Goal: Task Accomplishment & Management: Complete application form

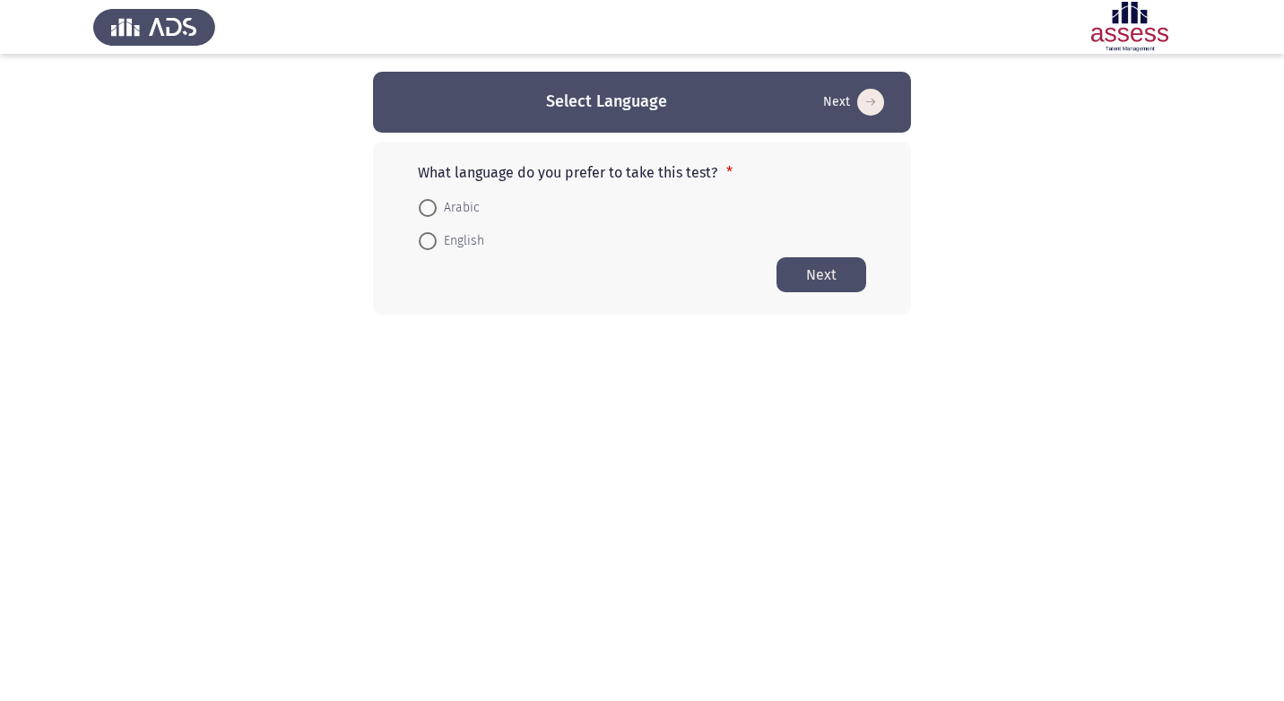
click at [432, 203] on span at bounding box center [428, 208] width 18 height 18
click at [432, 203] on input "Arabic" at bounding box center [428, 208] width 18 height 18
radio input "true"
click at [794, 276] on button "Next" at bounding box center [821, 273] width 90 height 35
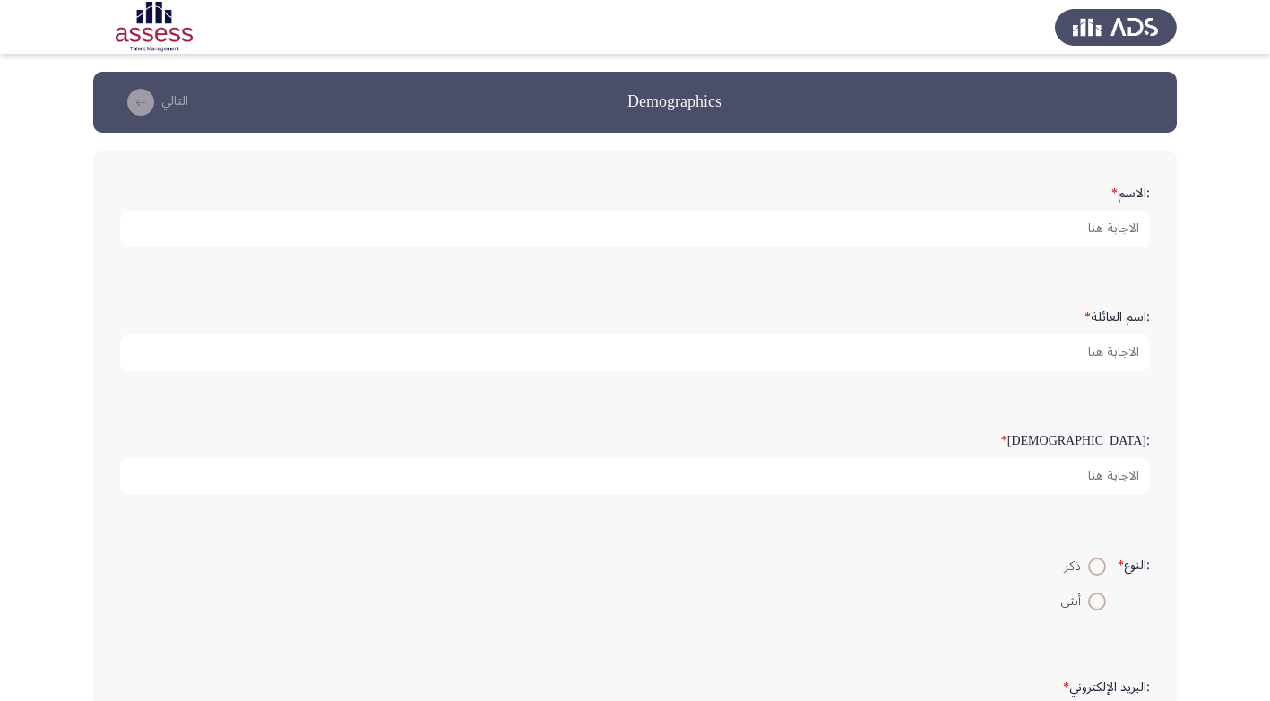
click at [1079, 186] on form ":الاسم *" at bounding box center [635, 212] width 1030 height 70
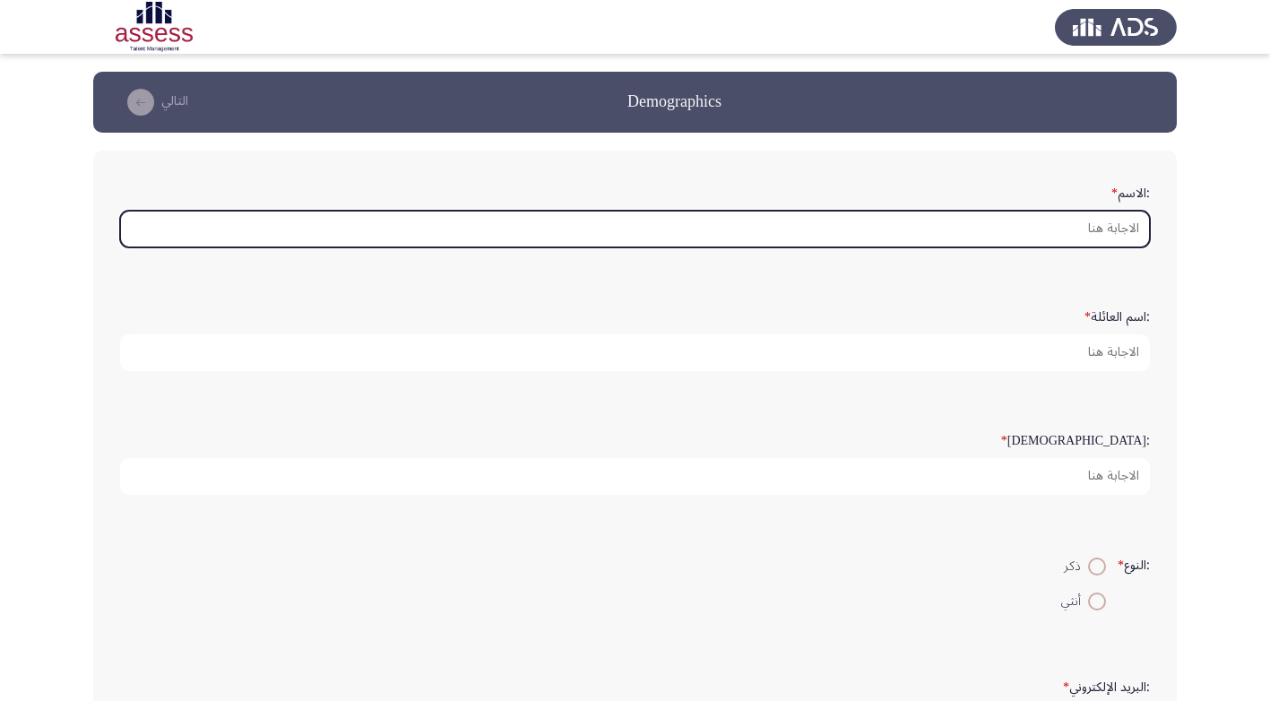
click at [1085, 220] on input ":الاسم *" at bounding box center [635, 229] width 1030 height 37
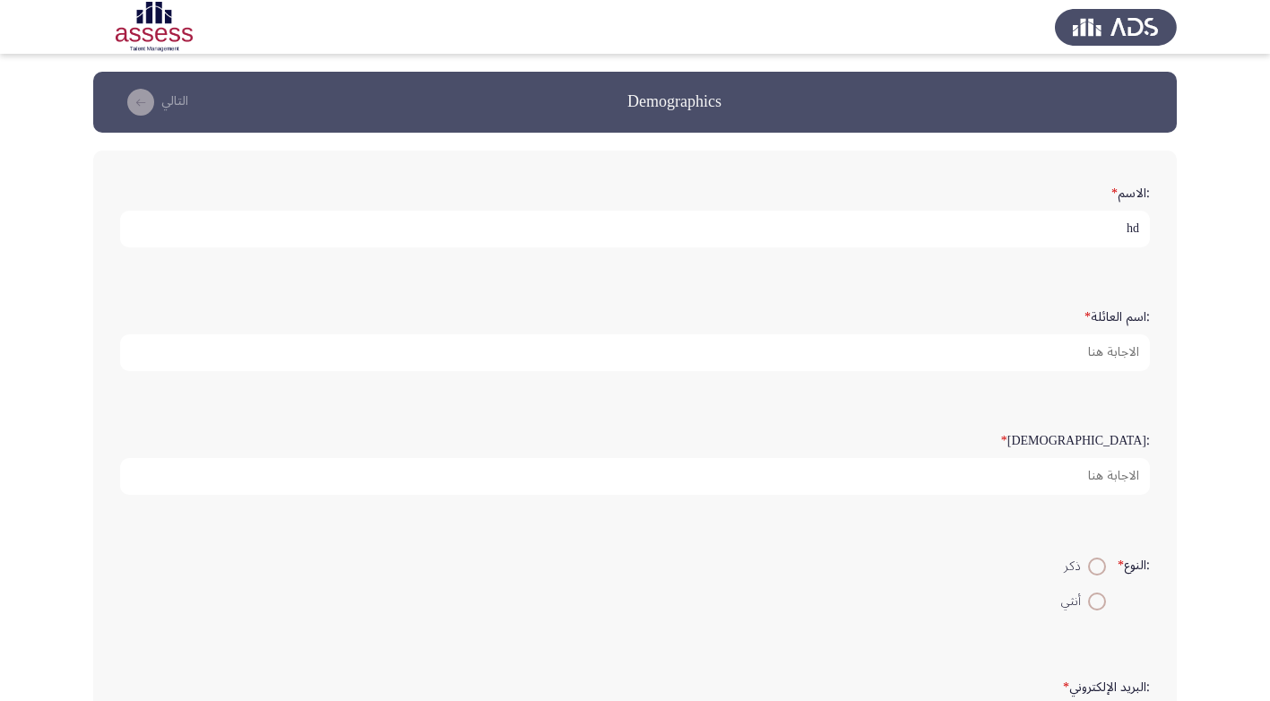
type input "h"
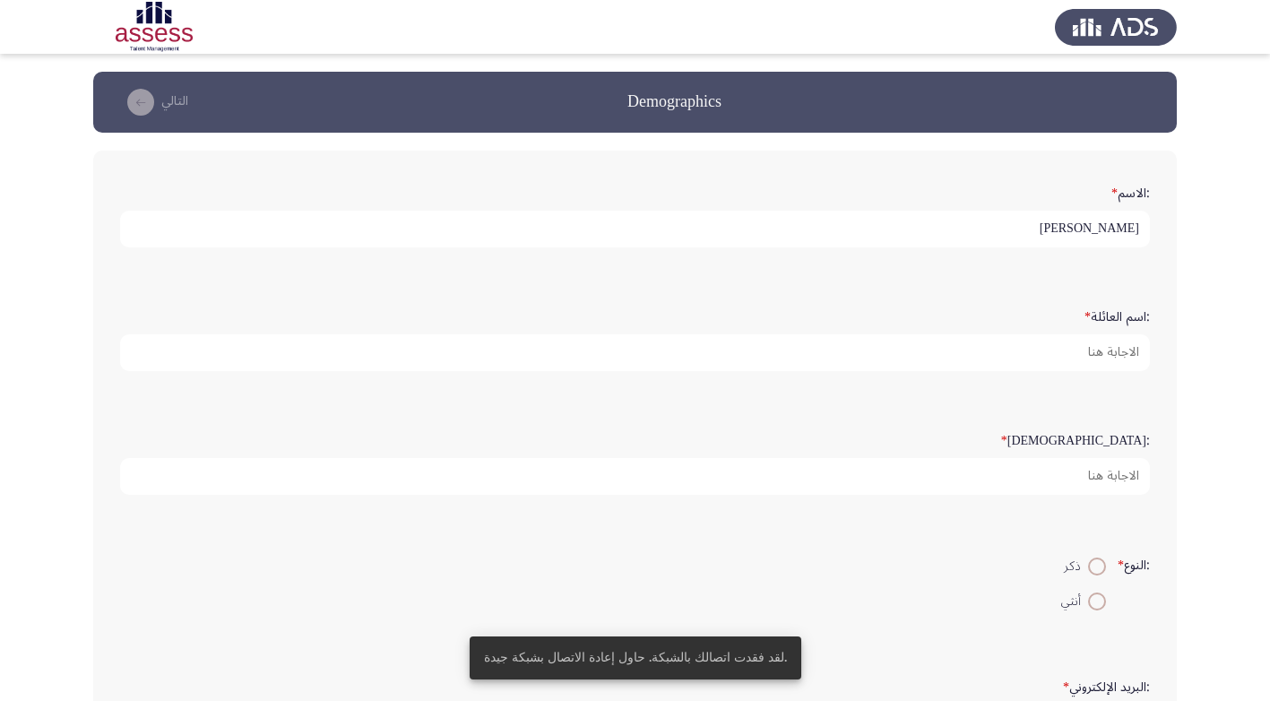
type input "[PERSON_NAME]"
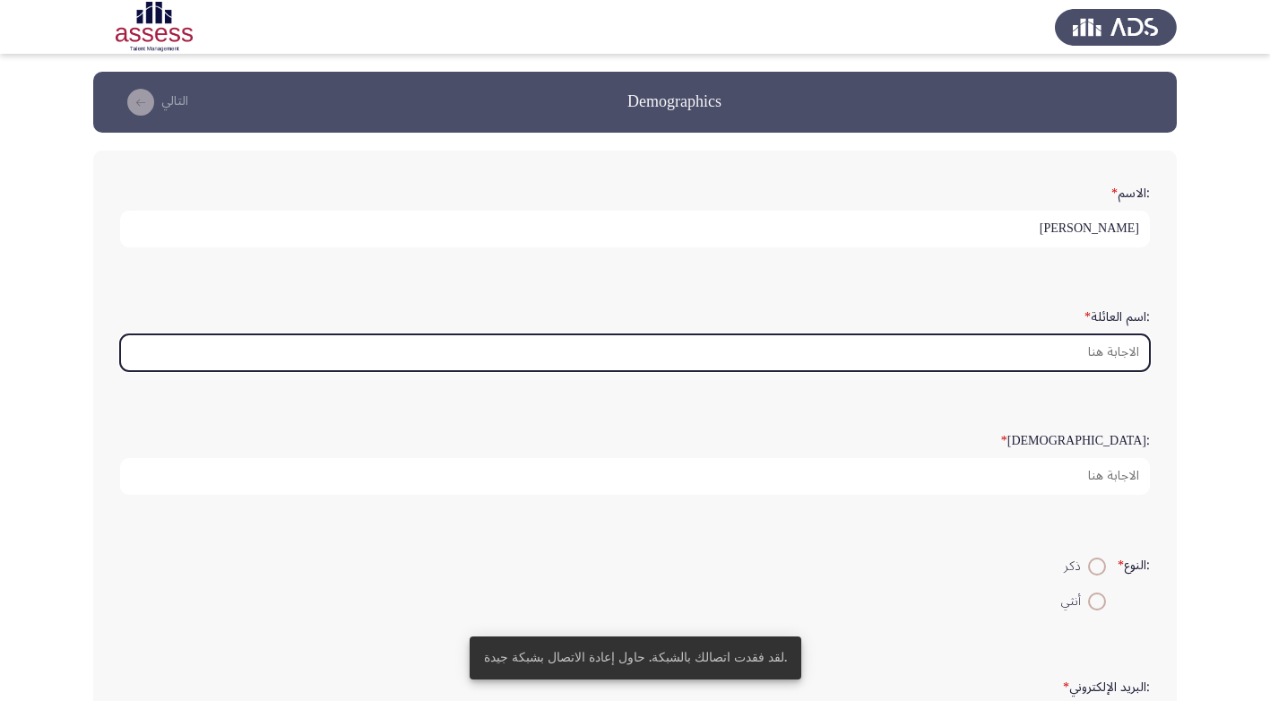
click at [1089, 350] on input ":اسم العائلة *" at bounding box center [635, 352] width 1030 height 37
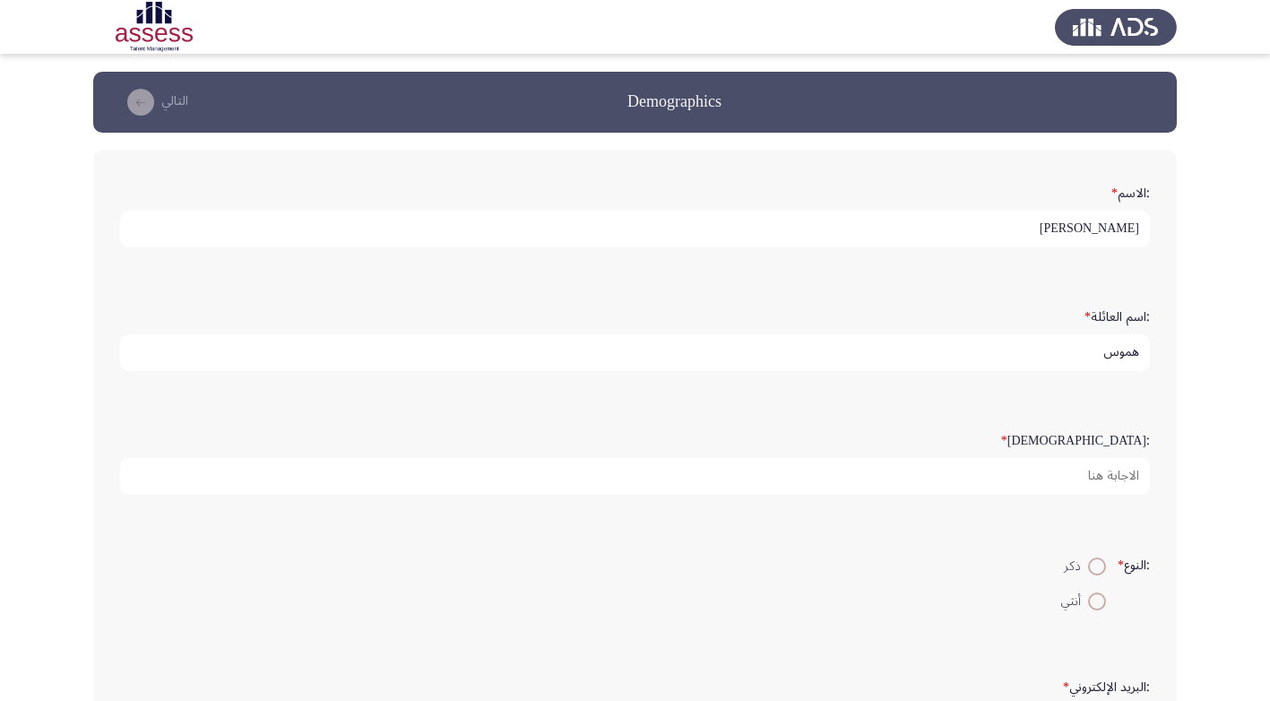
type input "هموس"
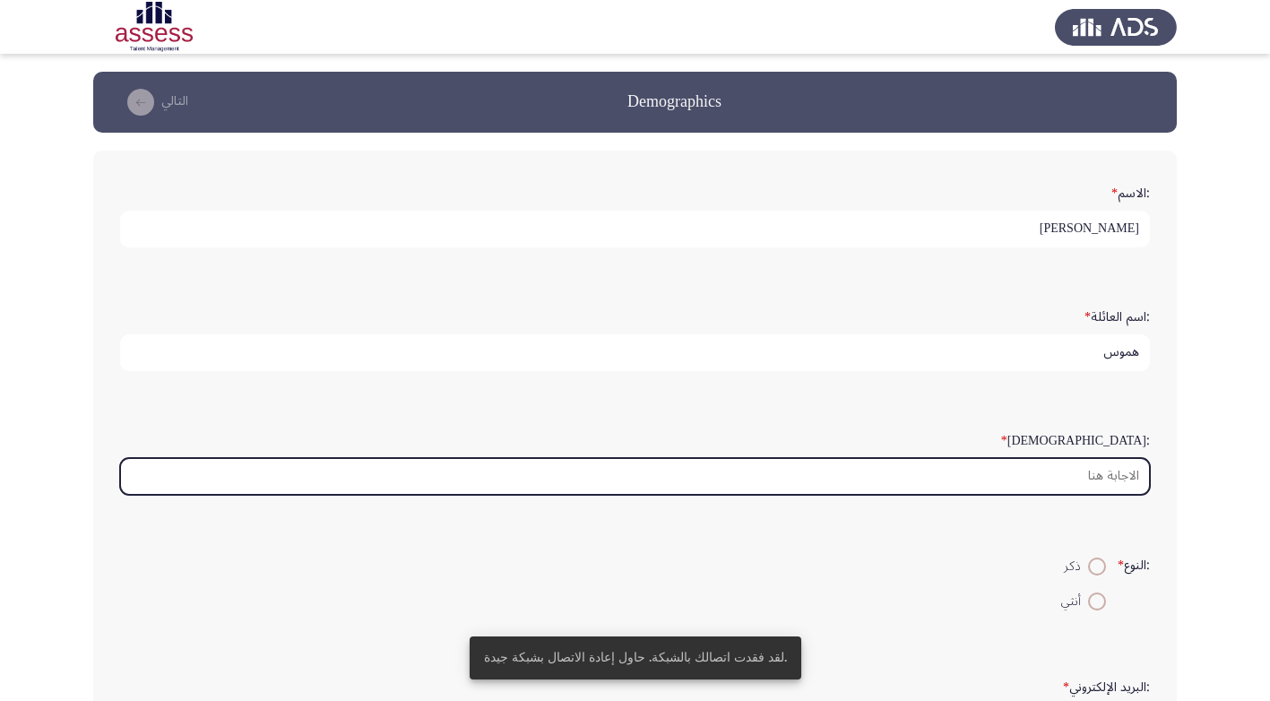
click at [1095, 476] on input ":السن *" at bounding box center [635, 476] width 1030 height 37
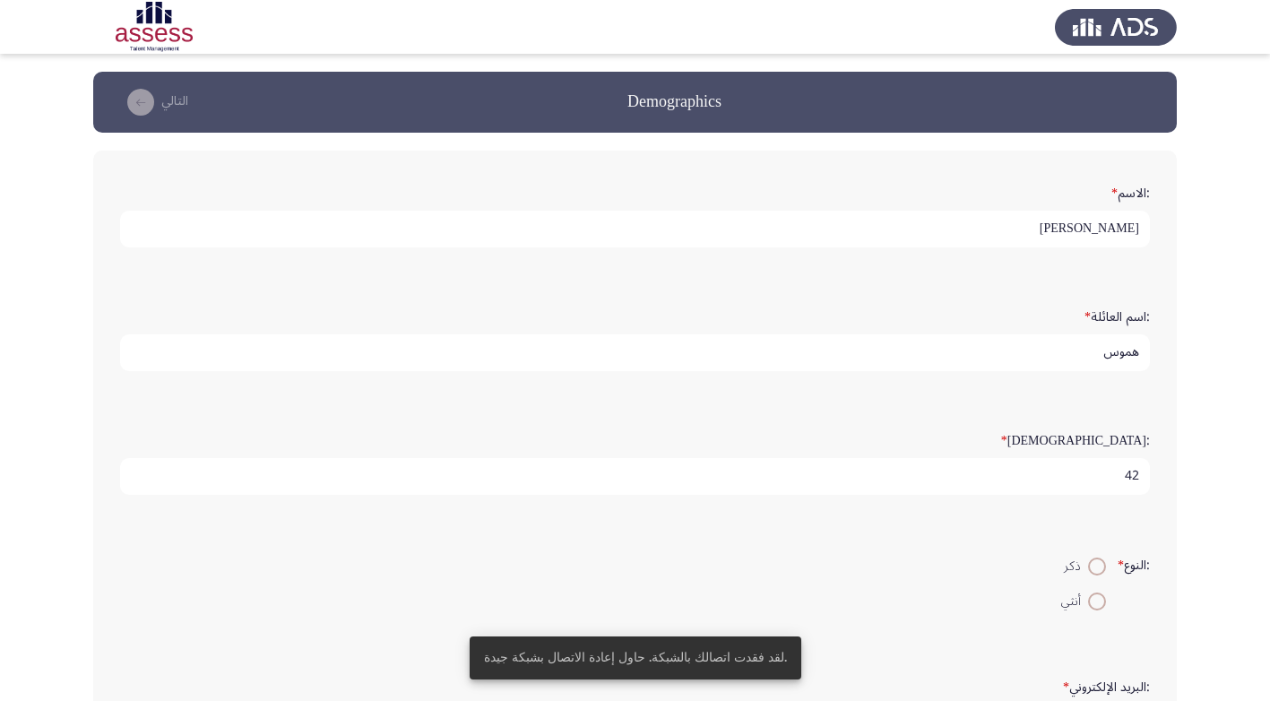
type input "42"
click at [1095, 570] on span at bounding box center [1097, 567] width 18 height 18
click at [1095, 570] on input "ذكر" at bounding box center [1097, 567] width 18 height 18
radio input "true"
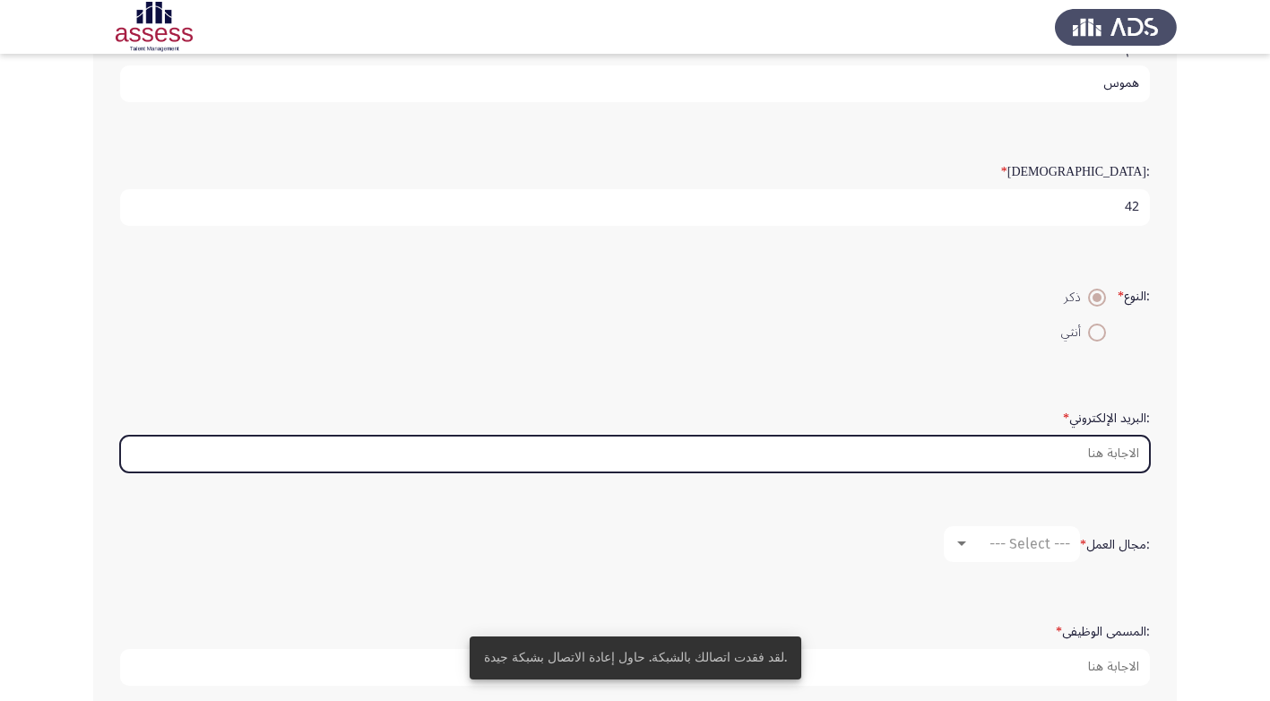
click at [1068, 462] on input ":البريد الإلكتروني *" at bounding box center [635, 454] width 1030 height 37
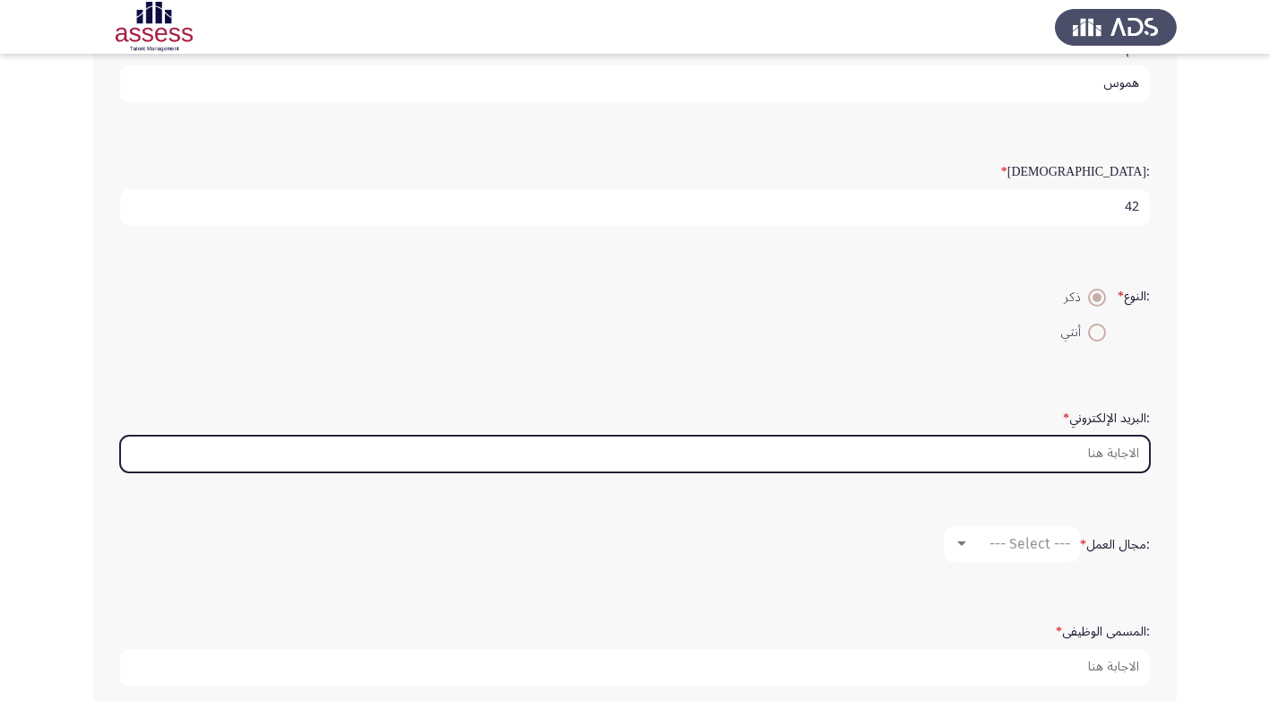
type input "ش"
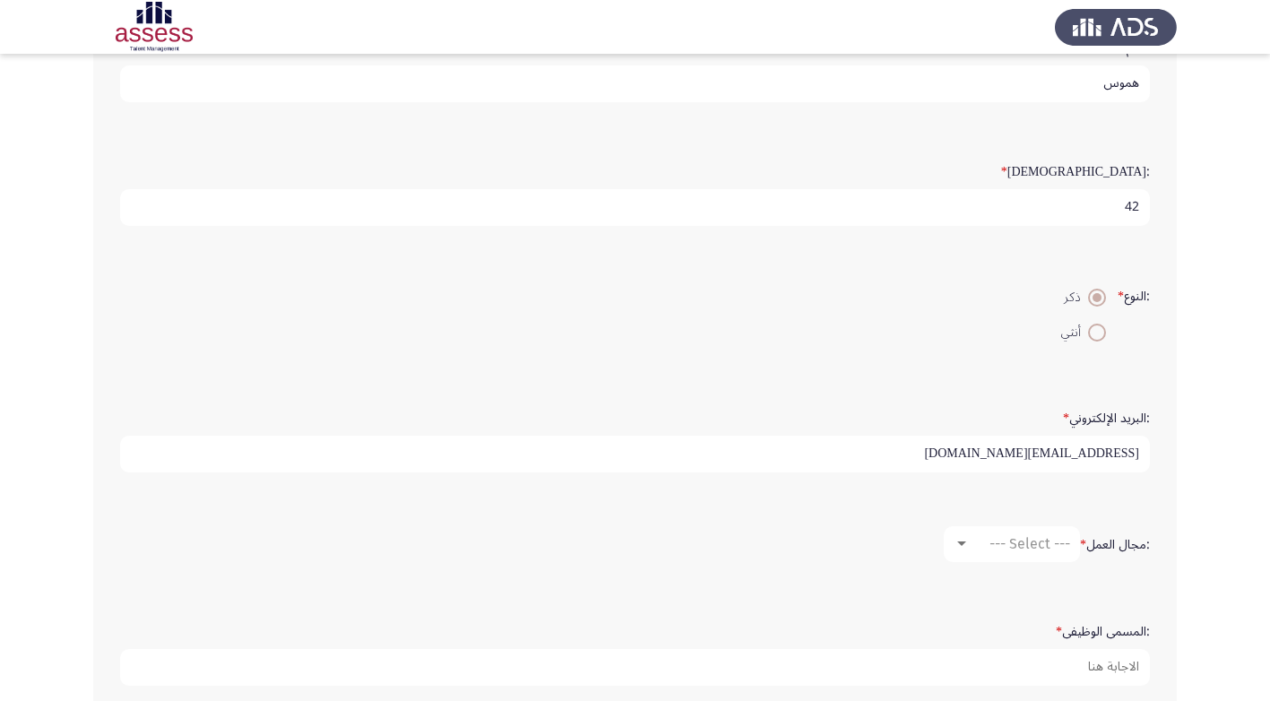
type input "[EMAIL_ADDRESS][DOMAIN_NAME]"
click at [954, 544] on div at bounding box center [962, 544] width 16 height 14
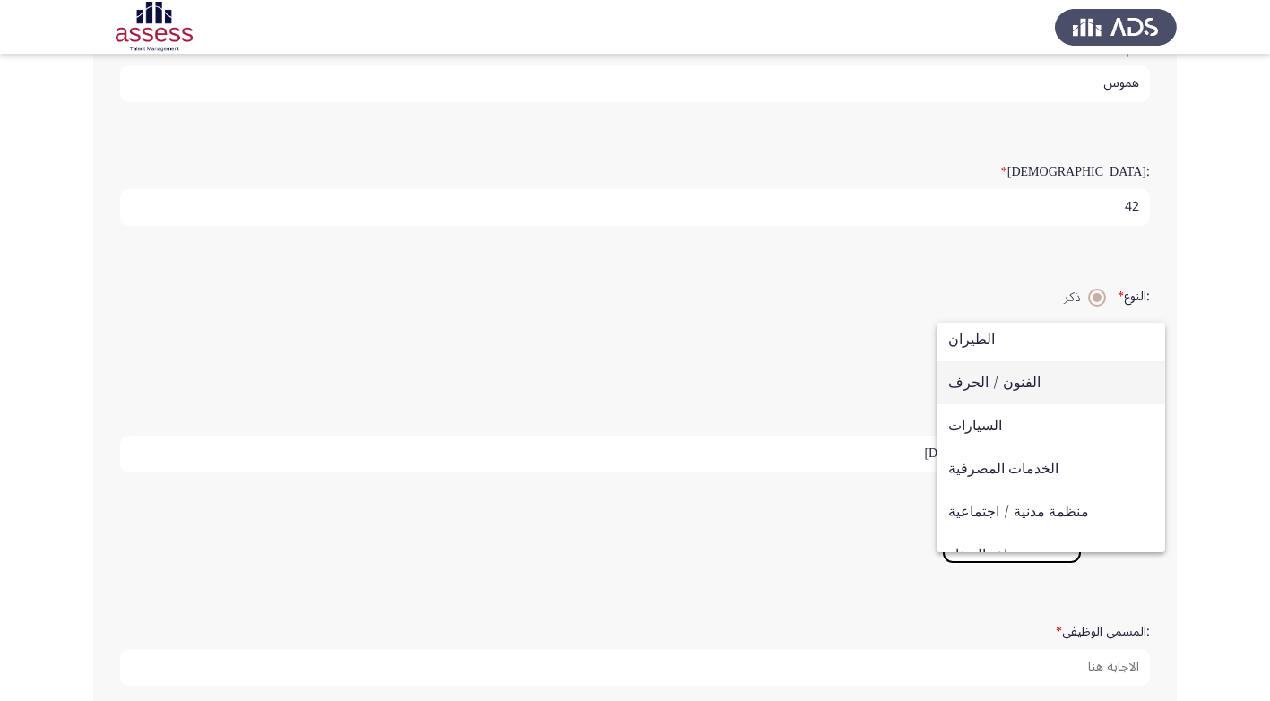
scroll to position [0, 0]
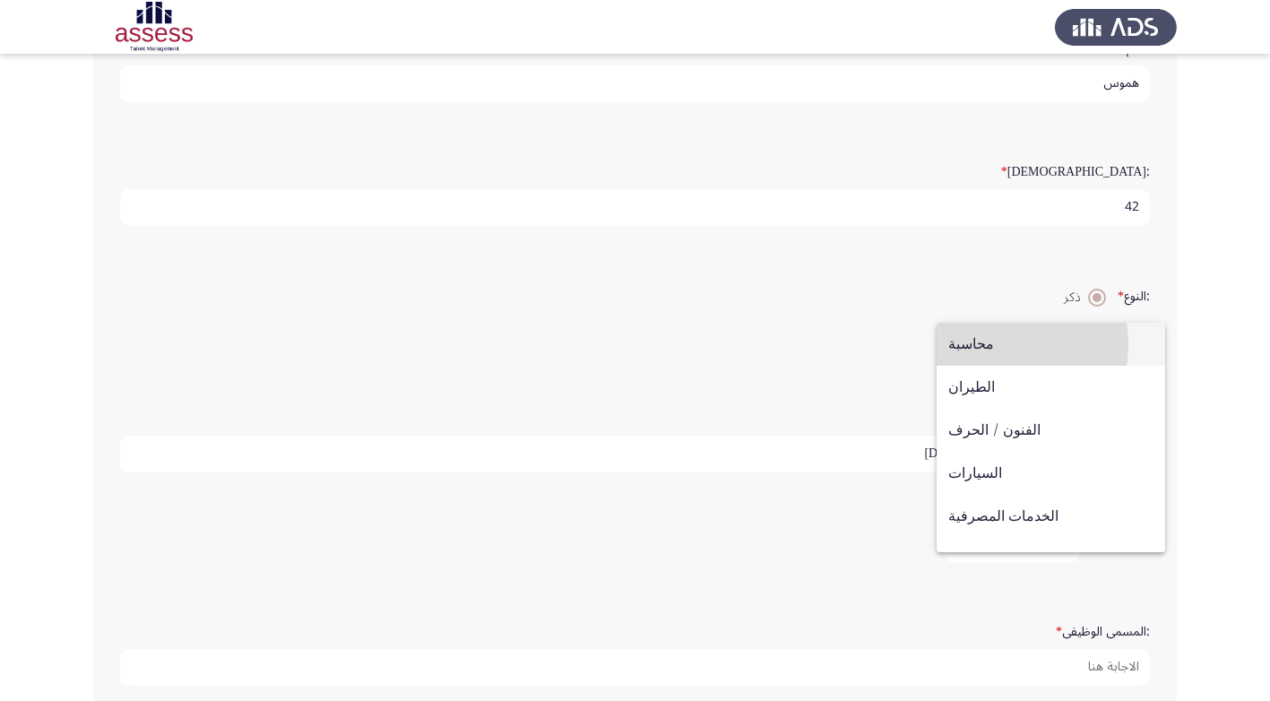
click at [963, 344] on span "محاسبة" at bounding box center [1050, 344] width 205 height 43
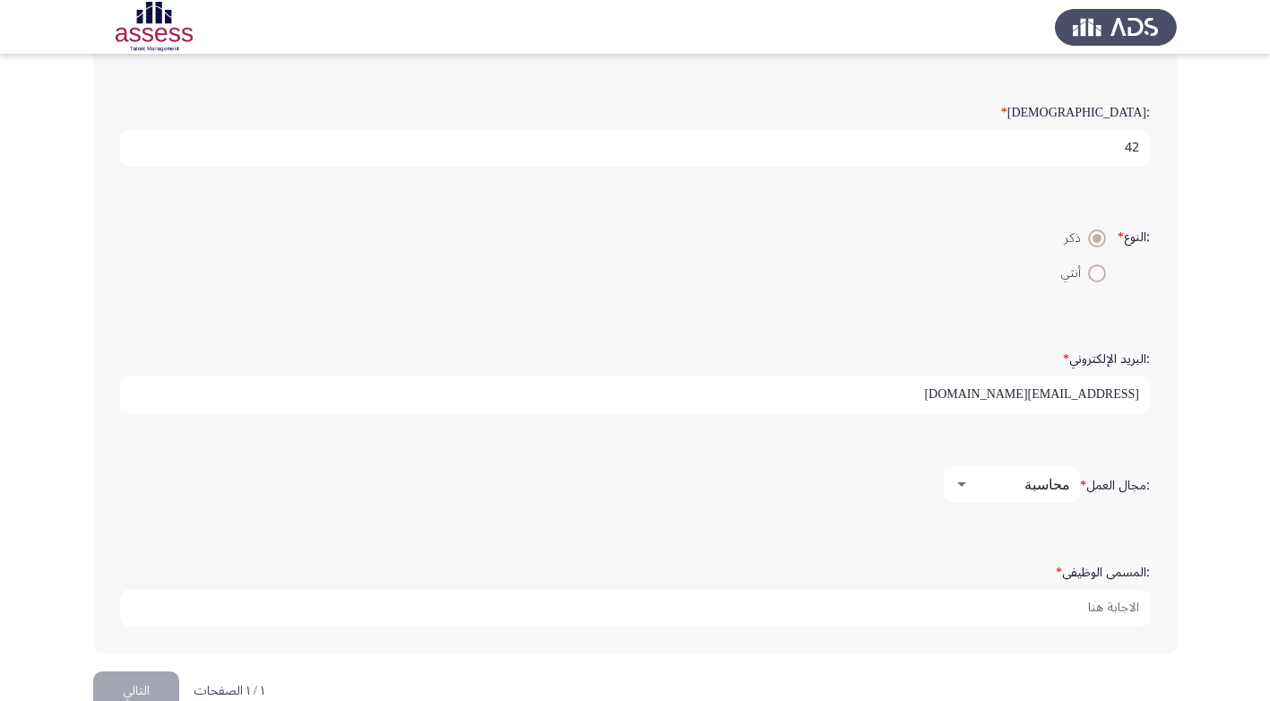
scroll to position [359, 0]
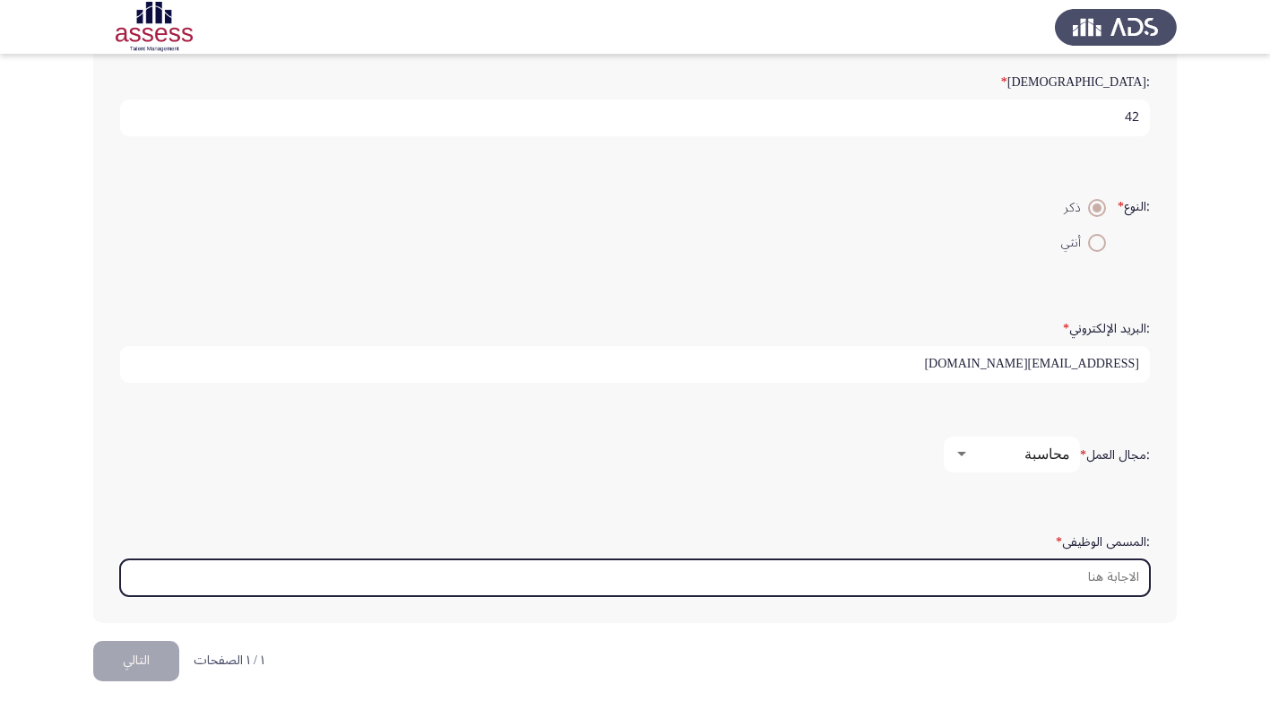
click at [1093, 583] on input ":المسمى الوظيفى *" at bounding box center [635, 577] width 1030 height 37
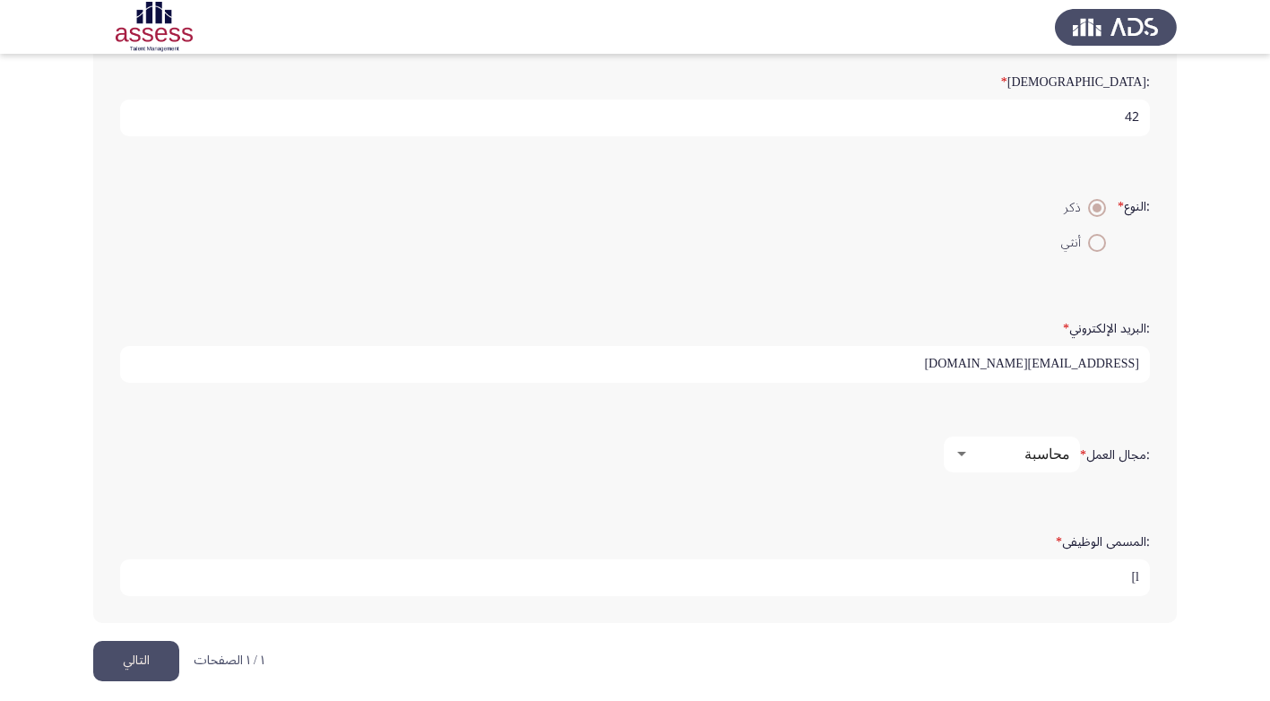
type input "l"
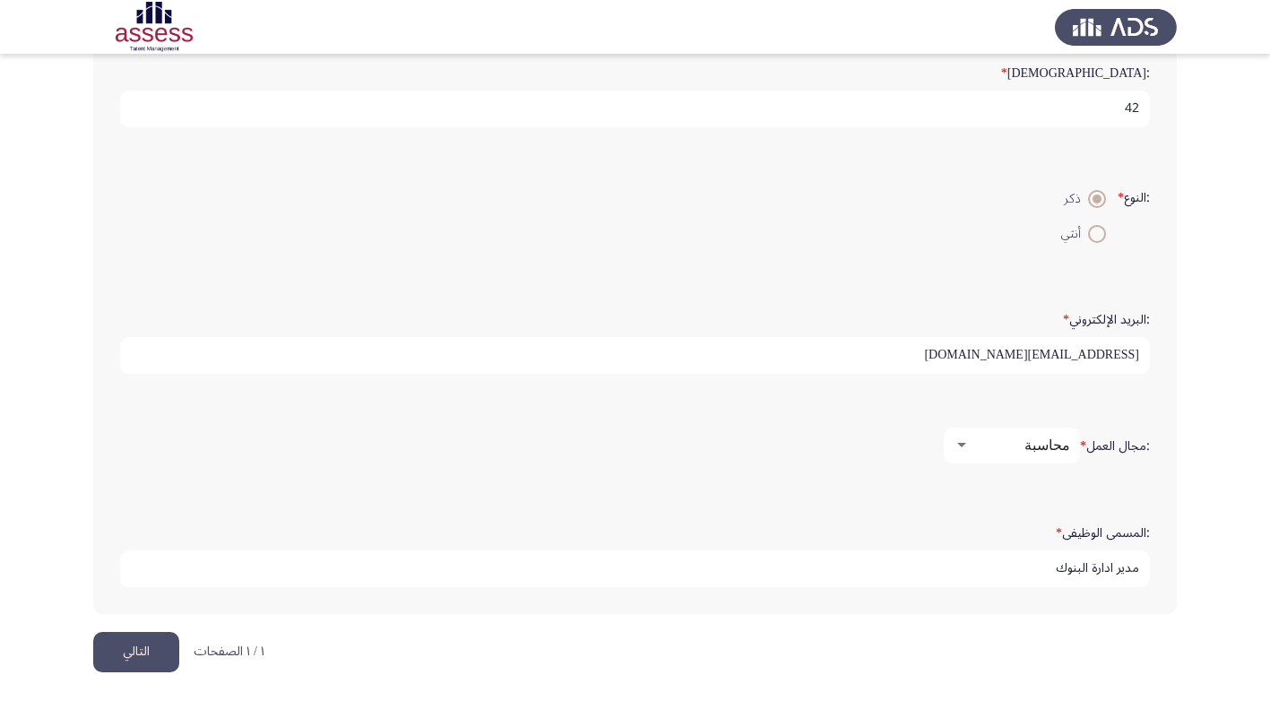
scroll to position [370, 0]
type input "مدير ادارة البنوك"
click at [118, 653] on button "التالي" at bounding box center [136, 649] width 86 height 40
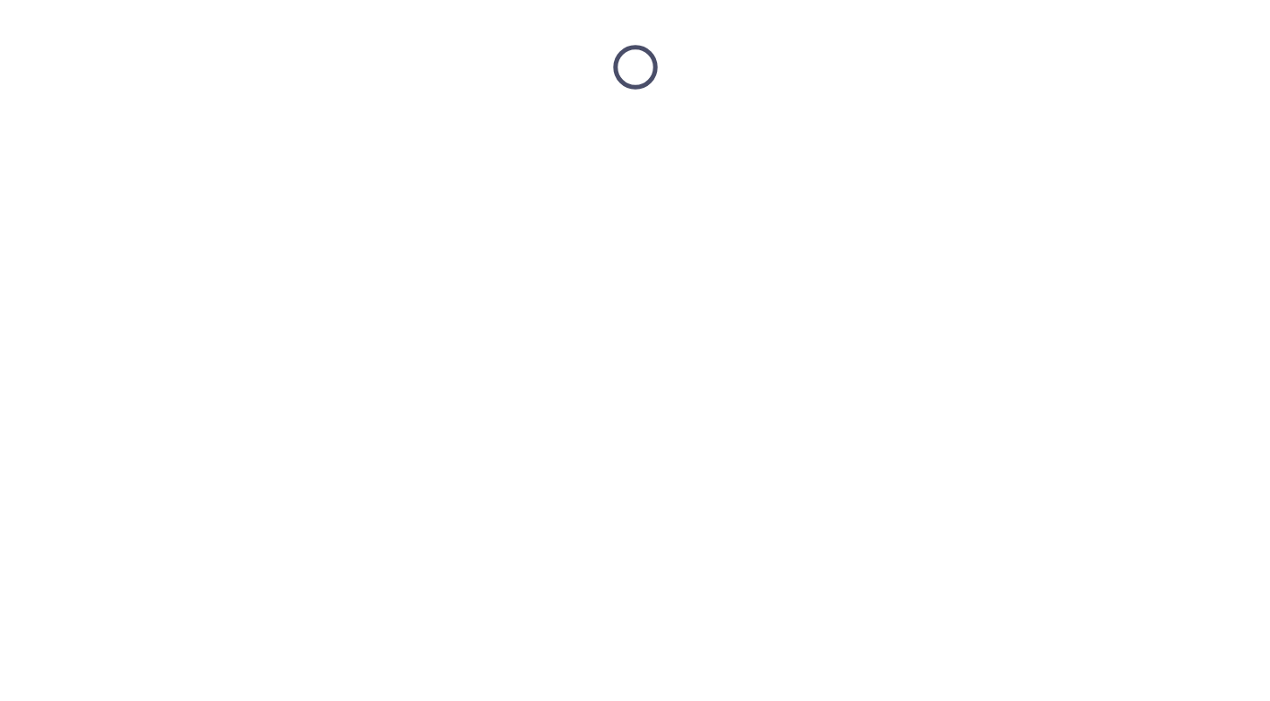
scroll to position [0, 0]
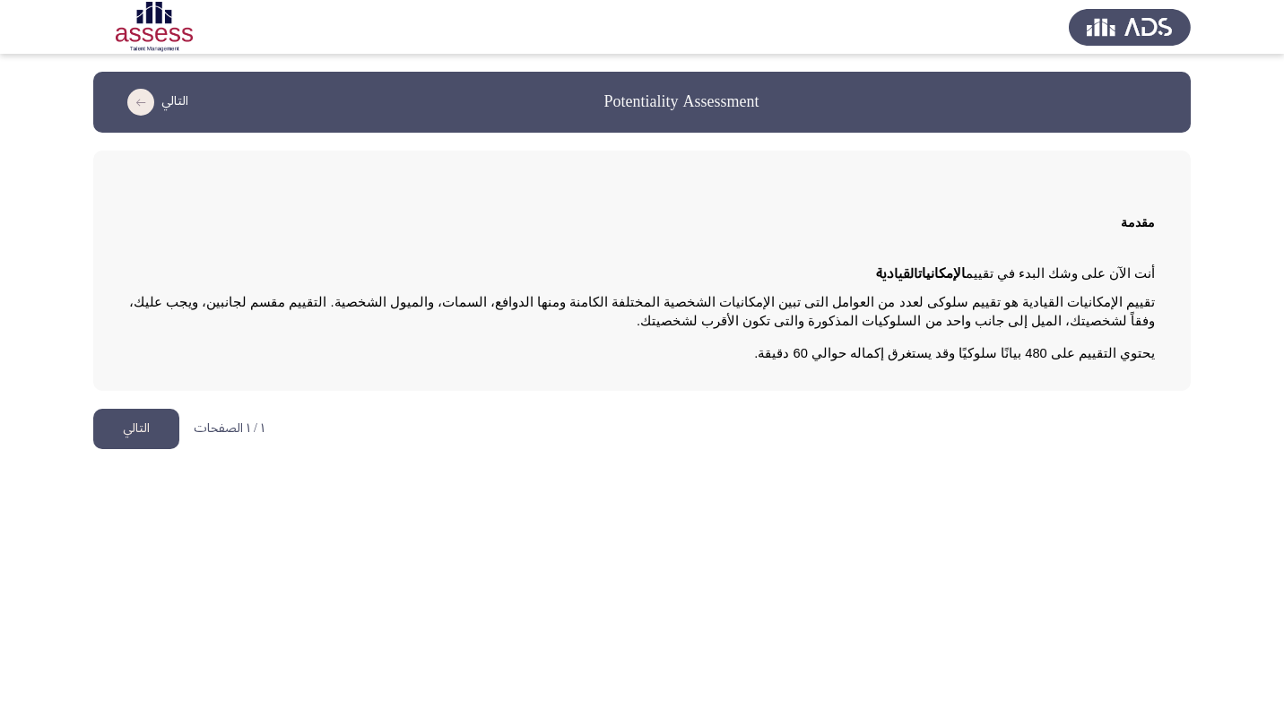
click at [120, 423] on button "التالي" at bounding box center [136, 429] width 86 height 40
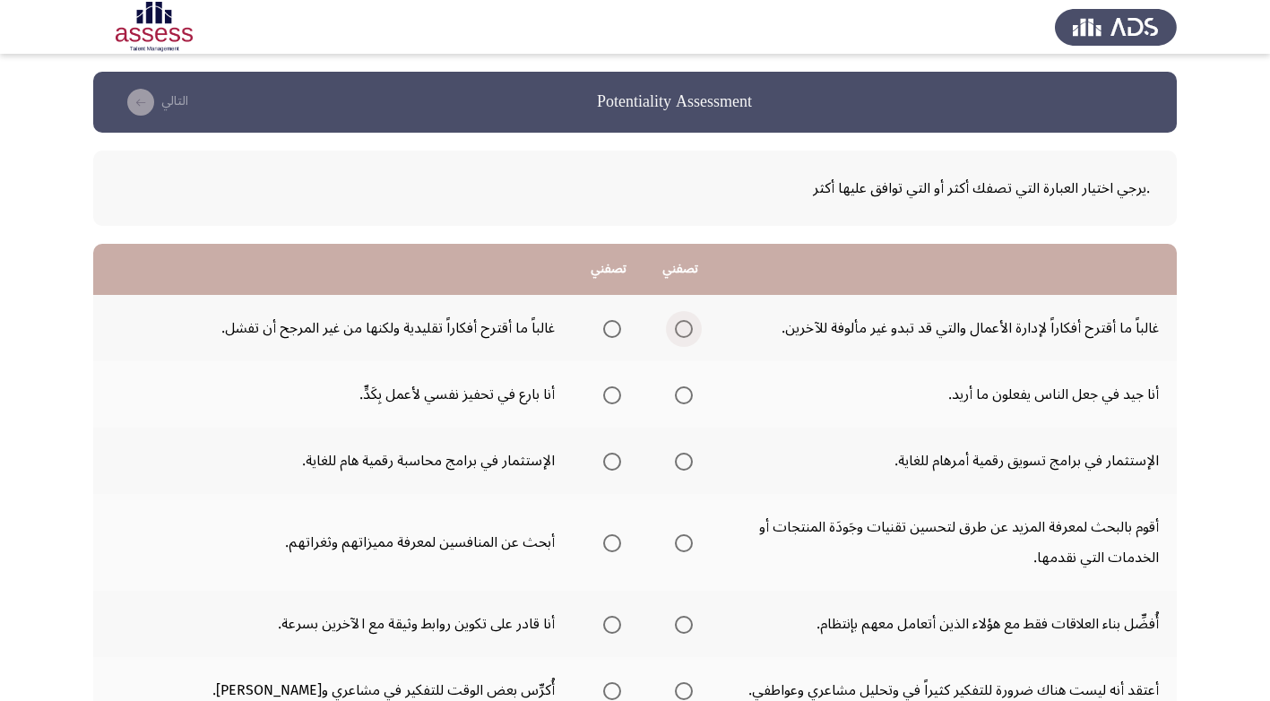
click at [684, 330] on span "Select an option" at bounding box center [684, 329] width 18 height 18
click at [684, 330] on input "Select an option" at bounding box center [684, 329] width 18 height 18
click at [681, 395] on span "Select an option" at bounding box center [684, 395] width 18 height 18
click at [681, 395] on input "Select an option" at bounding box center [684, 395] width 18 height 18
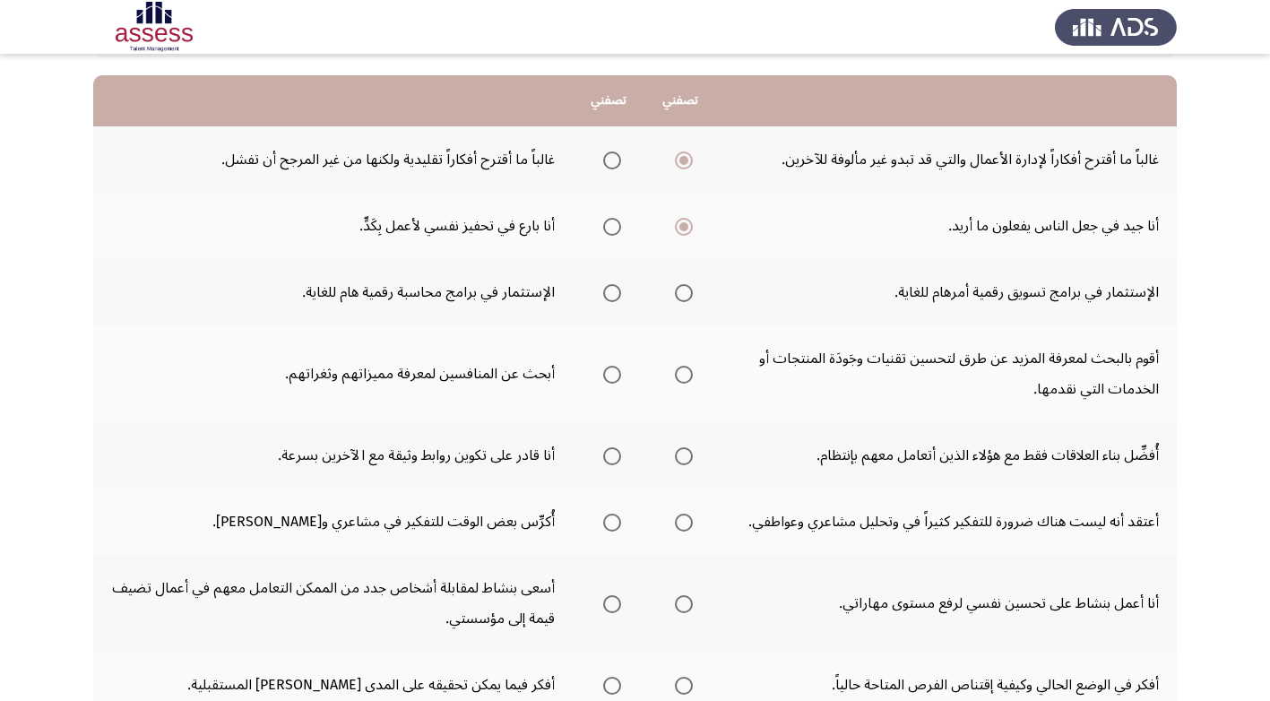
scroll to position [179, 0]
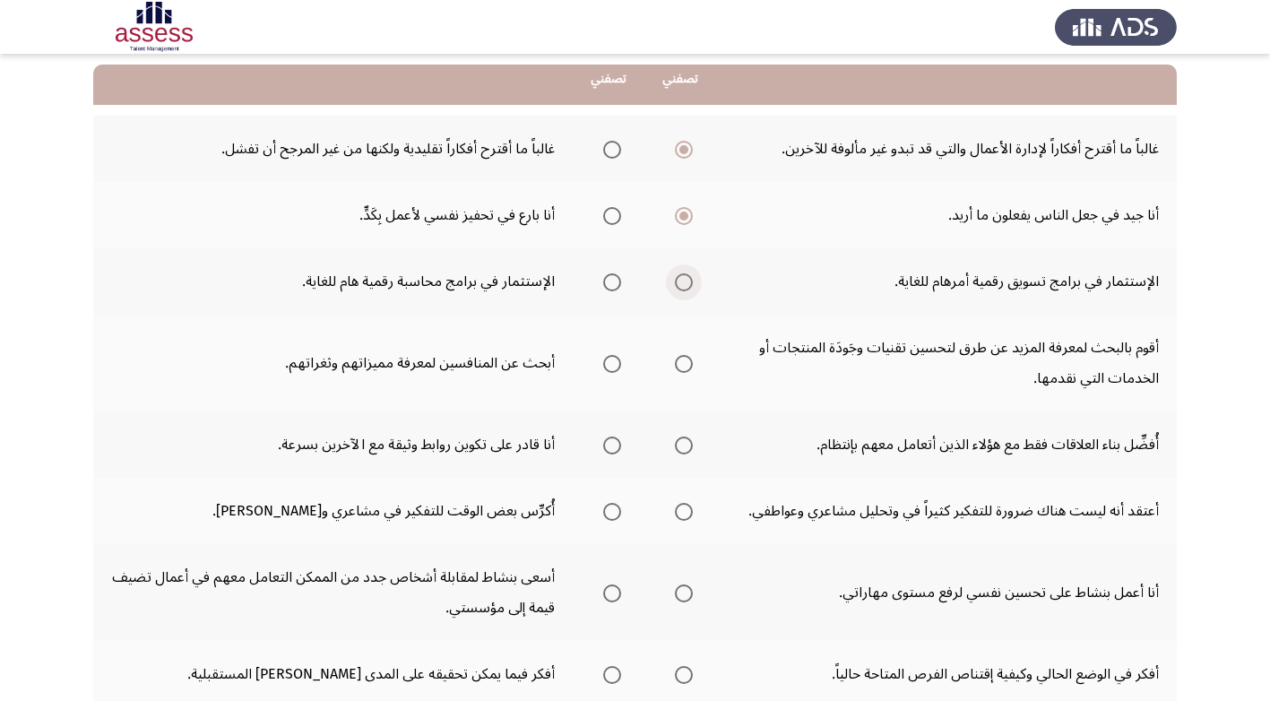
click at [682, 281] on span "Select an option" at bounding box center [684, 282] width 18 height 18
click at [682, 281] on input "Select an option" at bounding box center [684, 282] width 18 height 18
click at [685, 361] on span "Select an option" at bounding box center [684, 364] width 18 height 18
click at [685, 361] on input "Select an option" at bounding box center [684, 364] width 18 height 18
click at [609, 447] on span "Select an option" at bounding box center [612, 446] width 18 height 18
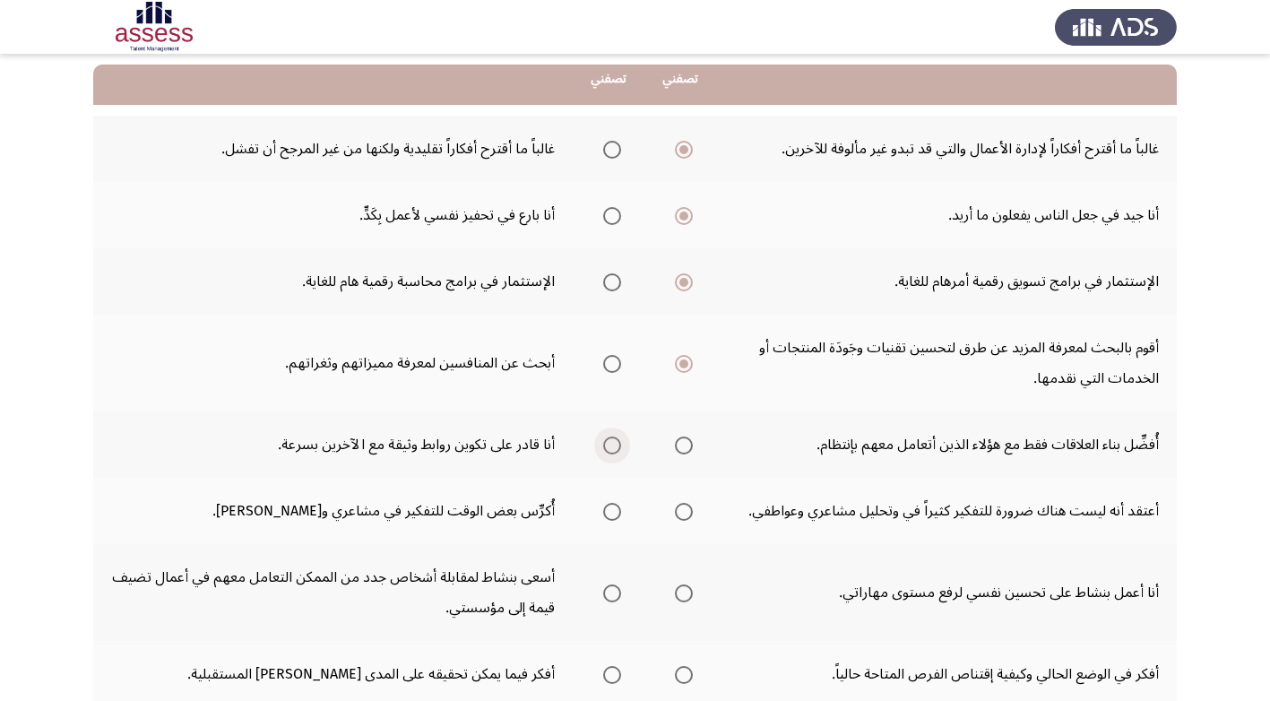
click at [609, 447] on input "Select an option" at bounding box center [612, 446] width 18 height 18
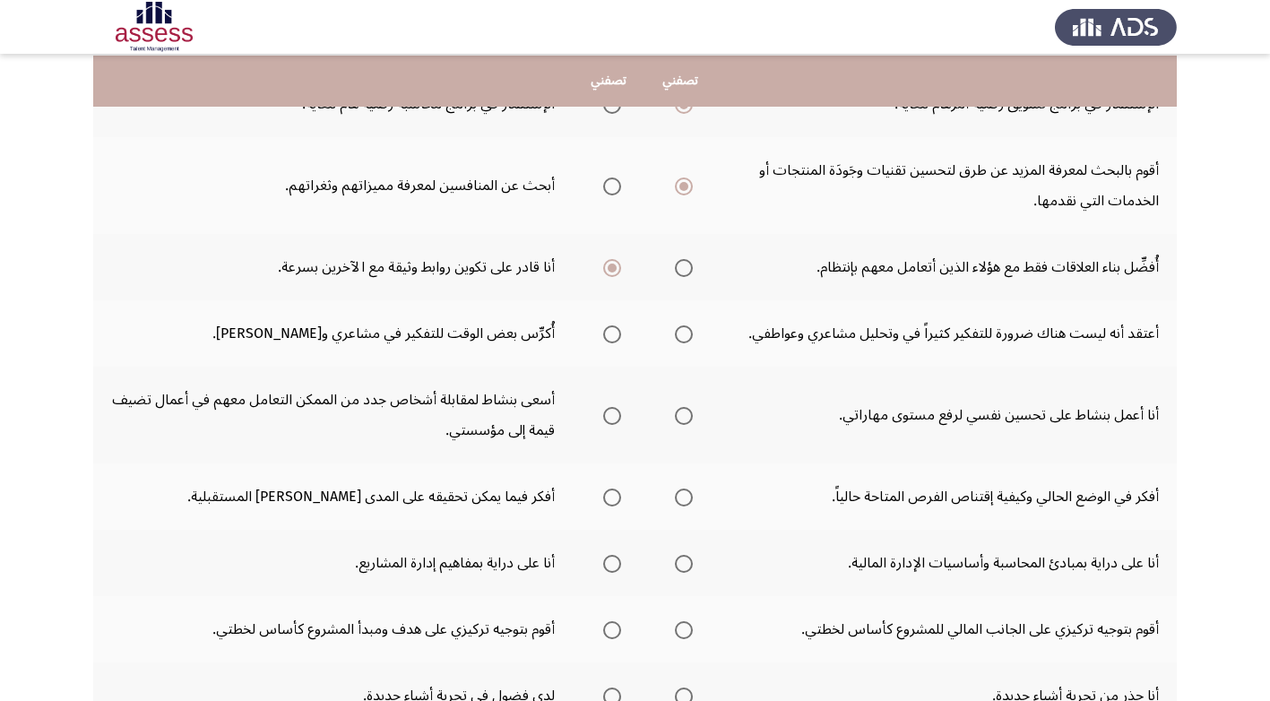
scroll to position [359, 0]
click at [613, 332] on span "Select an option" at bounding box center [612, 333] width 18 height 18
click at [613, 332] on input "Select an option" at bounding box center [612, 333] width 18 height 18
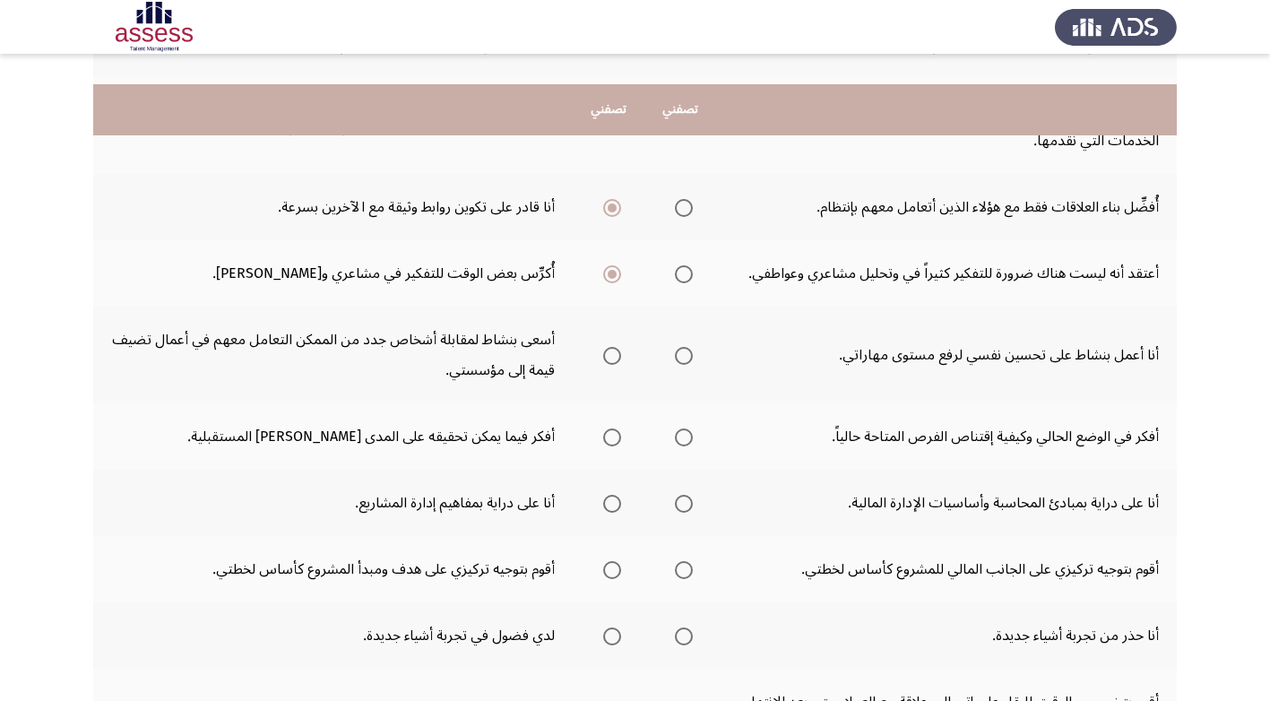
scroll to position [448, 0]
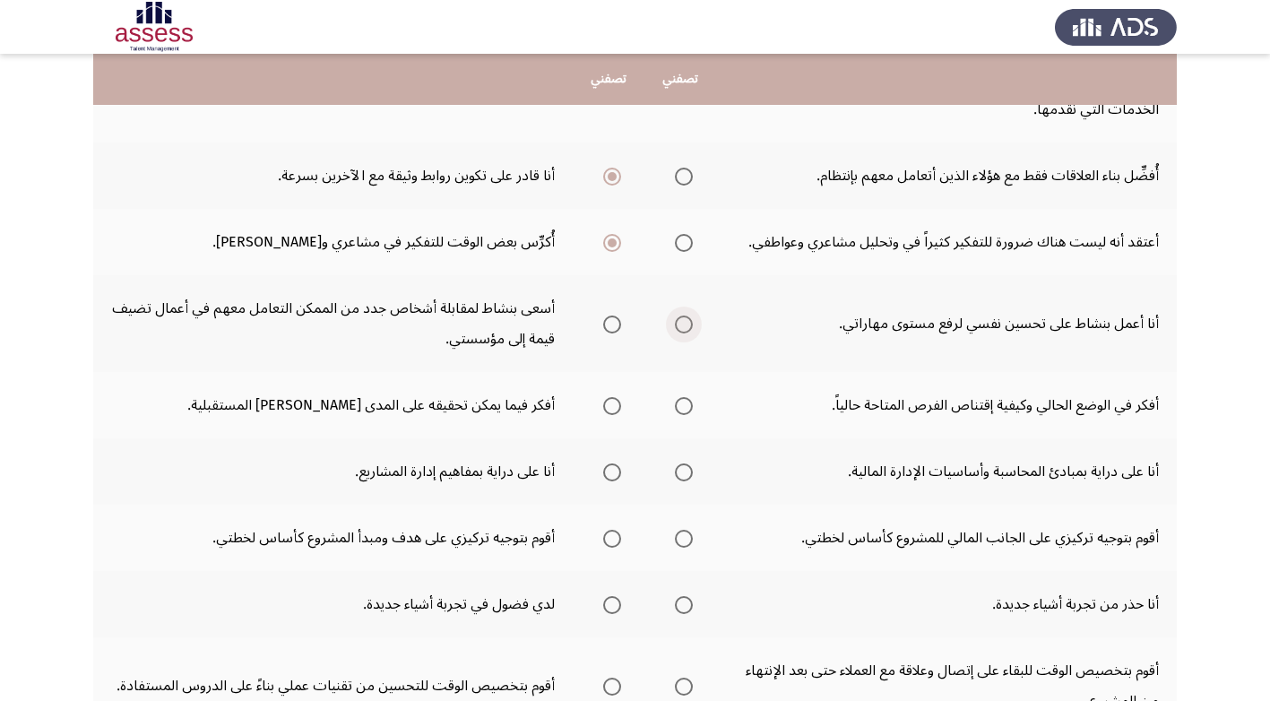
click at [685, 325] on span "Select an option" at bounding box center [684, 325] width 18 height 18
click at [685, 325] on input "Select an option" at bounding box center [684, 325] width 18 height 18
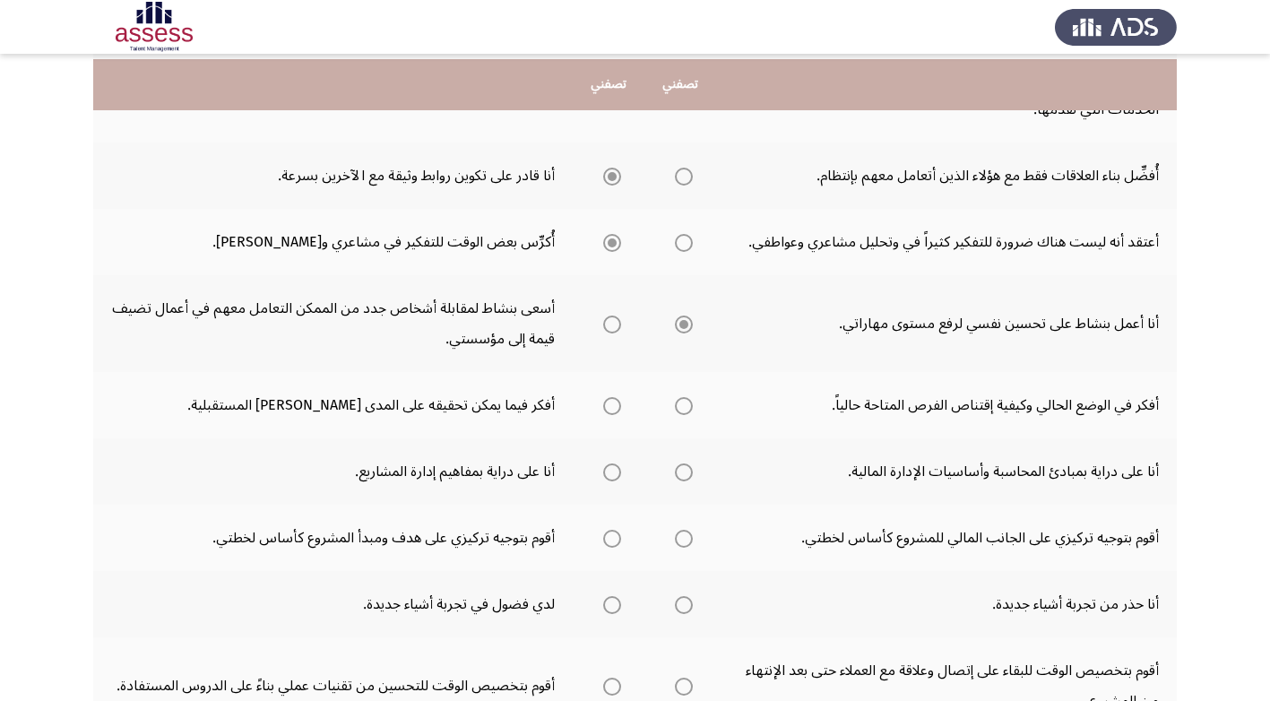
scroll to position [538, 0]
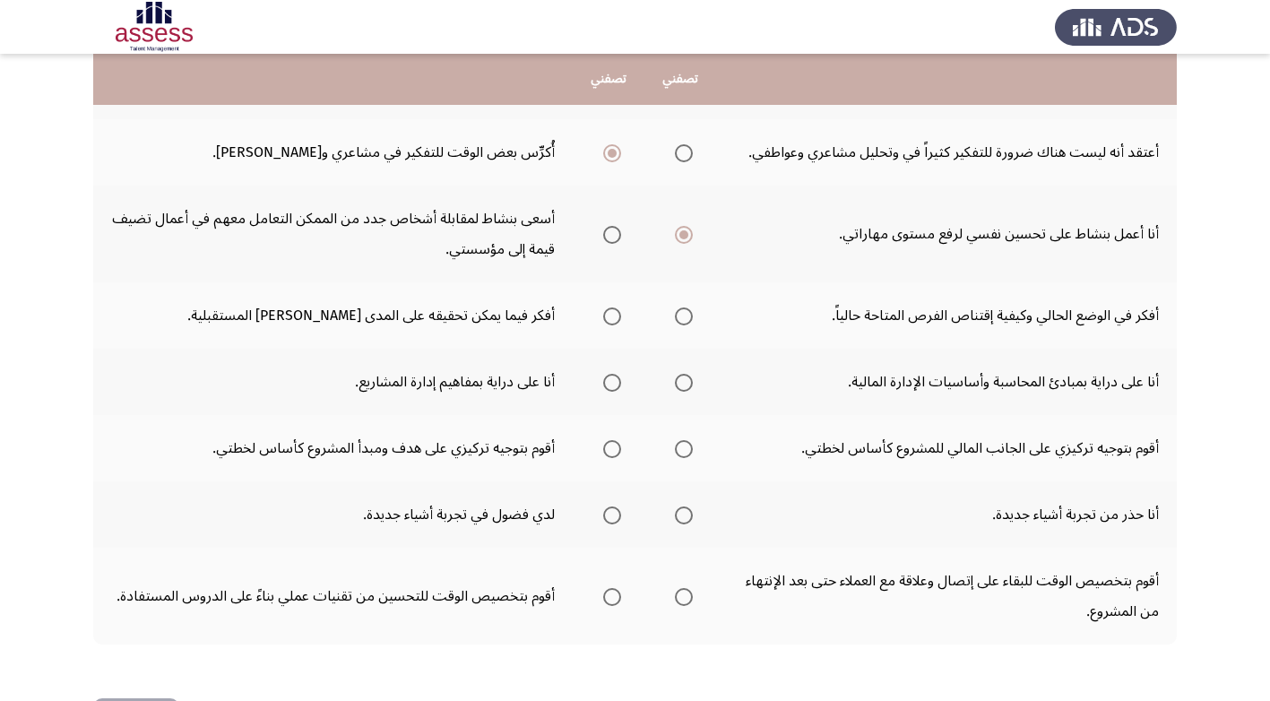
click at [612, 315] on span "Select an option" at bounding box center [612, 316] width 18 height 18
click at [612, 315] on input "Select an option" at bounding box center [612, 316] width 18 height 18
click at [612, 383] on span "Select an option" at bounding box center [612, 383] width 0 height 0
click at [611, 382] on input "Select an option" at bounding box center [612, 383] width 18 height 18
click at [609, 446] on span "Select an option" at bounding box center [612, 449] width 18 height 18
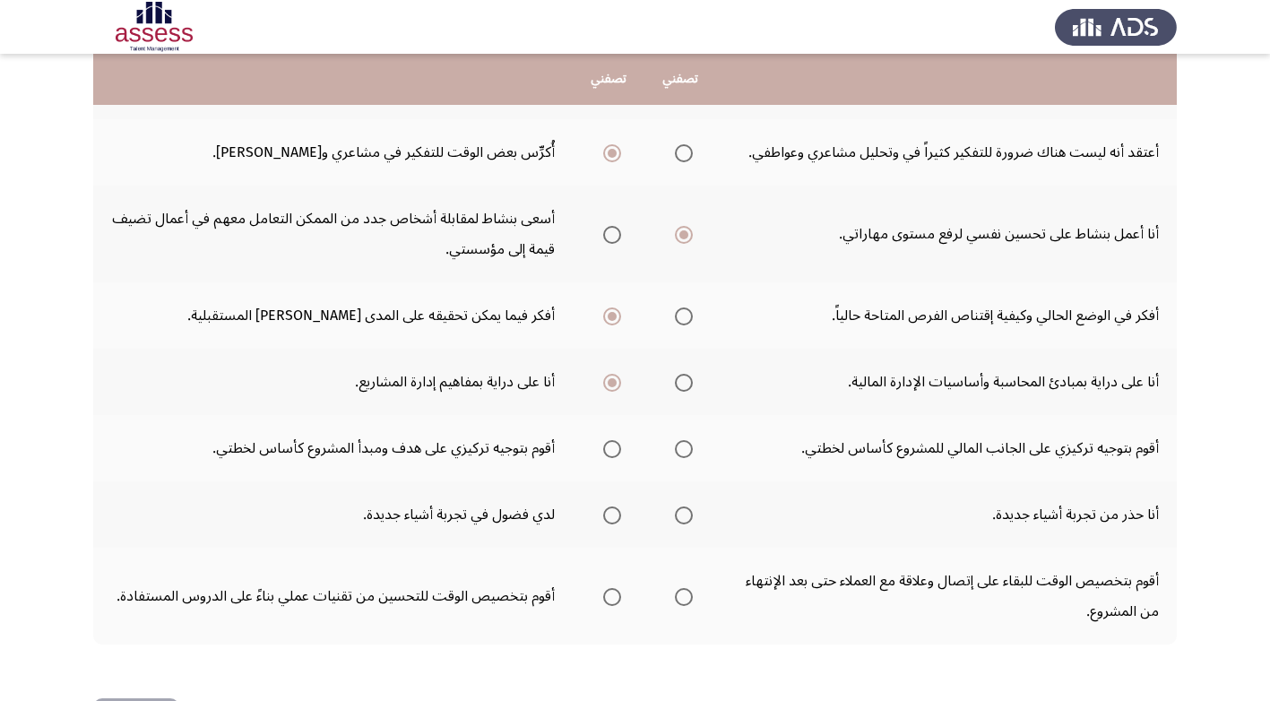
click at [609, 446] on input "Select an option" at bounding box center [612, 449] width 18 height 18
click at [615, 514] on span "Select an option" at bounding box center [612, 515] width 18 height 18
click at [615, 514] on input "Select an option" at bounding box center [612, 515] width 18 height 18
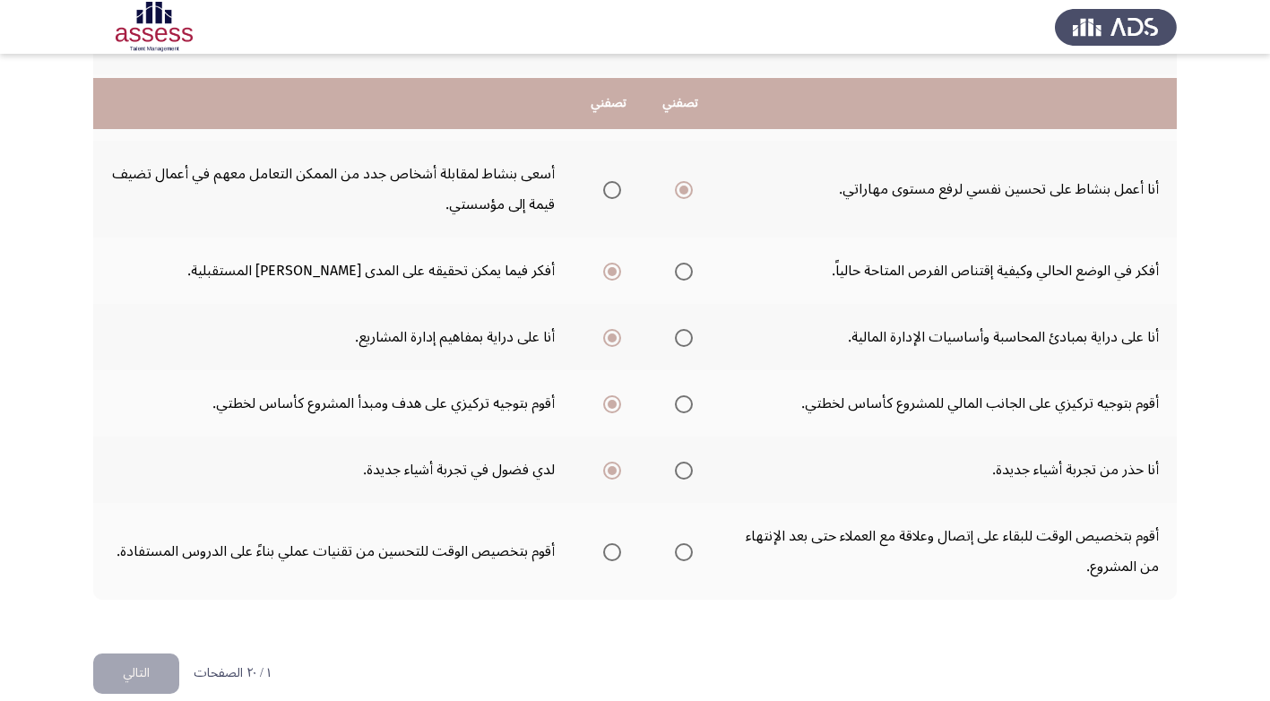
scroll to position [607, 0]
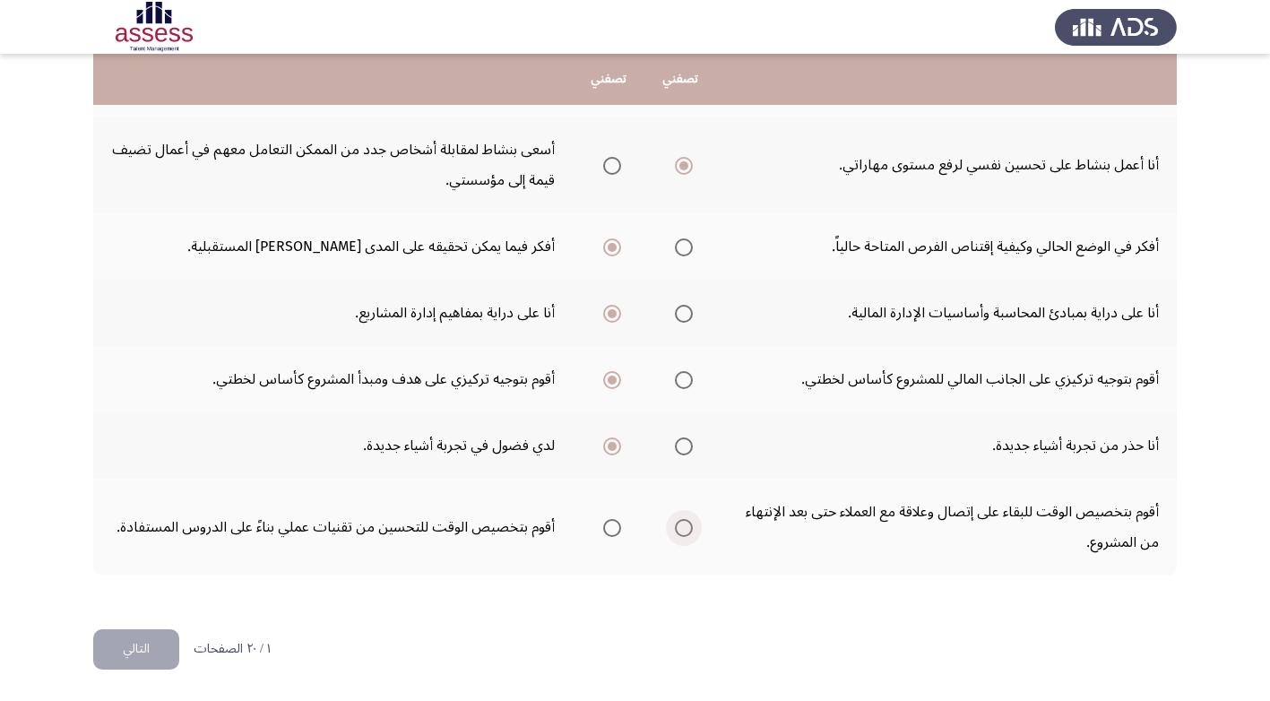
click at [688, 525] on span "Select an option" at bounding box center [684, 528] width 18 height 18
click at [688, 525] on input "Select an option" at bounding box center [684, 528] width 18 height 18
click at [137, 644] on button "التالي" at bounding box center [136, 649] width 86 height 40
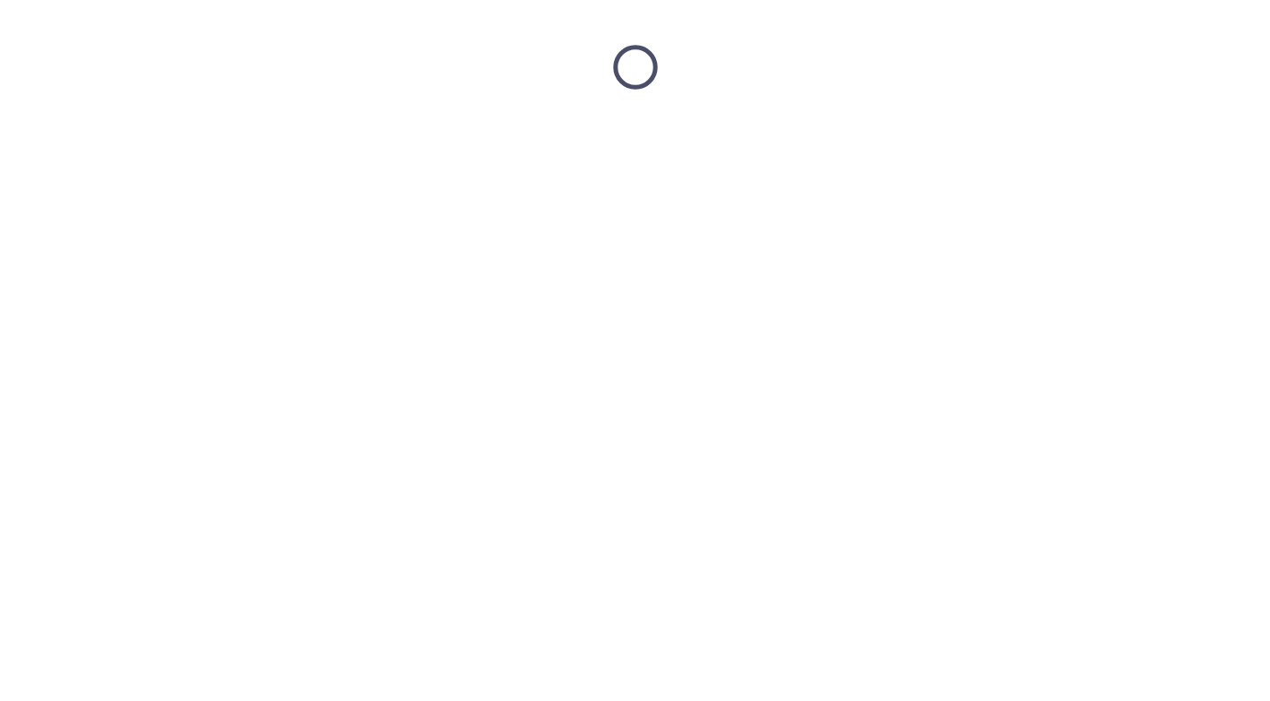
scroll to position [0, 0]
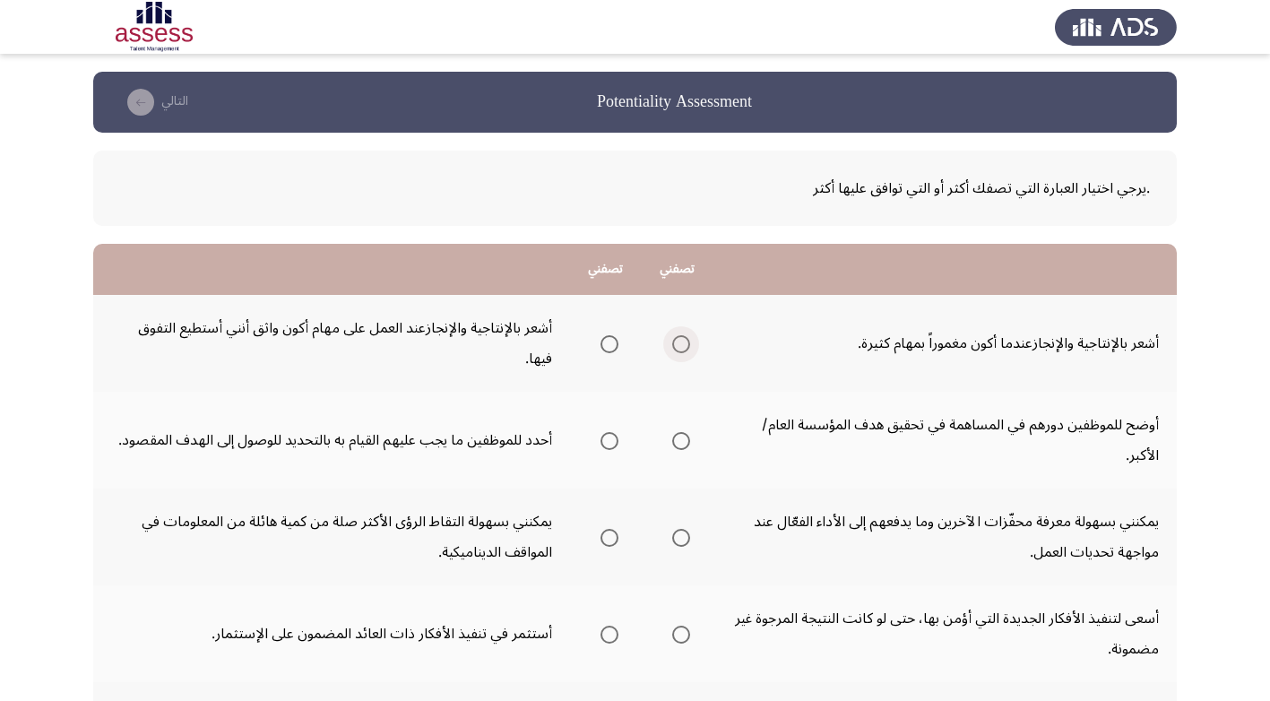
click at [684, 335] on span "Select an option" at bounding box center [681, 344] width 18 height 18
click at [684, 335] on input "Select an option" at bounding box center [681, 344] width 18 height 18
click at [685, 432] on span "Select an option" at bounding box center [681, 441] width 18 height 18
click at [685, 432] on input "Select an option" at bounding box center [681, 441] width 18 height 18
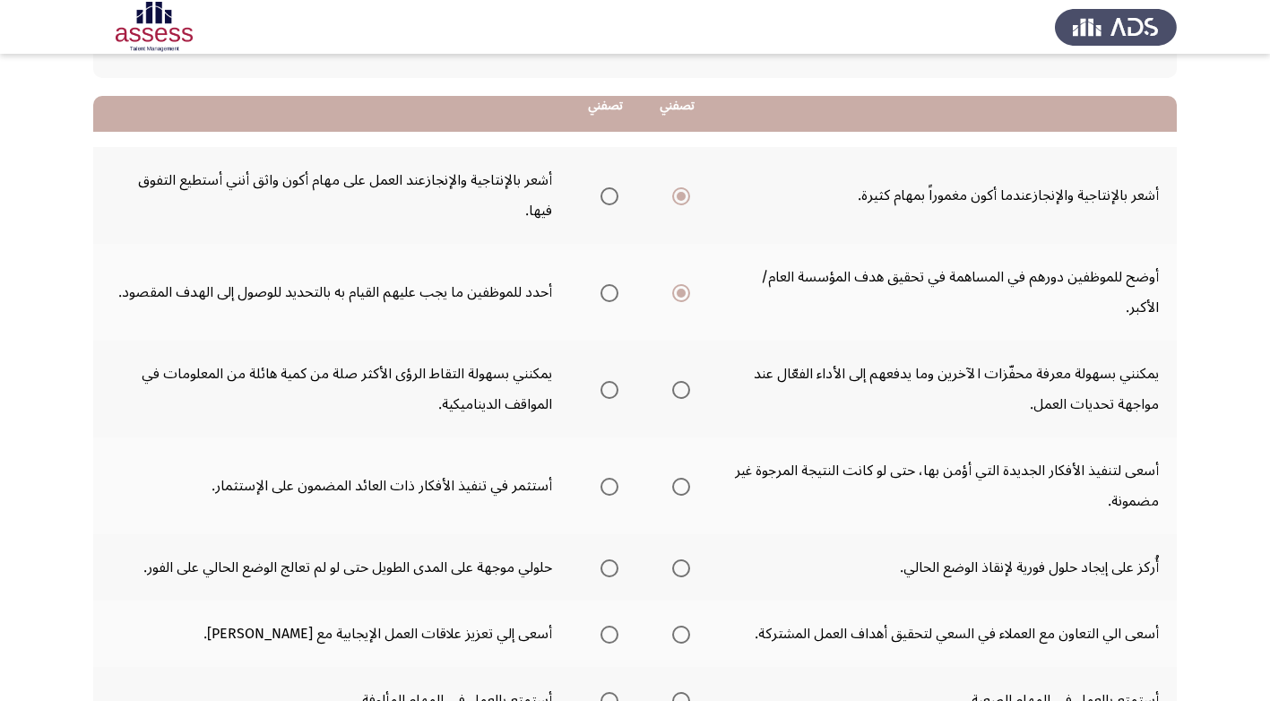
scroll to position [179, 0]
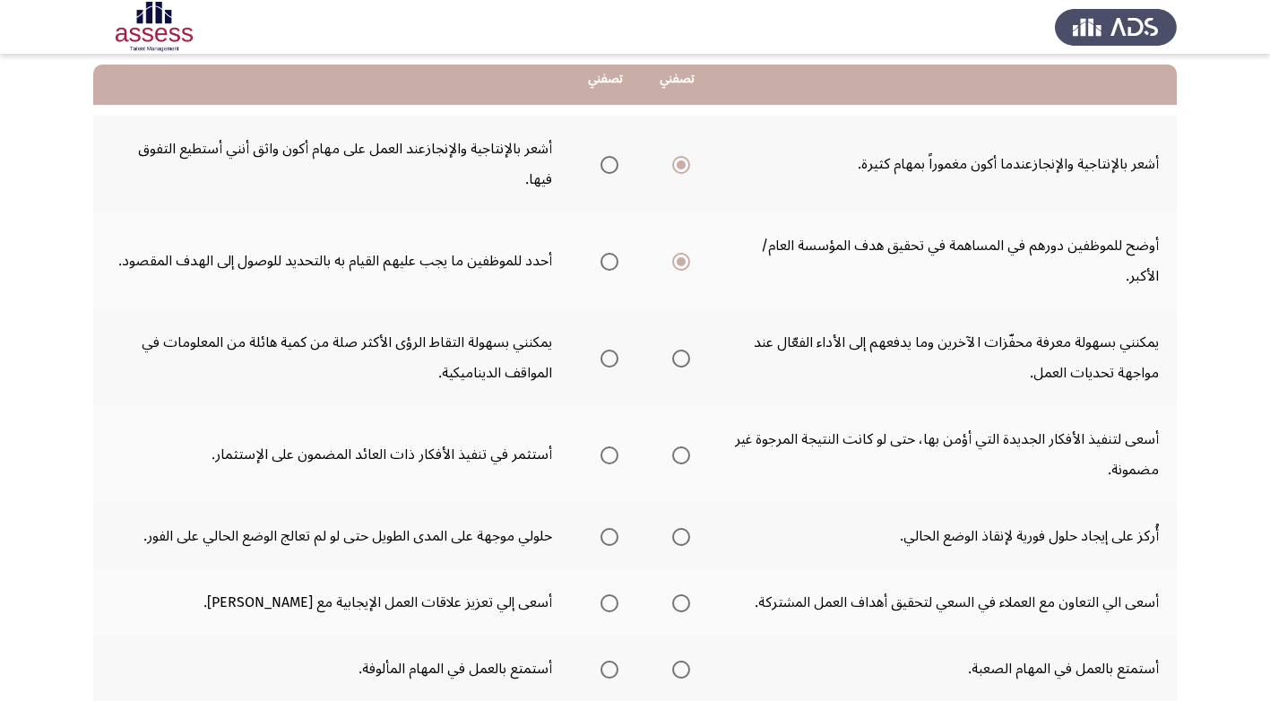
click at [609, 359] on span "Select an option" at bounding box center [609, 359] width 0 height 0
click at [612, 350] on input "Select an option" at bounding box center [610, 359] width 18 height 18
click at [611, 446] on span "Select an option" at bounding box center [610, 455] width 18 height 18
click at [611, 446] on input "Select an option" at bounding box center [610, 455] width 18 height 18
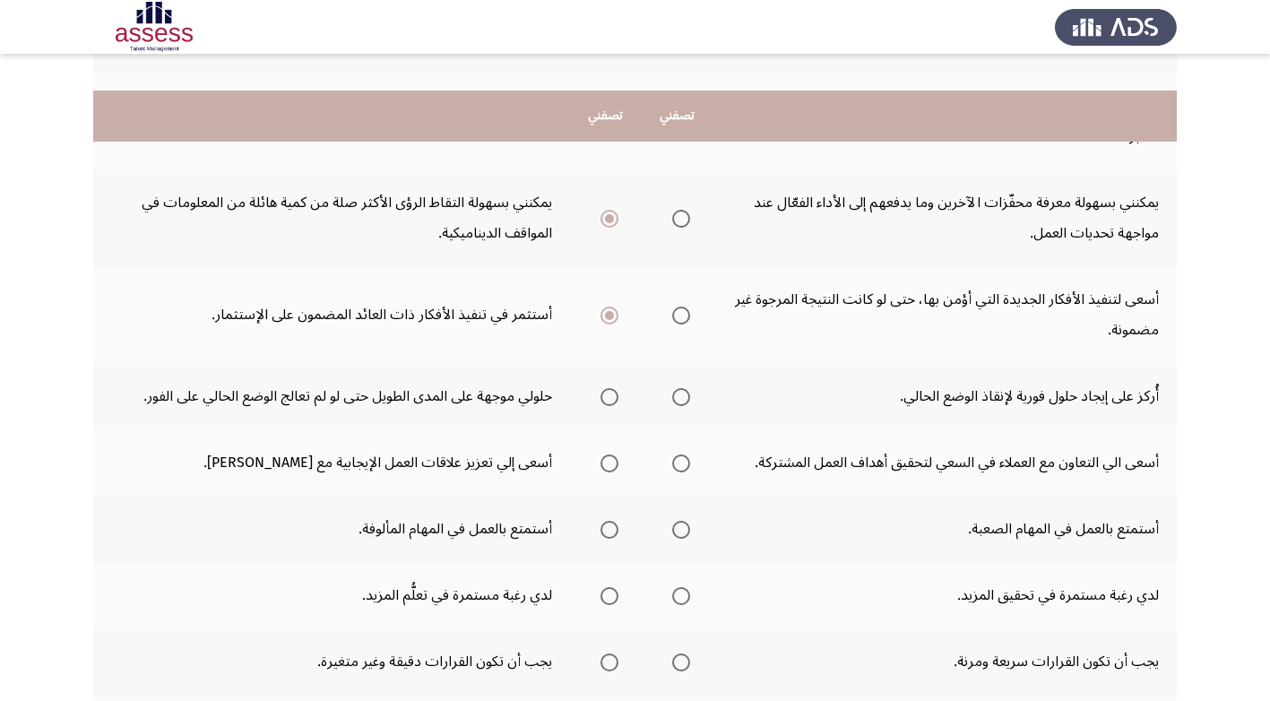
scroll to position [359, 0]
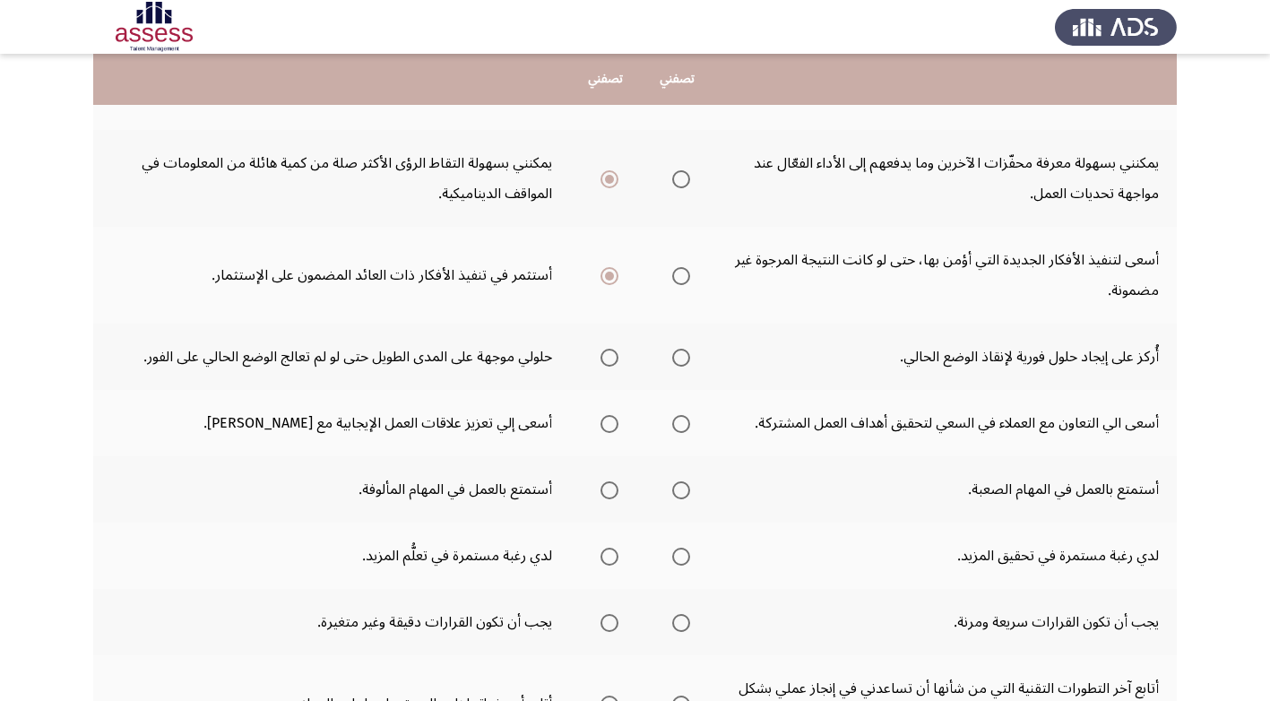
click at [605, 349] on span "Select an option" at bounding box center [610, 358] width 18 height 18
click at [605, 349] on input "Select an option" at bounding box center [610, 358] width 18 height 18
click at [682, 415] on span "Select an option" at bounding box center [681, 424] width 18 height 18
click at [682, 415] on input "Select an option" at bounding box center [681, 424] width 18 height 18
click at [682, 481] on span "Select an option" at bounding box center [681, 490] width 18 height 18
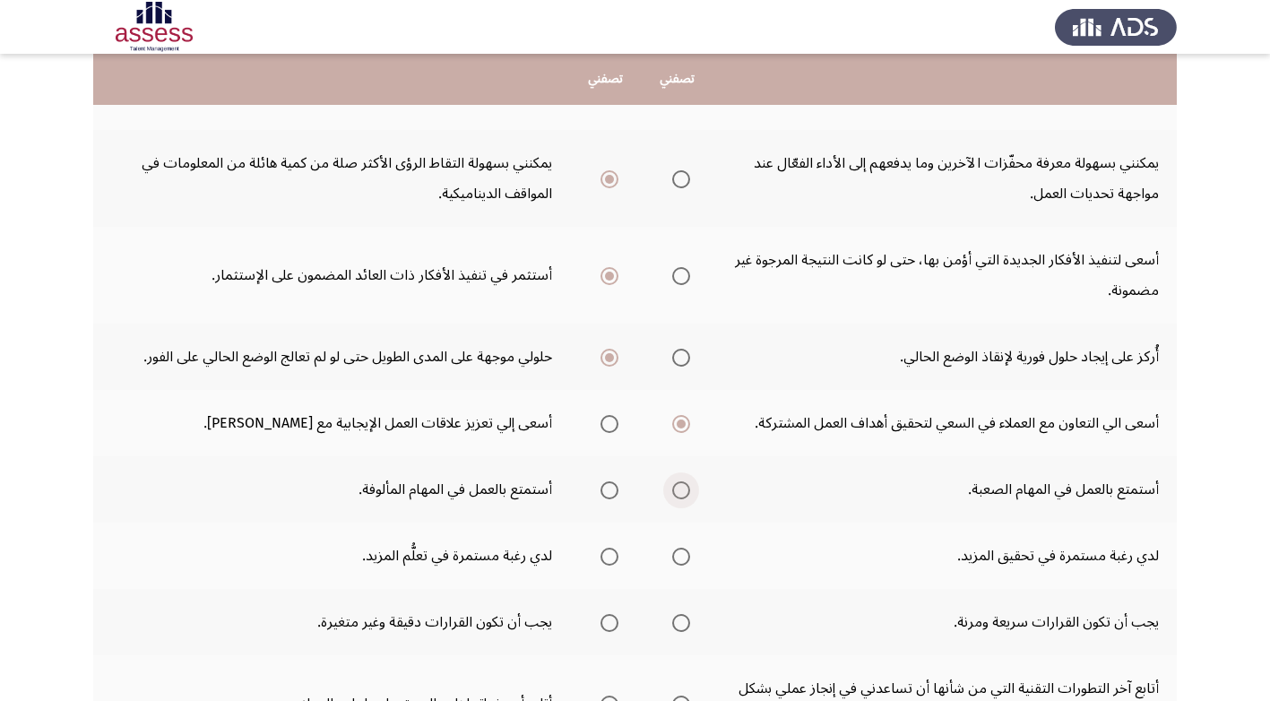
click at [682, 481] on input "Select an option" at bounding box center [681, 490] width 18 height 18
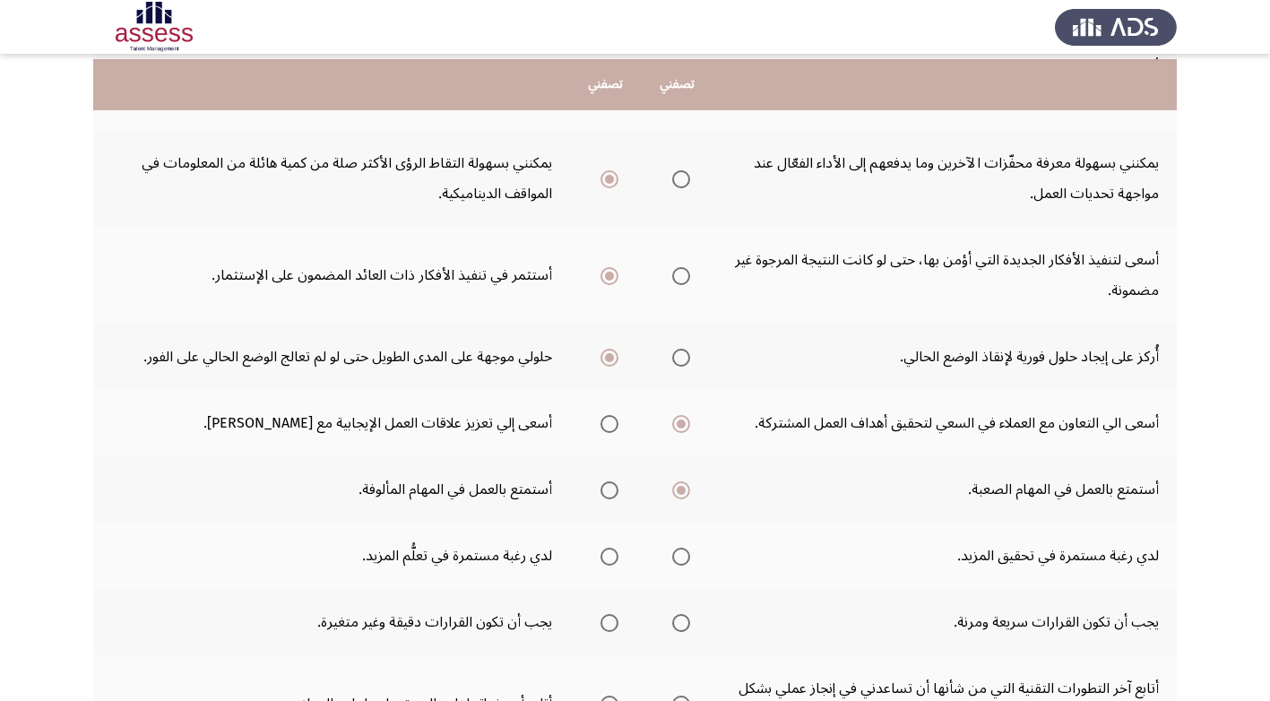
scroll to position [448, 0]
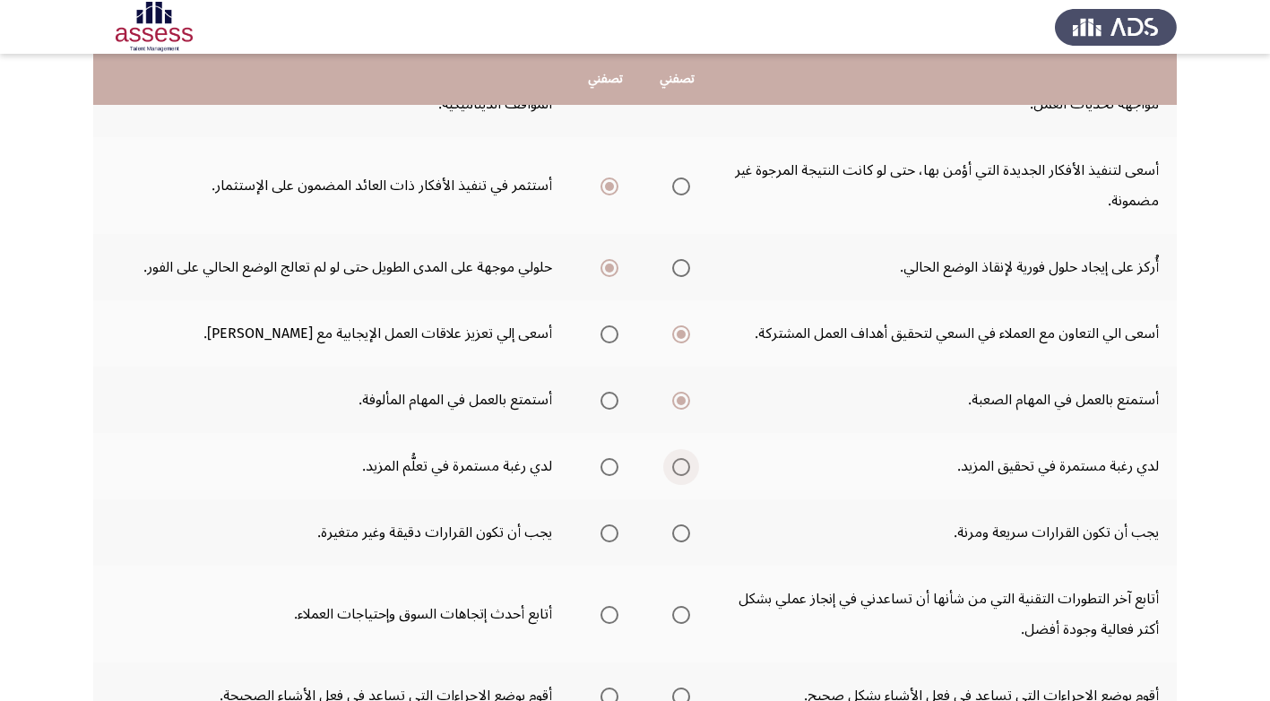
click at [686, 458] on span "Select an option" at bounding box center [681, 467] width 18 height 18
click at [686, 458] on input "Select an option" at bounding box center [681, 467] width 18 height 18
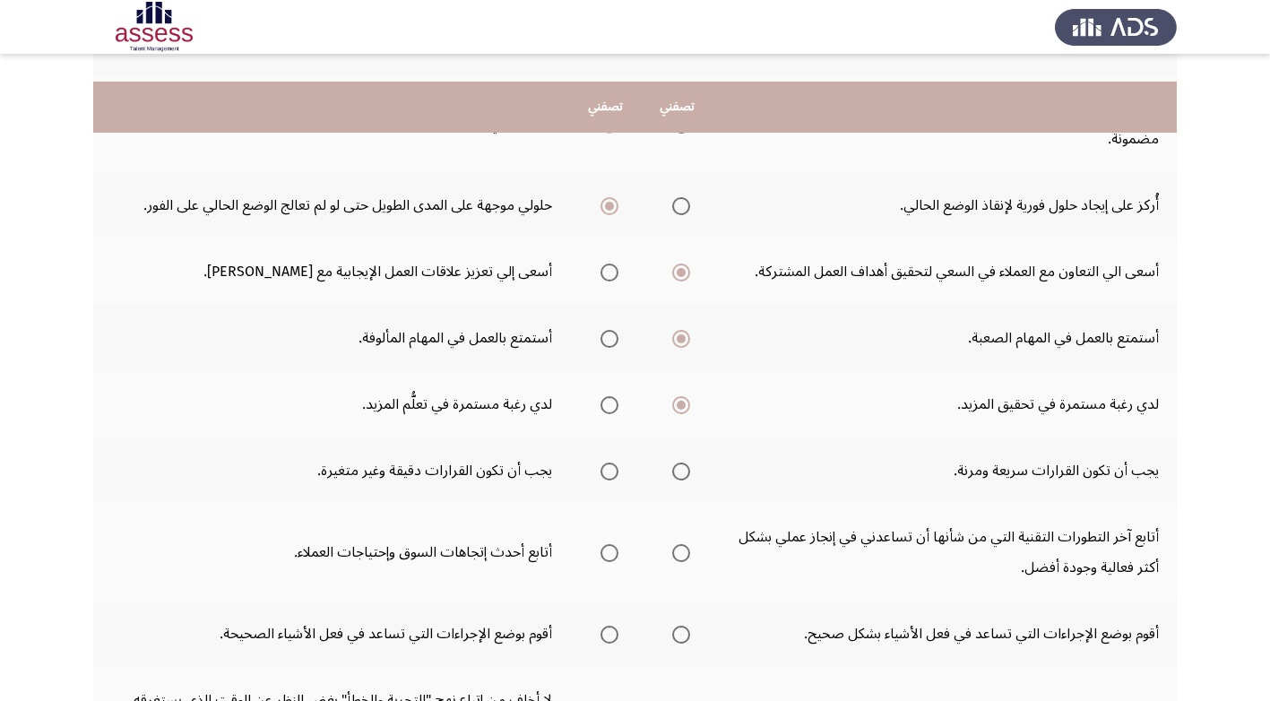
scroll to position [538, 0]
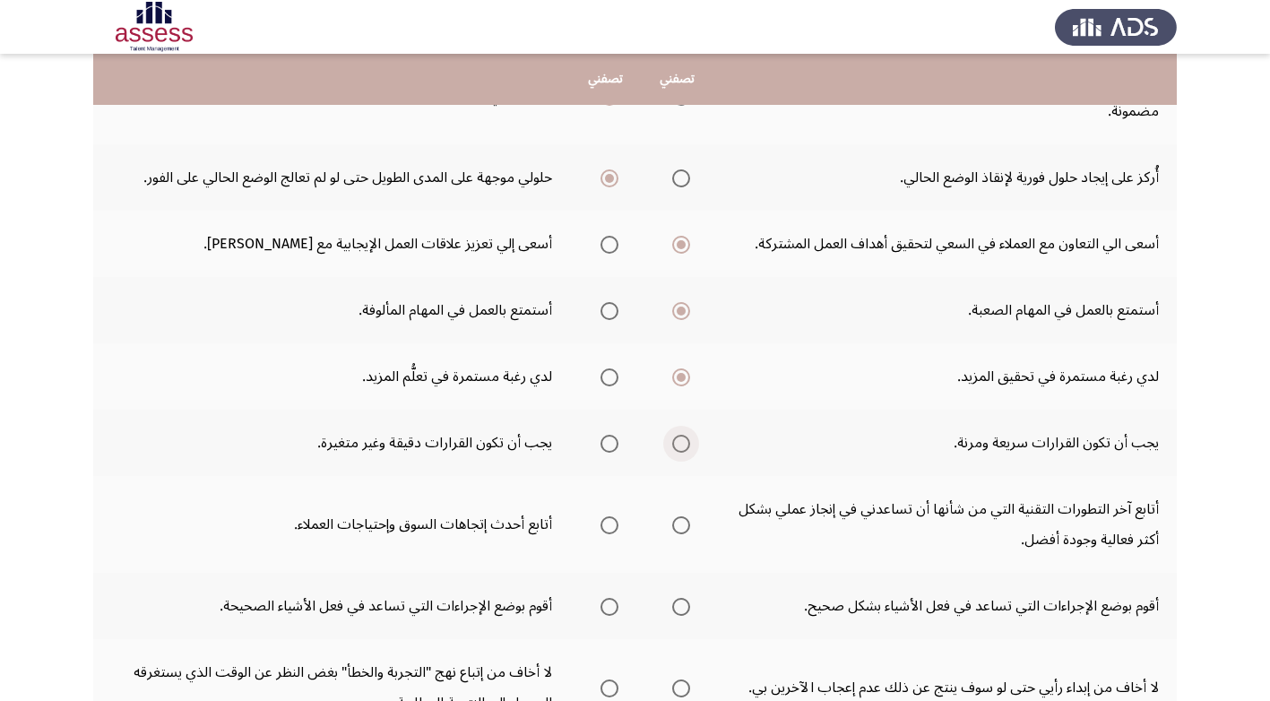
click at [685, 435] on span "Select an option" at bounding box center [681, 444] width 18 height 18
click at [685, 435] on input "Select an option" at bounding box center [681, 444] width 18 height 18
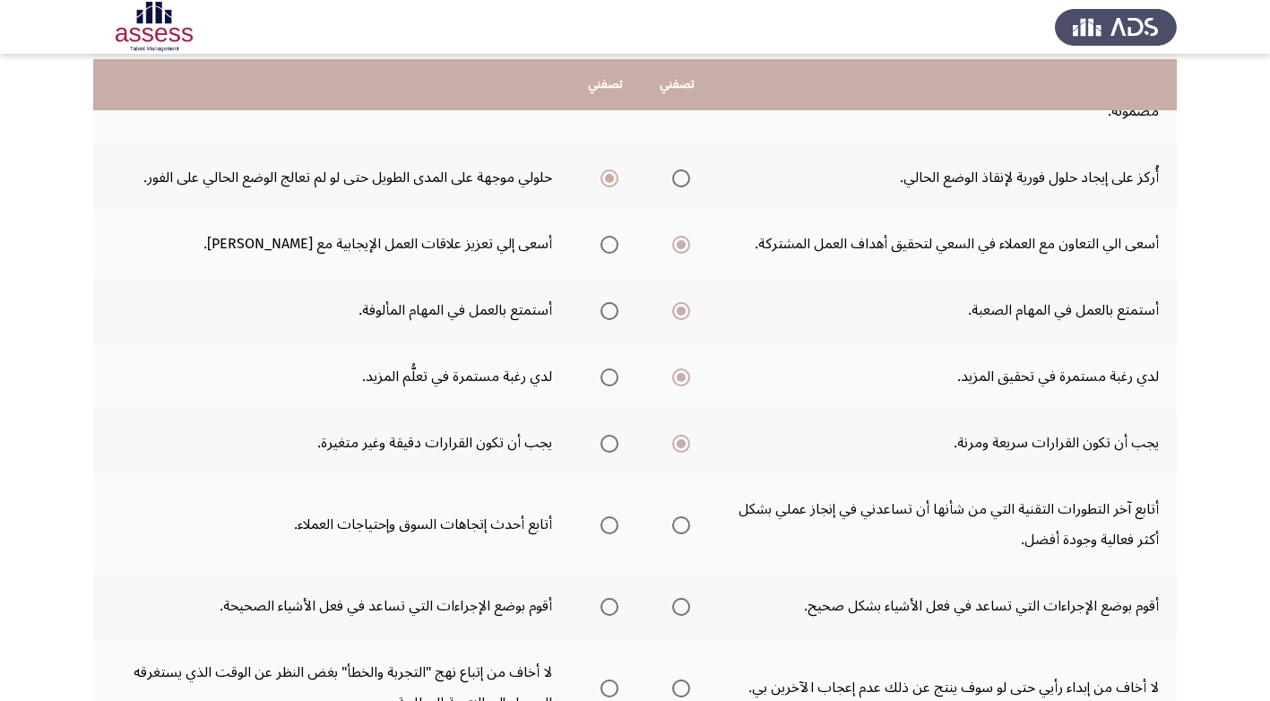
scroll to position [627, 0]
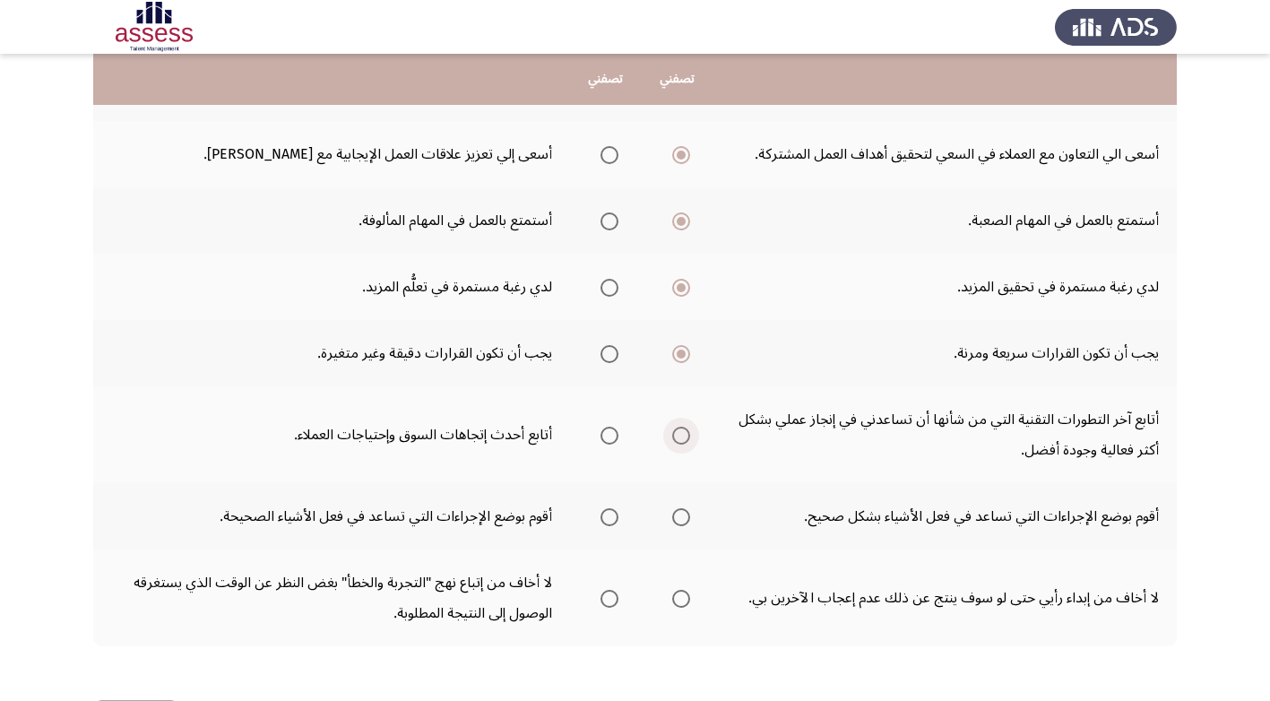
click at [679, 427] on span "Select an option" at bounding box center [681, 436] width 18 height 18
click at [679, 427] on input "Select an option" at bounding box center [681, 436] width 18 height 18
click at [684, 508] on span "Select an option" at bounding box center [681, 517] width 18 height 18
click at [684, 508] on input "Select an option" at bounding box center [681, 517] width 18 height 18
click at [680, 590] on span "Select an option" at bounding box center [681, 599] width 18 height 18
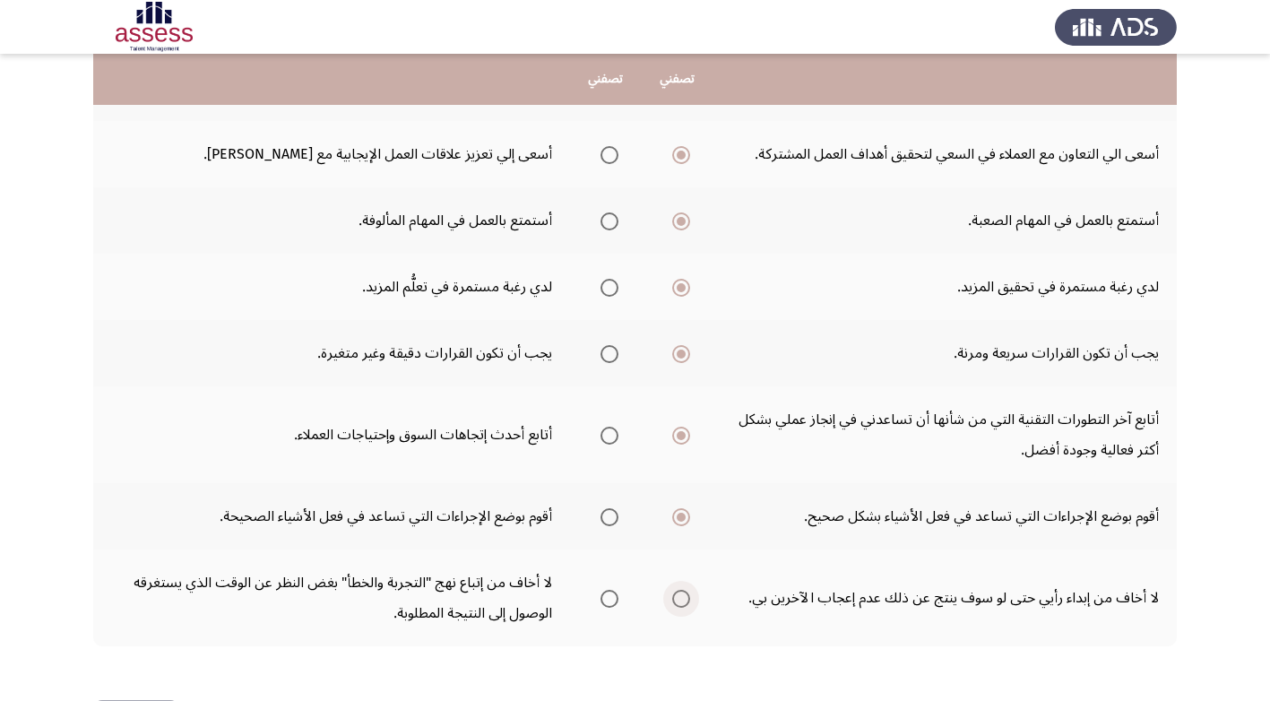
click at [680, 590] on input "Select an option" at bounding box center [681, 599] width 18 height 18
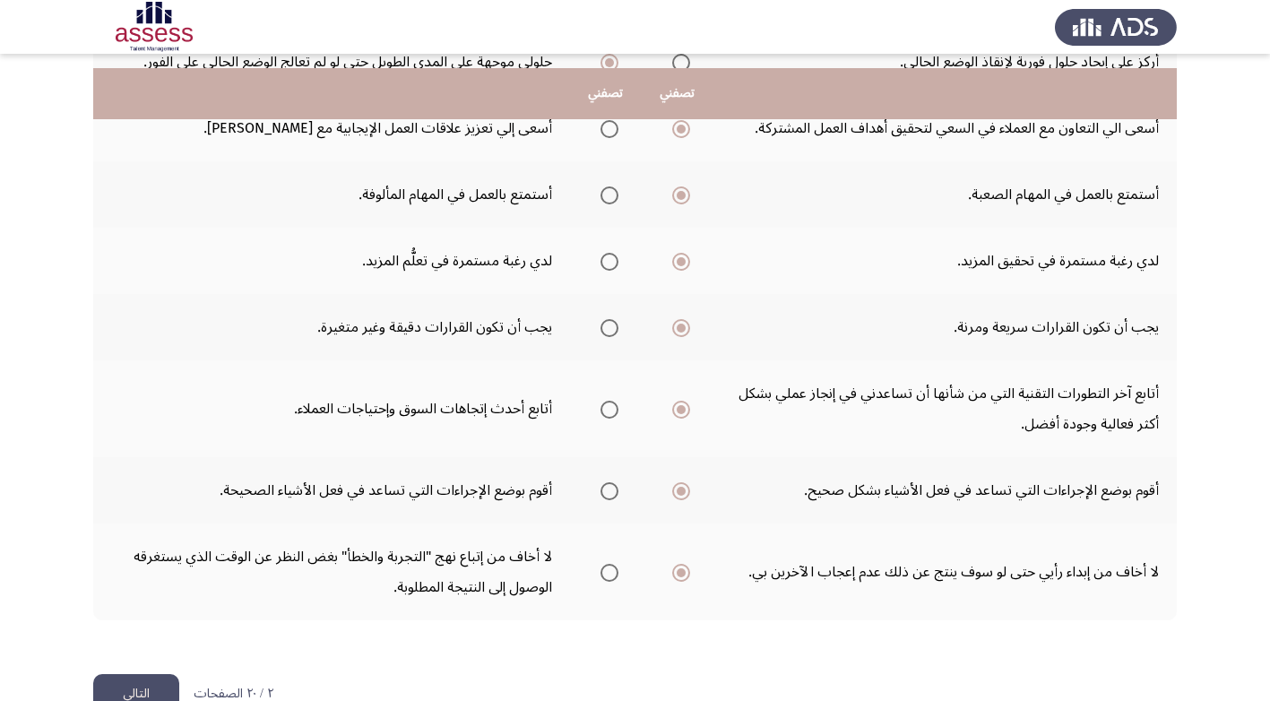
scroll to position [668, 0]
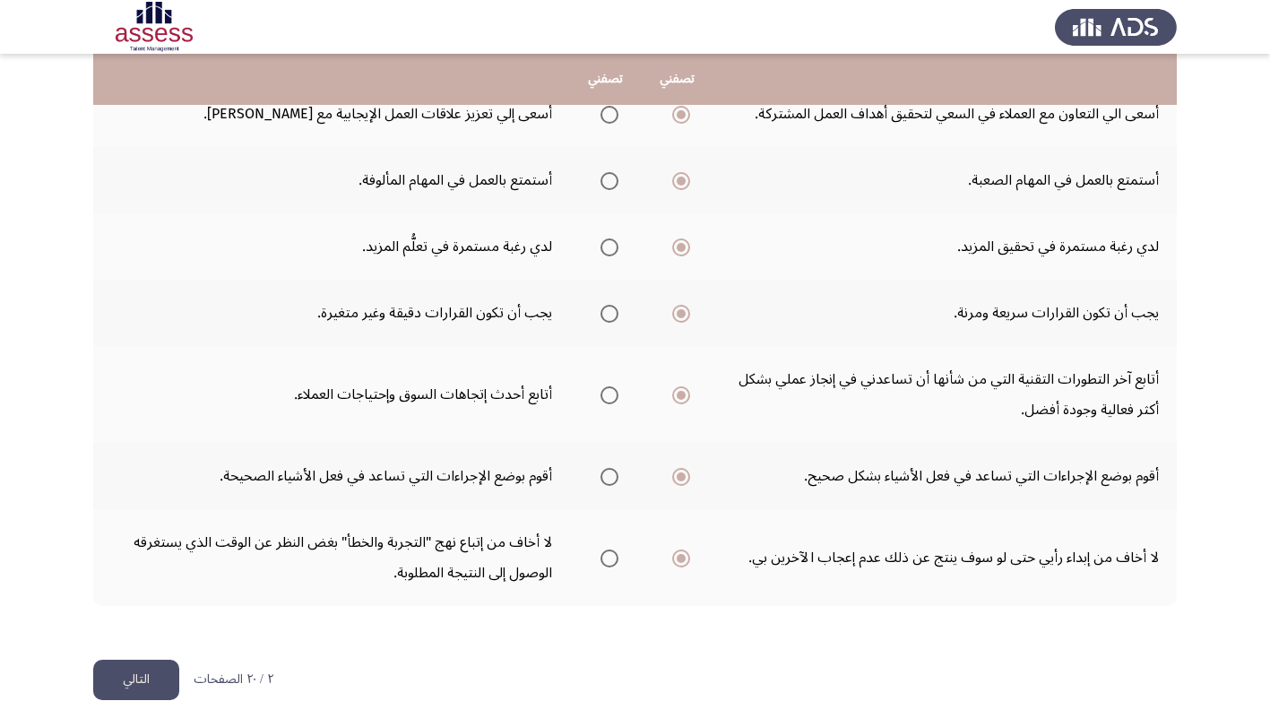
click at [138, 660] on button "التالي" at bounding box center [136, 680] width 86 height 40
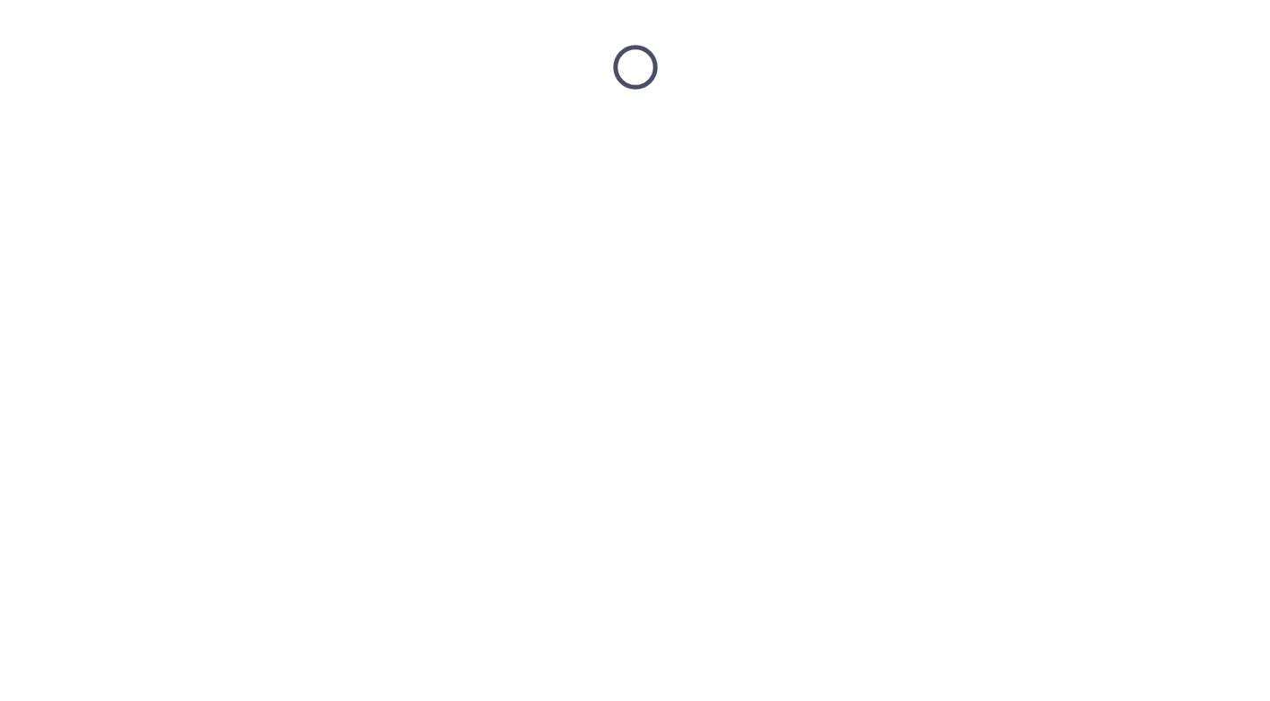
scroll to position [0, 0]
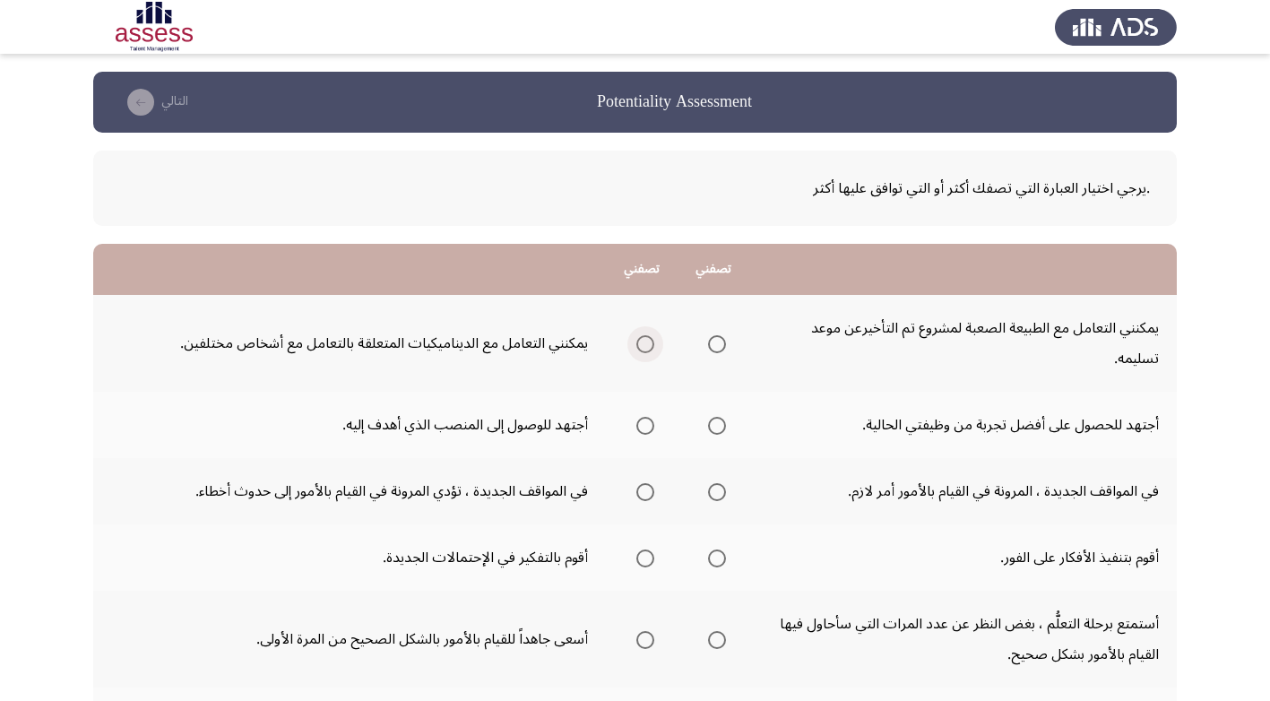
click at [644, 343] on span "Select an option" at bounding box center [645, 344] width 18 height 18
click at [644, 343] on input "Select an option" at bounding box center [645, 344] width 18 height 18
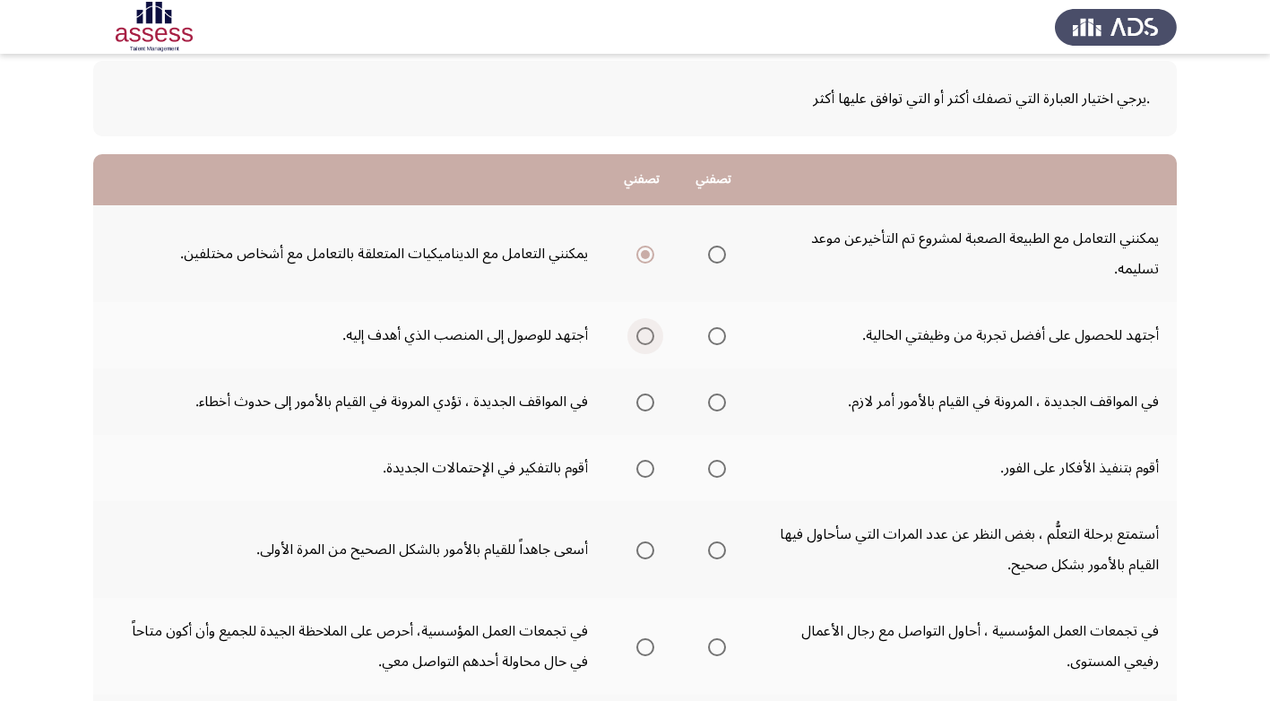
click at [641, 333] on span "Select an option" at bounding box center [645, 336] width 18 height 18
click at [641, 333] on input "Select an option" at bounding box center [645, 336] width 18 height 18
click at [719, 399] on span "Select an option" at bounding box center [717, 402] width 18 height 18
click at [719, 399] on input "Select an option" at bounding box center [717, 402] width 18 height 18
click at [645, 469] on span "Select an option" at bounding box center [645, 469] width 18 height 18
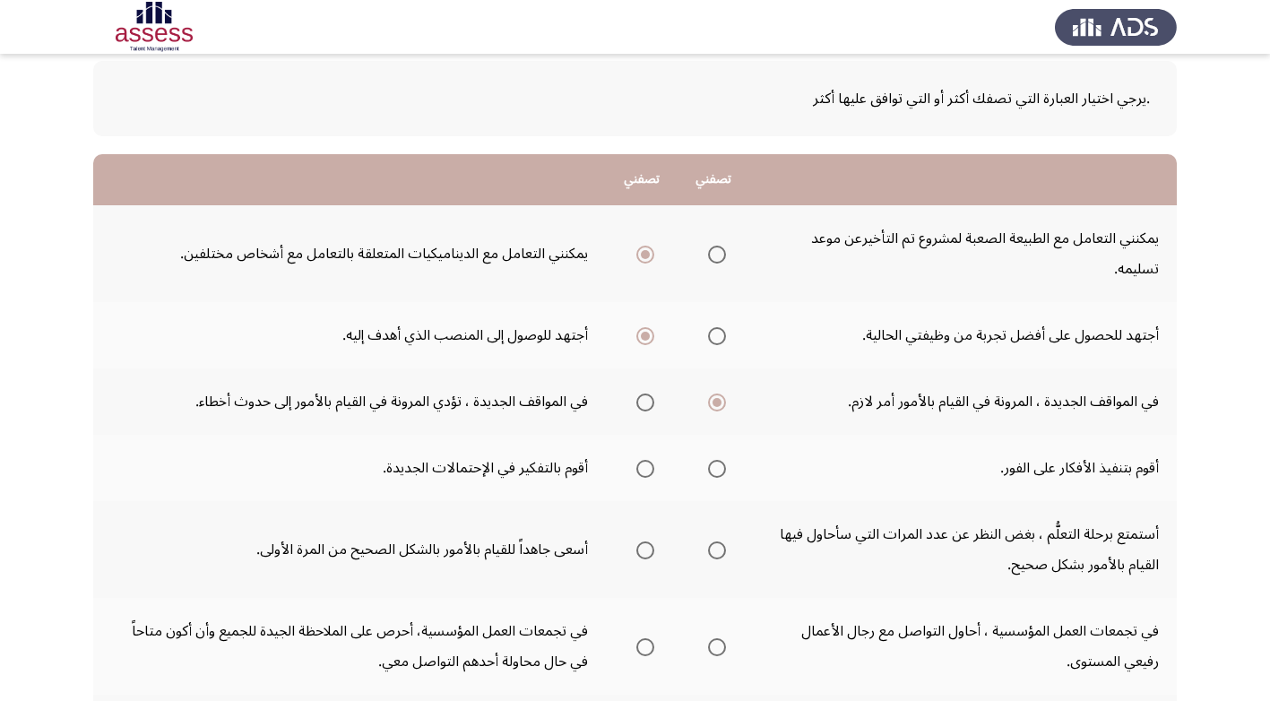
click at [645, 469] on input "Select an option" at bounding box center [645, 469] width 18 height 18
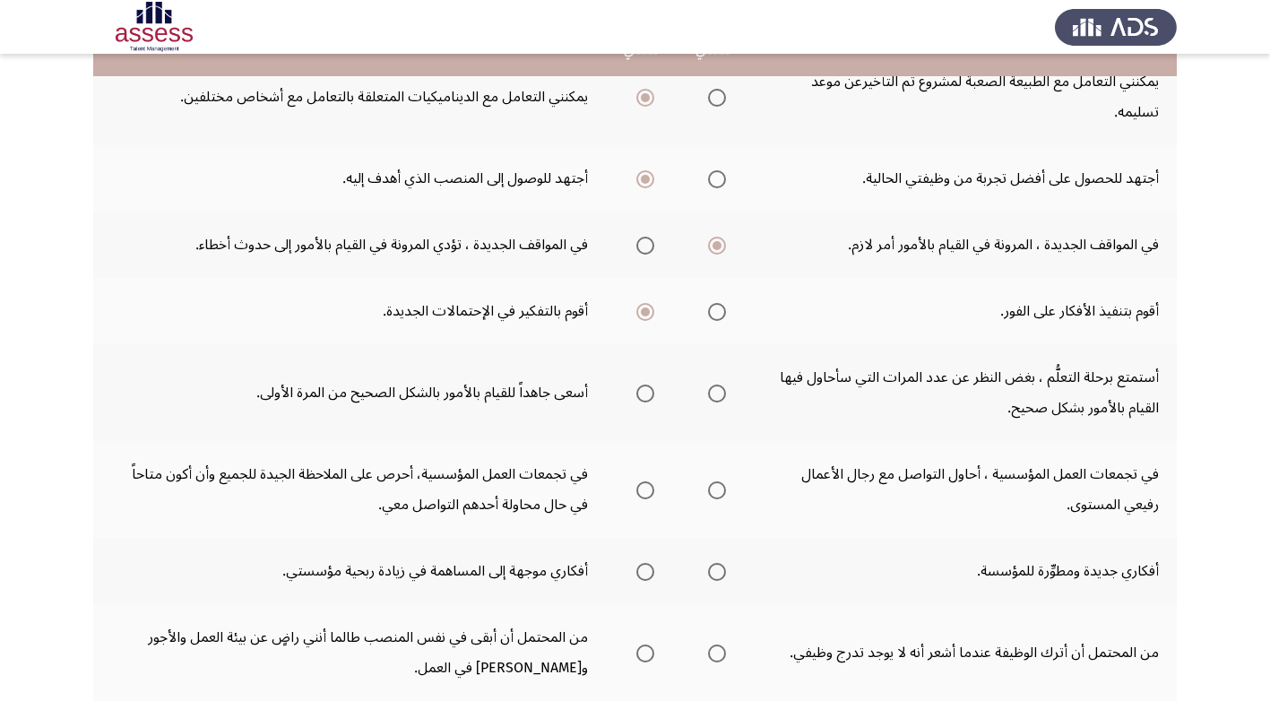
scroll to position [269, 0]
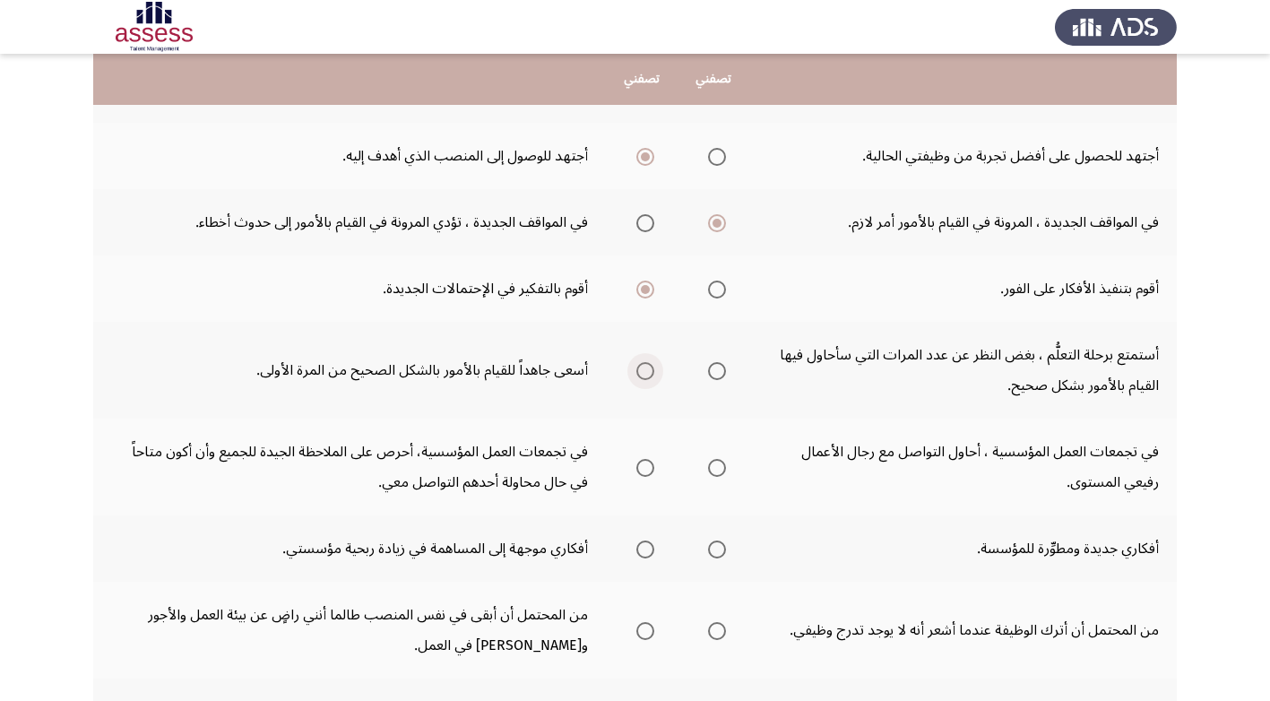
click at [641, 369] on span "Select an option" at bounding box center [645, 371] width 18 height 18
click at [641, 369] on input "Select an option" at bounding box center [645, 371] width 18 height 18
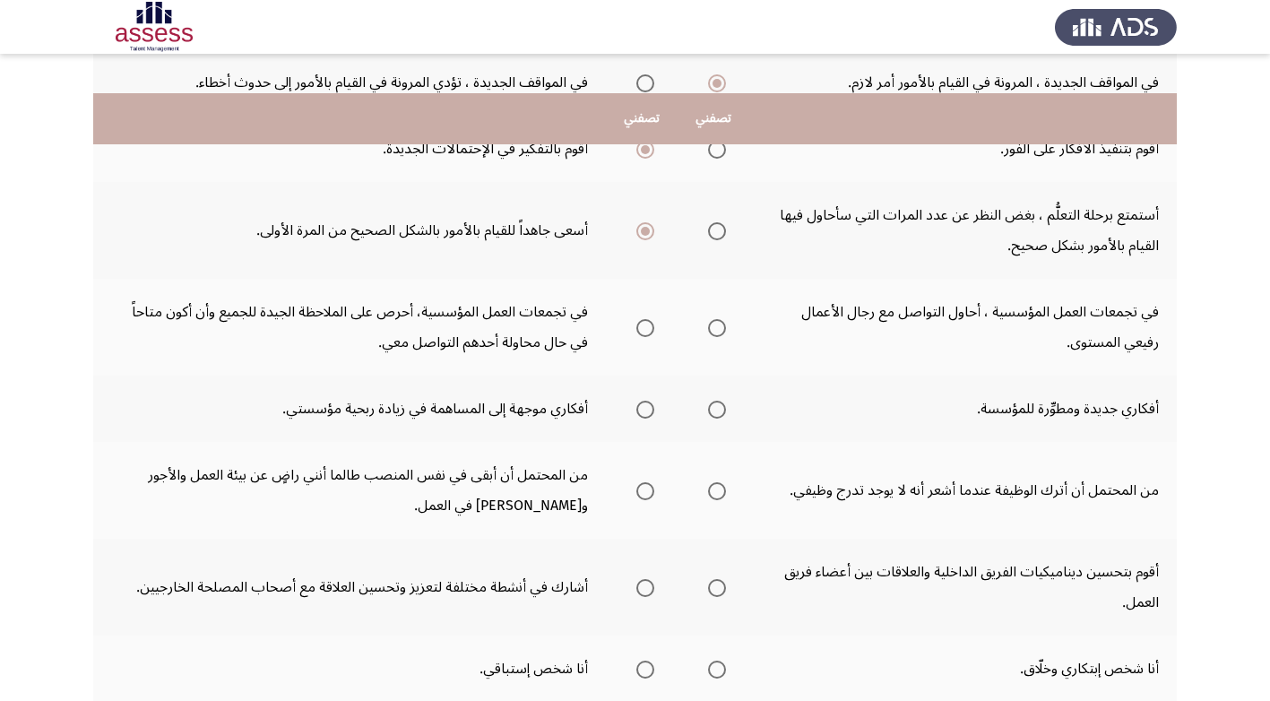
scroll to position [448, 0]
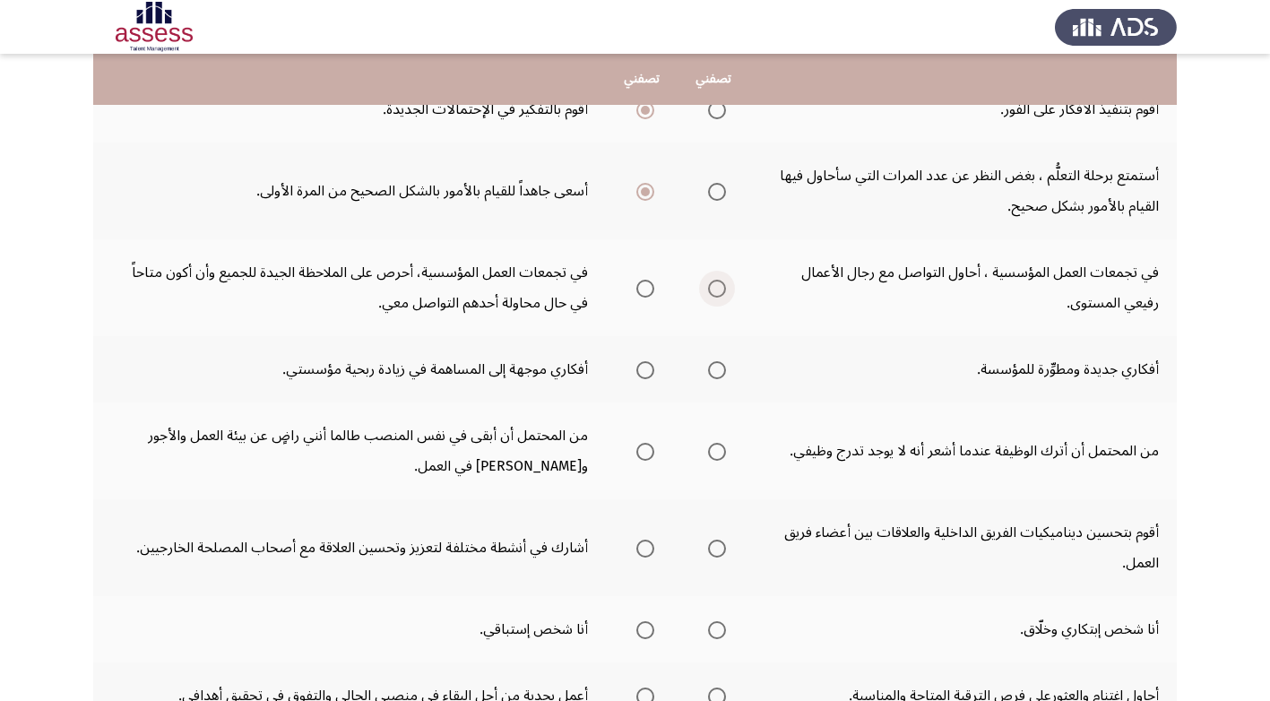
click at [713, 283] on span "Select an option" at bounding box center [717, 289] width 18 height 18
click at [713, 283] on input "Select an option" at bounding box center [717, 289] width 18 height 18
click at [719, 367] on span "Select an option" at bounding box center [717, 370] width 18 height 18
click at [719, 367] on input "Select an option" at bounding box center [717, 370] width 18 height 18
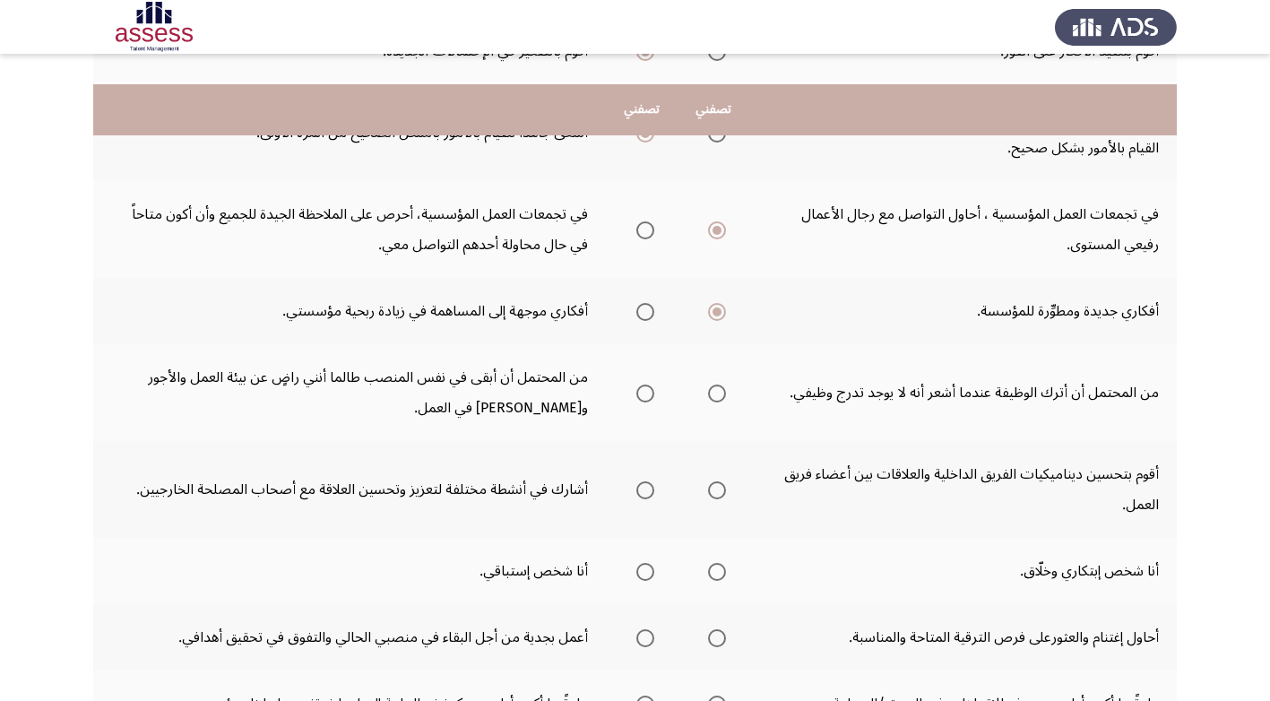
scroll to position [538, 0]
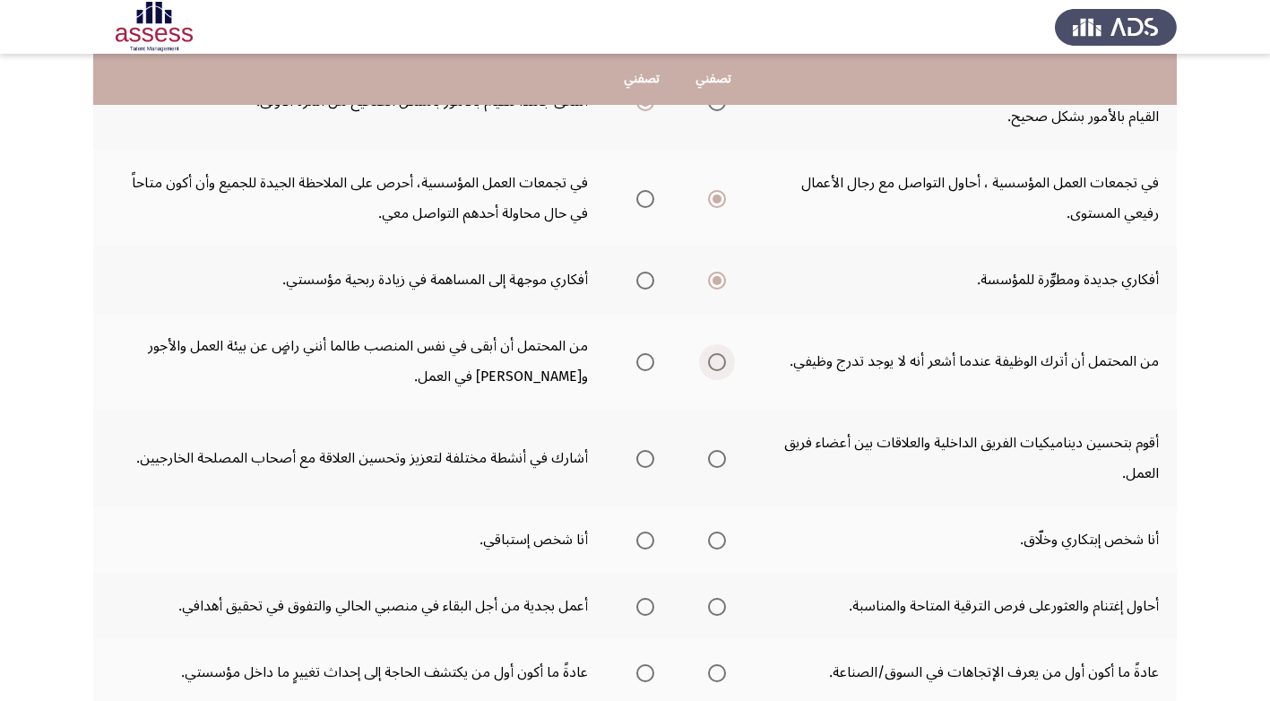
click at [713, 359] on span "Select an option" at bounding box center [717, 362] width 18 height 18
click at [713, 359] on input "Select an option" at bounding box center [717, 362] width 18 height 18
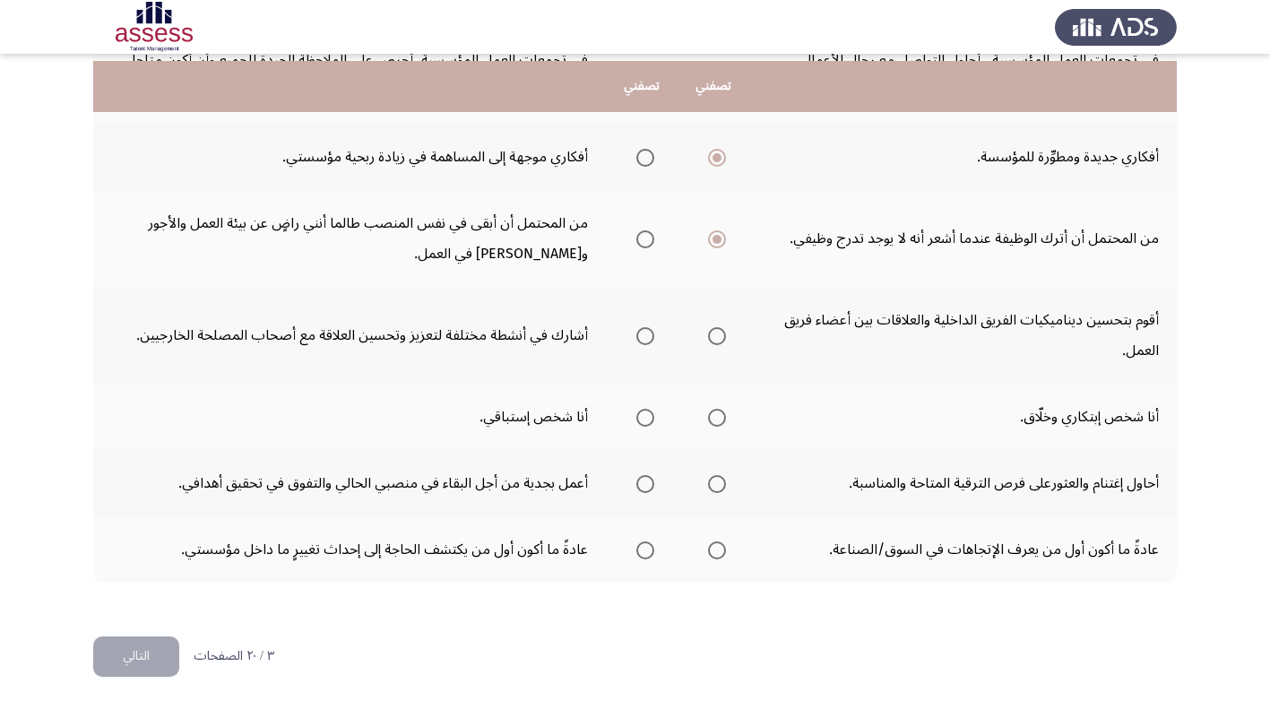
scroll to position [668, 0]
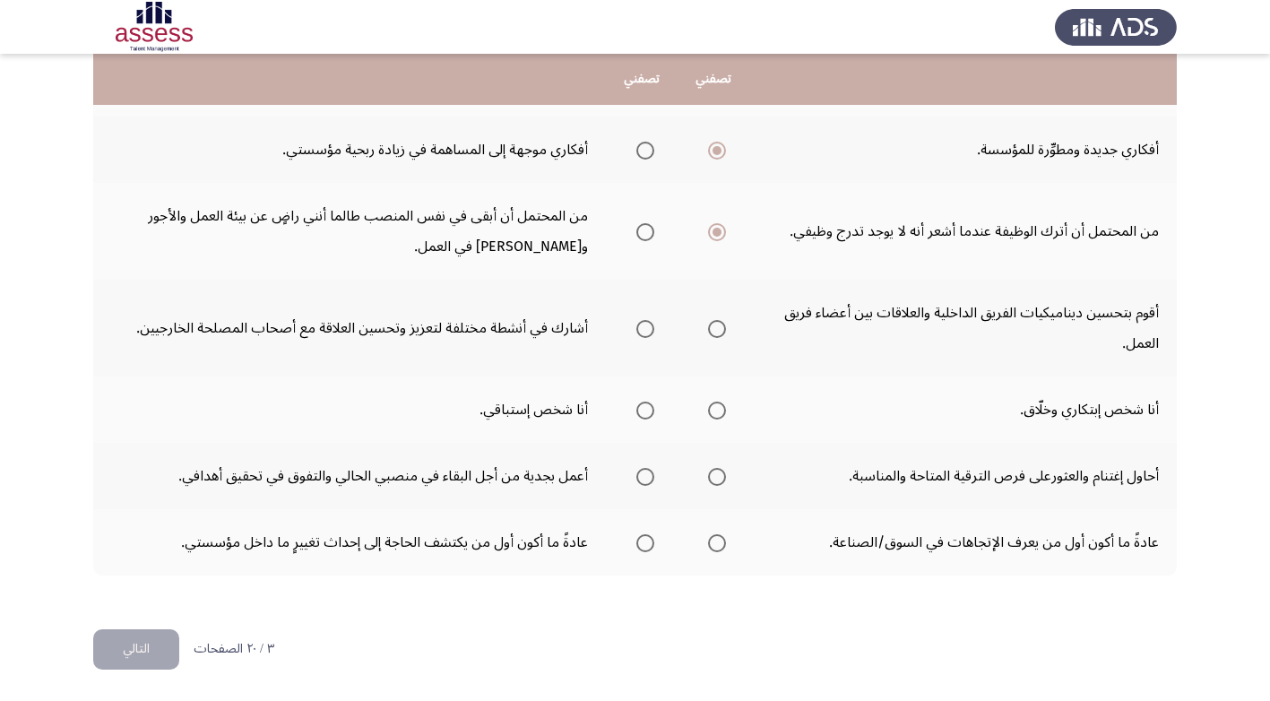
click at [720, 329] on span "Select an option" at bounding box center [717, 329] width 18 height 18
click at [720, 329] on input "Select an option" at bounding box center [717, 329] width 18 height 18
click at [721, 413] on span "Select an option" at bounding box center [717, 411] width 18 height 18
click at [721, 413] on input "Select an option" at bounding box center [717, 411] width 18 height 18
click at [721, 474] on span "Select an option" at bounding box center [717, 477] width 18 height 18
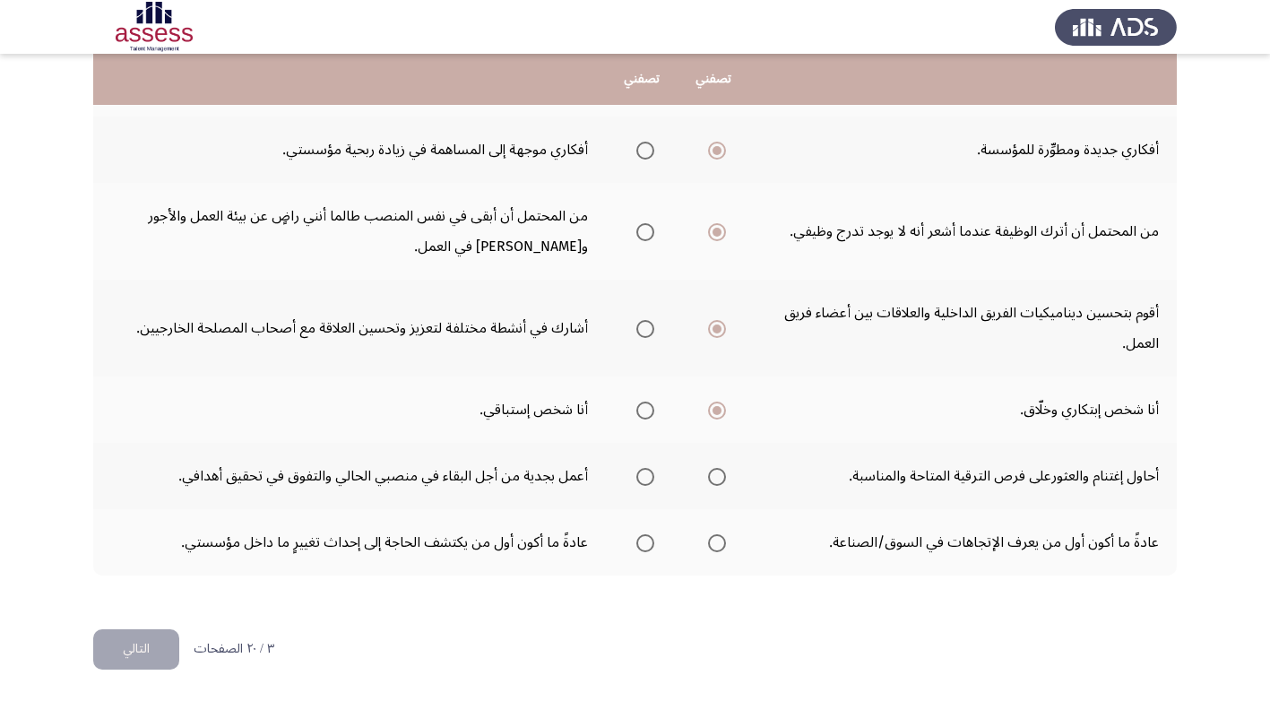
click at [721, 474] on input "Select an option" at bounding box center [717, 477] width 18 height 18
click at [645, 546] on span "Select an option" at bounding box center [645, 543] width 18 height 18
click at [645, 546] on input "Select an option" at bounding box center [645, 543] width 18 height 18
click at [151, 641] on button "التالي" at bounding box center [136, 649] width 86 height 40
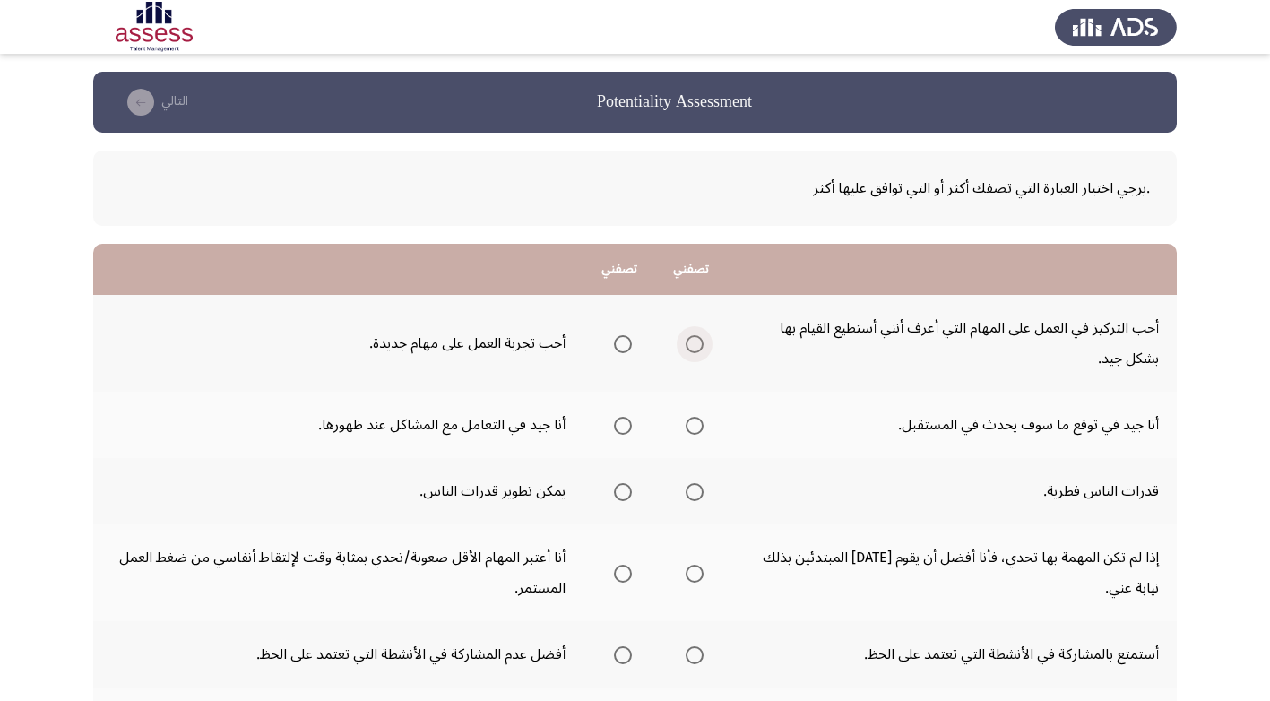
click at [700, 343] on span "Select an option" at bounding box center [695, 344] width 18 height 18
click at [700, 343] on input "Select an option" at bounding box center [695, 344] width 18 height 18
click at [695, 421] on span "Select an option" at bounding box center [695, 426] width 18 height 18
click at [695, 421] on input "Select an option" at bounding box center [695, 426] width 18 height 18
click at [626, 490] on span "Select an option" at bounding box center [623, 492] width 18 height 18
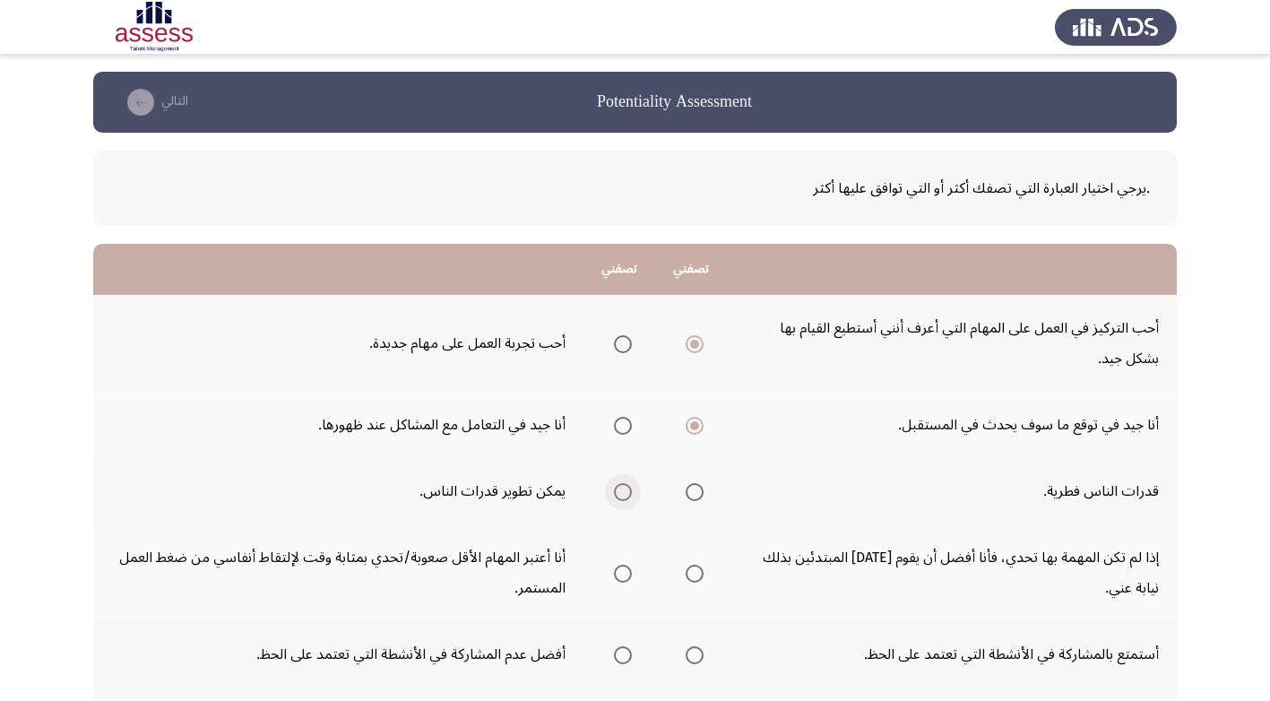
click at [626, 490] on input "Select an option" at bounding box center [623, 492] width 18 height 18
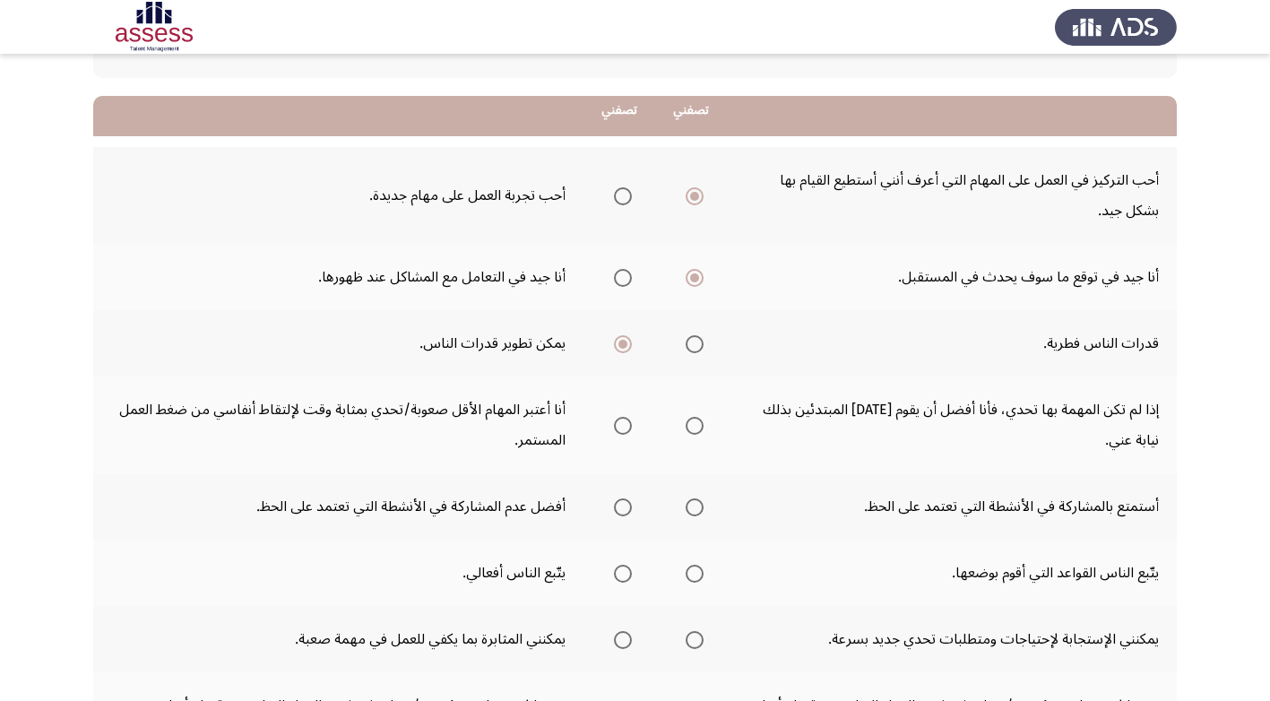
scroll to position [179, 0]
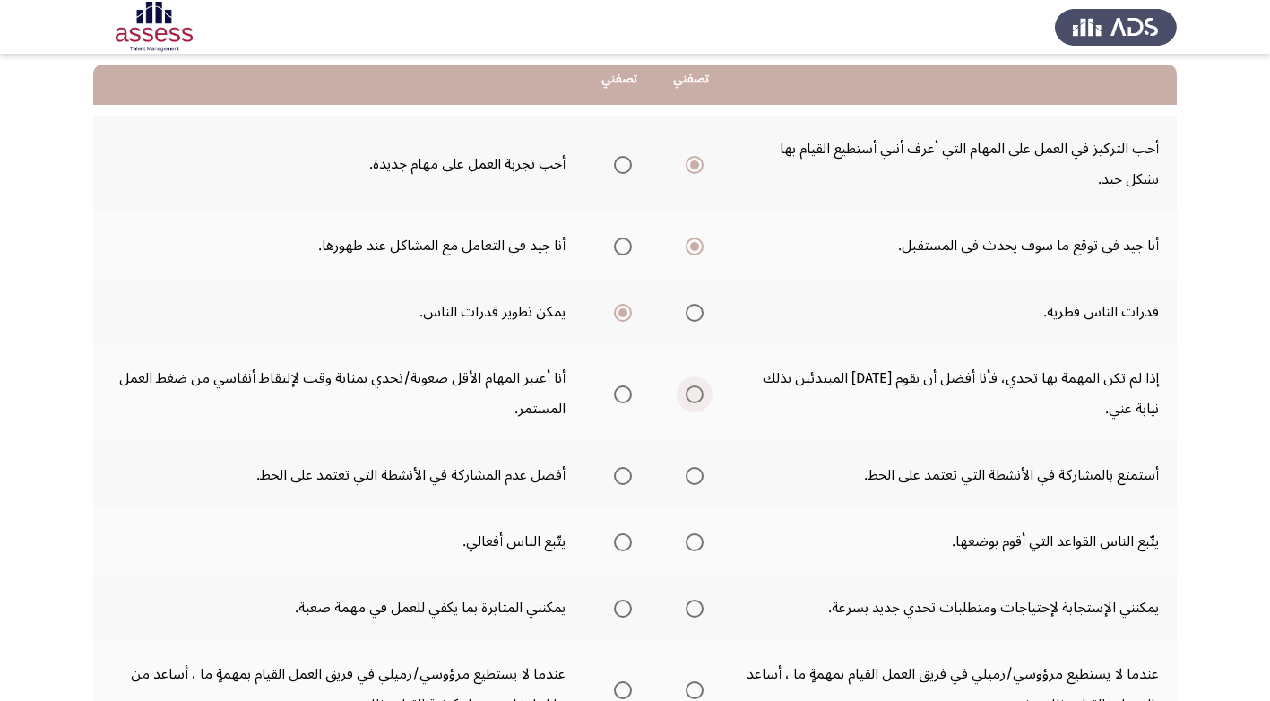
click at [691, 392] on span "Select an option" at bounding box center [695, 394] width 18 height 18
click at [691, 392] on input "Select an option" at bounding box center [695, 394] width 18 height 18
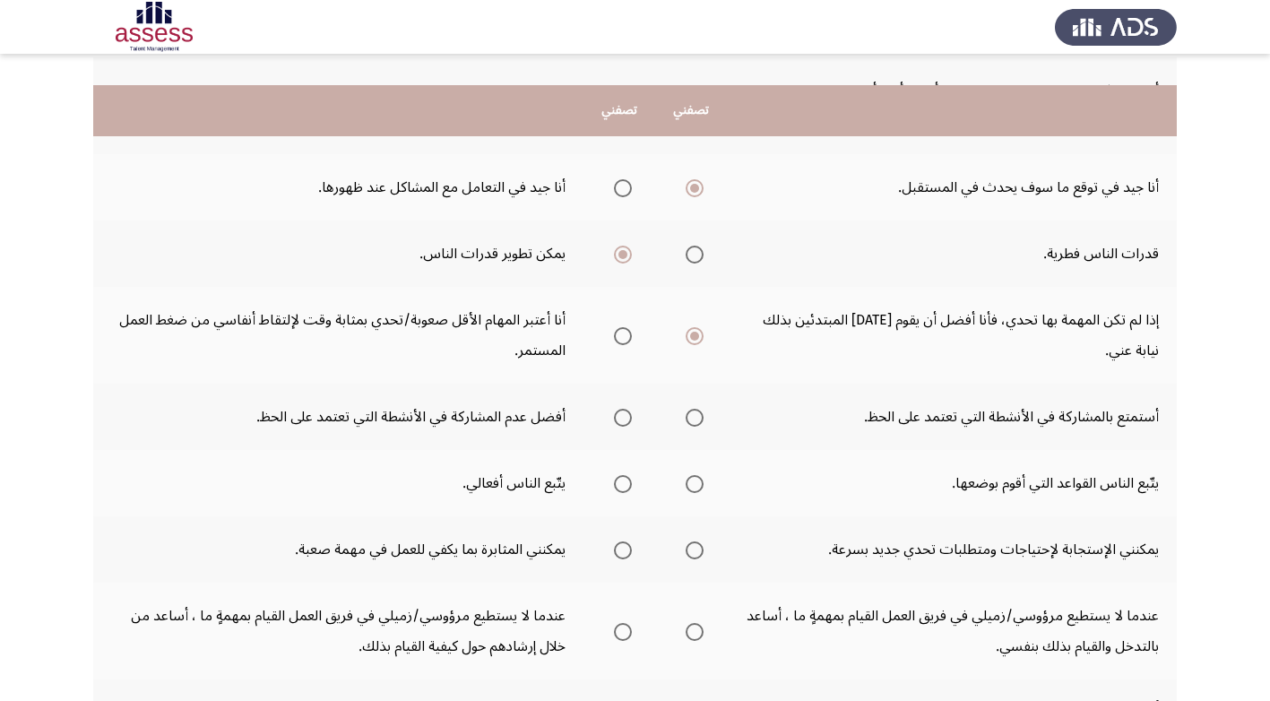
scroll to position [269, 0]
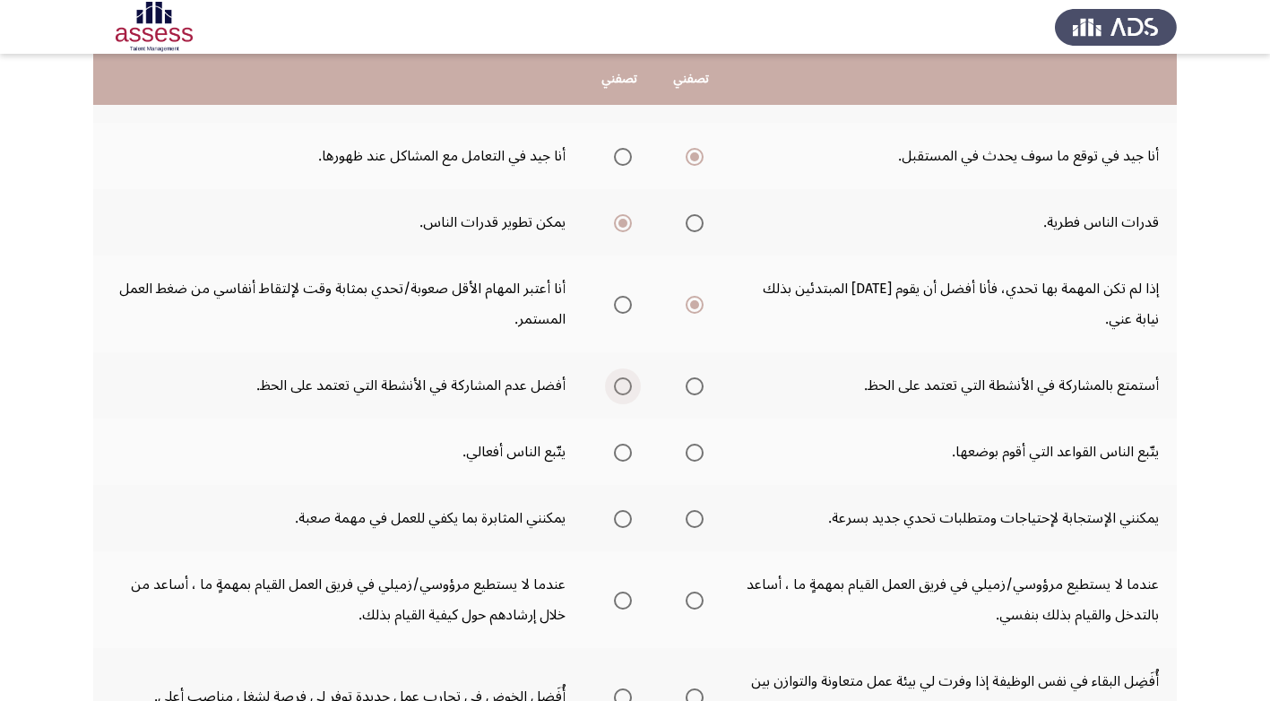
click at [618, 383] on span "Select an option" at bounding box center [623, 386] width 18 height 18
click at [618, 383] on input "Select an option" at bounding box center [623, 386] width 18 height 18
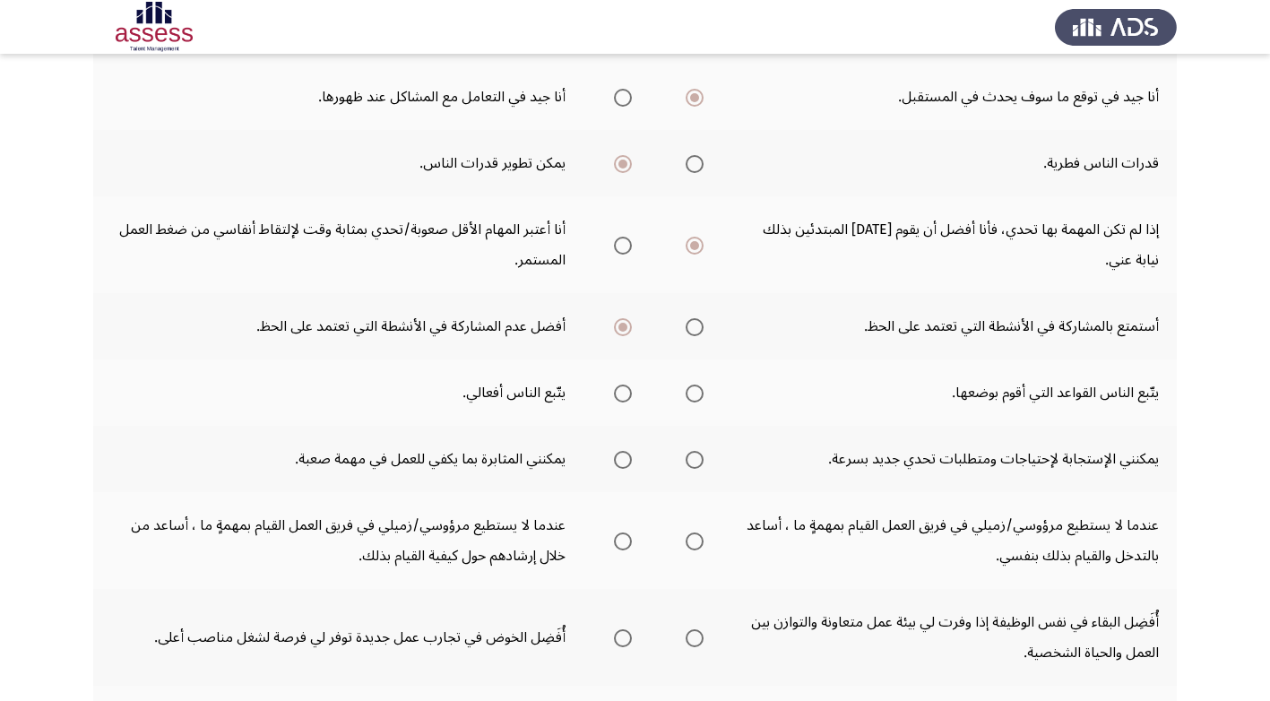
scroll to position [359, 0]
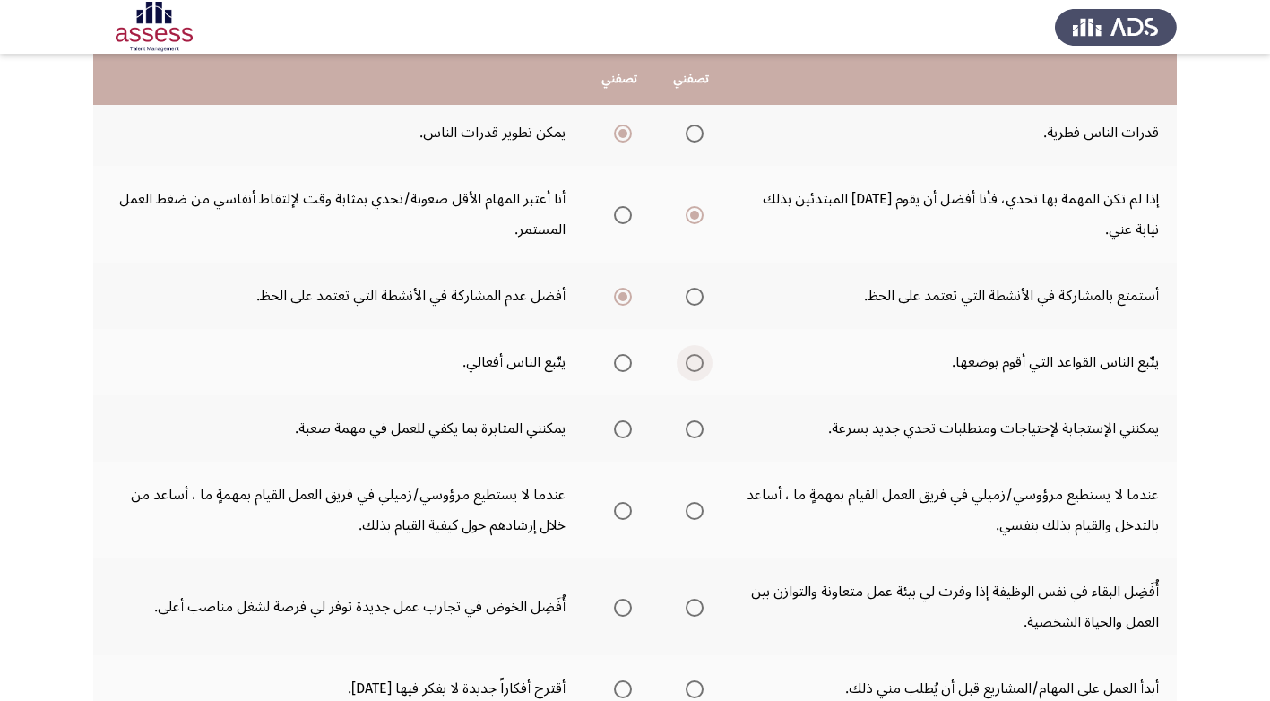
click at [698, 363] on span "Select an option" at bounding box center [695, 363] width 18 height 18
click at [698, 363] on input "Select an option" at bounding box center [695, 363] width 18 height 18
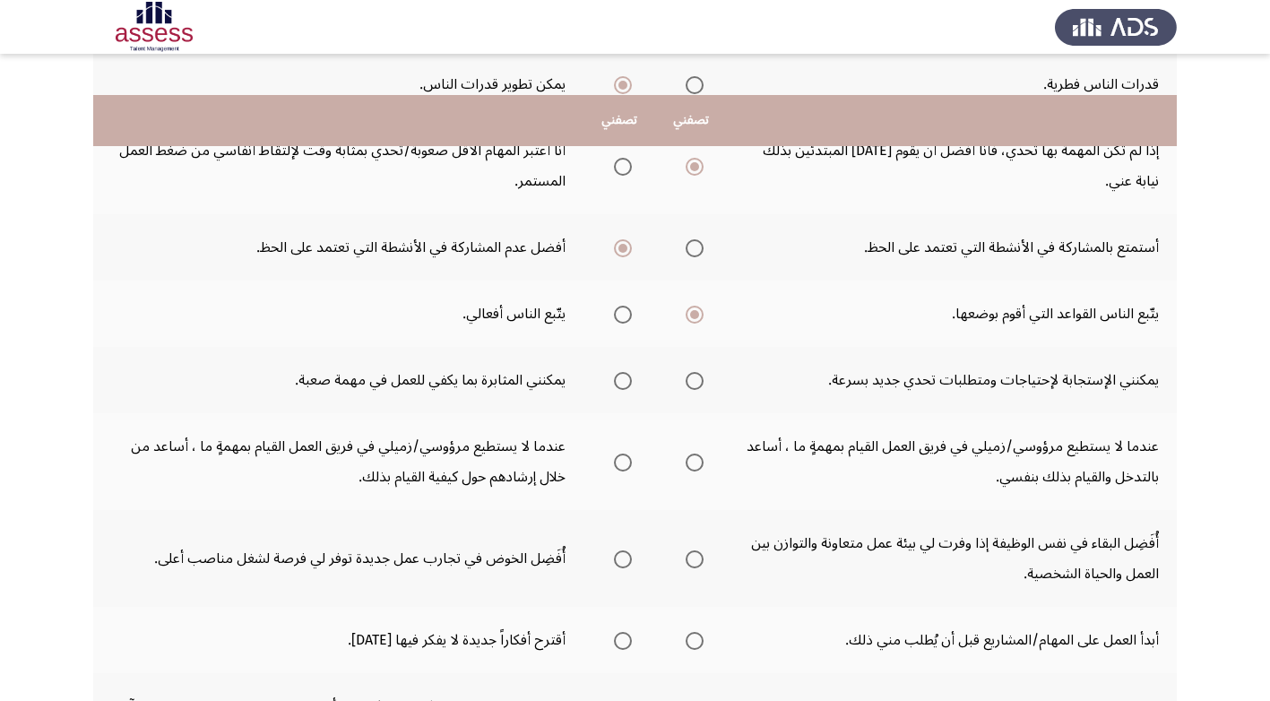
scroll to position [448, 0]
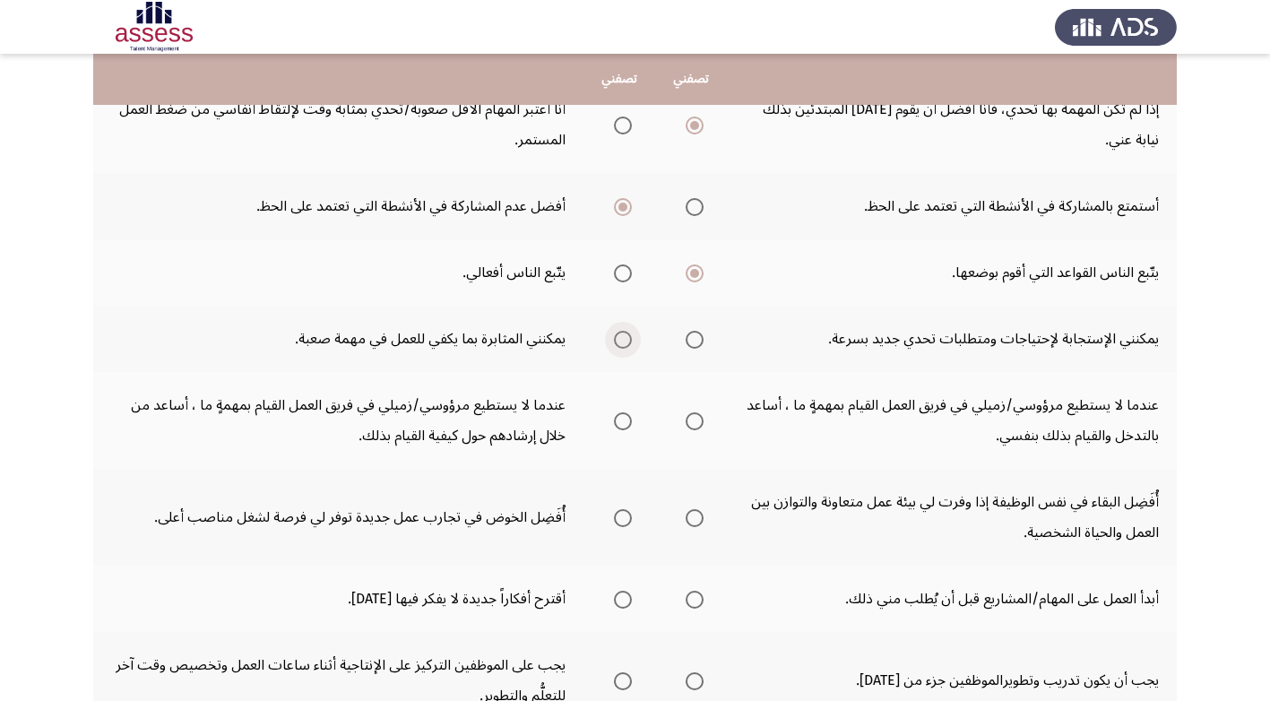
click at [629, 341] on span "Select an option" at bounding box center [623, 340] width 18 height 18
click at [629, 341] on input "Select an option" at bounding box center [623, 340] width 18 height 18
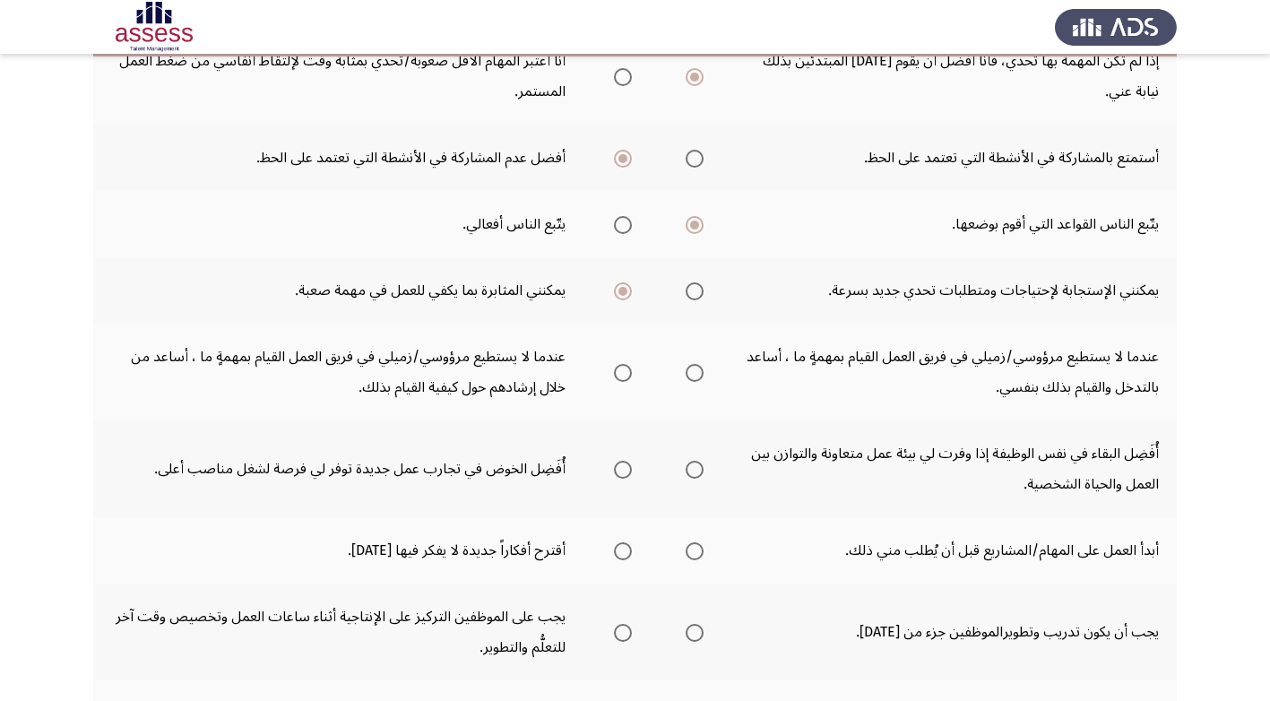
scroll to position [538, 0]
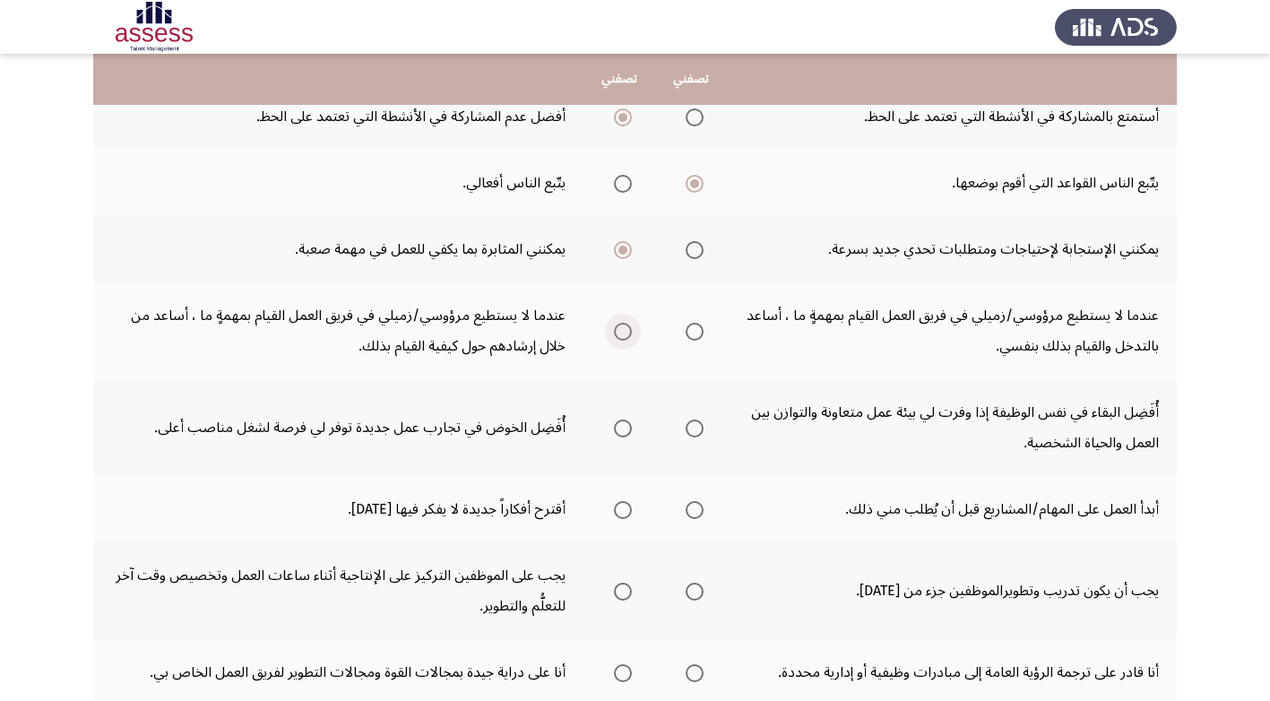
click at [621, 333] on span "Select an option" at bounding box center [623, 332] width 18 height 18
click at [621, 333] on input "Select an option" at bounding box center [623, 332] width 18 height 18
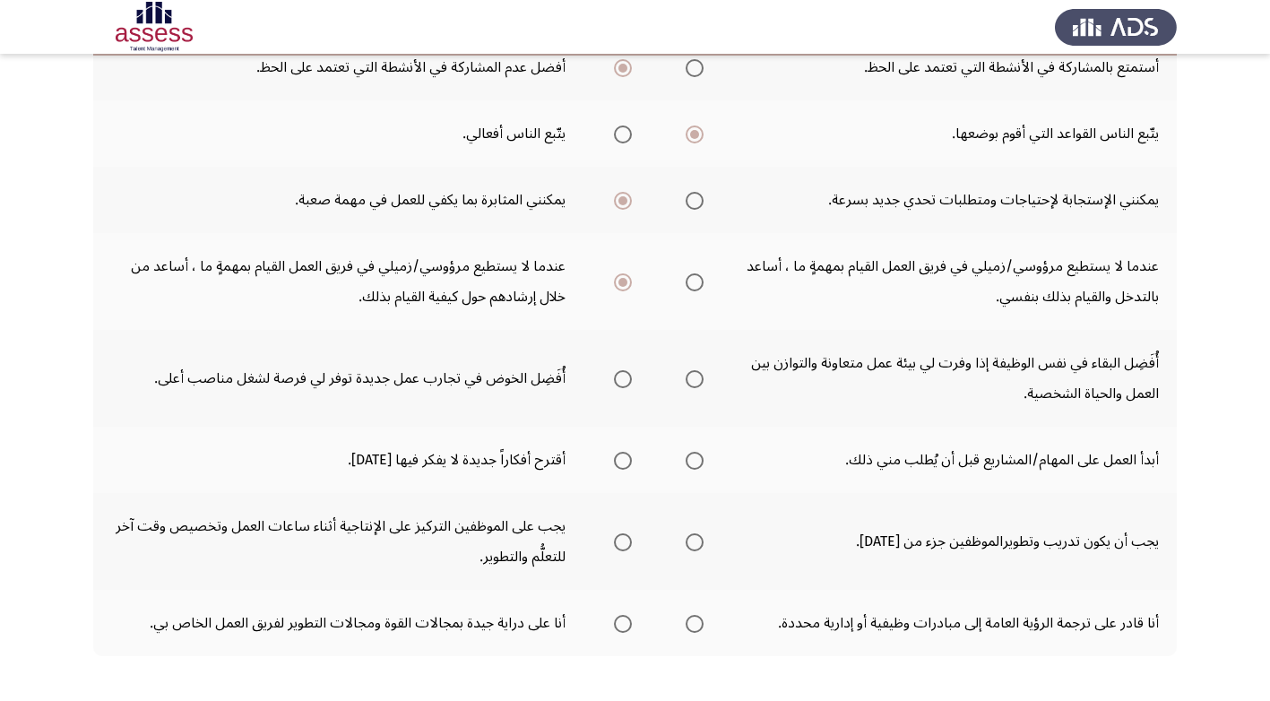
scroll to position [627, 0]
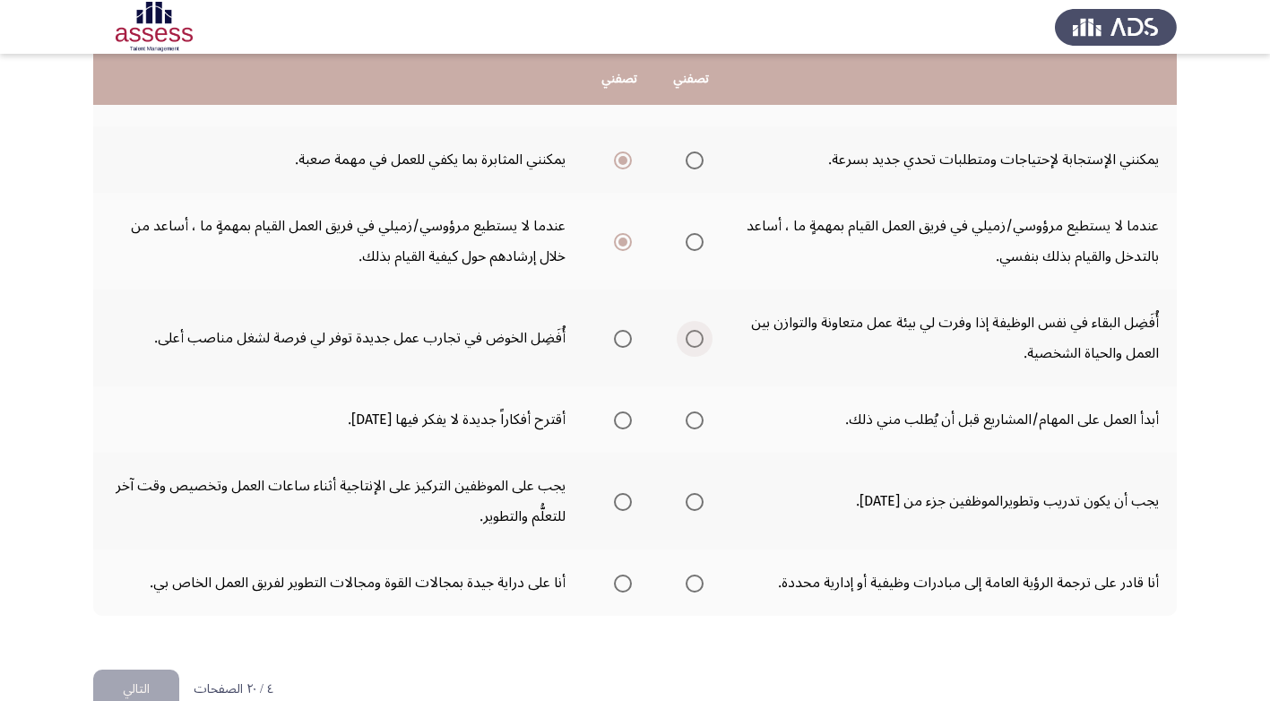
click at [695, 339] on span "Select an option" at bounding box center [695, 339] width 0 height 0
click at [696, 338] on input "Select an option" at bounding box center [695, 339] width 18 height 18
click at [695, 421] on span "Select an option" at bounding box center [695, 420] width 18 height 18
click at [695, 421] on input "Select an option" at bounding box center [695, 420] width 18 height 18
click at [699, 502] on span "Select an option" at bounding box center [695, 502] width 18 height 18
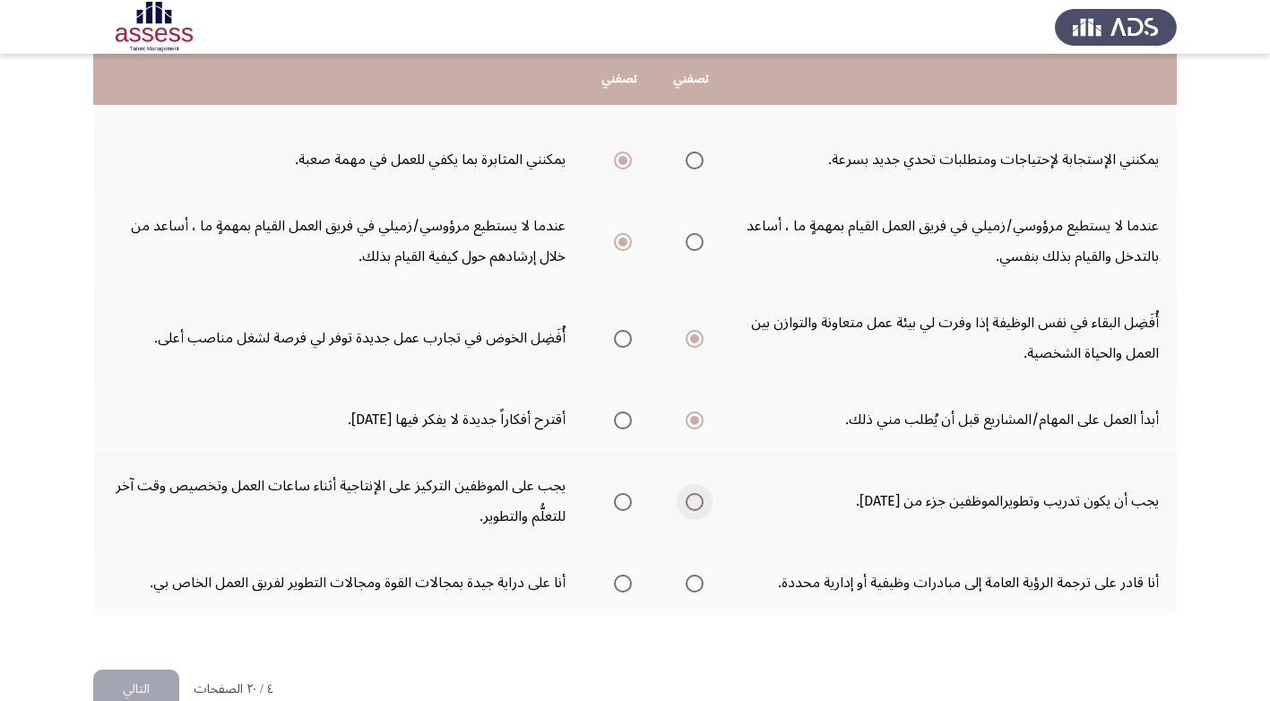
click at [699, 502] on input "Select an option" at bounding box center [695, 502] width 18 height 18
click at [696, 580] on span "Select an option" at bounding box center [695, 584] width 18 height 18
click at [696, 580] on input "Select an option" at bounding box center [695, 584] width 18 height 18
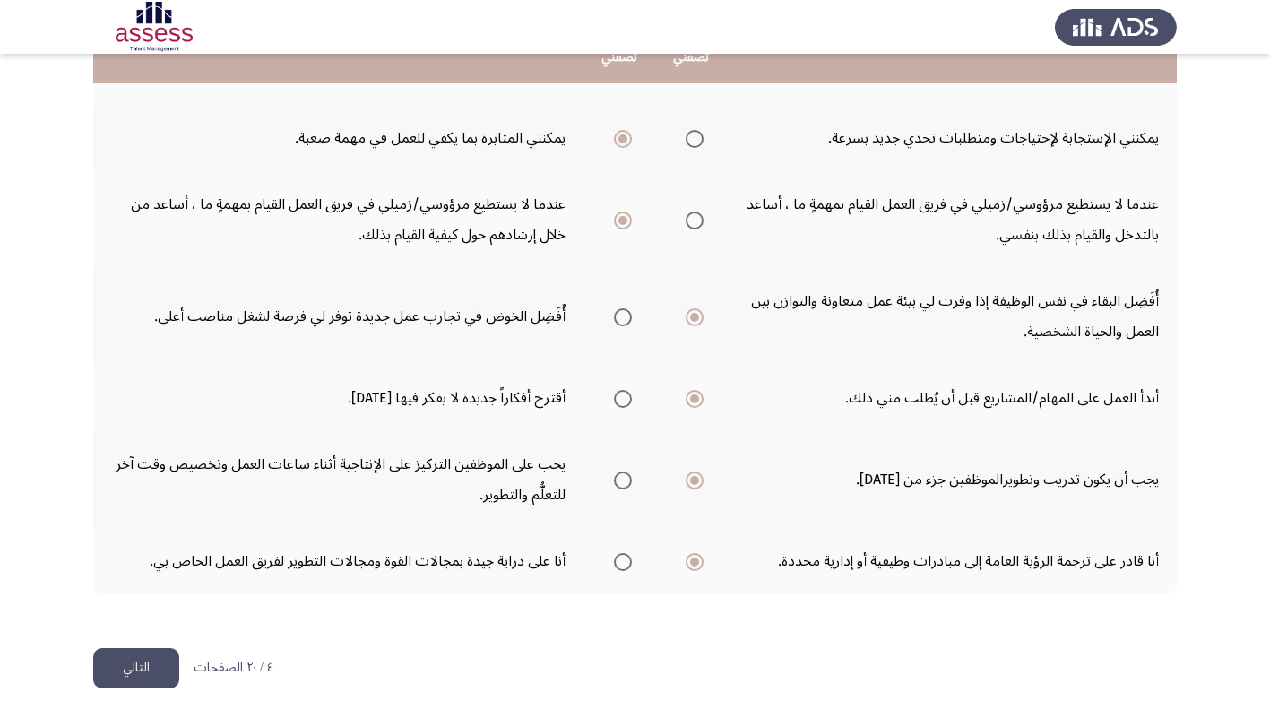
scroll to position [668, 0]
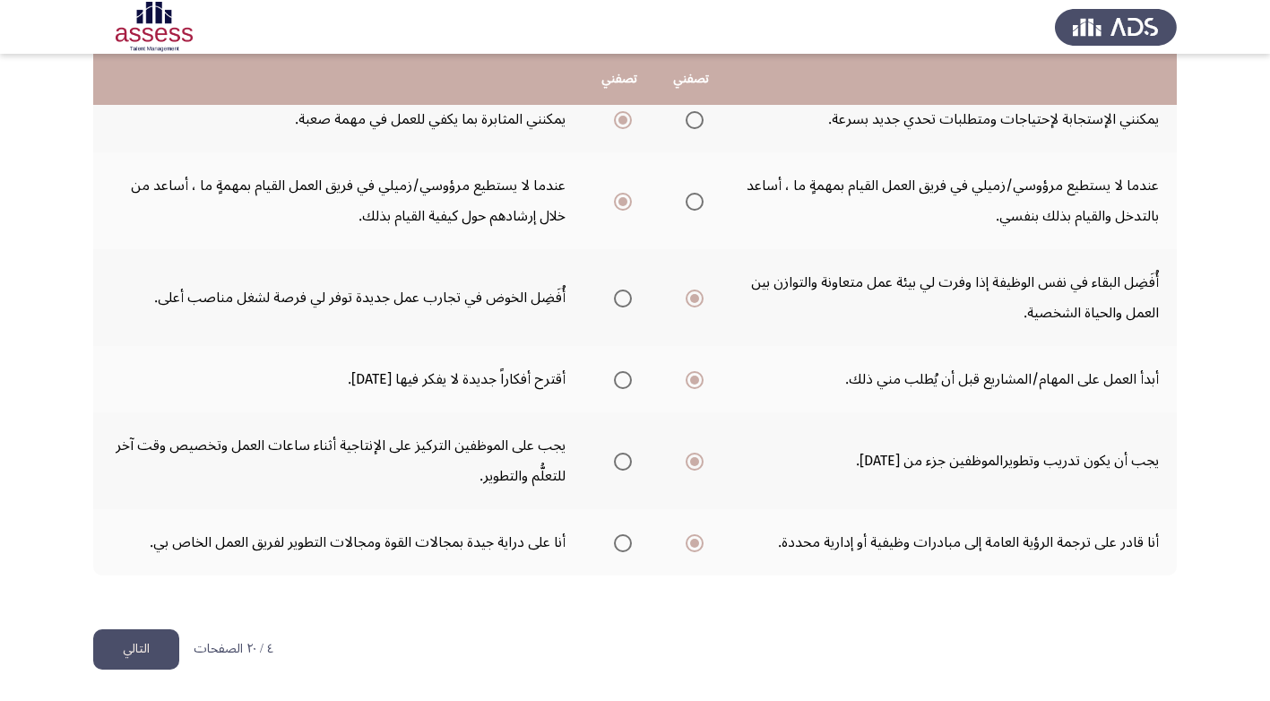
click at [130, 644] on button "التالي" at bounding box center [136, 649] width 86 height 40
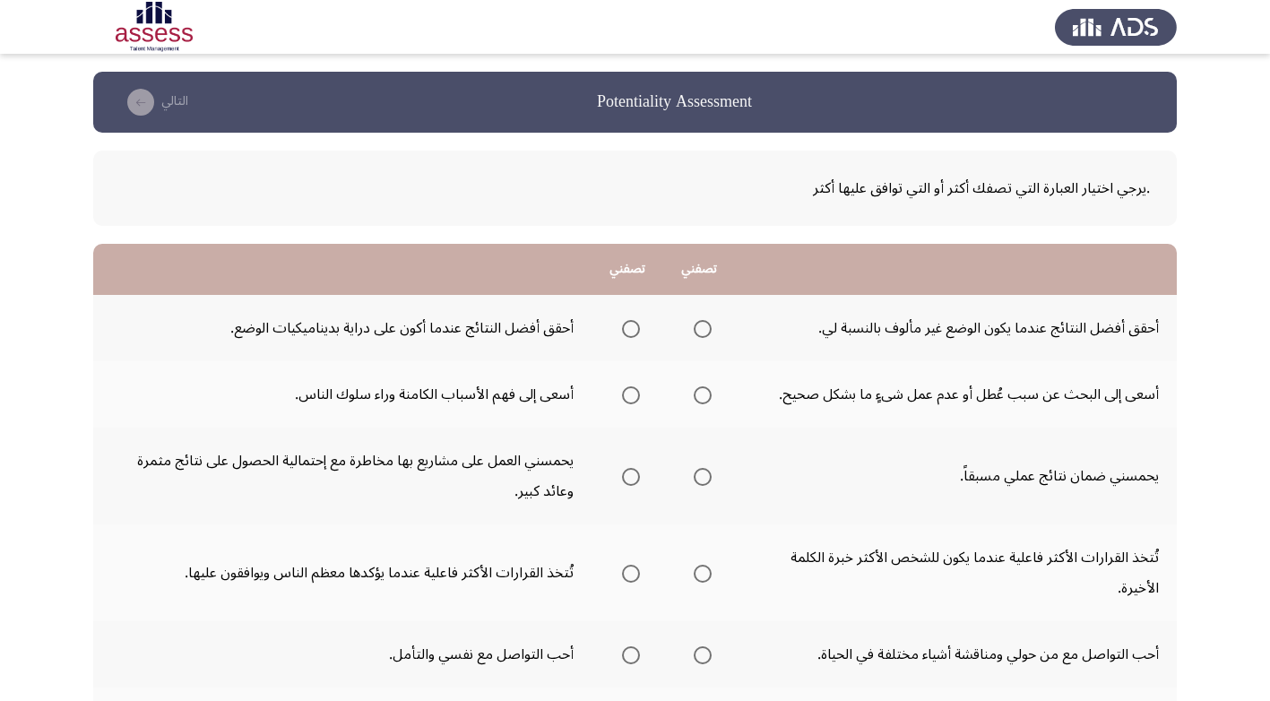
click at [629, 324] on span "Select an option" at bounding box center [631, 329] width 18 height 18
click at [629, 324] on input "Select an option" at bounding box center [631, 329] width 18 height 18
click at [698, 392] on span "Select an option" at bounding box center [703, 395] width 18 height 18
click at [698, 392] on input "Select an option" at bounding box center [703, 395] width 18 height 18
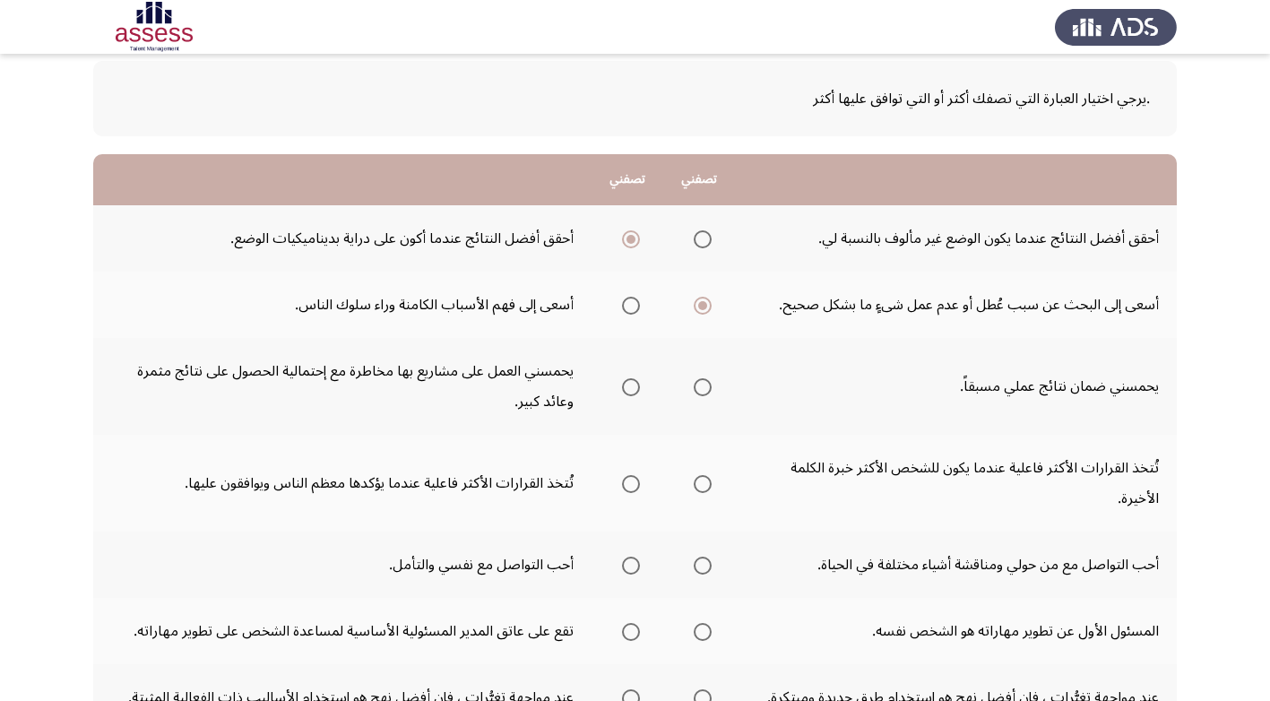
scroll to position [179, 0]
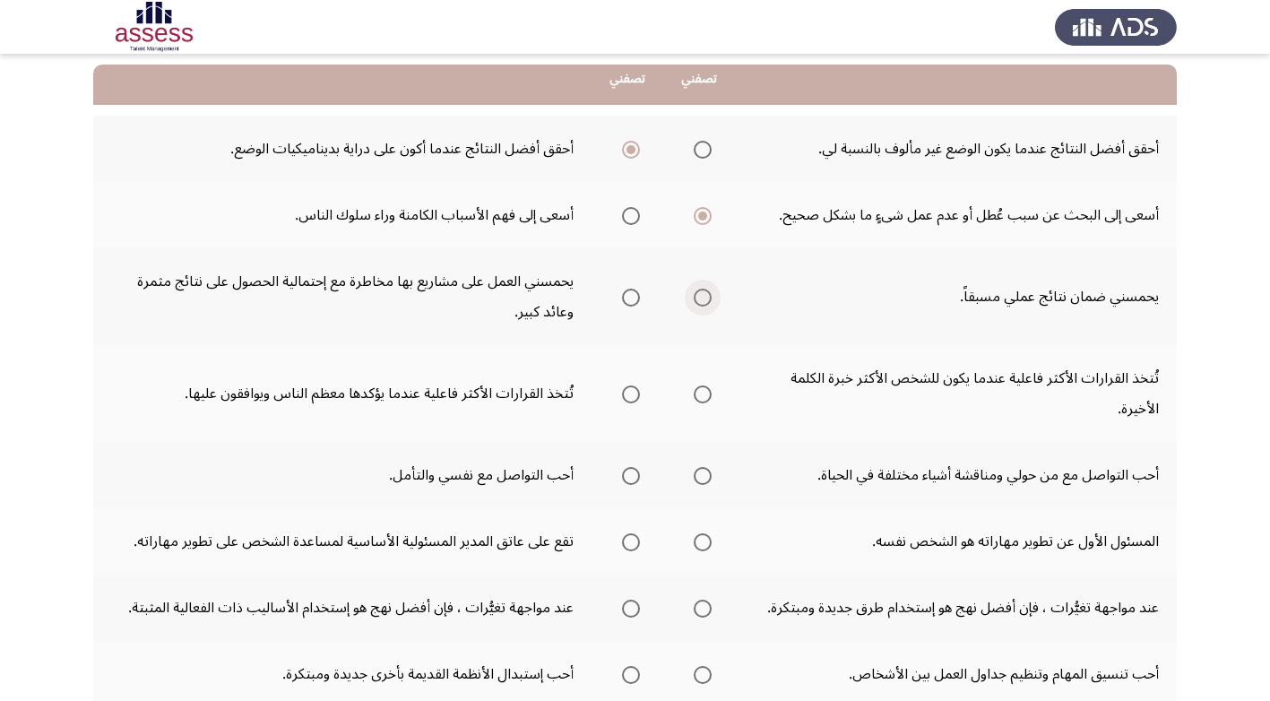
click at [698, 298] on span "Select an option" at bounding box center [703, 298] width 18 height 18
click at [698, 298] on input "Select an option" at bounding box center [703, 298] width 18 height 18
click at [704, 390] on span "Select an option" at bounding box center [703, 394] width 18 height 18
click at [704, 390] on input "Select an option" at bounding box center [703, 394] width 18 height 18
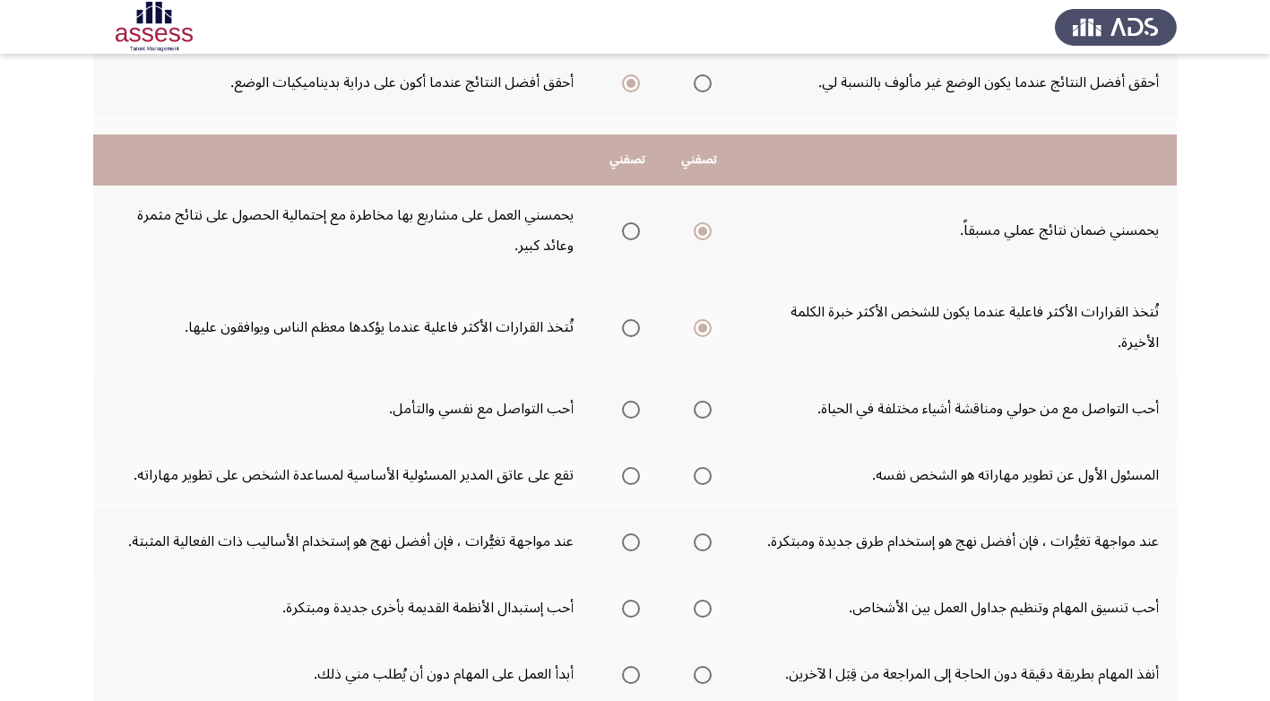
scroll to position [359, 0]
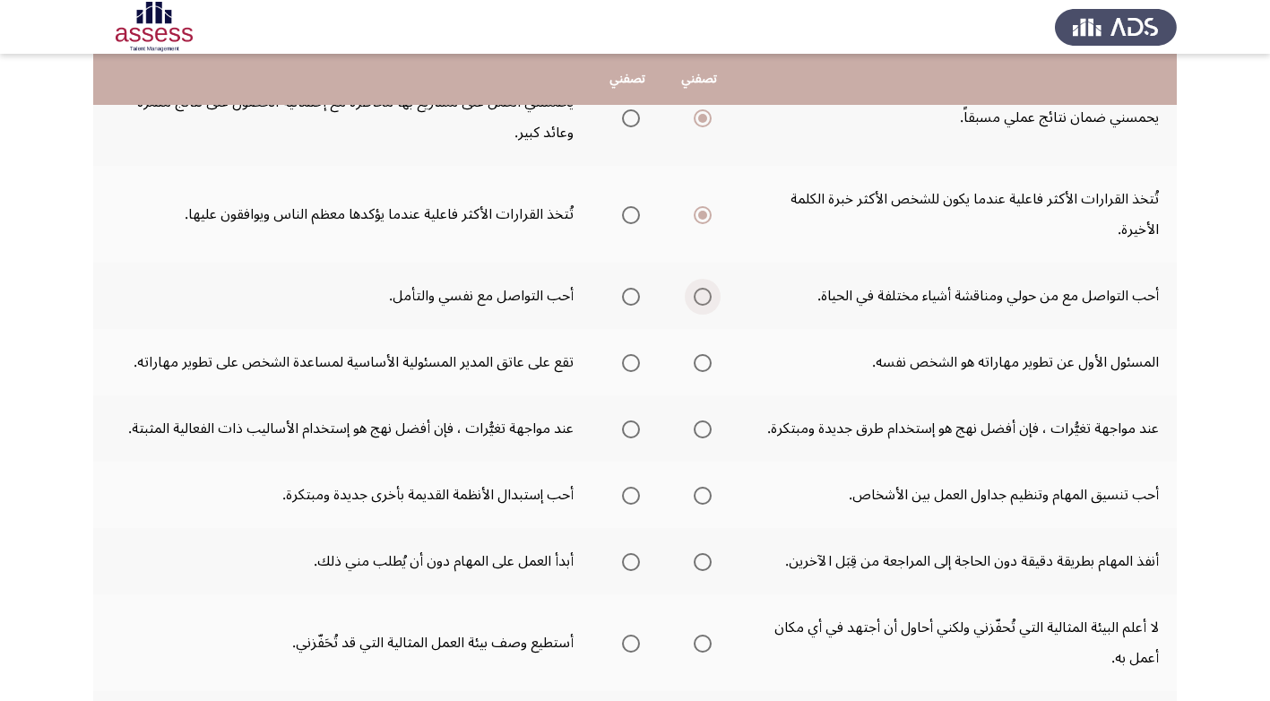
click at [705, 293] on span "Select an option" at bounding box center [703, 297] width 18 height 18
click at [705, 293] on input "Select an option" at bounding box center [703, 297] width 18 height 18
click at [699, 362] on span "Select an option" at bounding box center [703, 363] width 18 height 18
click at [699, 362] on input "Select an option" at bounding box center [703, 363] width 18 height 18
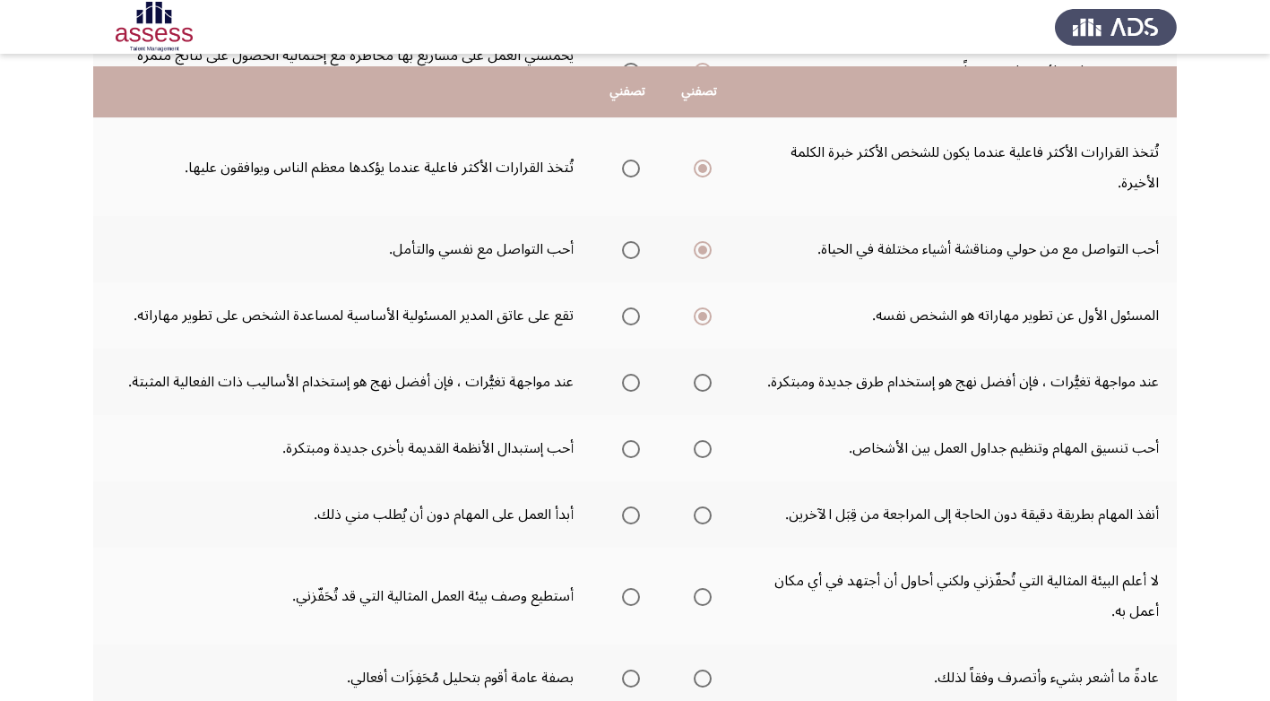
scroll to position [448, 0]
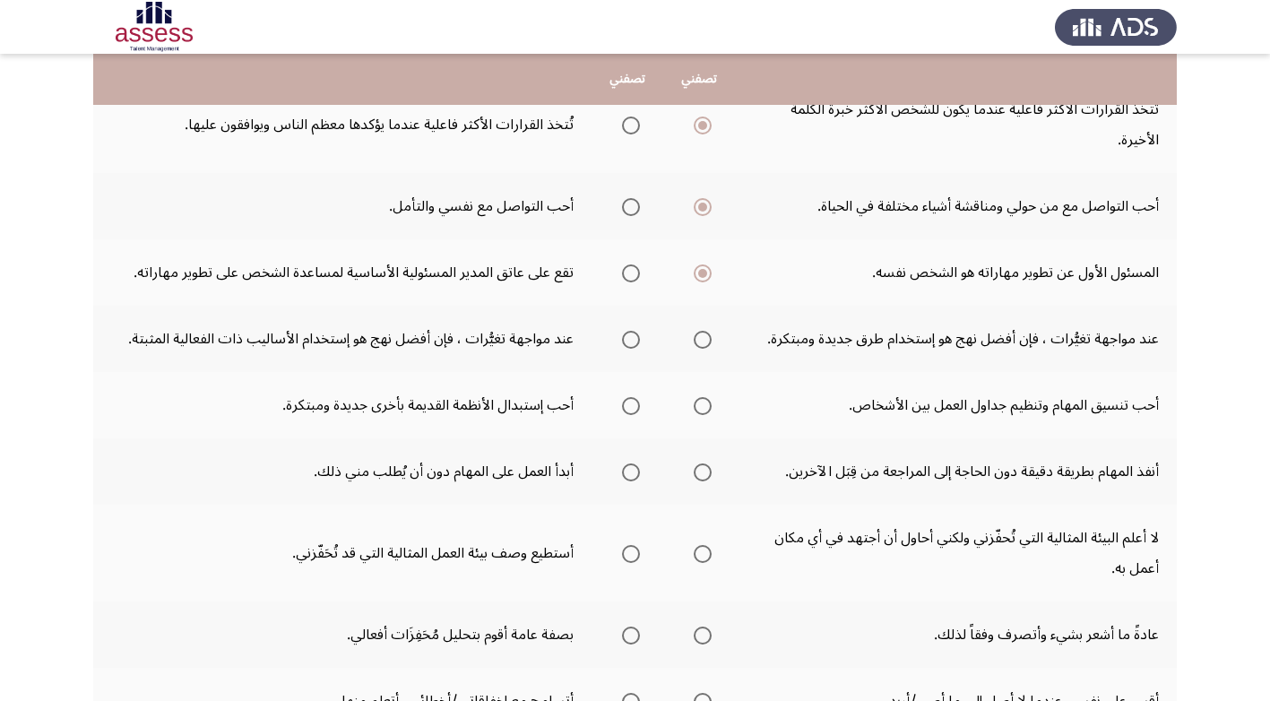
click at [633, 339] on span "Select an option" at bounding box center [631, 340] width 18 height 18
click at [633, 339] on input "Select an option" at bounding box center [631, 340] width 18 height 18
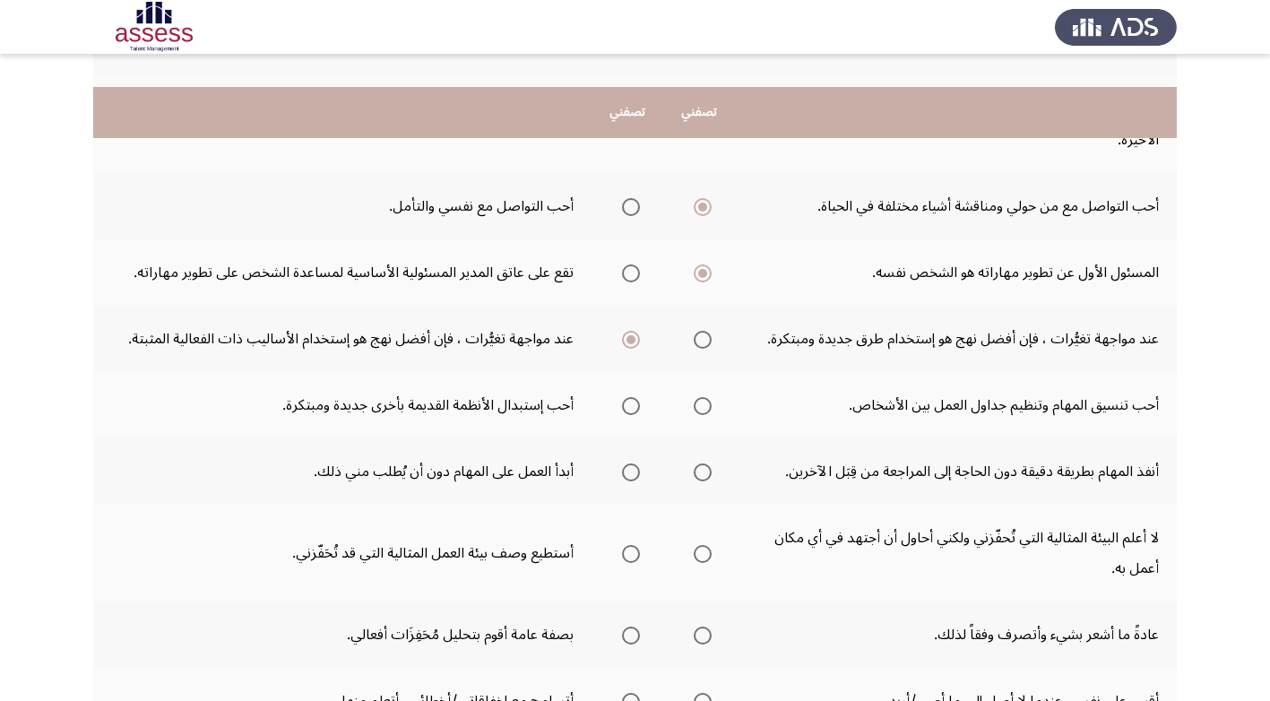
scroll to position [538, 0]
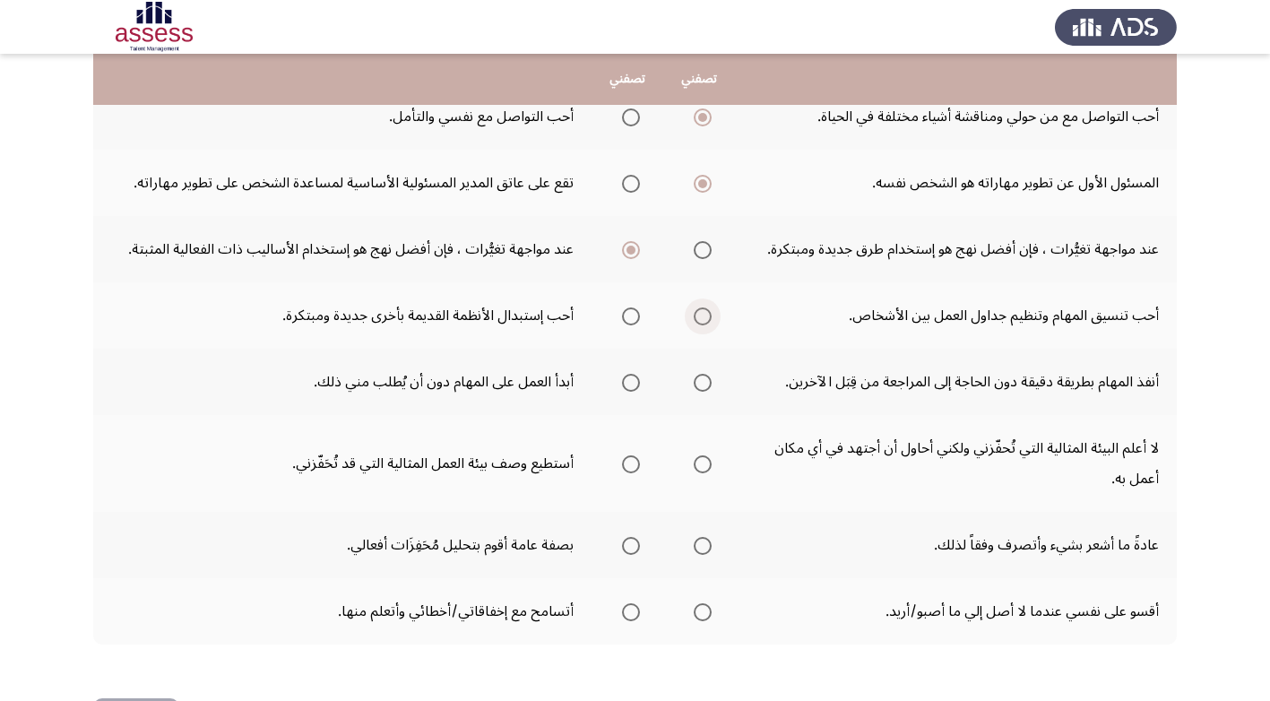
click at [701, 315] on span "Select an option" at bounding box center [703, 316] width 18 height 18
click at [701, 315] on input "Select an option" at bounding box center [703, 316] width 18 height 18
click at [631, 378] on span "Select an option" at bounding box center [631, 383] width 18 height 18
click at [631, 378] on input "Select an option" at bounding box center [631, 383] width 18 height 18
click at [705, 463] on span "Select an option" at bounding box center [703, 464] width 18 height 18
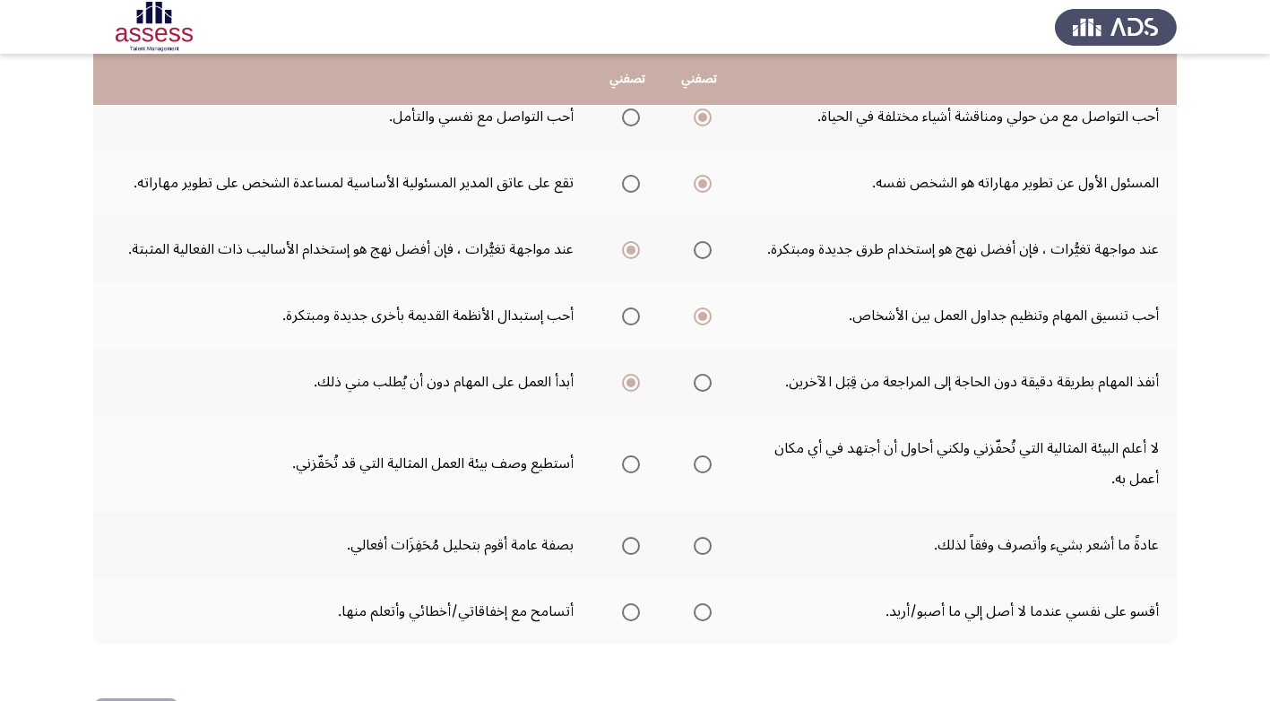
click at [705, 463] on input "Select an option" at bounding box center [703, 464] width 18 height 18
click at [709, 546] on span "Select an option" at bounding box center [703, 546] width 18 height 18
click at [709, 546] on input "Select an option" at bounding box center [703, 546] width 18 height 18
click at [705, 605] on span "Select an option" at bounding box center [703, 612] width 18 height 18
click at [705, 605] on input "Select an option" at bounding box center [703, 612] width 18 height 18
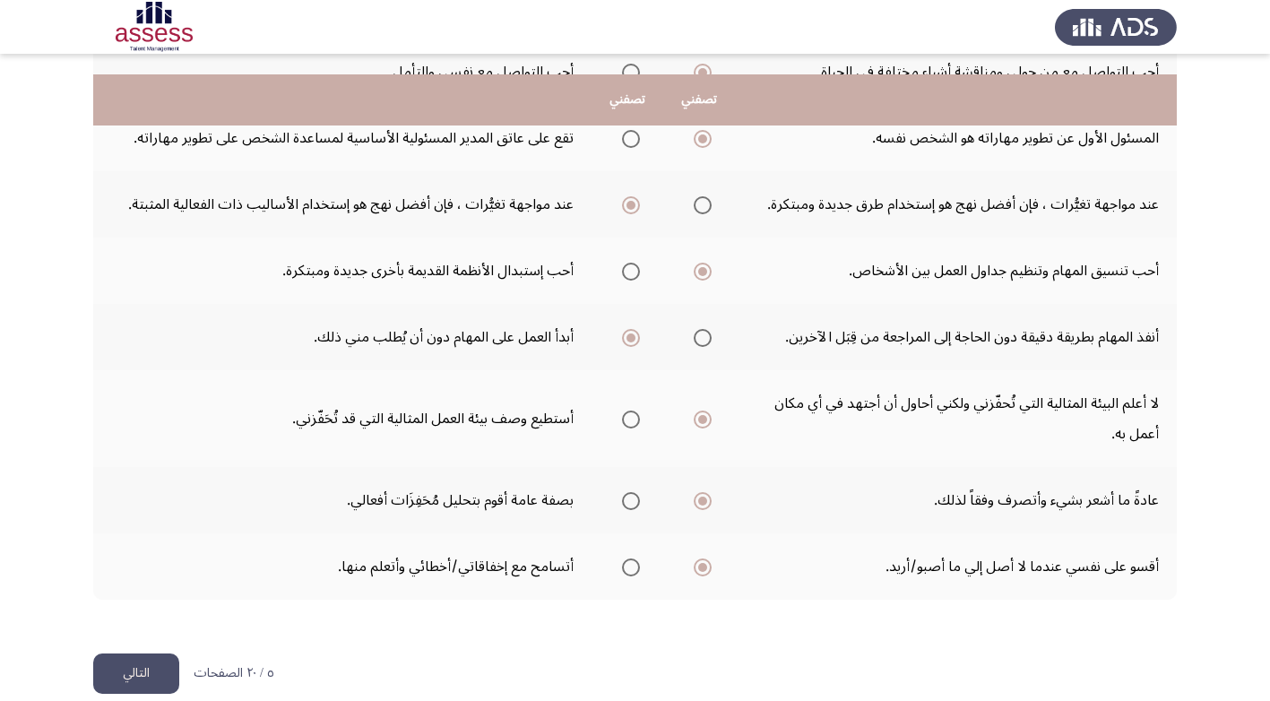
scroll to position [607, 0]
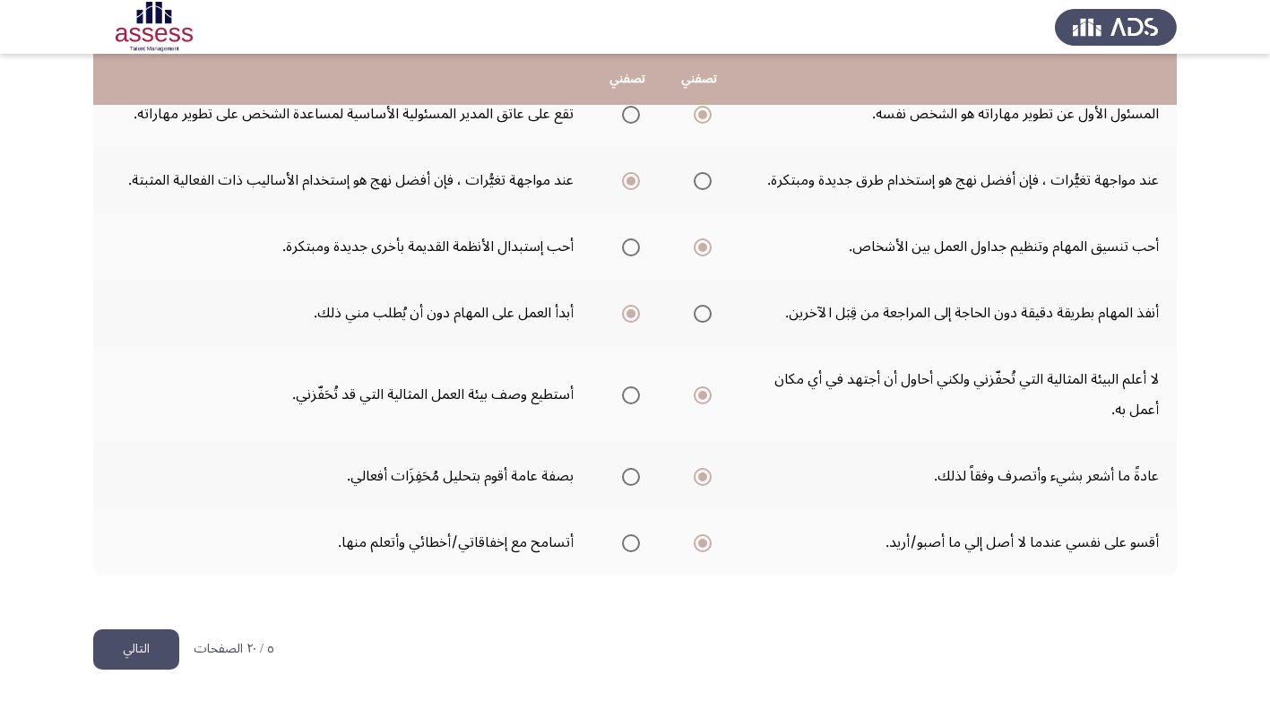
click at [137, 642] on button "التالي" at bounding box center [136, 649] width 86 height 40
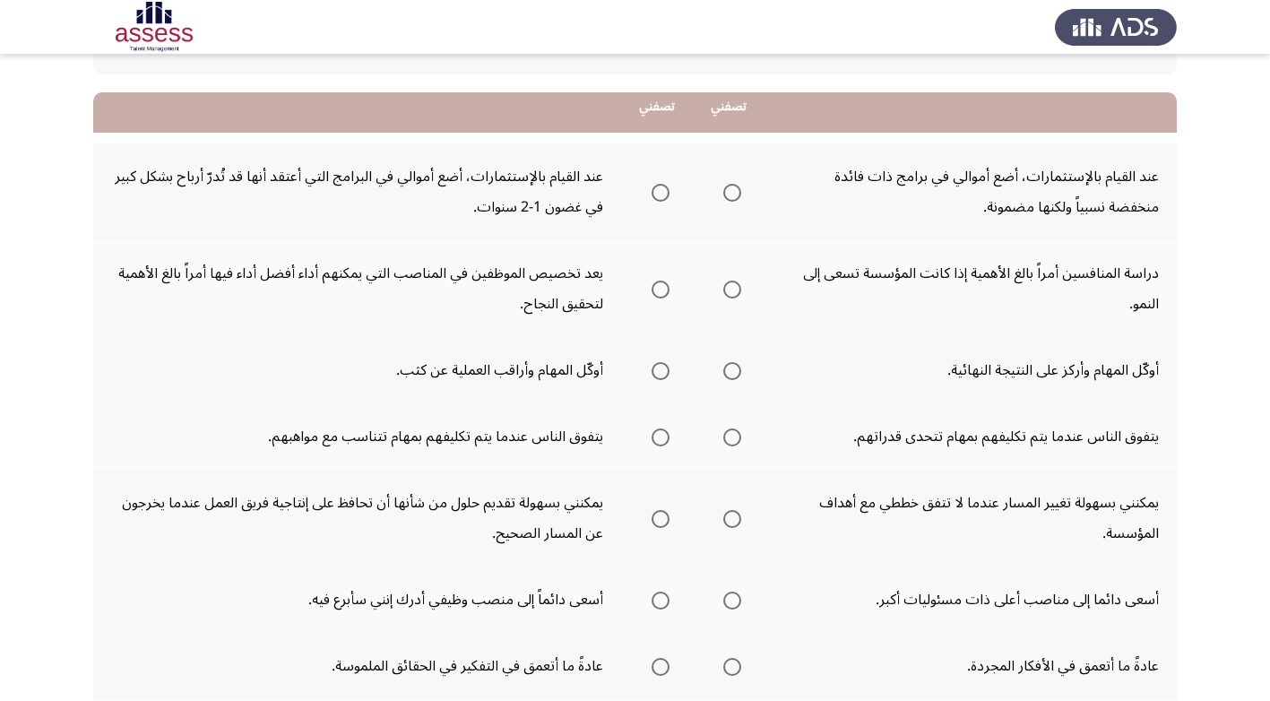
scroll to position [179, 0]
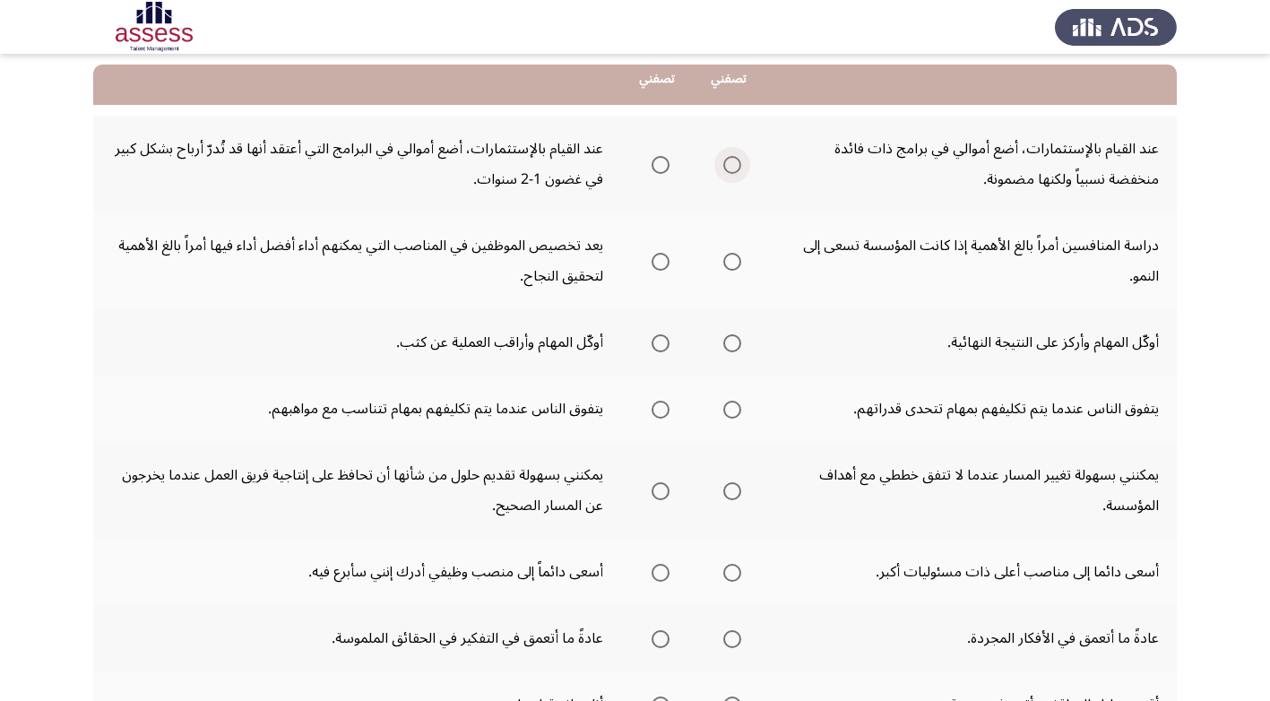
click at [735, 162] on span "Select an option" at bounding box center [732, 165] width 18 height 18
click at [735, 162] on input "Select an option" at bounding box center [732, 165] width 18 height 18
click at [665, 262] on span "Select an option" at bounding box center [661, 262] width 18 height 18
click at [665, 262] on input "Select an option" at bounding box center [661, 262] width 18 height 18
click at [732, 343] on span "Select an option" at bounding box center [732, 343] width 0 height 0
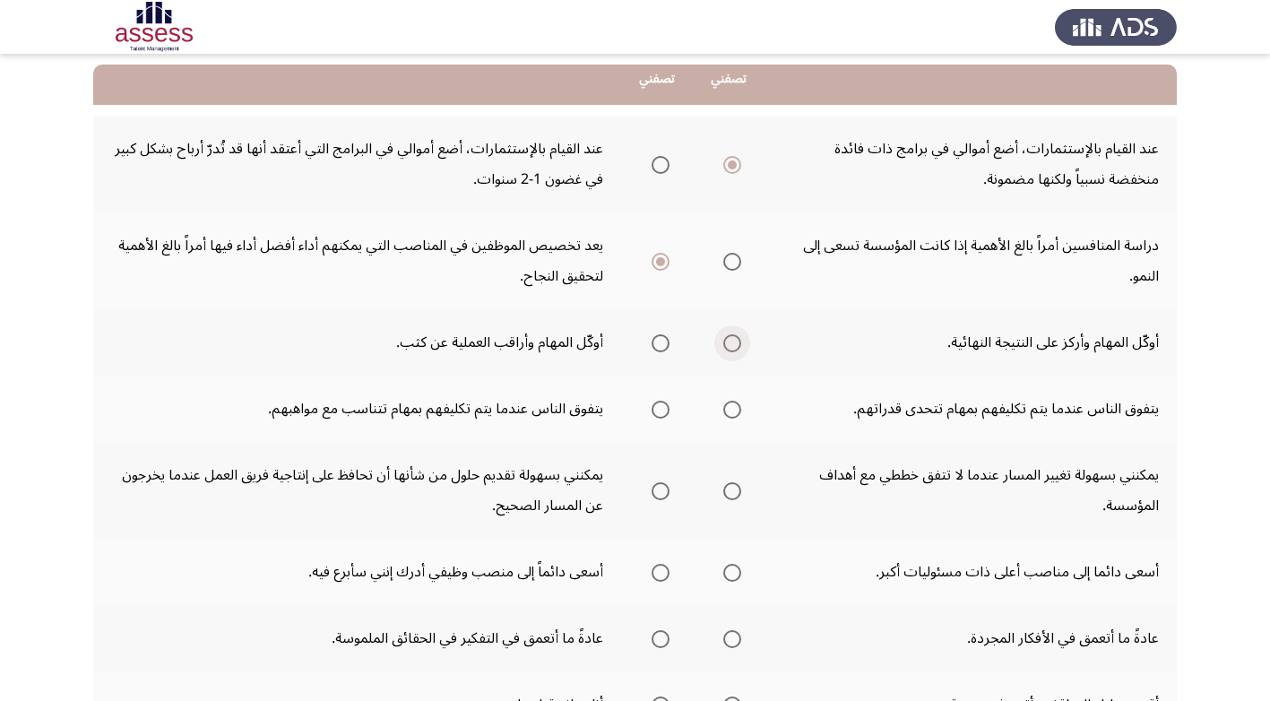
click at [735, 343] on input "Select an option" at bounding box center [732, 343] width 18 height 18
click at [736, 410] on span "Select an option" at bounding box center [732, 410] width 18 height 18
click at [736, 410] on input "Select an option" at bounding box center [732, 410] width 18 height 18
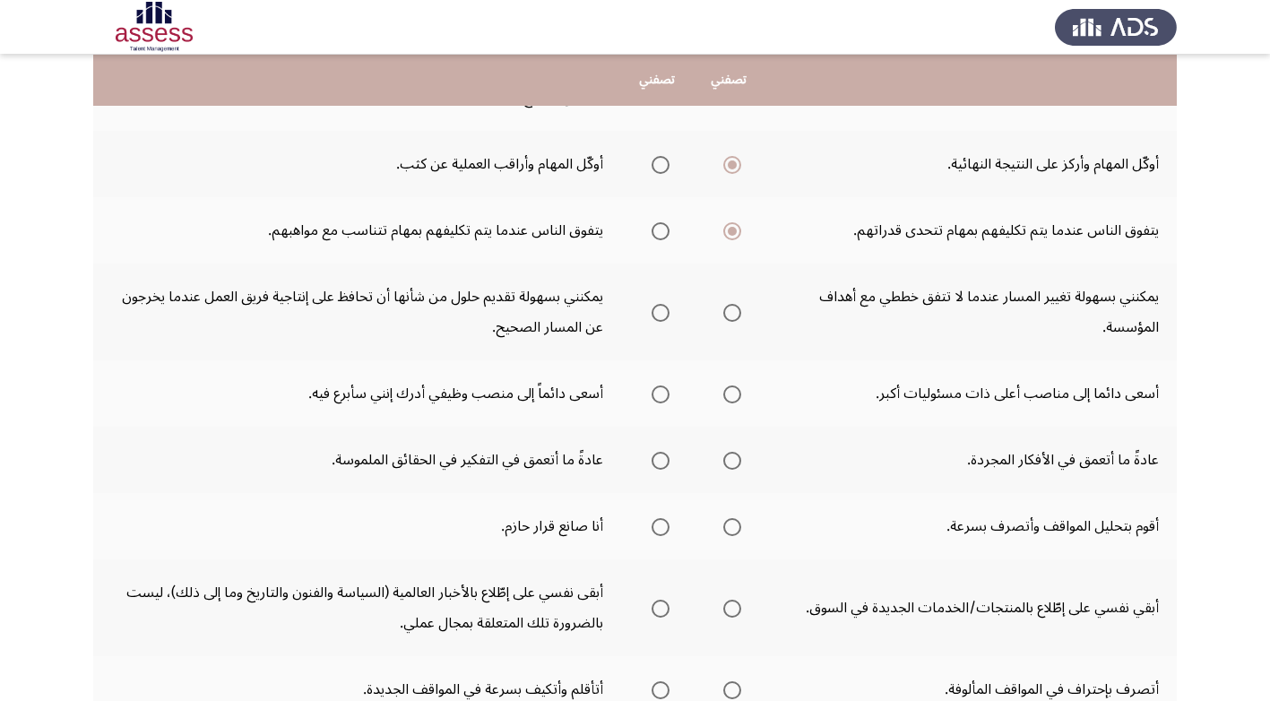
scroll to position [359, 0]
click at [668, 310] on span "Select an option" at bounding box center [661, 312] width 18 height 18
click at [668, 310] on input "Select an option" at bounding box center [661, 312] width 18 height 18
click at [662, 392] on span "Select an option" at bounding box center [661, 394] width 18 height 18
click at [662, 392] on input "Select an option" at bounding box center [661, 394] width 18 height 18
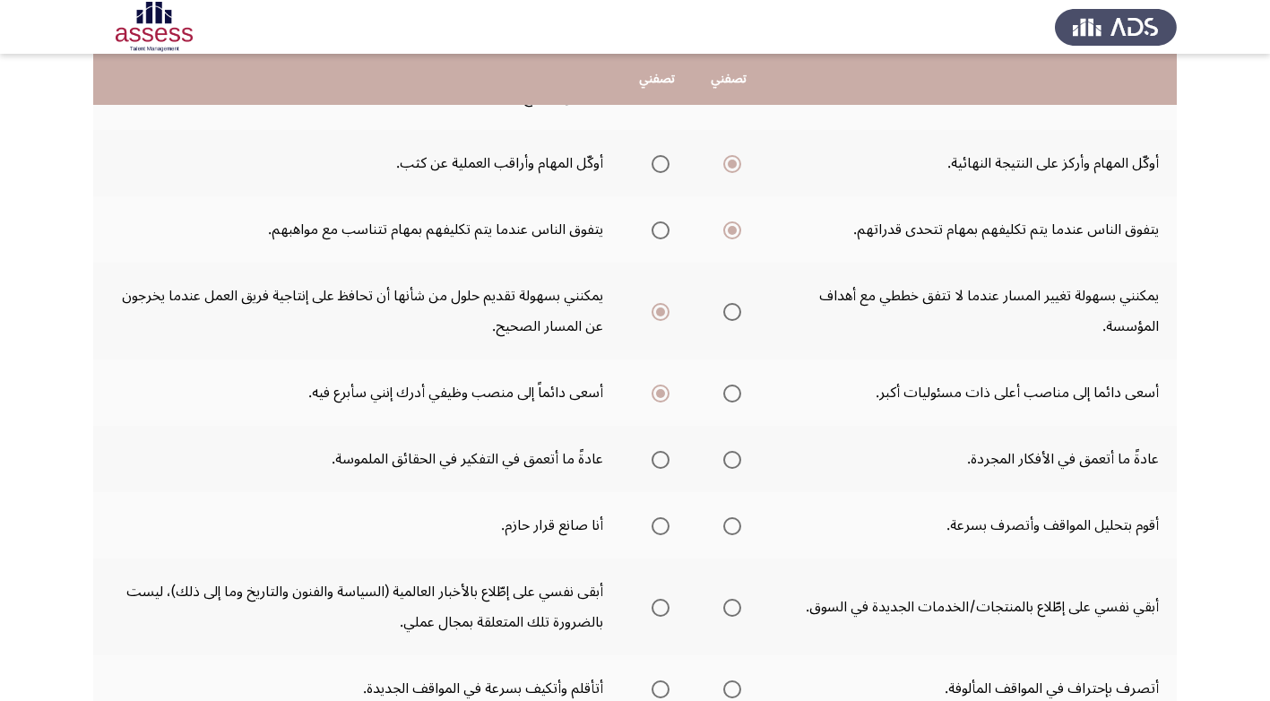
click at [735, 458] on span "Select an option" at bounding box center [732, 460] width 18 height 18
click at [735, 458] on input "Select an option" at bounding box center [732, 460] width 18 height 18
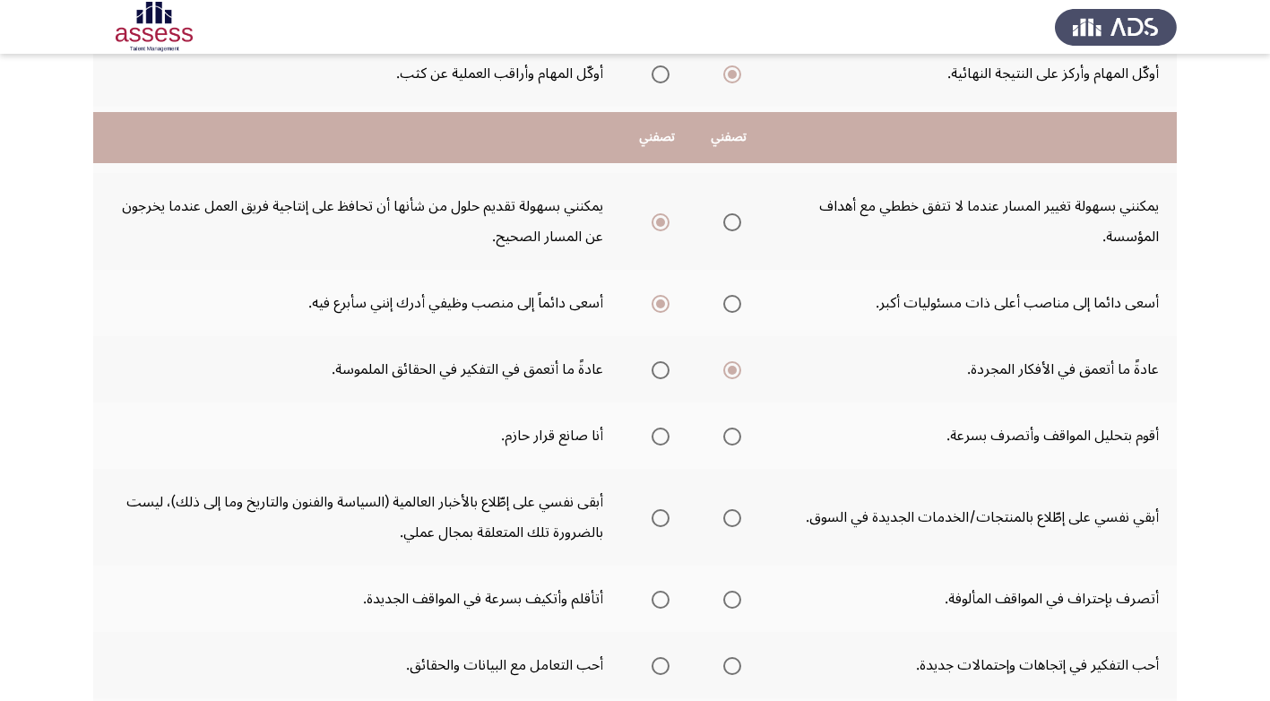
scroll to position [538, 0]
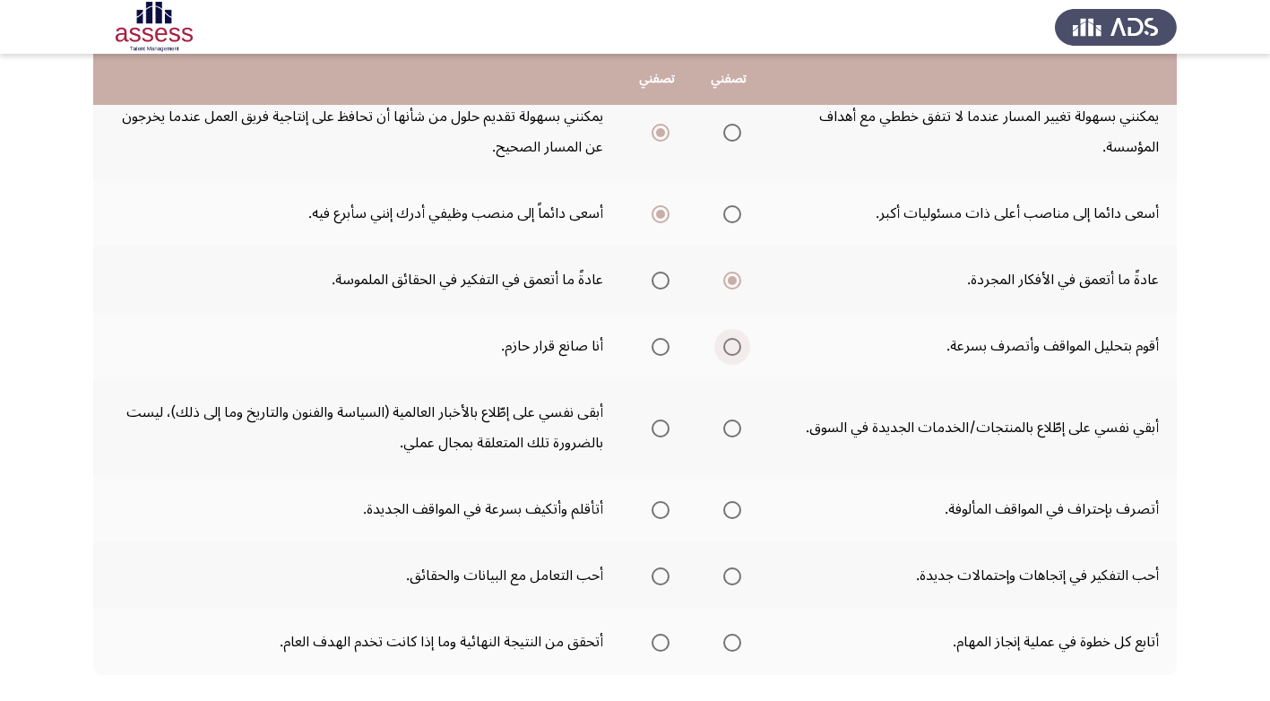
click at [730, 344] on span "Select an option" at bounding box center [732, 347] width 18 height 18
click at [730, 344] on input "Select an option" at bounding box center [732, 347] width 18 height 18
click at [667, 424] on span "Select an option" at bounding box center [661, 428] width 18 height 18
click at [667, 424] on input "Select an option" at bounding box center [661, 428] width 18 height 18
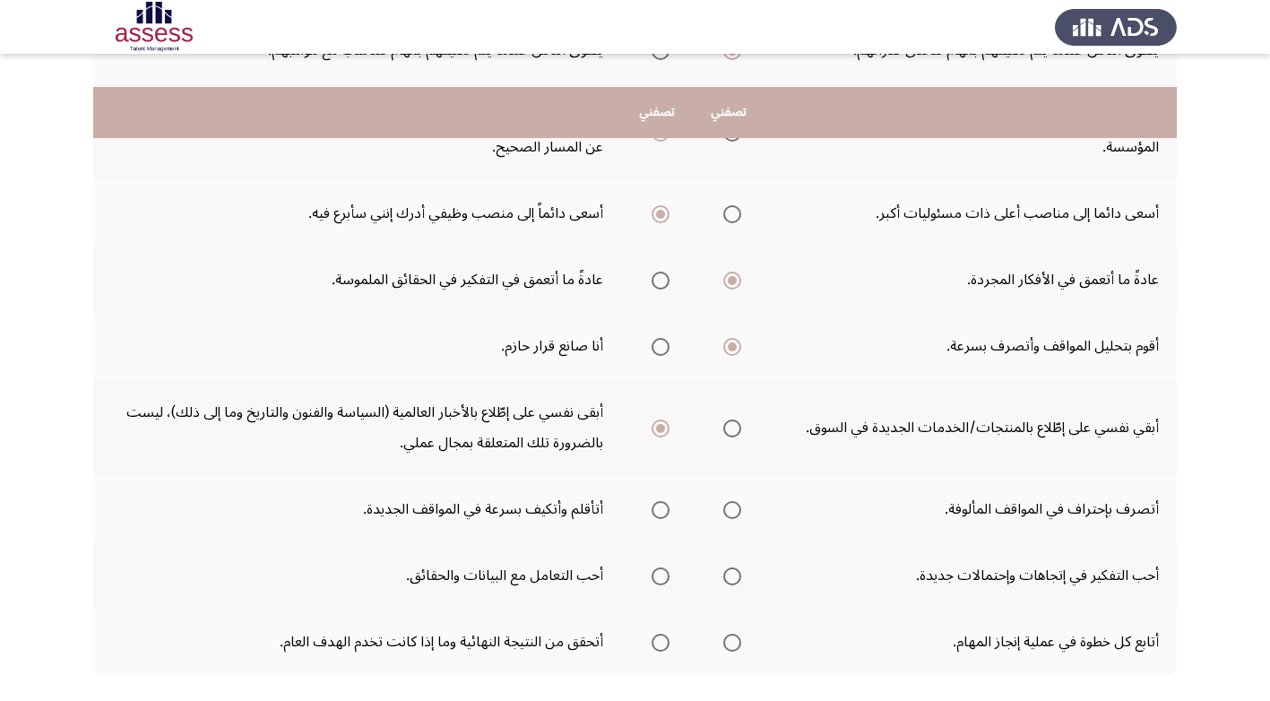
scroll to position [627, 0]
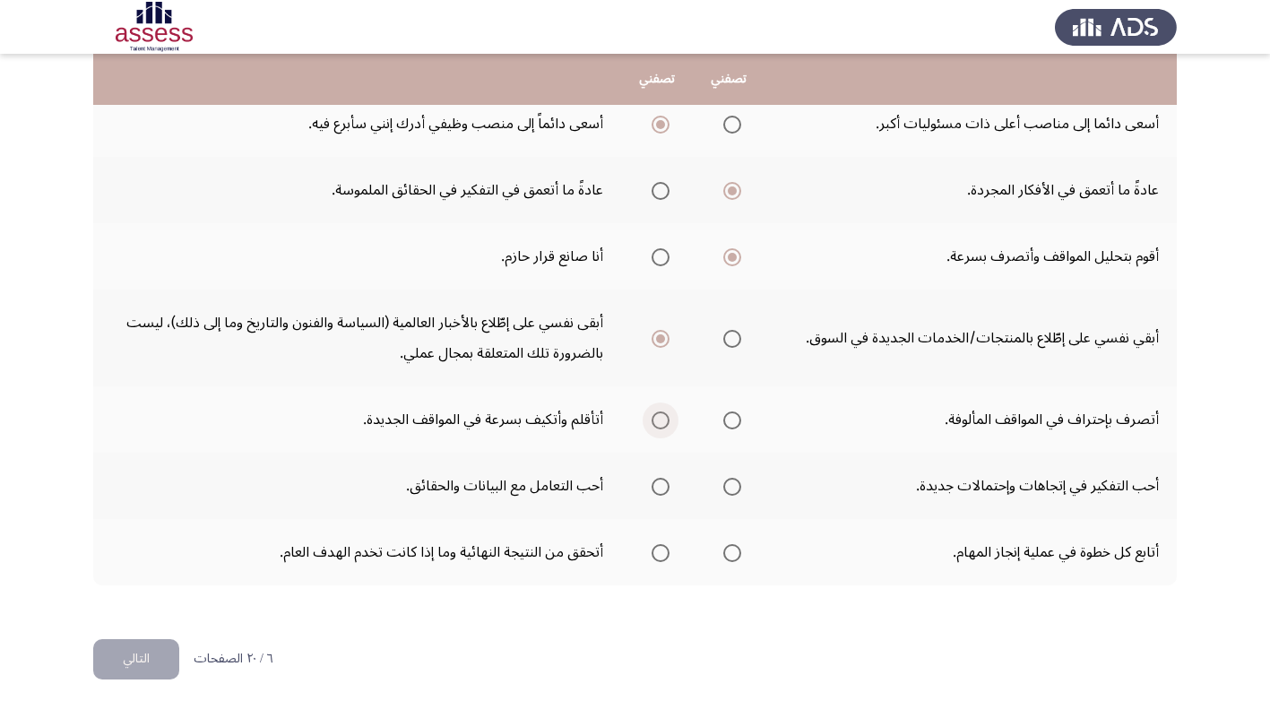
click at [661, 416] on span "Select an option" at bounding box center [661, 420] width 18 height 18
click at [661, 416] on input "Select an option" at bounding box center [661, 420] width 18 height 18
click at [734, 481] on span "Select an option" at bounding box center [732, 487] width 18 height 18
click at [734, 481] on input "Select an option" at bounding box center [732, 487] width 18 height 18
click at [662, 550] on span "Select an option" at bounding box center [661, 553] width 18 height 18
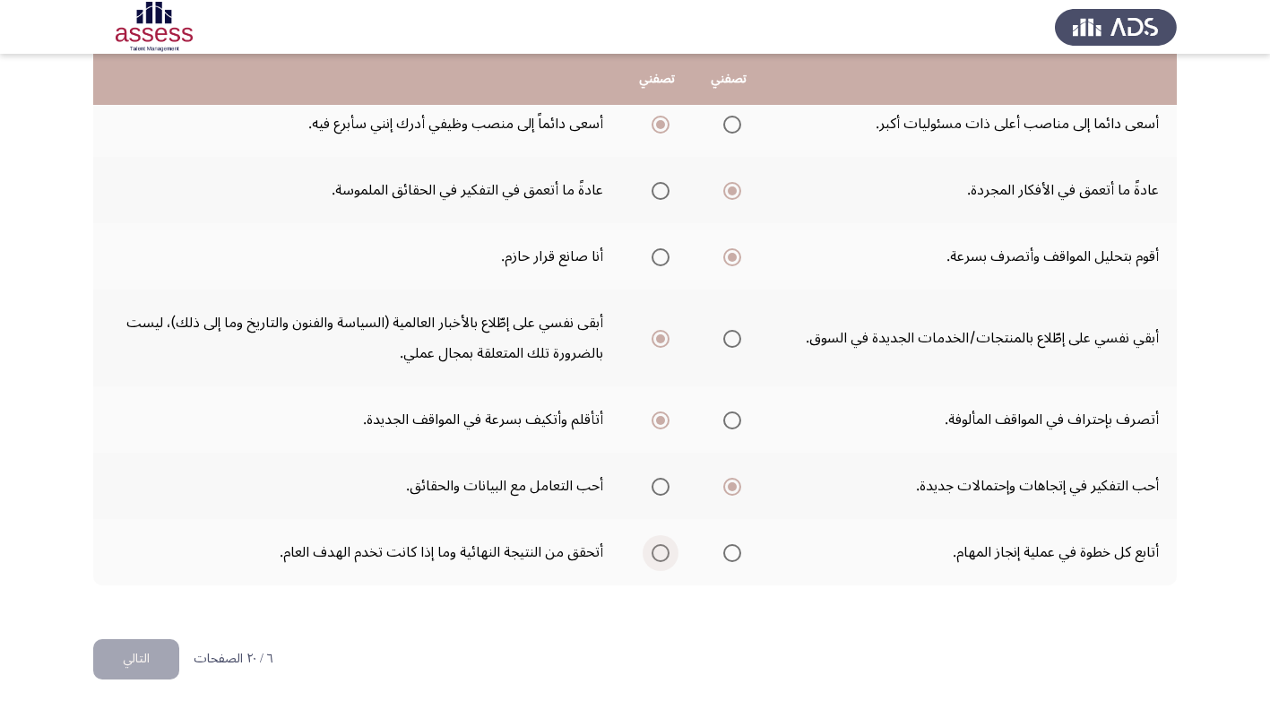
click at [662, 550] on input "Select an option" at bounding box center [661, 553] width 18 height 18
click at [138, 644] on button "التالي" at bounding box center [136, 659] width 86 height 40
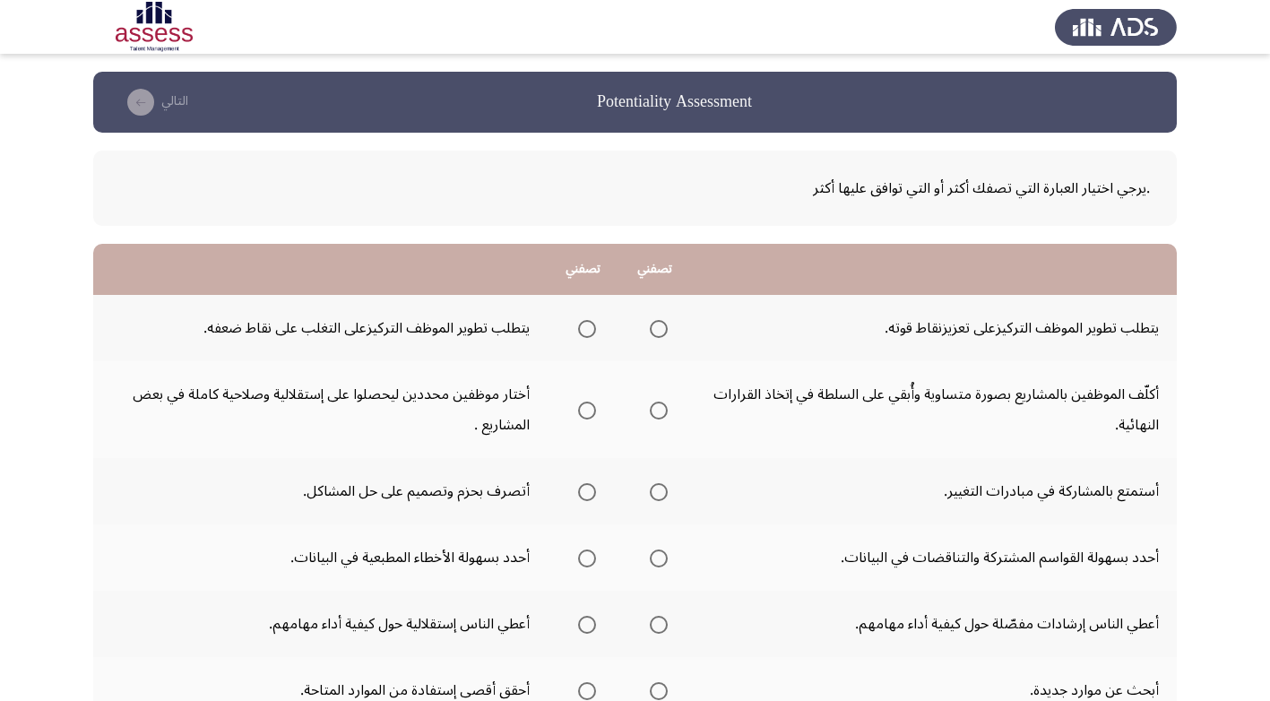
click at [659, 329] on span "Select an option" at bounding box center [659, 329] width 18 height 18
click at [659, 329] on input "Select an option" at bounding box center [659, 329] width 18 height 18
click at [589, 408] on span "Select an option" at bounding box center [587, 411] width 18 height 18
click at [589, 408] on input "Select an option" at bounding box center [587, 411] width 18 height 18
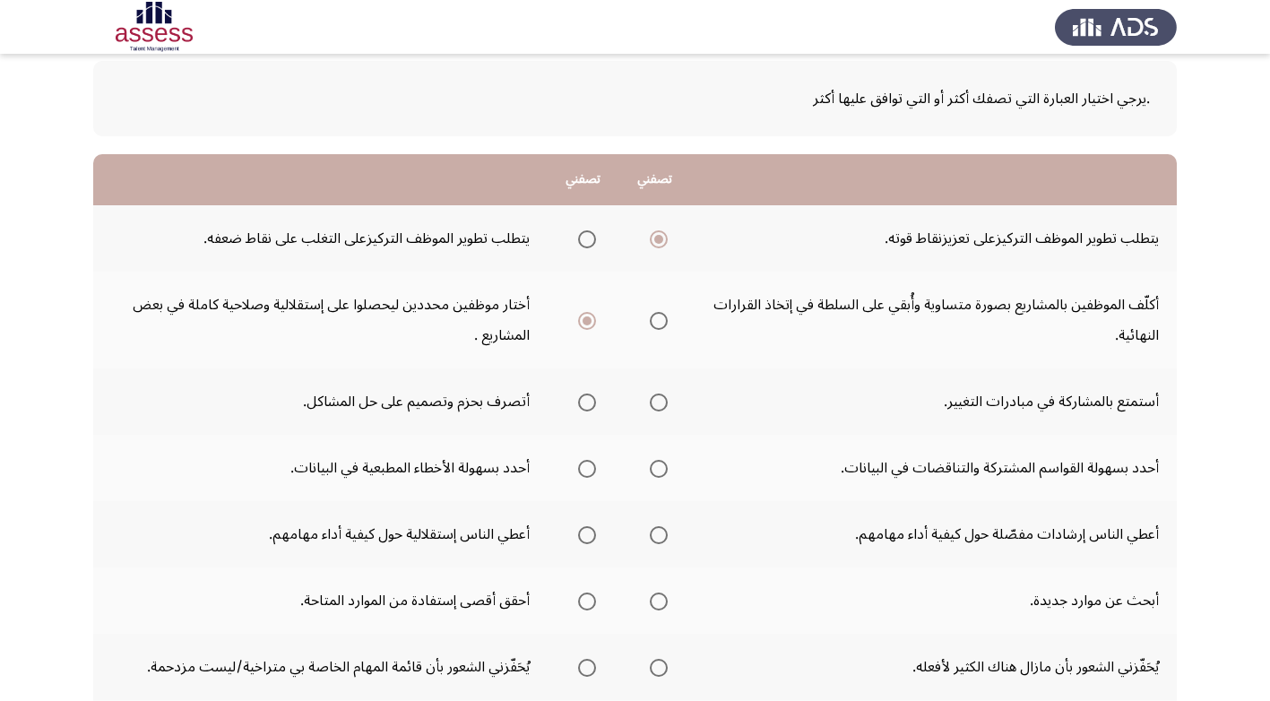
scroll to position [179, 0]
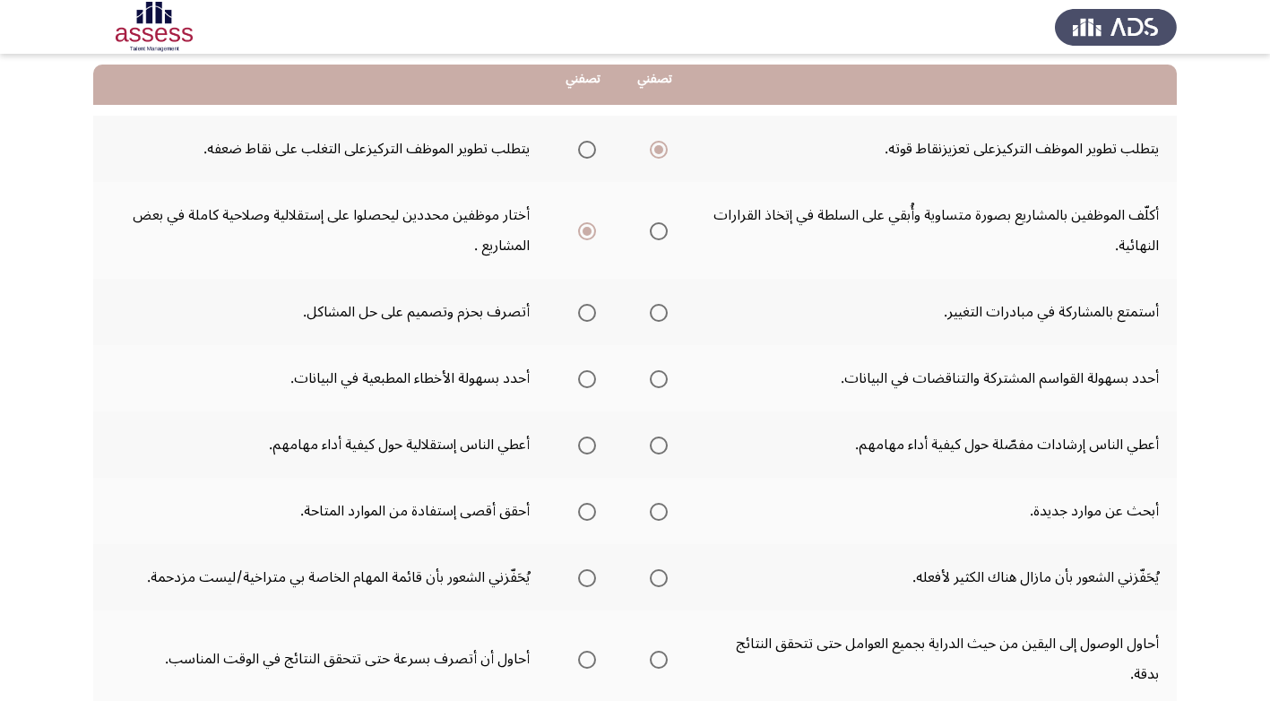
click at [662, 310] on span "Select an option" at bounding box center [659, 313] width 18 height 18
click at [662, 310] on input "Select an option" at bounding box center [659, 313] width 18 height 18
click at [659, 379] on span "Select an option" at bounding box center [659, 379] width 18 height 18
click at [659, 379] on input "Select an option" at bounding box center [659, 379] width 18 height 18
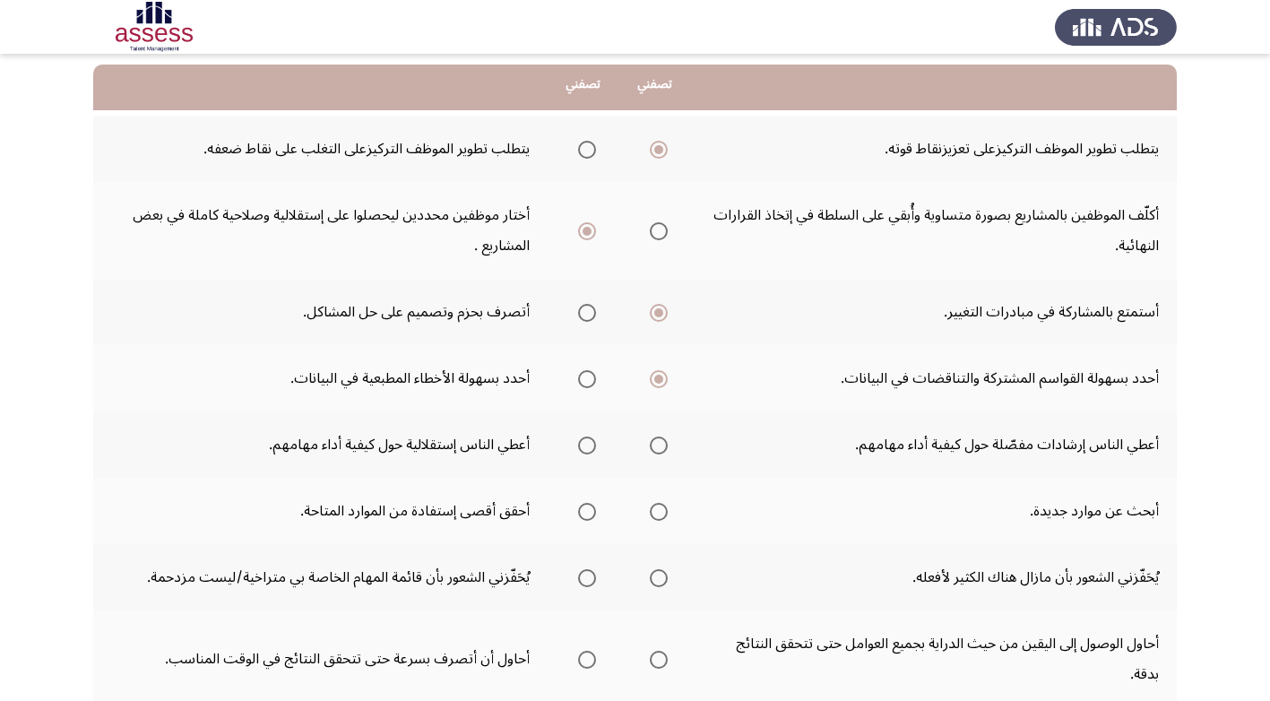
scroll to position [269, 0]
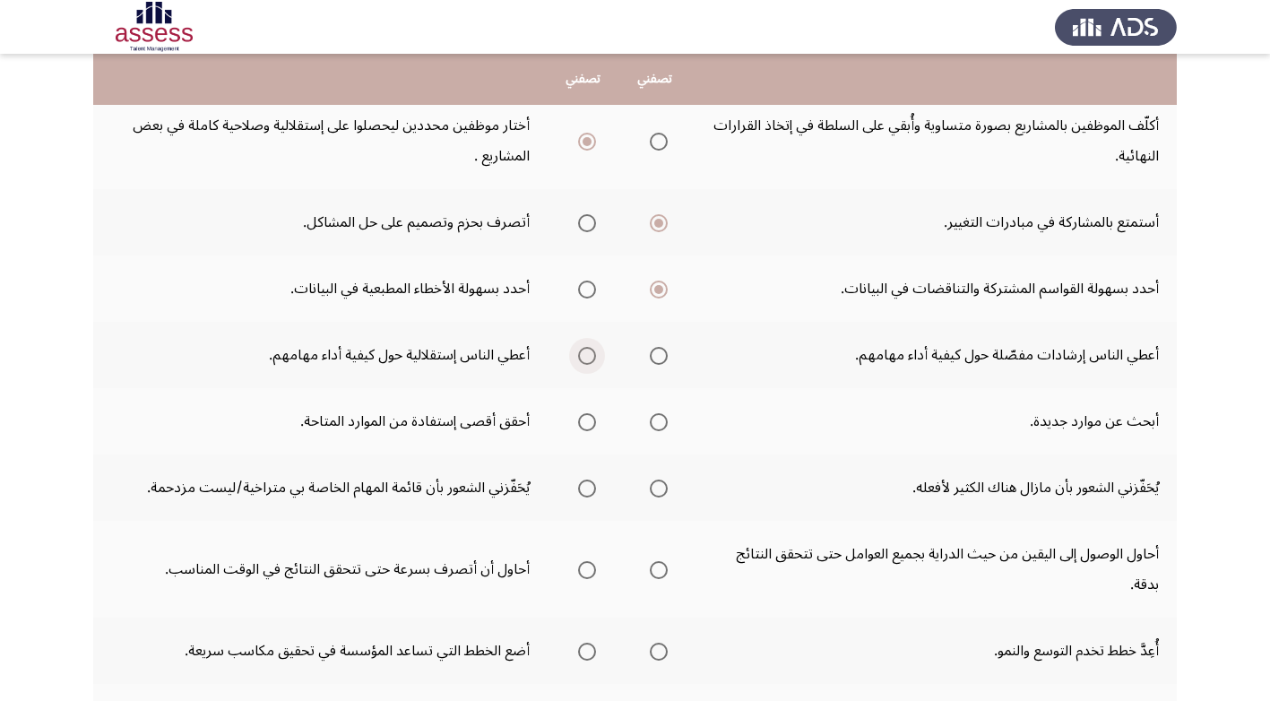
click at [584, 356] on span "Select an option" at bounding box center [587, 356] width 18 height 18
click at [584, 356] on input "Select an option" at bounding box center [587, 356] width 18 height 18
click at [584, 416] on span "Select an option" at bounding box center [587, 422] width 18 height 18
click at [584, 416] on input "Select an option" at bounding box center [587, 422] width 18 height 18
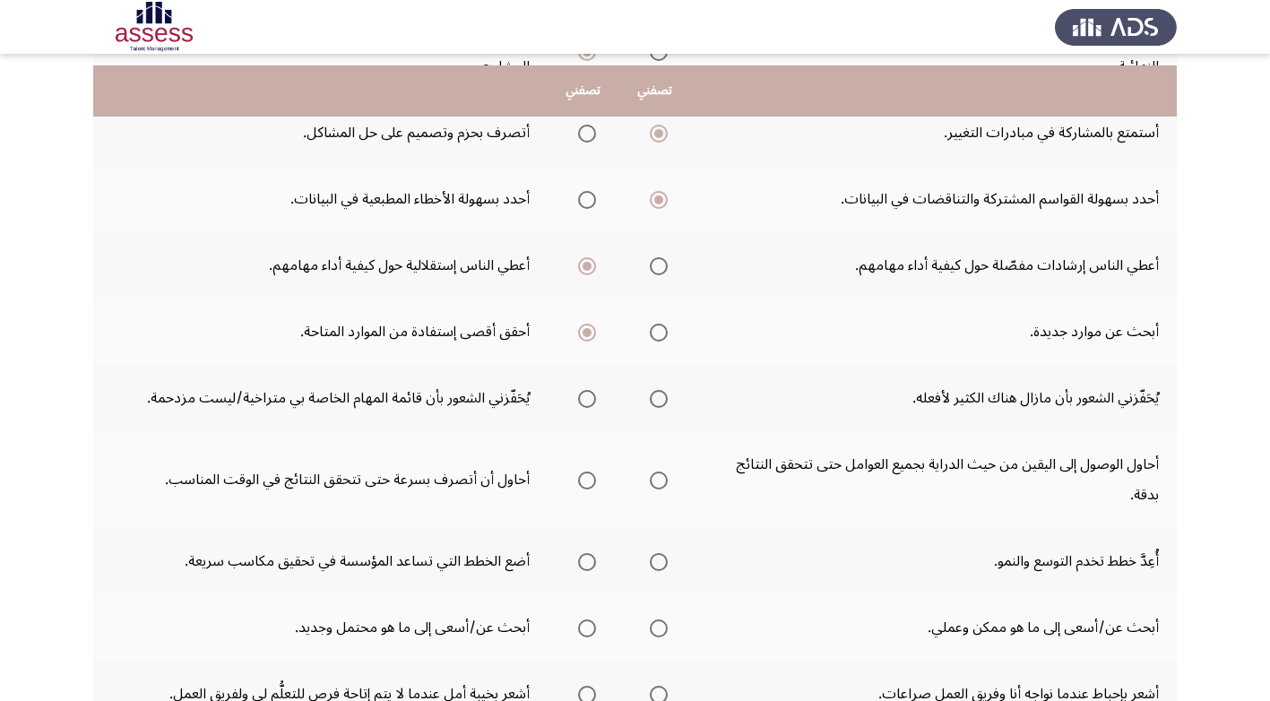
scroll to position [448, 0]
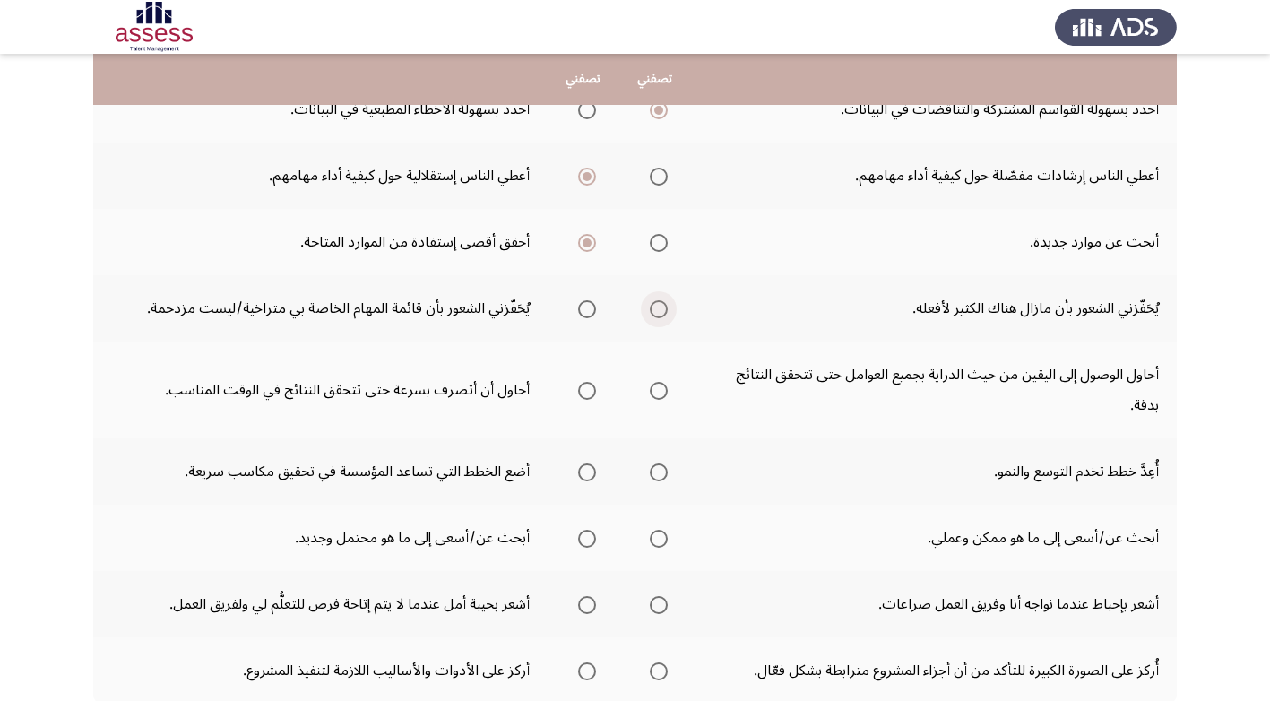
click at [655, 305] on span "Select an option" at bounding box center [659, 309] width 18 height 18
click at [655, 305] on input "Select an option" at bounding box center [659, 309] width 18 height 18
click at [663, 388] on span "Select an option" at bounding box center [659, 391] width 18 height 18
click at [663, 388] on input "Select an option" at bounding box center [659, 391] width 18 height 18
click at [661, 473] on span "Select an option" at bounding box center [659, 472] width 18 height 18
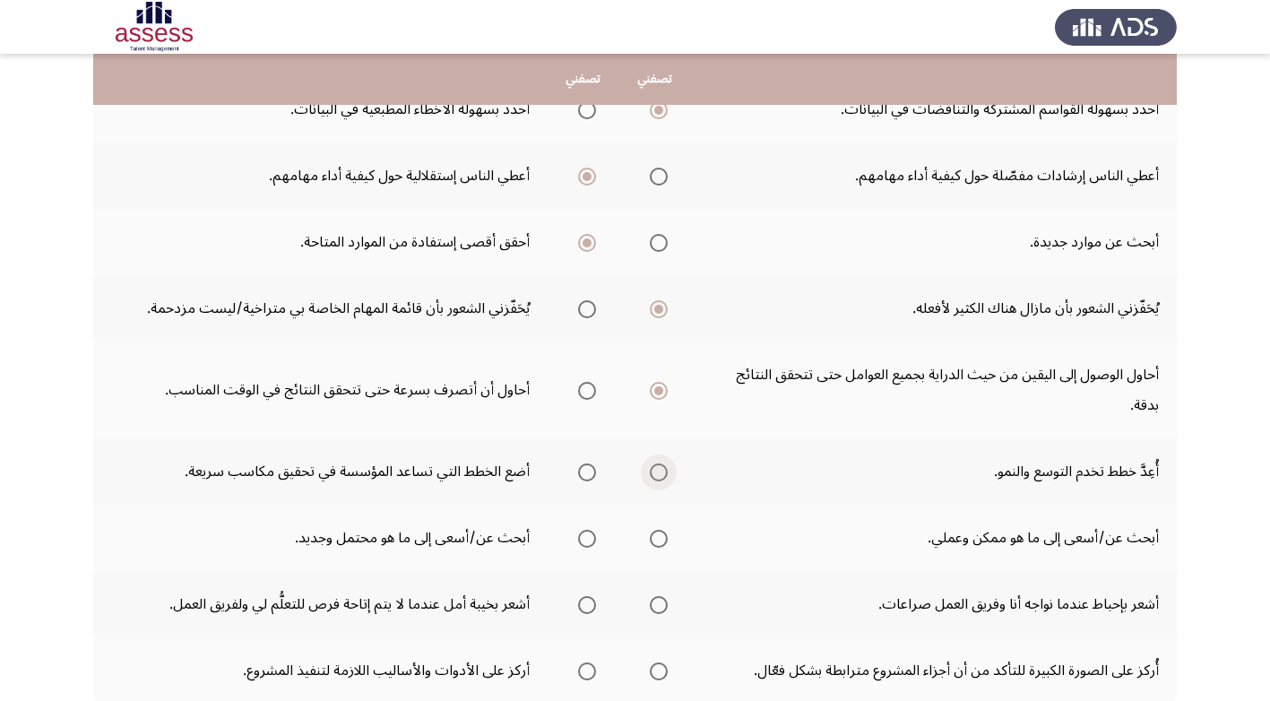
click at [661, 473] on input "Select an option" at bounding box center [659, 472] width 18 height 18
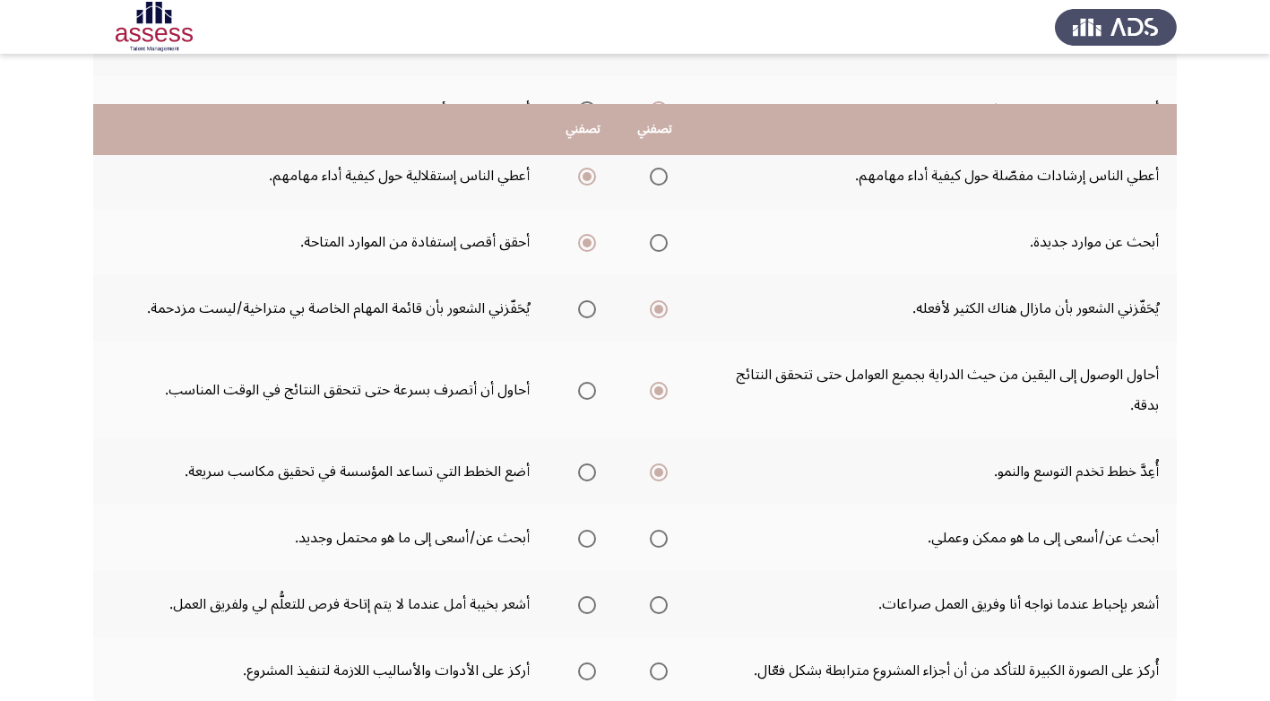
scroll to position [538, 0]
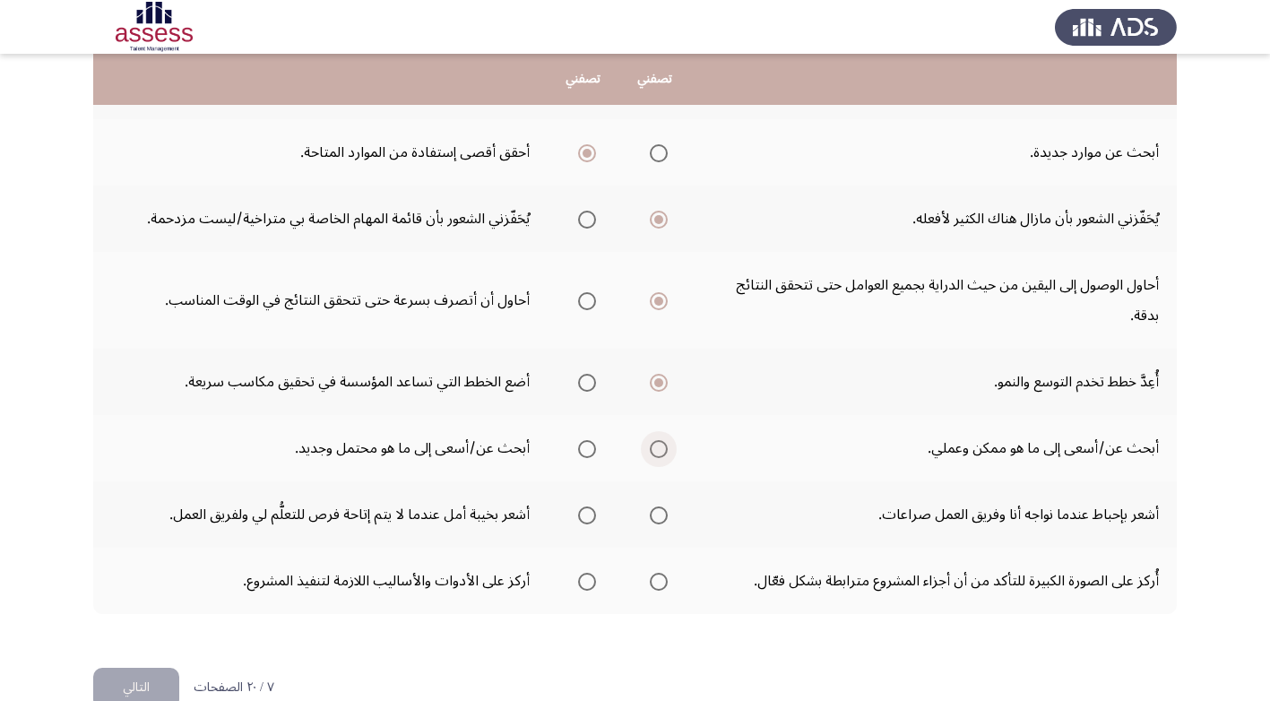
click at [661, 443] on span "Select an option" at bounding box center [659, 449] width 18 height 18
click at [661, 443] on input "Select an option" at bounding box center [659, 449] width 18 height 18
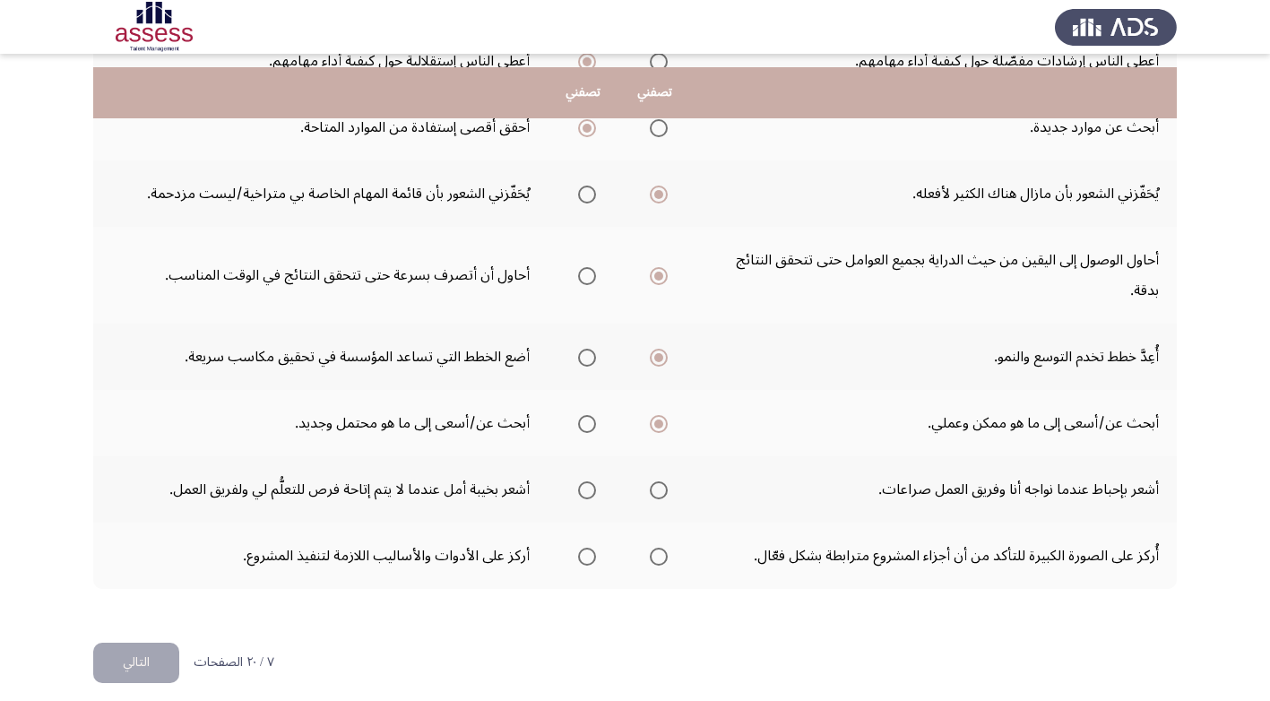
scroll to position [576, 0]
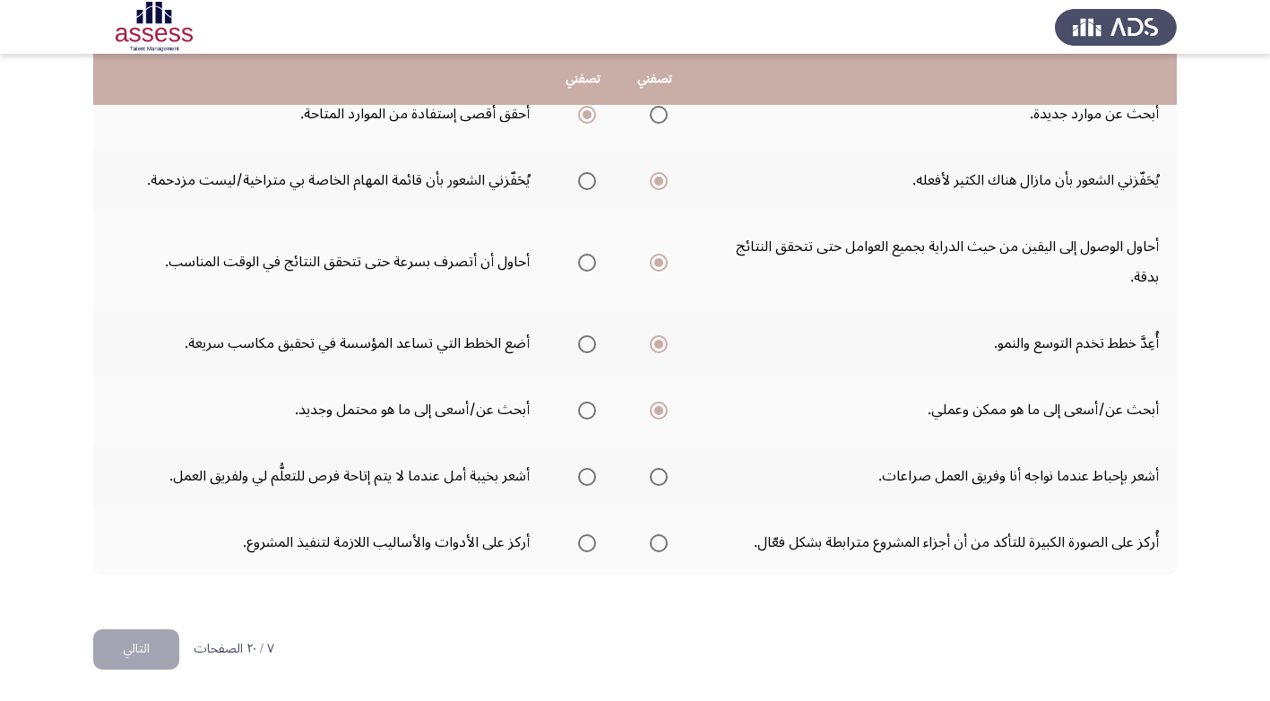
click at [586, 476] on span "Select an option" at bounding box center [587, 477] width 18 height 18
click at [586, 476] on input "Select an option" at bounding box center [587, 477] width 18 height 18
click at [658, 543] on span "Select an option" at bounding box center [658, 543] width 0 height 0
click at [661, 543] on input "Select an option" at bounding box center [659, 543] width 18 height 18
click at [135, 653] on button "التالي" at bounding box center [136, 649] width 86 height 40
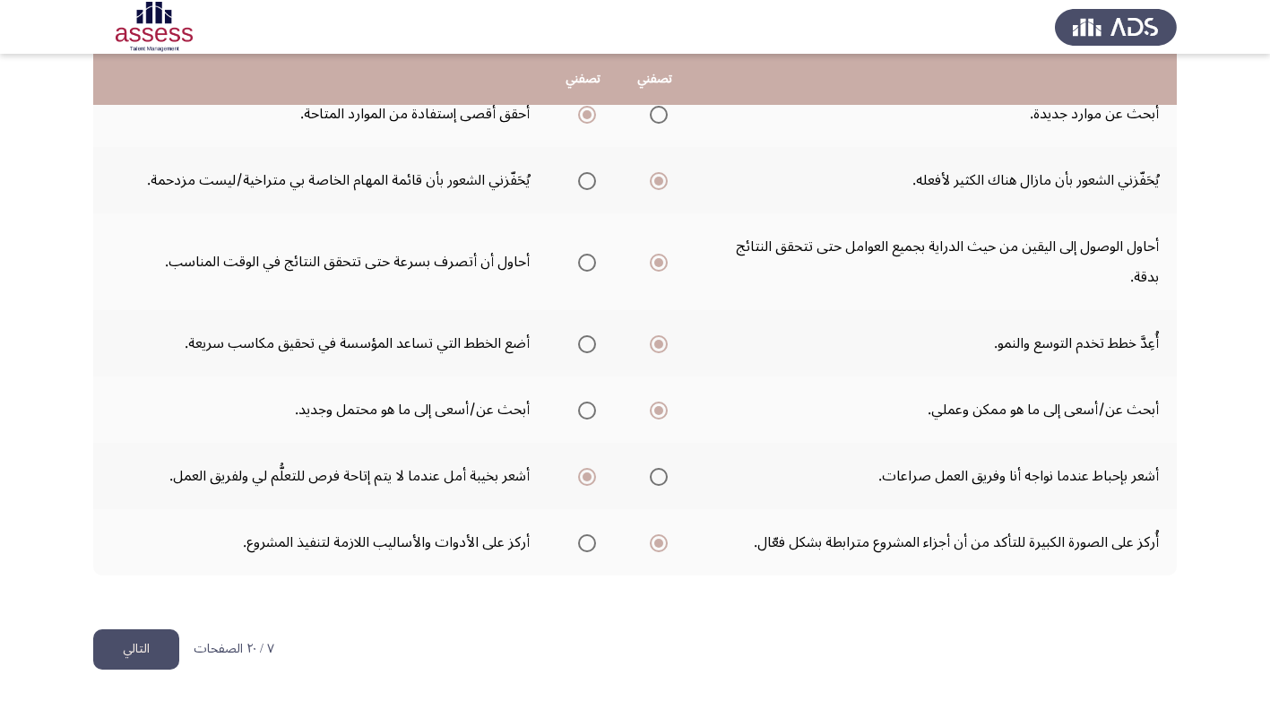
scroll to position [0, 0]
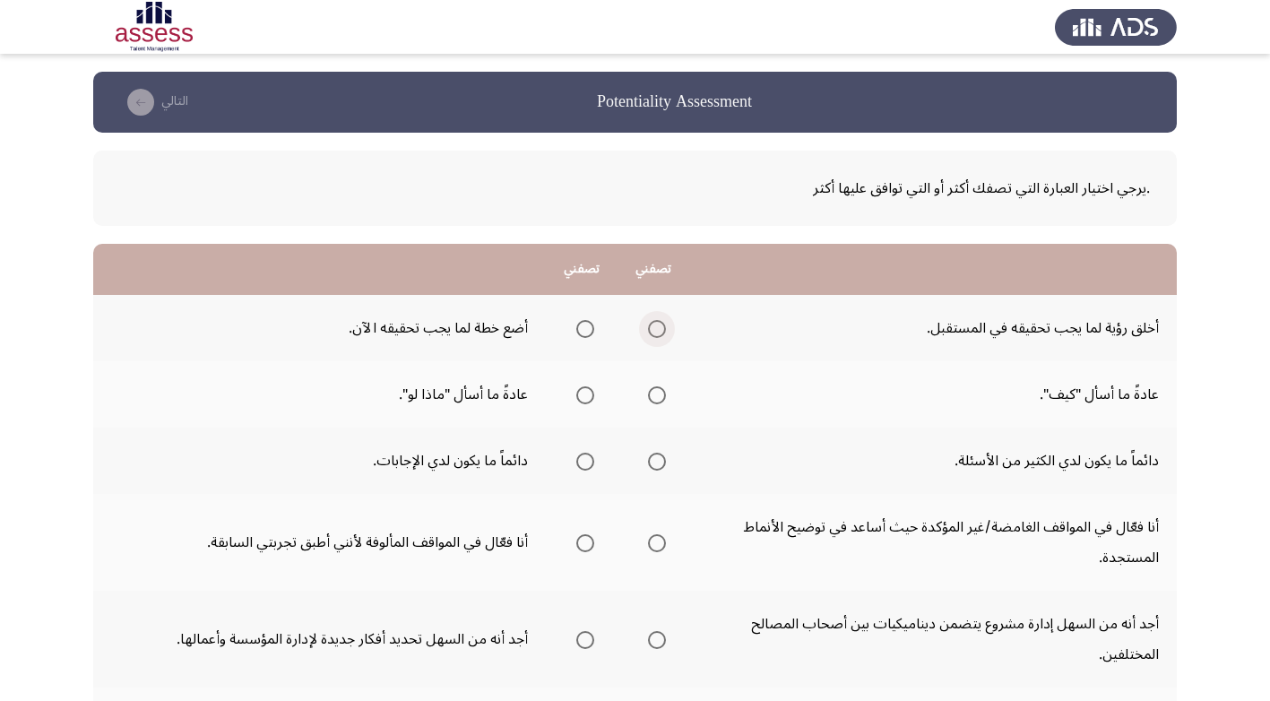
click at [661, 327] on span "Select an option" at bounding box center [657, 329] width 18 height 18
click at [661, 327] on input "Select an option" at bounding box center [657, 329] width 18 height 18
click at [582, 390] on span "Select an option" at bounding box center [585, 395] width 18 height 18
click at [582, 390] on input "Select an option" at bounding box center [585, 395] width 18 height 18
click at [587, 462] on span "Select an option" at bounding box center [585, 462] width 18 height 18
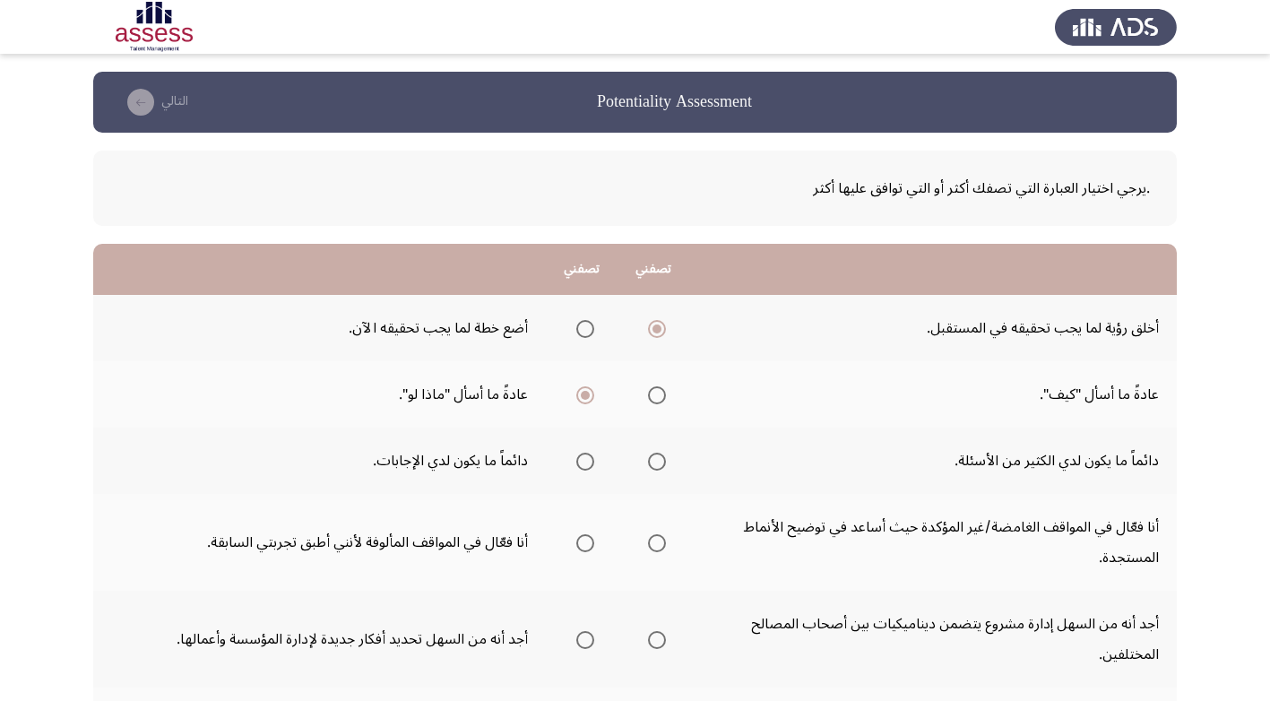
click at [587, 462] on input "Select an option" at bounding box center [585, 462] width 18 height 18
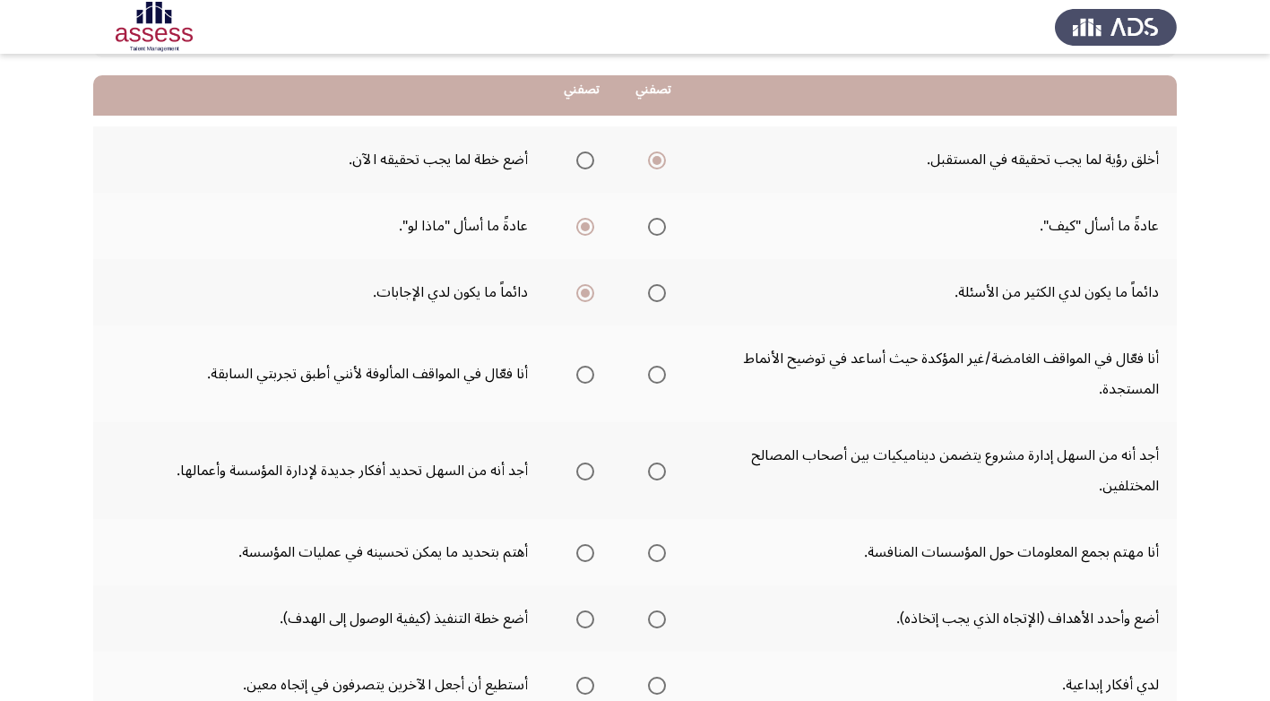
scroll to position [179, 0]
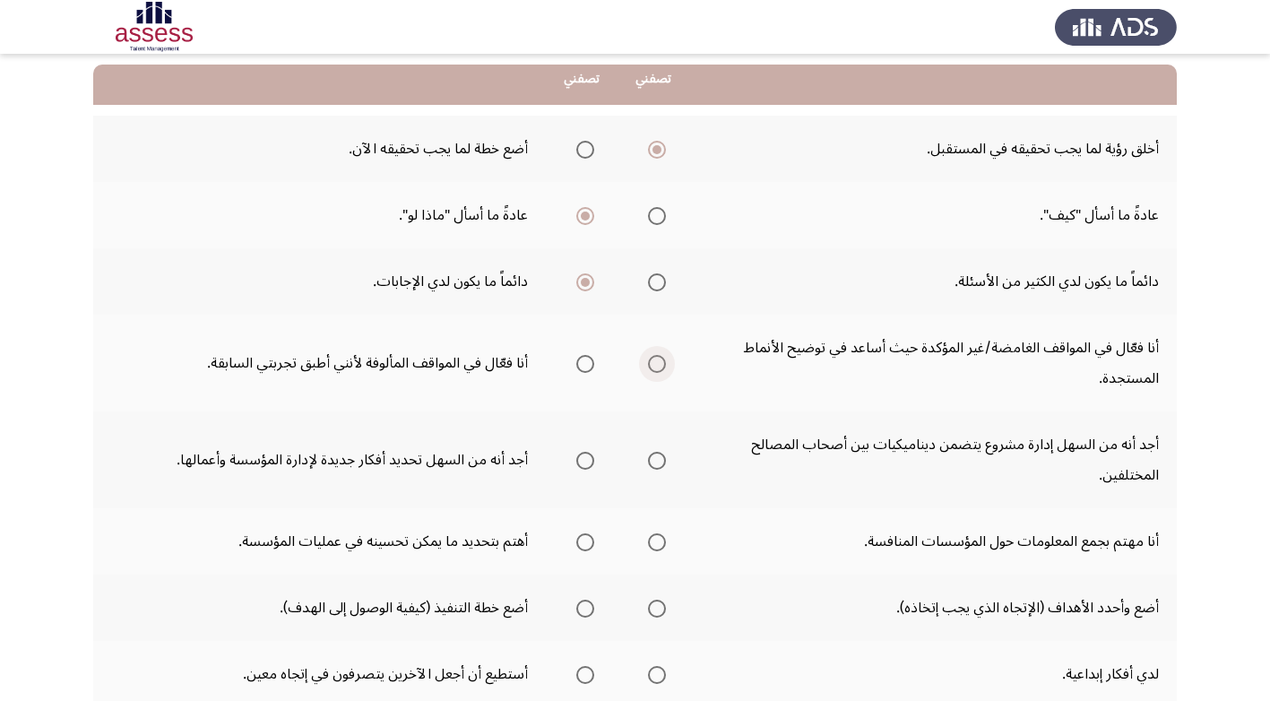
click at [657, 360] on span "Select an option" at bounding box center [657, 364] width 18 height 18
click at [657, 360] on input "Select an option" at bounding box center [657, 364] width 18 height 18
click at [649, 460] on span "Select an option" at bounding box center [657, 461] width 18 height 18
click at [649, 460] on input "Select an option" at bounding box center [657, 461] width 18 height 18
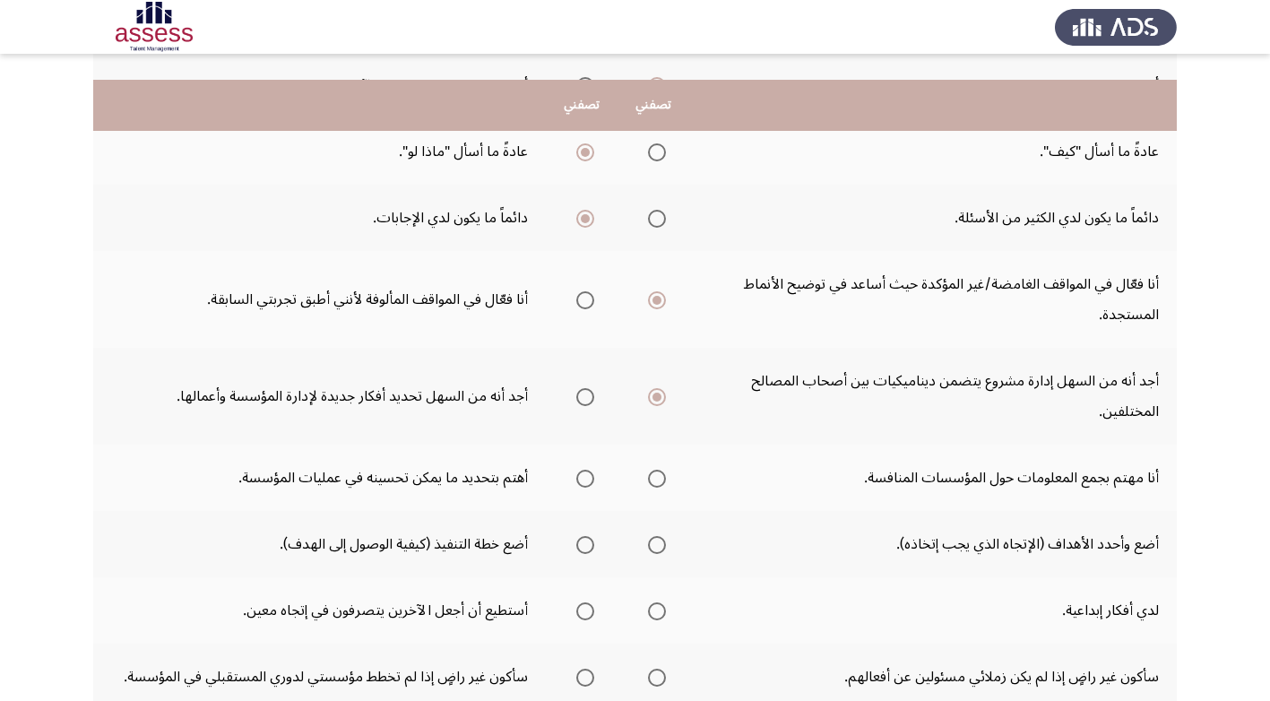
scroll to position [269, 0]
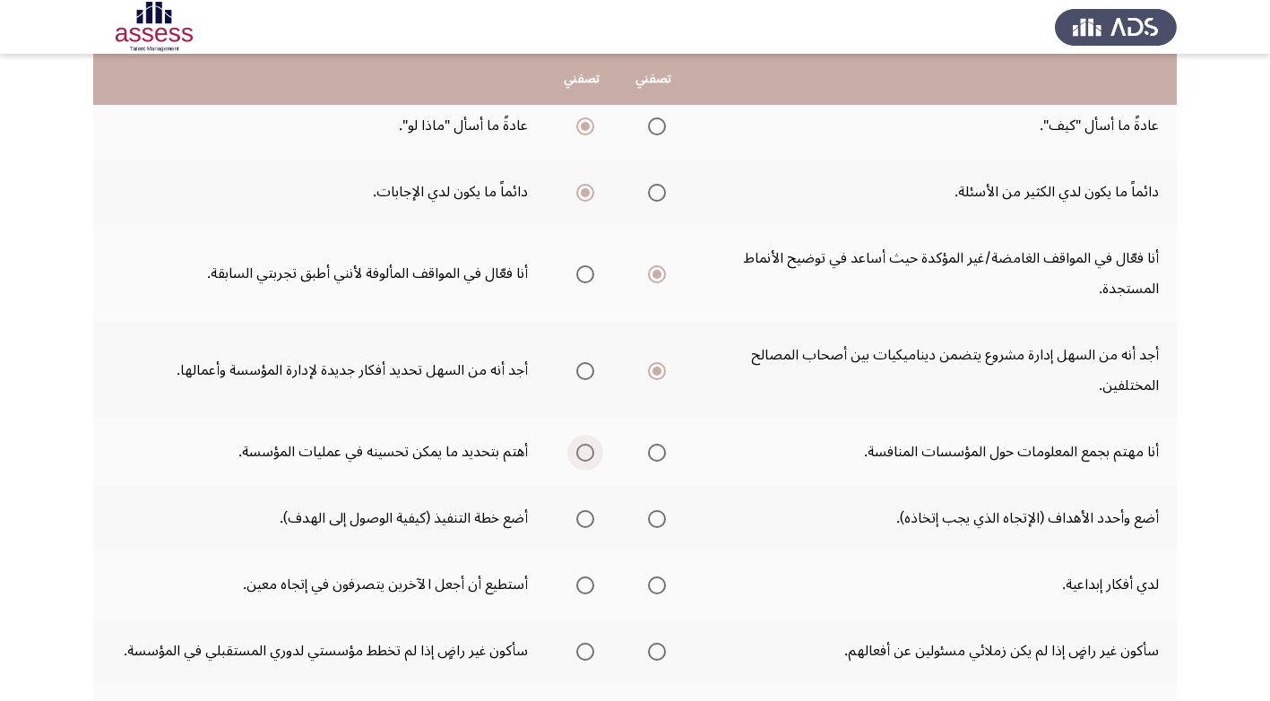
click at [577, 446] on span "Select an option" at bounding box center [585, 453] width 18 height 18
click at [577, 446] on input "Select an option" at bounding box center [585, 453] width 18 height 18
click at [653, 515] on span "Select an option" at bounding box center [657, 519] width 18 height 18
click at [653, 515] on input "Select an option" at bounding box center [657, 519] width 18 height 18
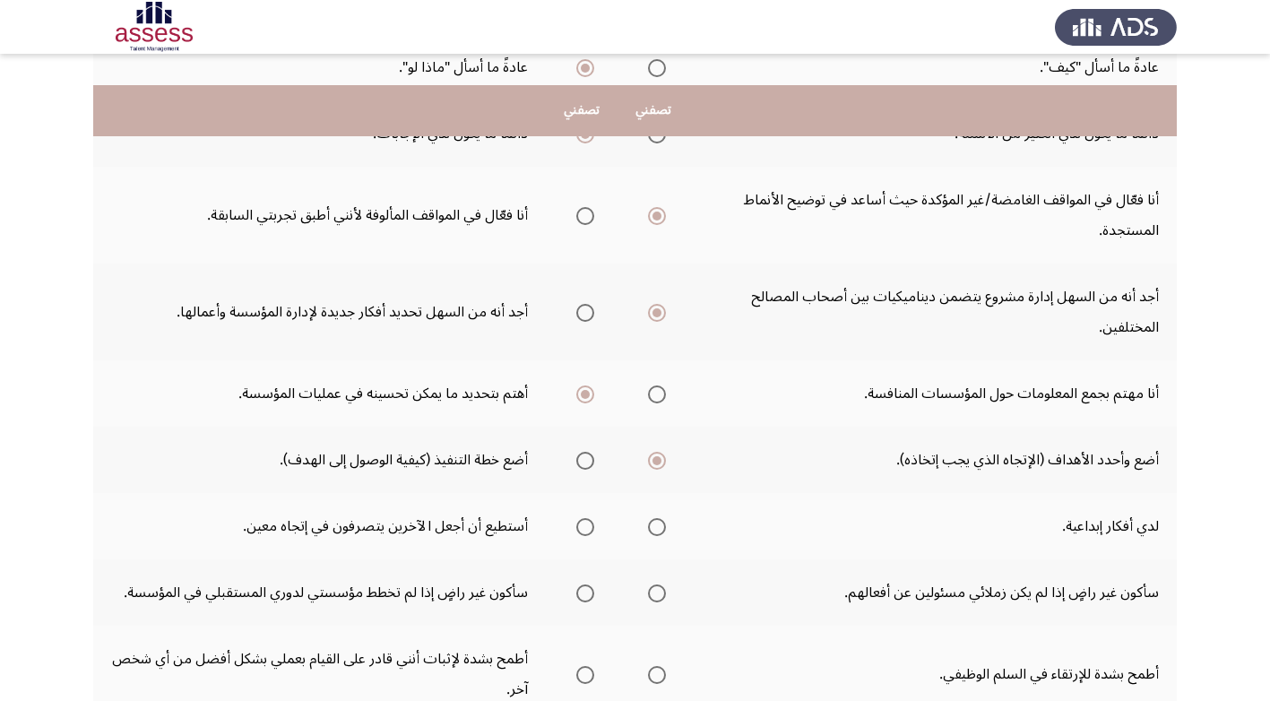
scroll to position [359, 0]
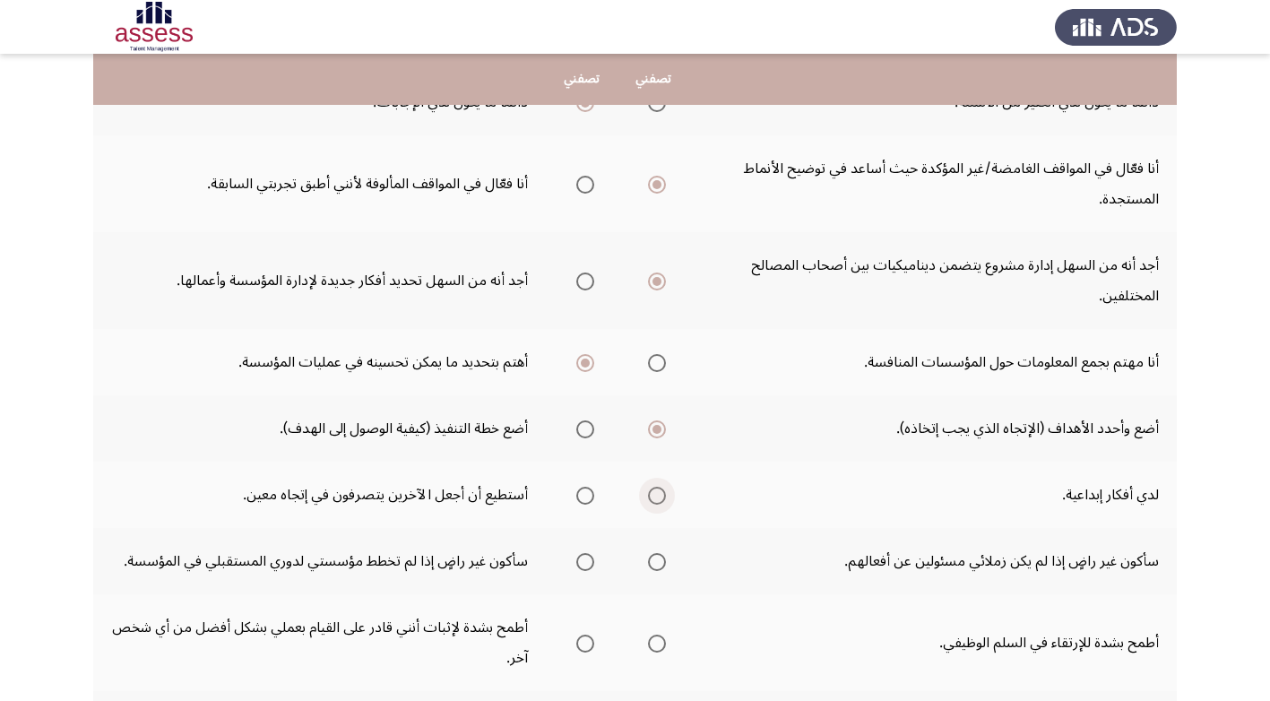
click at [655, 490] on span "Select an option" at bounding box center [657, 496] width 18 height 18
click at [655, 490] on input "Select an option" at bounding box center [657, 496] width 18 height 18
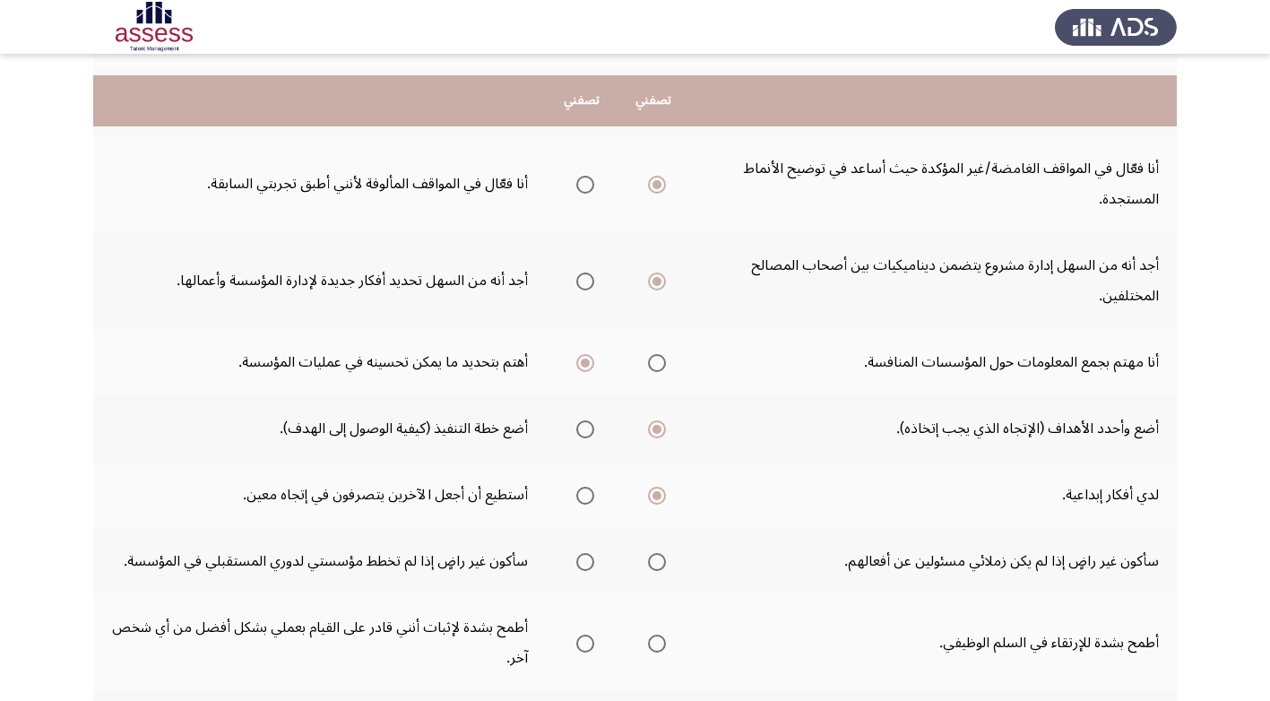
scroll to position [448, 0]
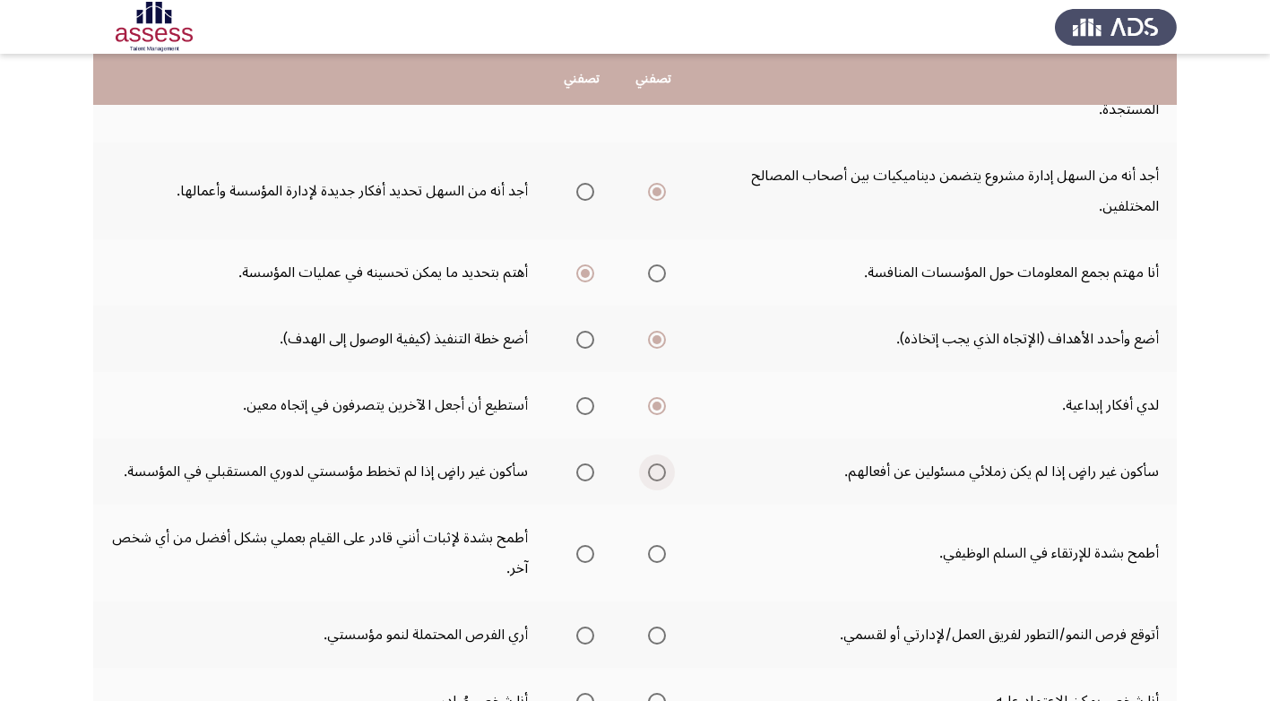
click at [653, 473] on span "Select an option" at bounding box center [657, 472] width 18 height 18
click at [653, 473] on input "Select an option" at bounding box center [657, 472] width 18 height 18
click at [655, 546] on span "Select an option" at bounding box center [657, 554] width 18 height 18
click at [655, 546] on input "Select an option" at bounding box center [657, 554] width 18 height 18
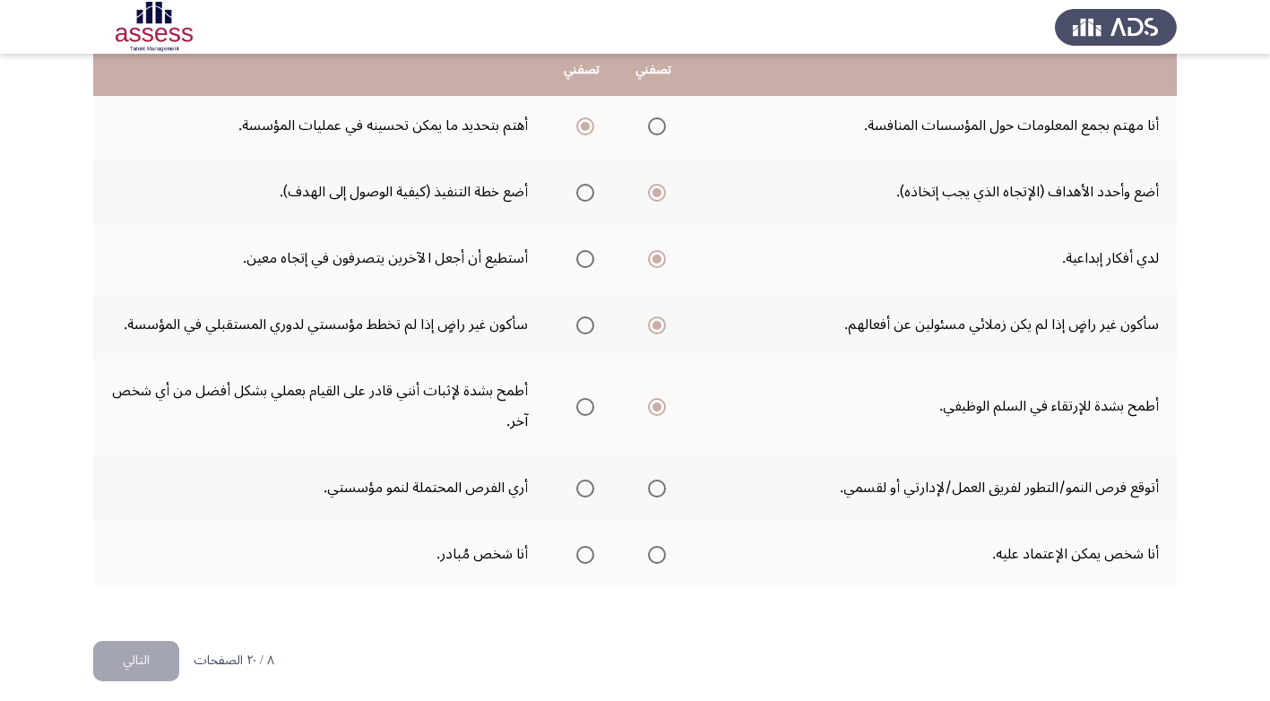
scroll to position [607, 0]
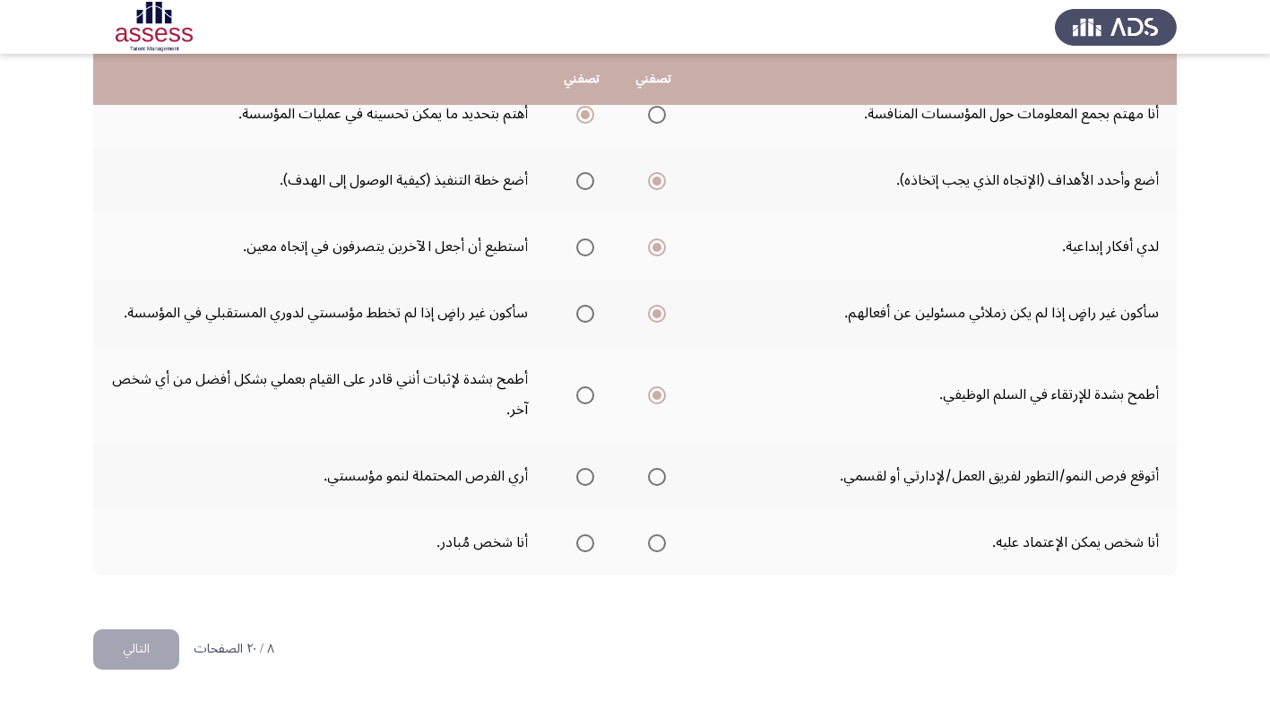
click at [660, 481] on span "Select an option" at bounding box center [657, 477] width 18 height 18
click at [660, 481] on input "Select an option" at bounding box center [657, 477] width 18 height 18
click at [584, 541] on span "Select an option" at bounding box center [585, 543] width 18 height 18
click at [584, 541] on input "Select an option" at bounding box center [585, 543] width 18 height 18
click at [133, 654] on button "التالي" at bounding box center [136, 649] width 86 height 40
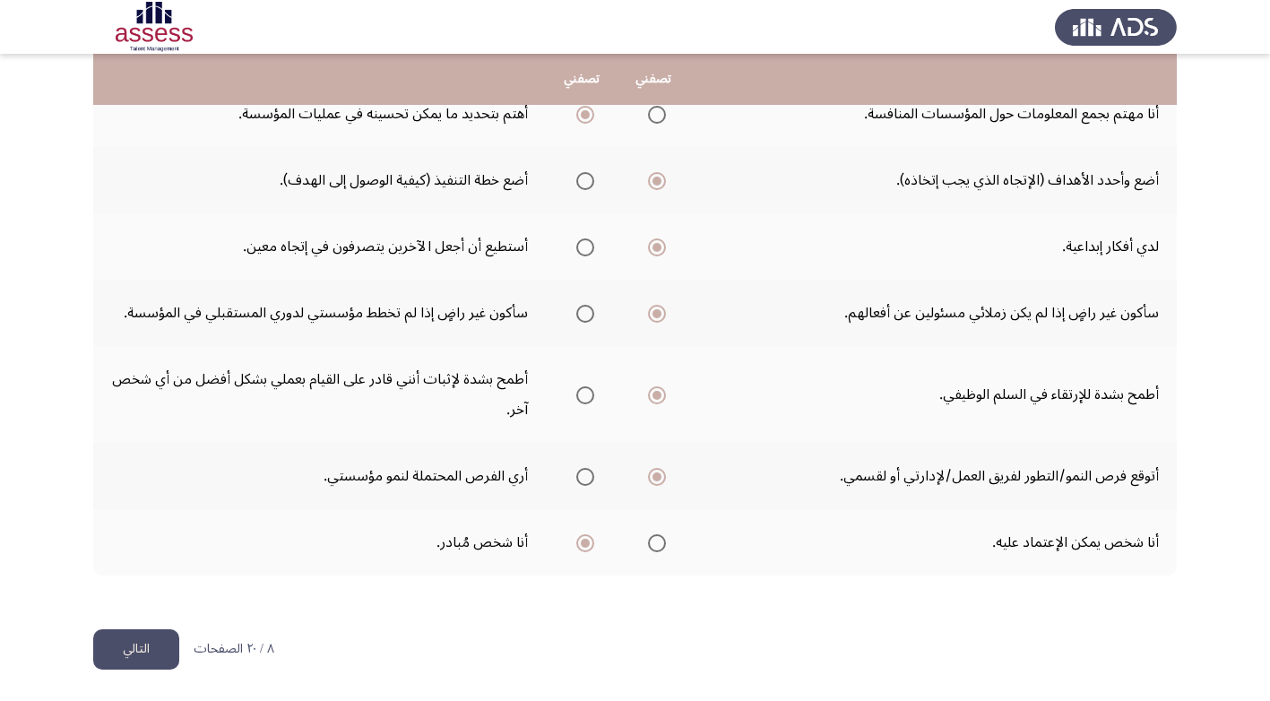
scroll to position [0, 0]
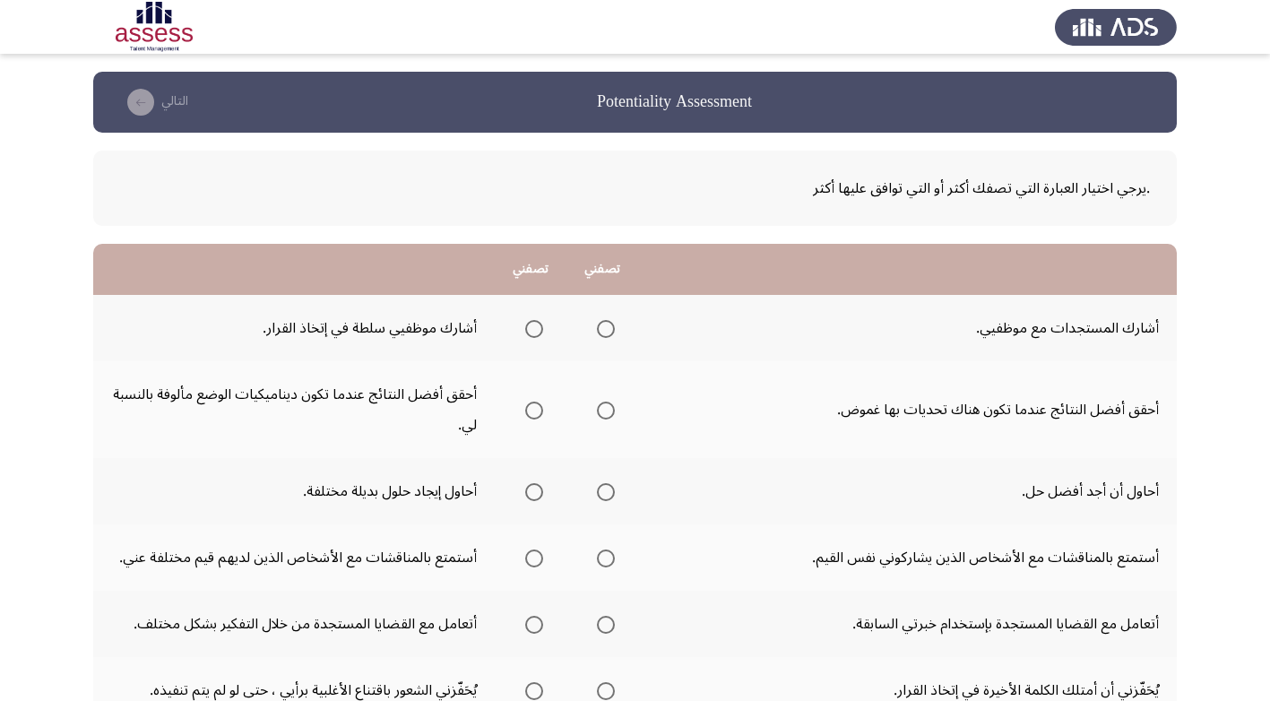
click at [609, 328] on span "Select an option" at bounding box center [606, 329] width 18 height 18
click at [609, 328] on input "Select an option" at bounding box center [606, 329] width 18 height 18
click at [611, 410] on span "Select an option" at bounding box center [606, 411] width 18 height 18
click at [611, 410] on input "Select an option" at bounding box center [606, 411] width 18 height 18
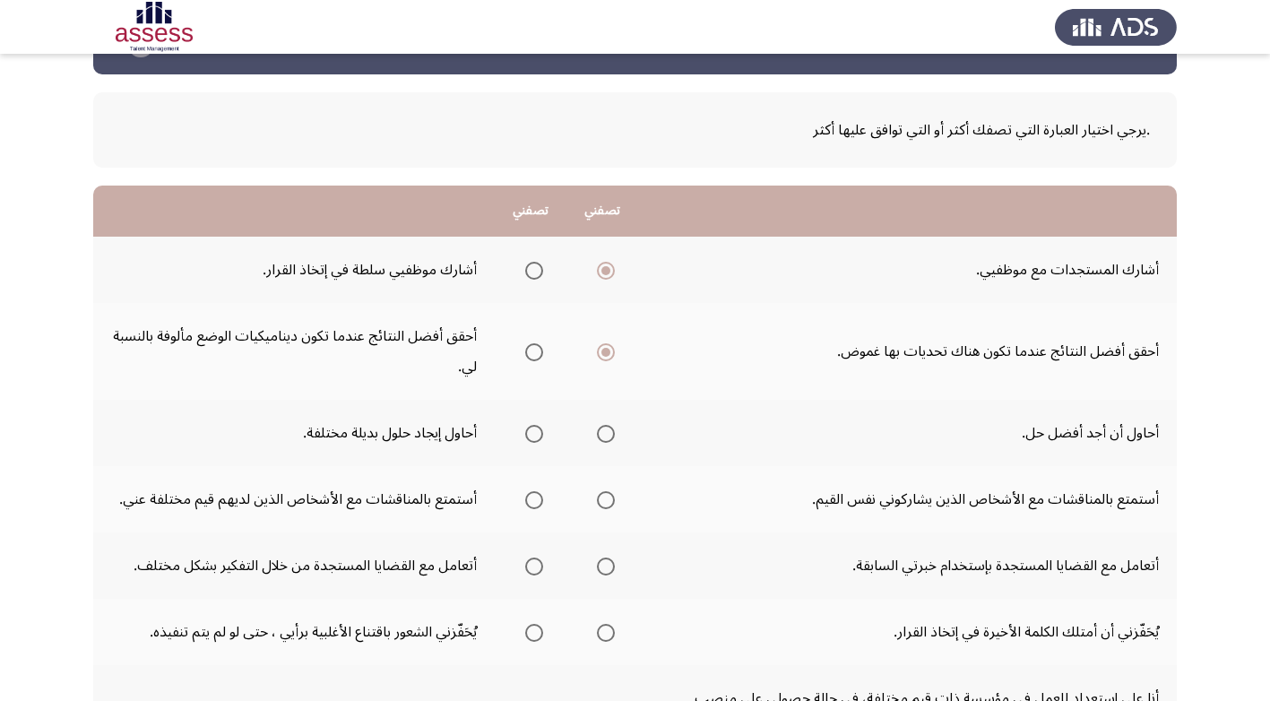
scroll to position [90, 0]
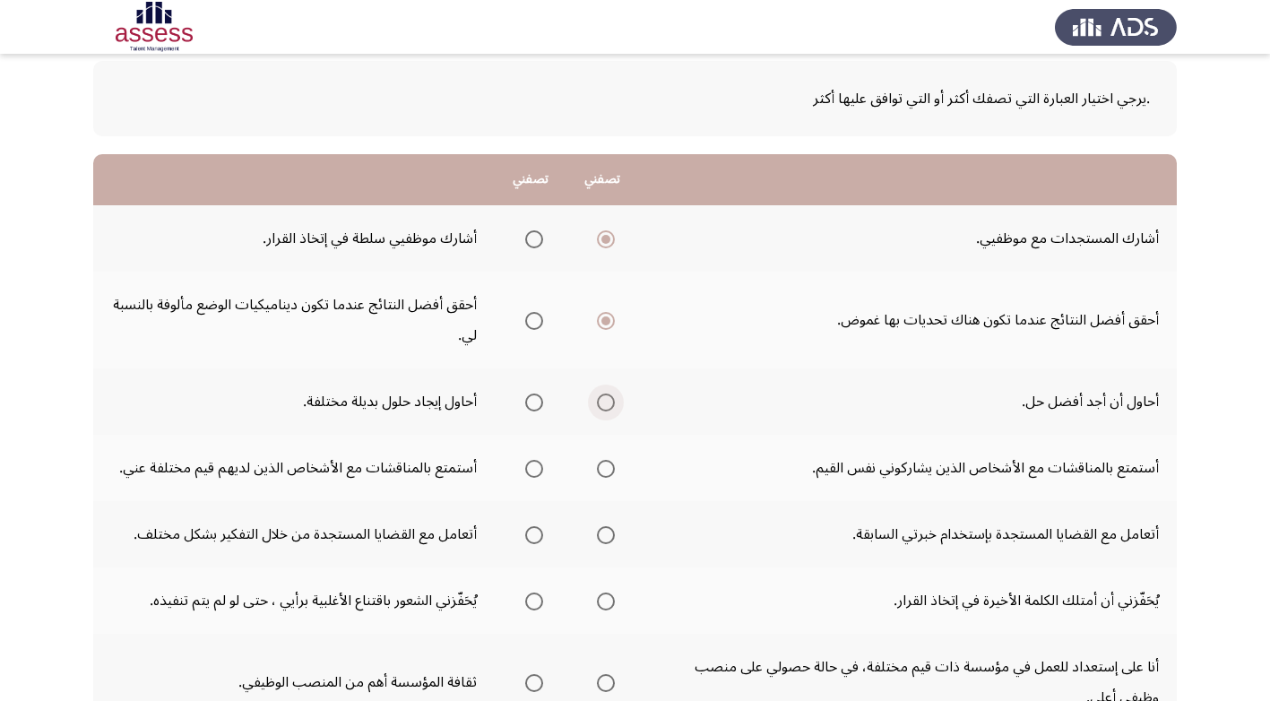
click at [610, 403] on span "Select an option" at bounding box center [606, 402] width 18 height 18
click at [610, 403] on input "Select an option" at bounding box center [606, 402] width 18 height 18
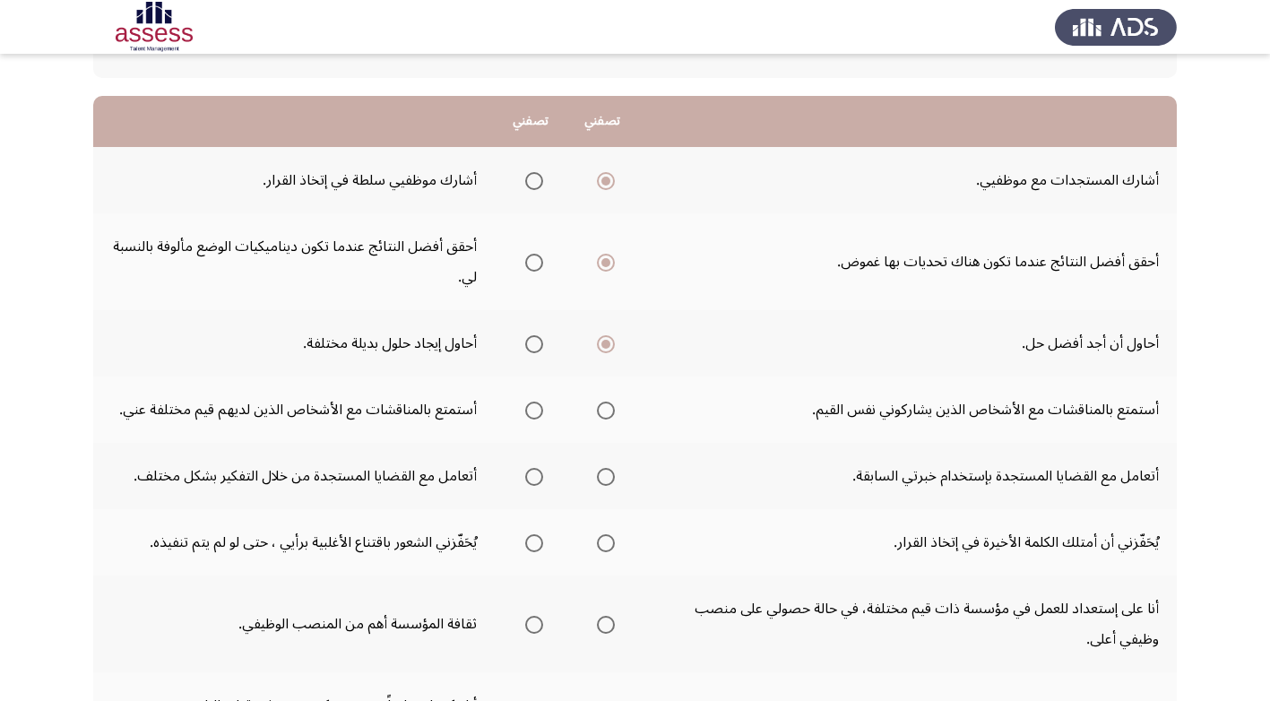
scroll to position [179, 0]
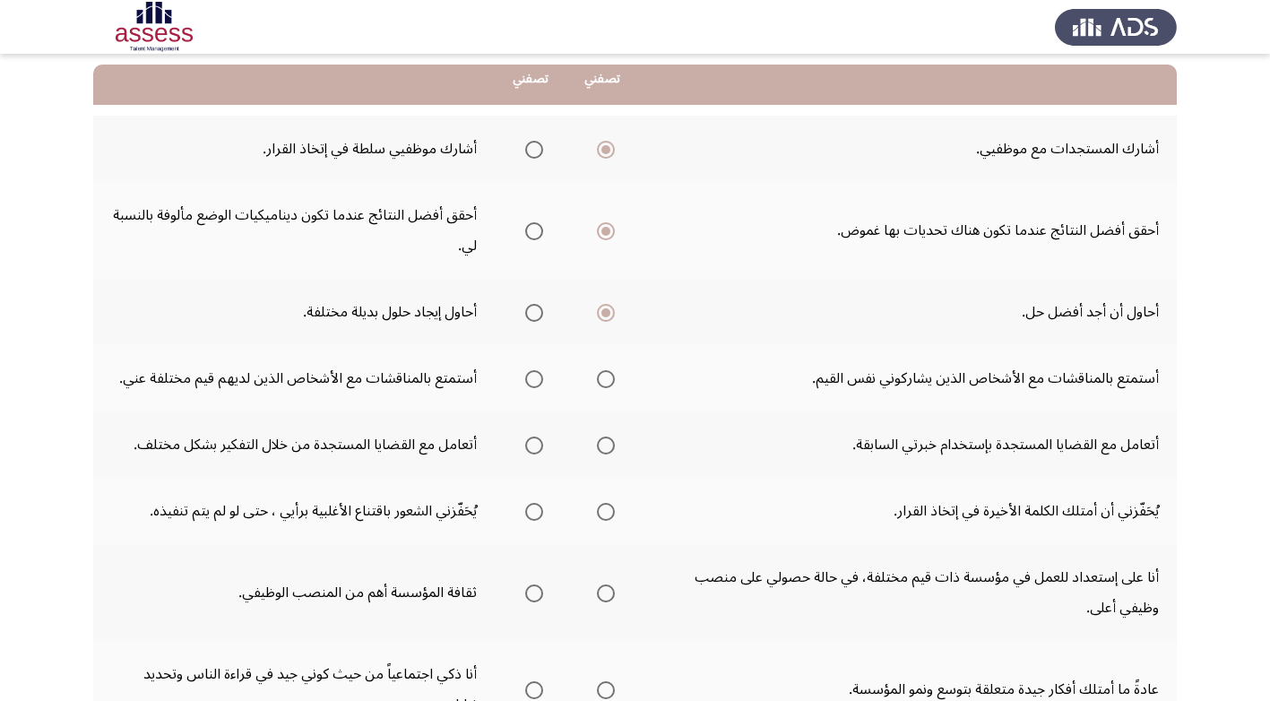
click at [530, 376] on span "Select an option" at bounding box center [534, 379] width 18 height 18
click at [530, 376] on input "Select an option" at bounding box center [534, 379] width 18 height 18
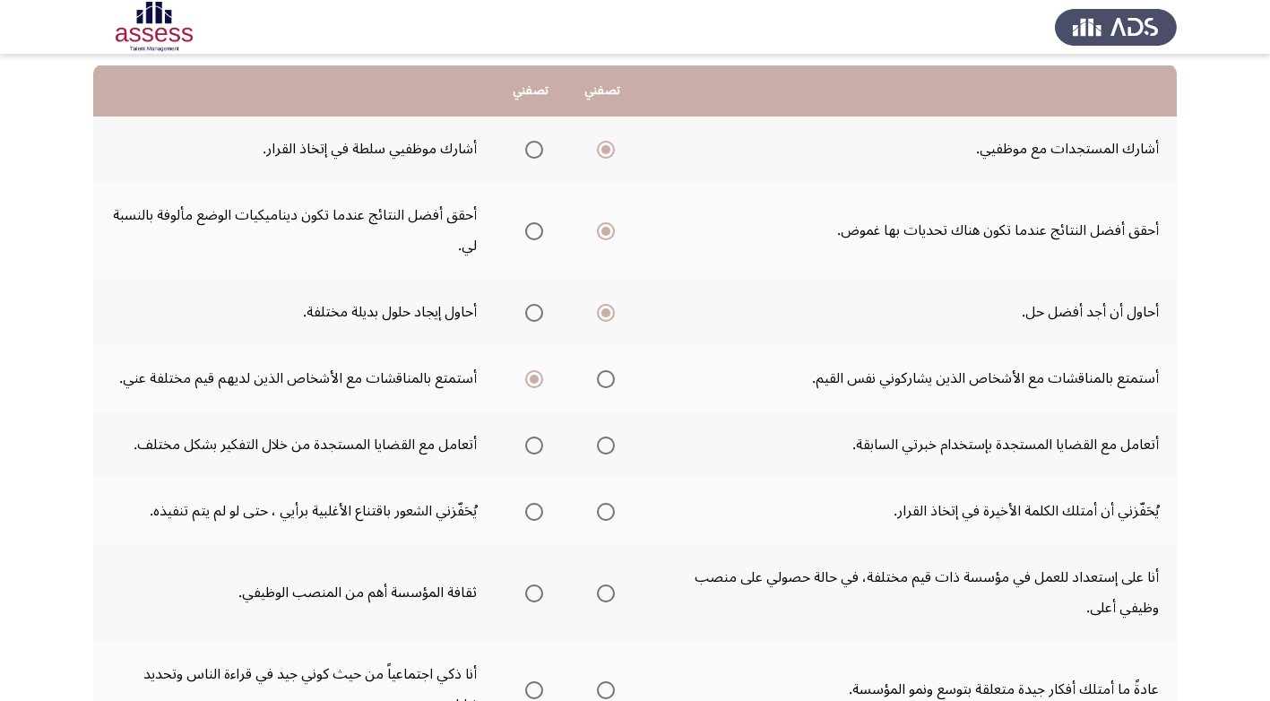
scroll to position [269, 0]
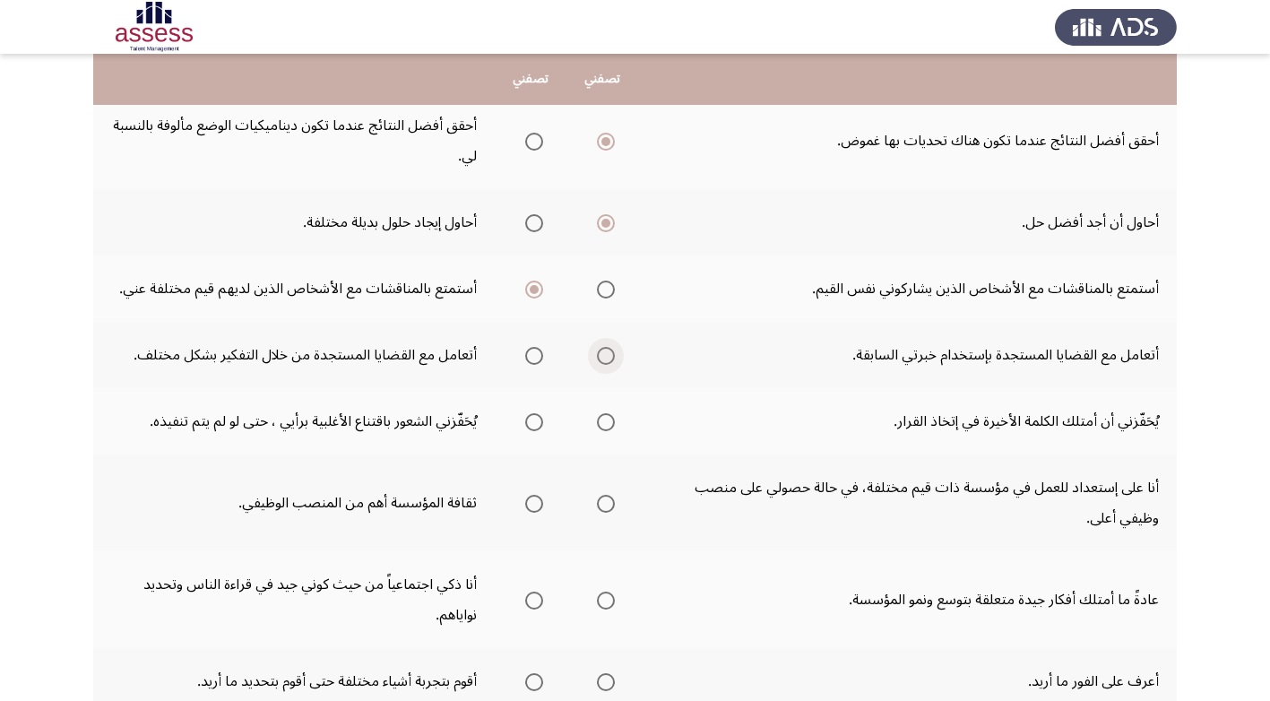
click at [604, 355] on span "Select an option" at bounding box center [606, 356] width 18 height 18
click at [604, 355] on input "Select an option" at bounding box center [606, 356] width 18 height 18
click at [609, 422] on span "Select an option" at bounding box center [606, 422] width 18 height 18
click at [609, 422] on input "Select an option" at bounding box center [606, 422] width 18 height 18
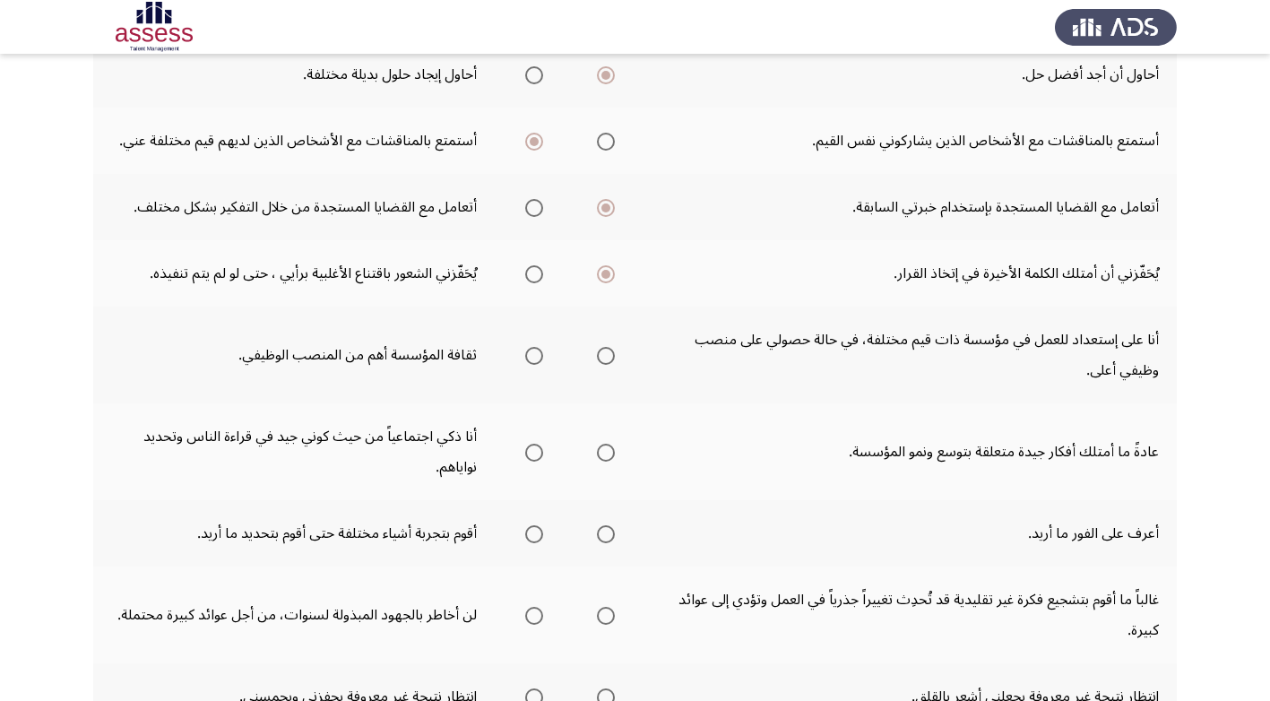
scroll to position [448, 0]
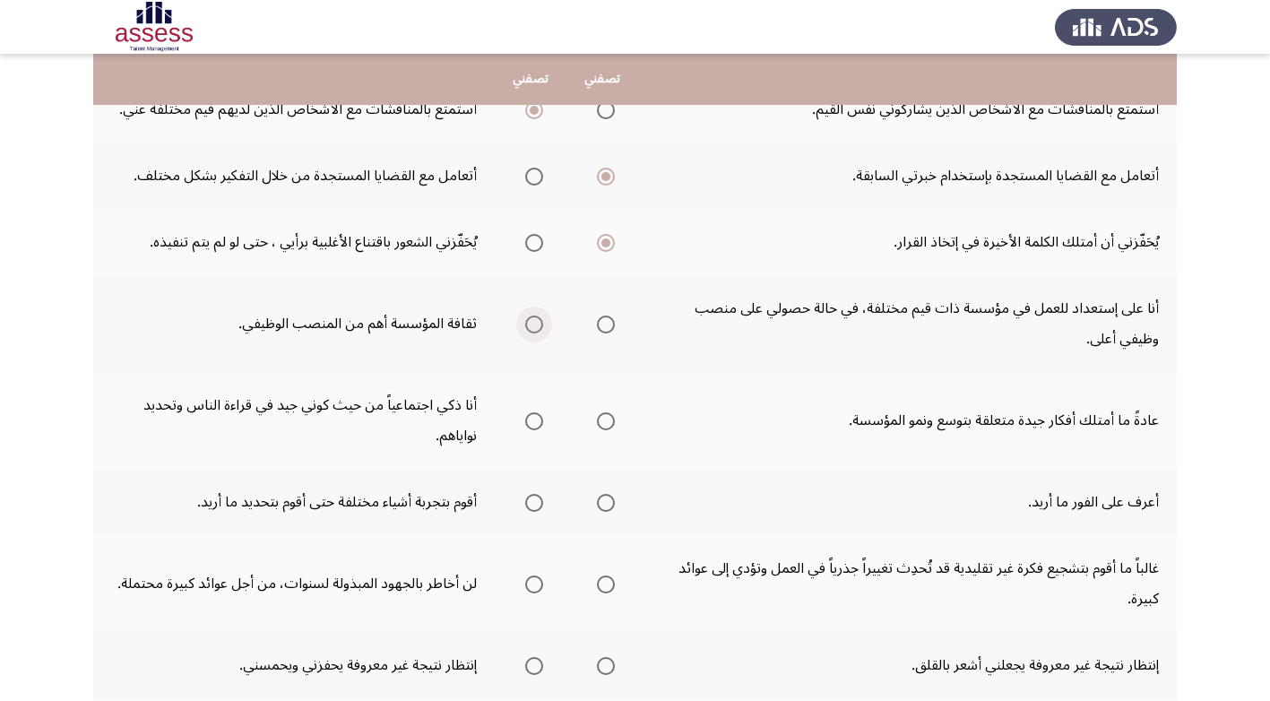
click at [536, 322] on span "Select an option" at bounding box center [534, 325] width 18 height 18
click at [536, 322] on input "Select an option" at bounding box center [534, 325] width 18 height 18
click at [605, 418] on span "Select an option" at bounding box center [606, 421] width 18 height 18
click at [605, 418] on input "Select an option" at bounding box center [606, 421] width 18 height 18
click at [612, 504] on span "Select an option" at bounding box center [606, 503] width 18 height 18
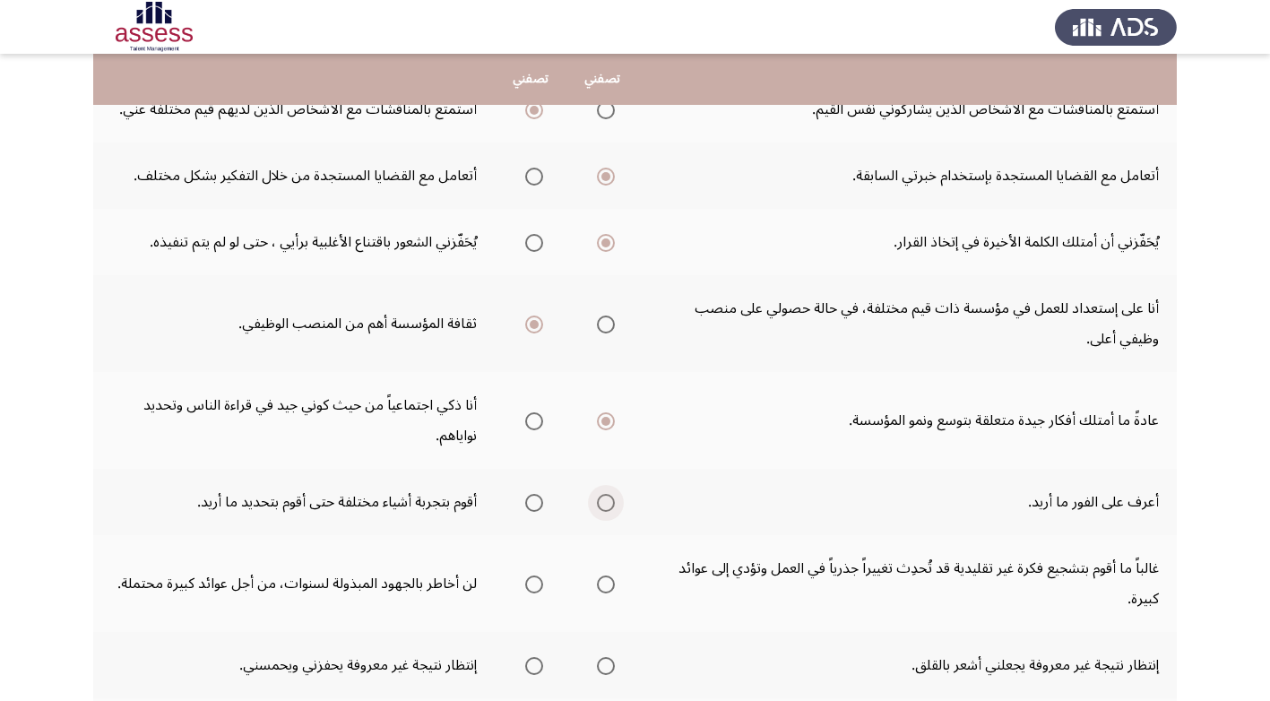
click at [612, 504] on input "Select an option" at bounding box center [606, 503] width 18 height 18
click at [609, 583] on span "Select an option" at bounding box center [606, 584] width 18 height 18
click at [609, 583] on input "Select an option" at bounding box center [606, 584] width 18 height 18
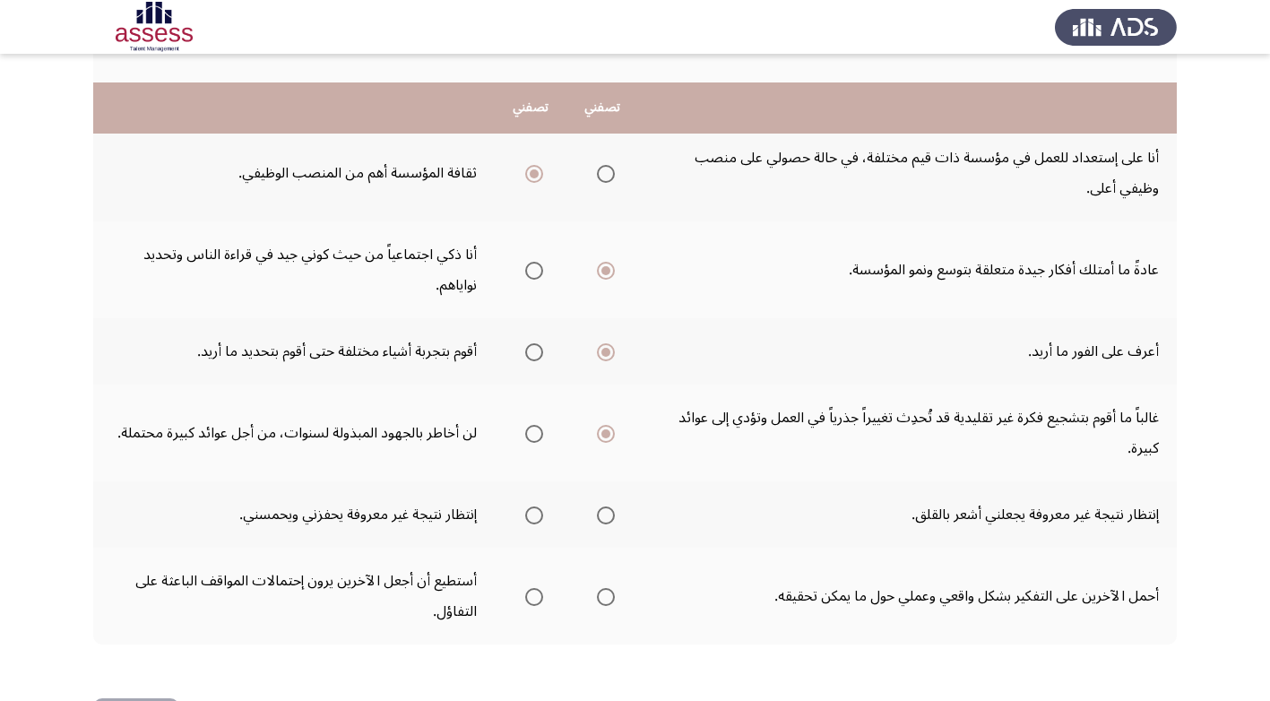
scroll to position [627, 0]
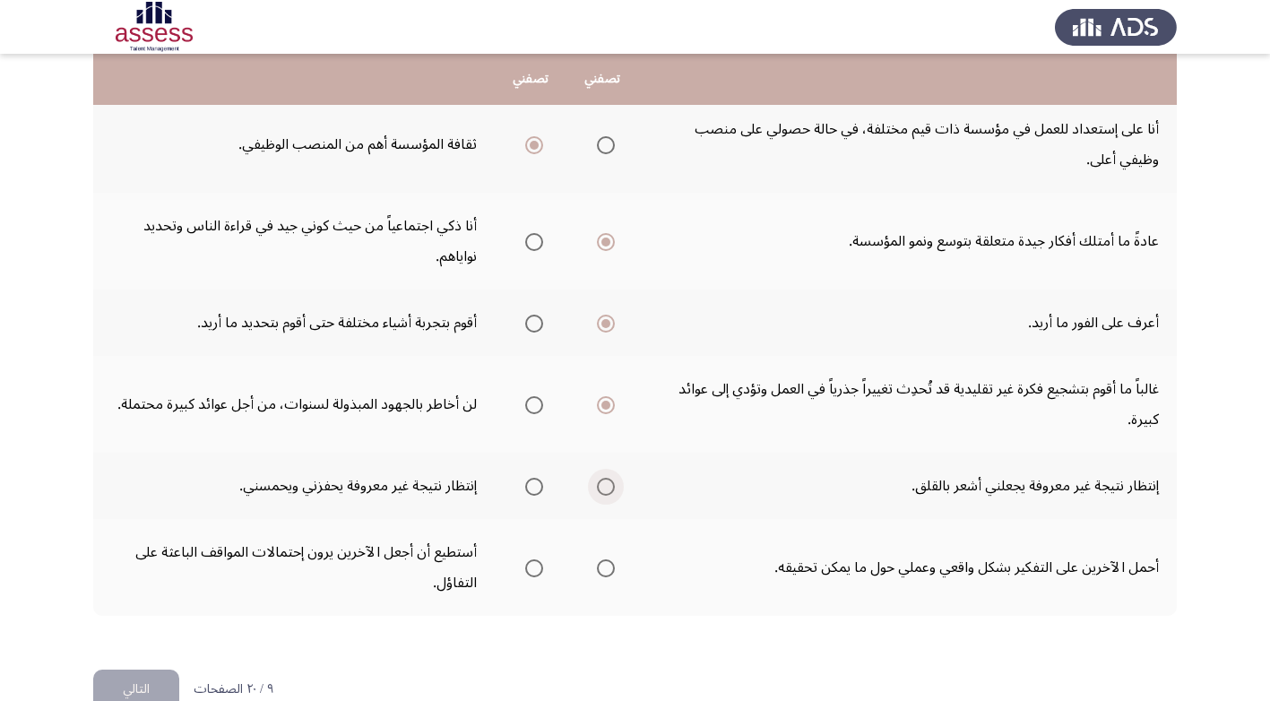
click at [606, 487] on span "Select an option" at bounding box center [606, 487] width 0 height 0
click at [608, 487] on input "Select an option" at bounding box center [606, 487] width 18 height 18
click at [607, 565] on span "Select an option" at bounding box center [606, 568] width 18 height 18
click at [607, 565] on input "Select an option" at bounding box center [606, 568] width 18 height 18
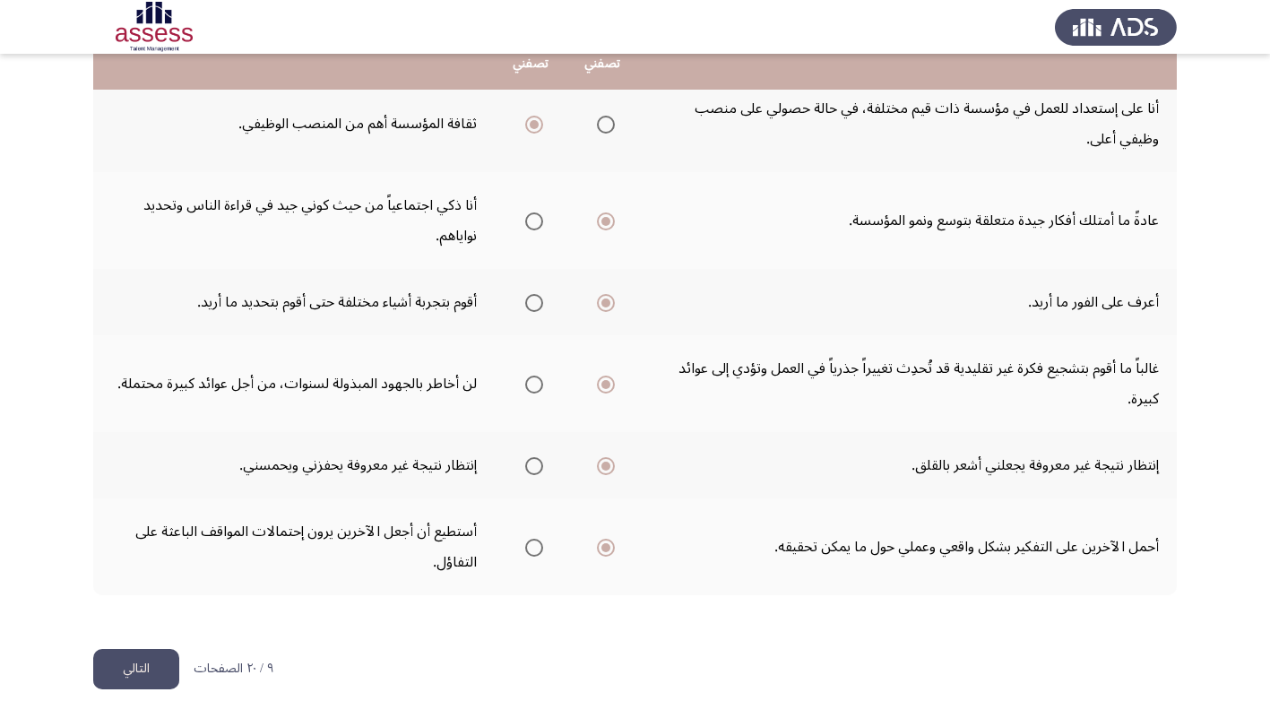
scroll to position [668, 0]
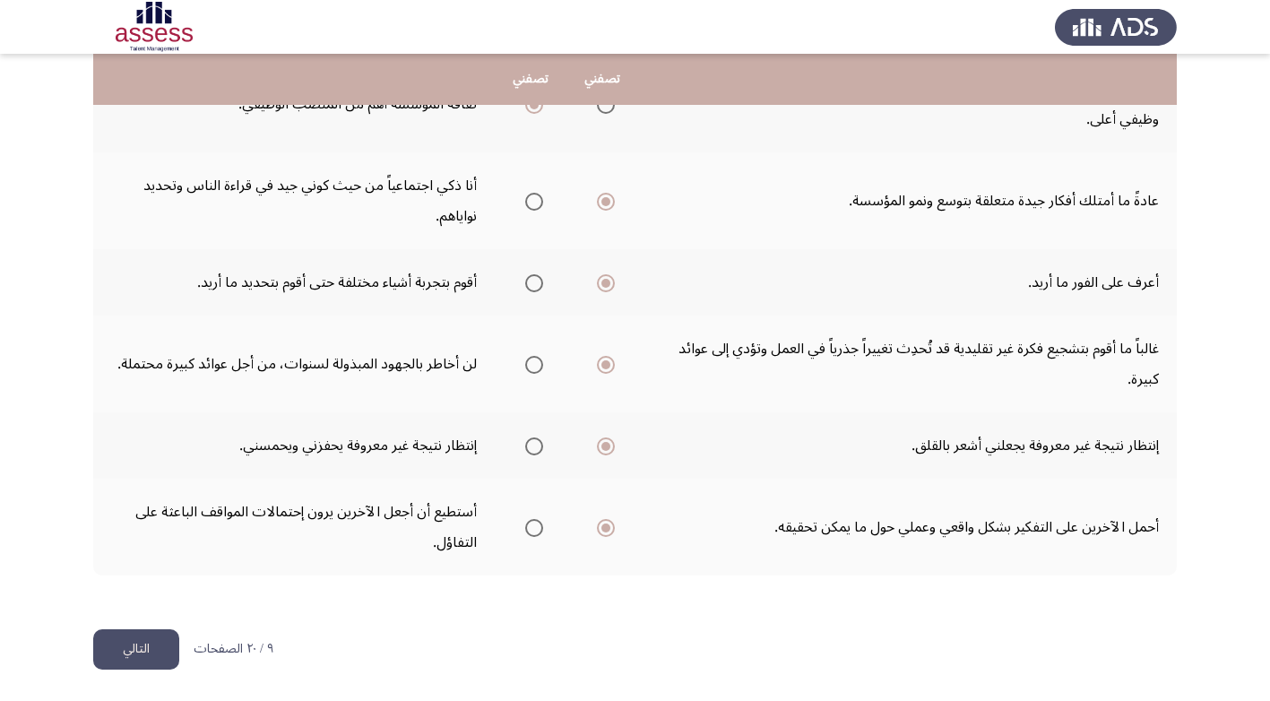
click at [152, 641] on button "التالي" at bounding box center [136, 649] width 86 height 40
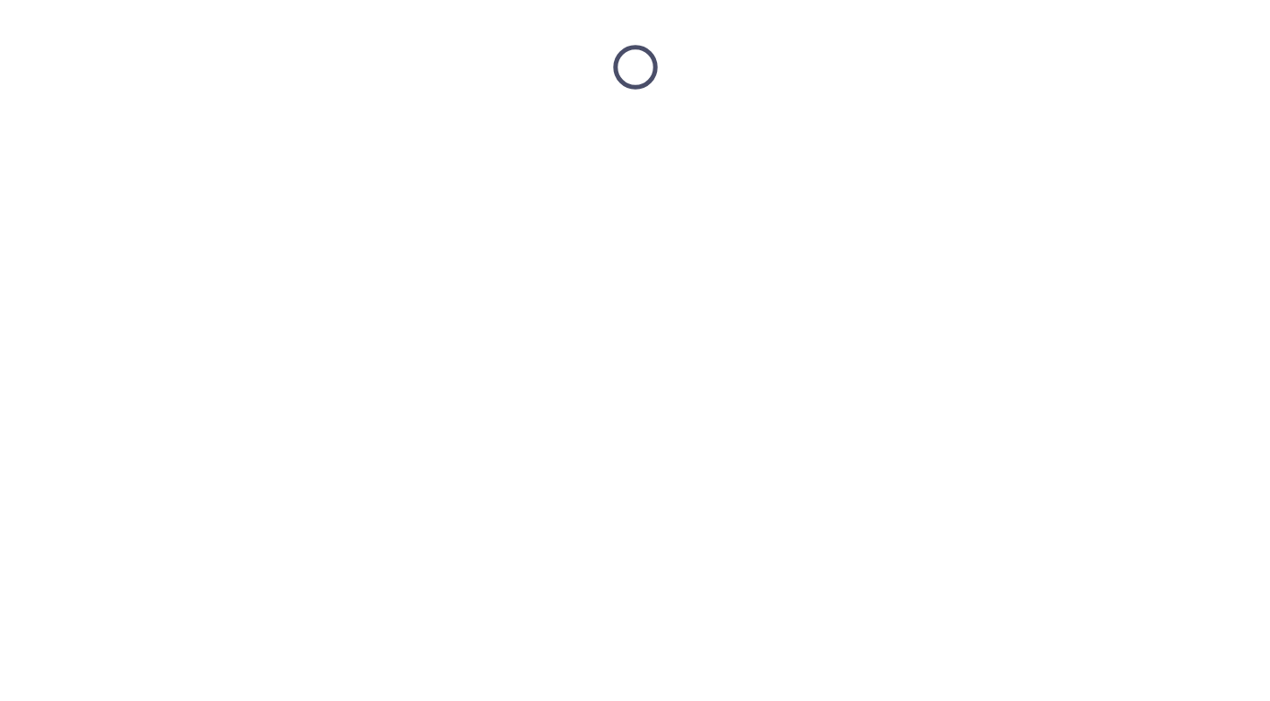
scroll to position [0, 0]
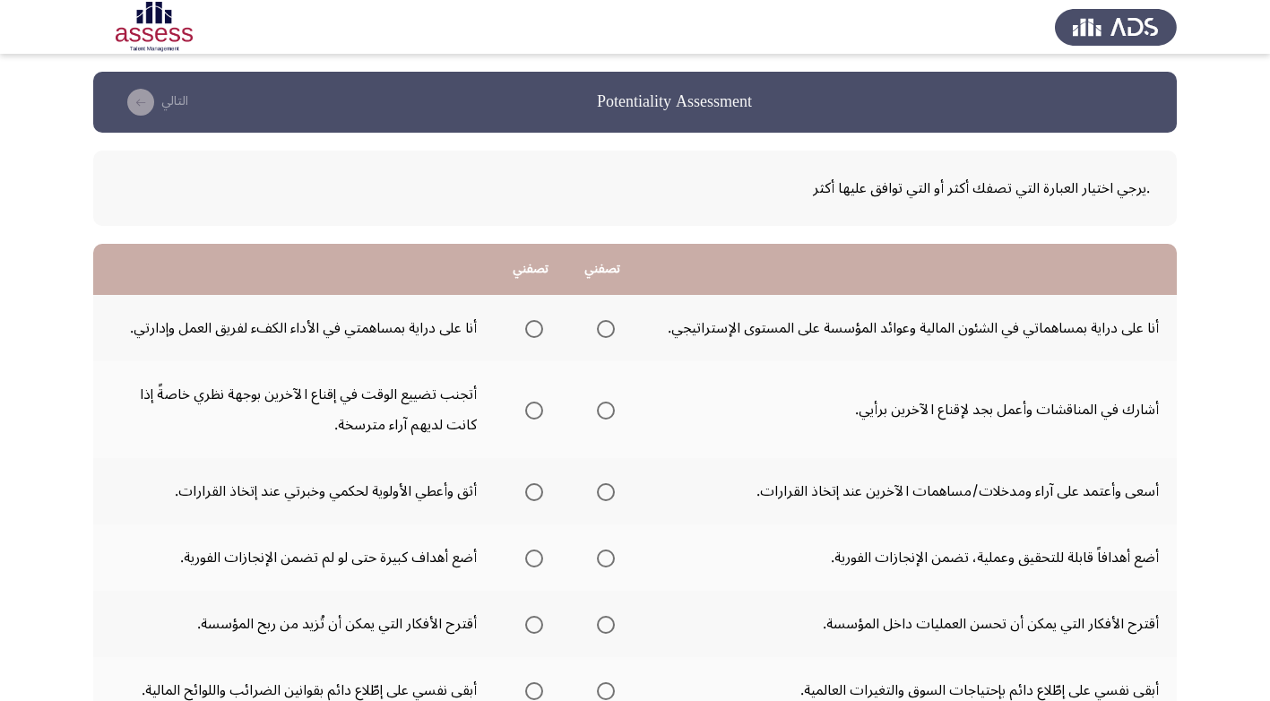
click at [603, 327] on span "Select an option" at bounding box center [606, 329] width 18 height 18
click at [603, 327] on input "Select an option" at bounding box center [606, 329] width 18 height 18
click at [606, 411] on span "Select an option" at bounding box center [606, 411] width 0 height 0
click at [604, 411] on input "Select an option" at bounding box center [606, 411] width 18 height 18
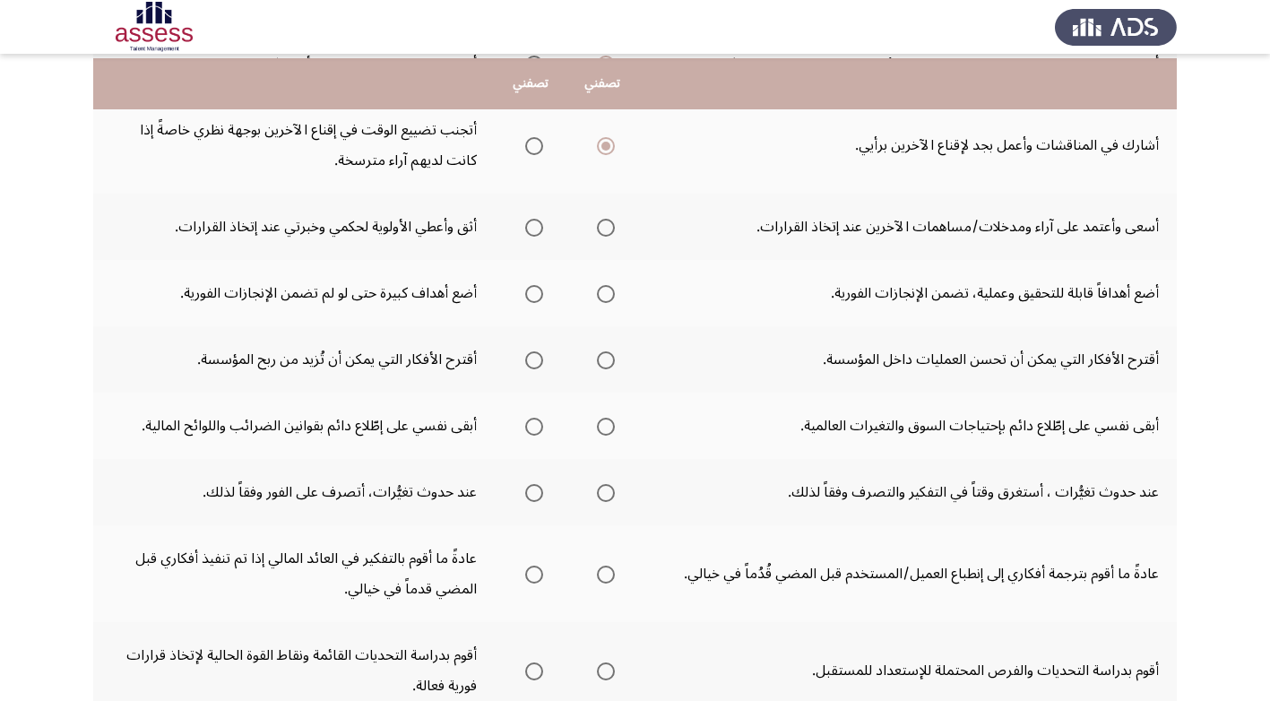
scroll to position [269, 0]
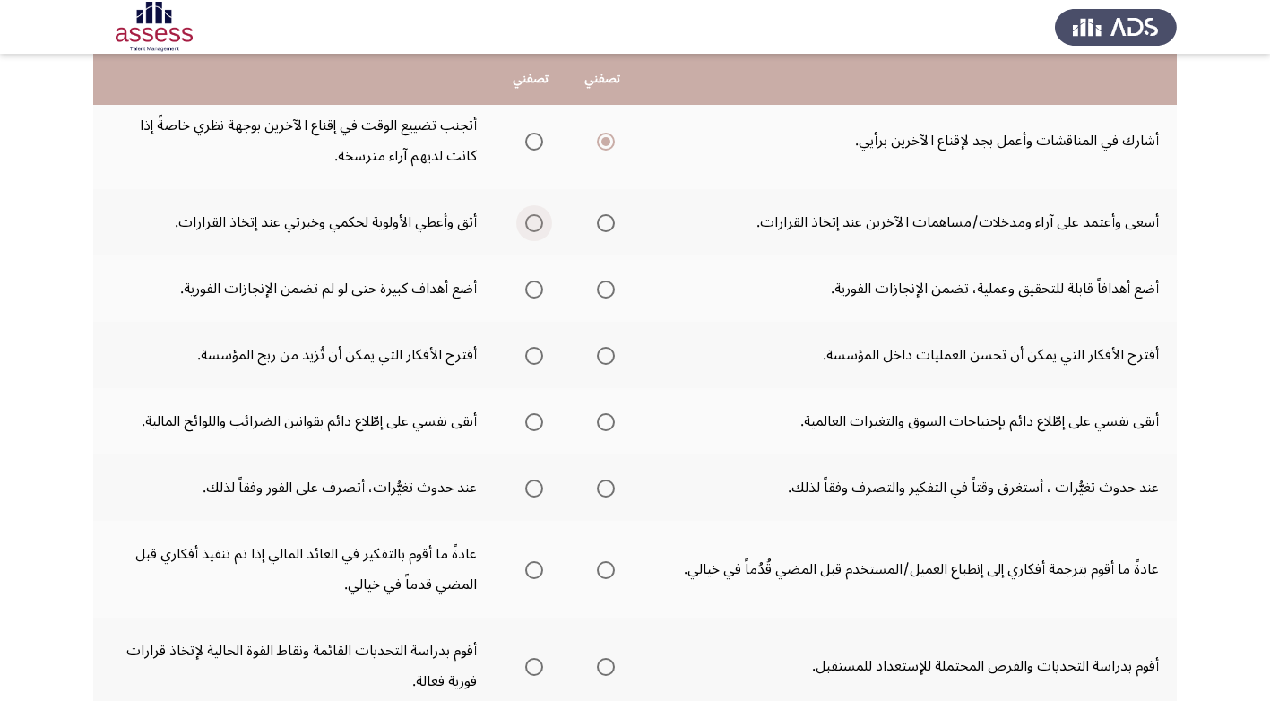
click at [534, 214] on span "Select an option" at bounding box center [534, 223] width 18 height 18
click at [534, 214] on input "Select an option" at bounding box center [534, 223] width 18 height 18
click at [606, 289] on span "Select an option" at bounding box center [606, 290] width 18 height 18
click at [606, 289] on input "Select an option" at bounding box center [606, 290] width 18 height 18
click at [606, 350] on span "Select an option" at bounding box center [606, 356] width 18 height 18
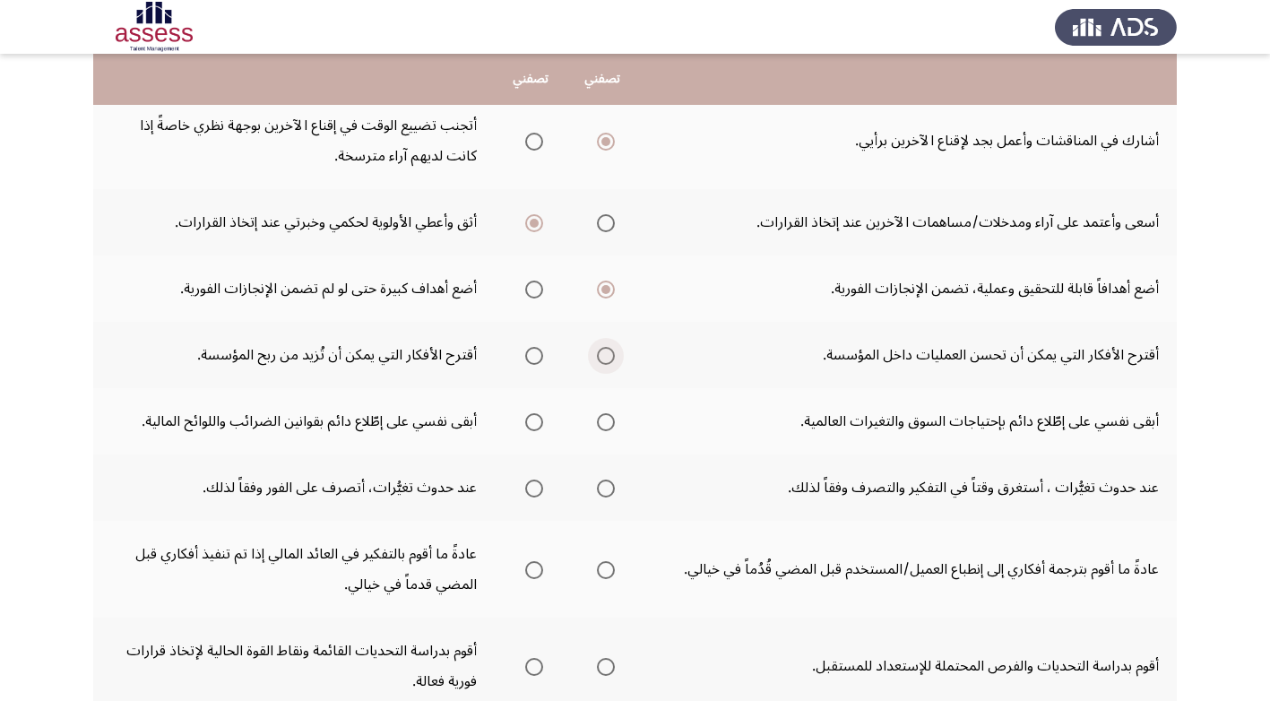
click at [606, 350] on input "Select an option" at bounding box center [606, 356] width 18 height 18
click at [602, 423] on span "Select an option" at bounding box center [606, 422] width 18 height 18
click at [602, 423] on input "Select an option" at bounding box center [606, 422] width 18 height 18
click at [606, 488] on span "Select an option" at bounding box center [606, 489] width 18 height 18
click at [606, 488] on input "Select an option" at bounding box center [606, 489] width 18 height 18
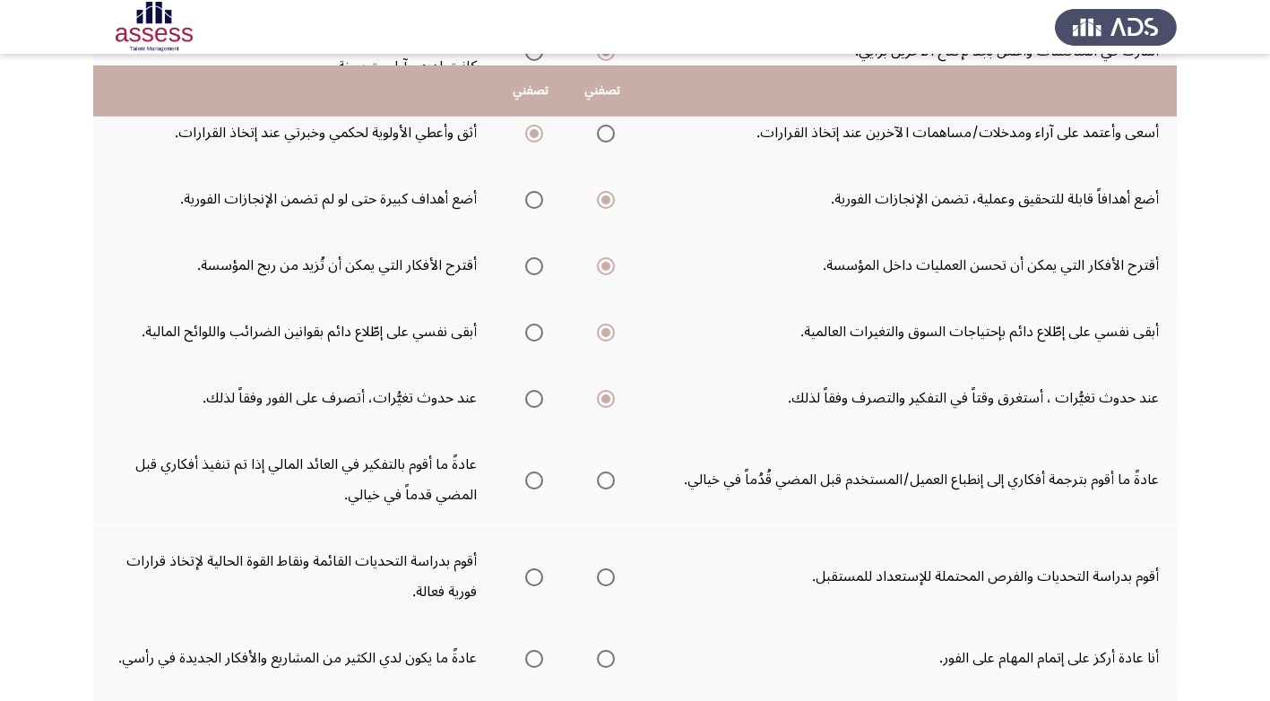
scroll to position [448, 0]
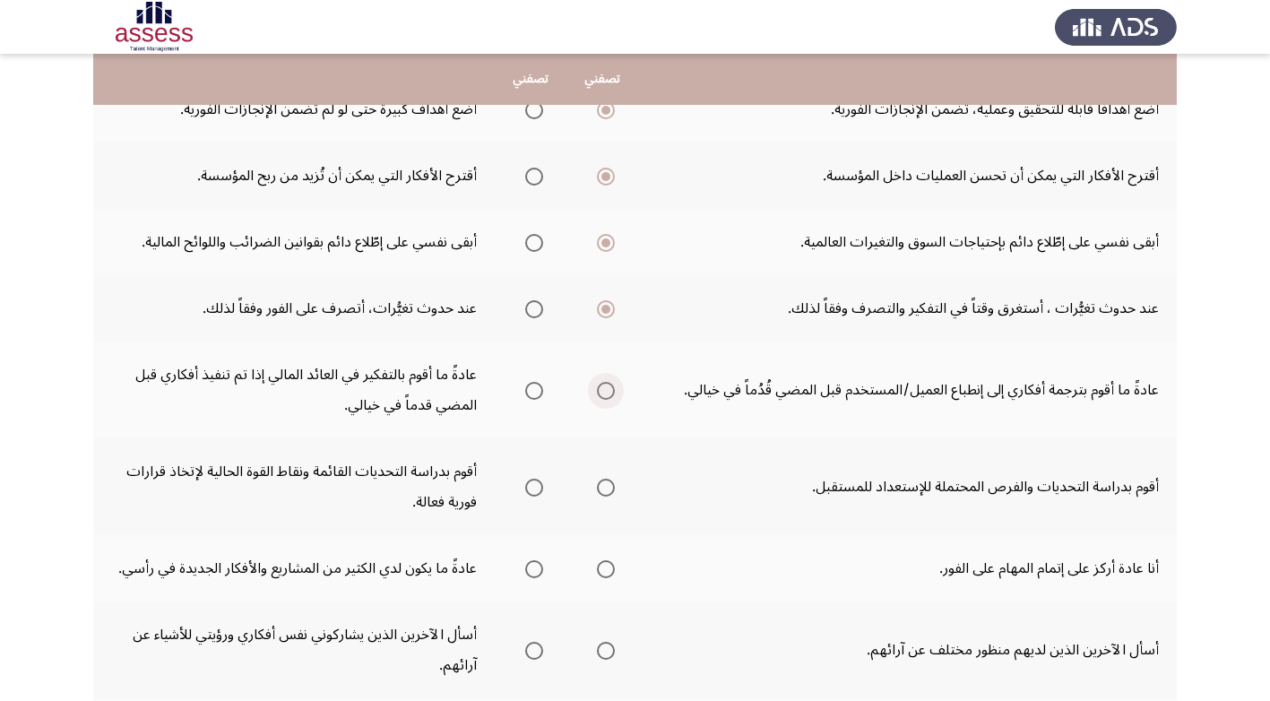
click at [607, 391] on span "Select an option" at bounding box center [606, 391] width 18 height 18
click at [607, 391] on input "Select an option" at bounding box center [606, 391] width 18 height 18
click at [609, 488] on span "Select an option" at bounding box center [606, 488] width 18 height 18
click at [609, 488] on input "Select an option" at bounding box center [606, 488] width 18 height 18
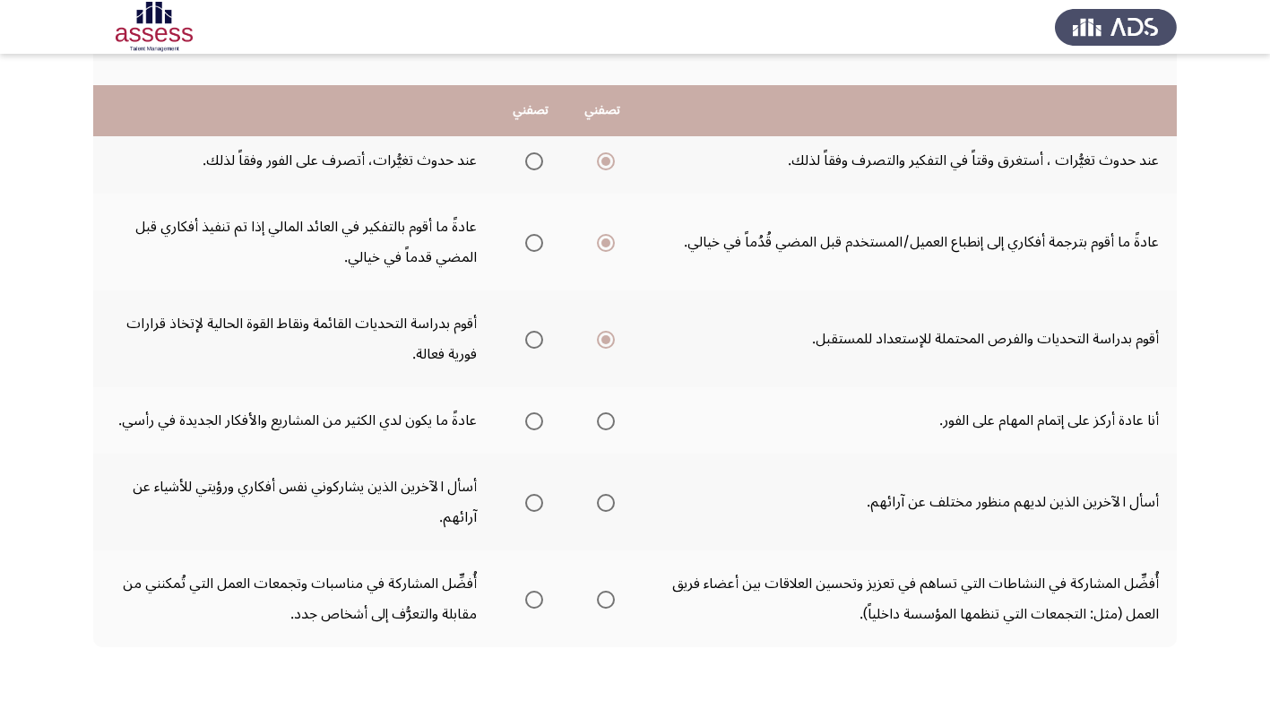
scroll to position [627, 0]
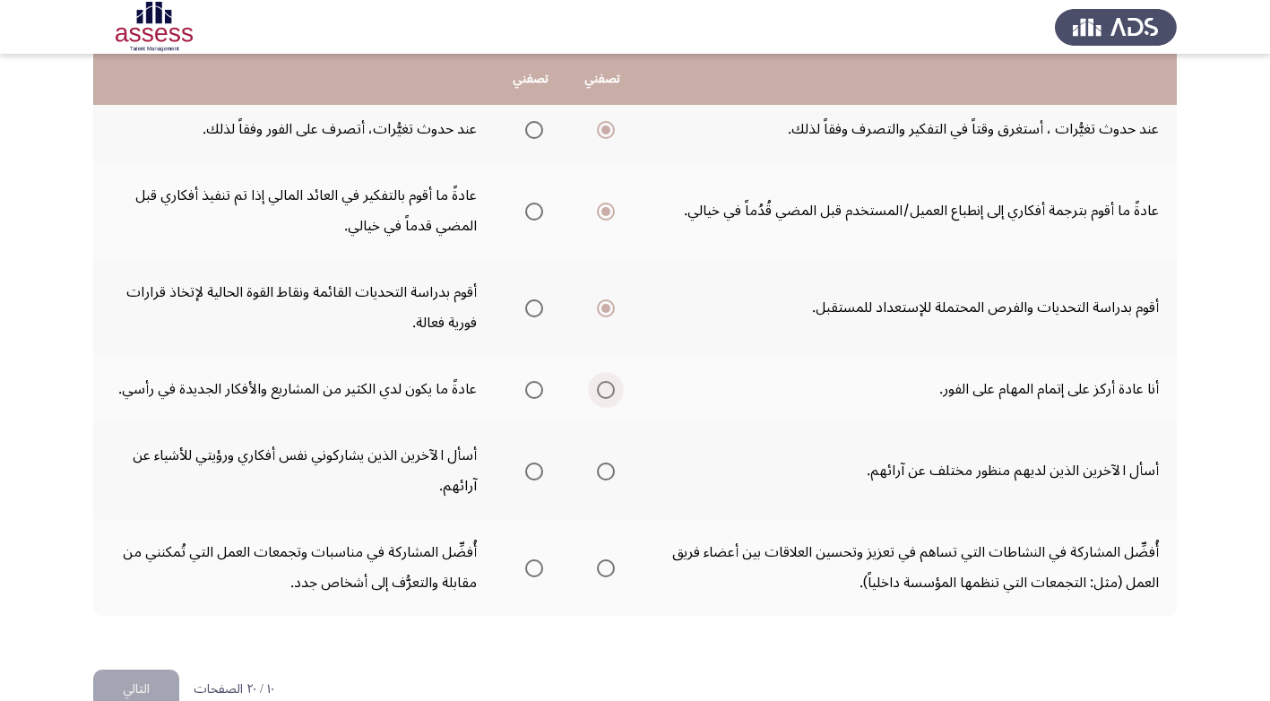
click at [604, 386] on span "Select an option" at bounding box center [606, 390] width 18 height 18
click at [604, 386] on input "Select an option" at bounding box center [606, 390] width 18 height 18
click at [604, 468] on span "Select an option" at bounding box center [606, 471] width 18 height 18
click at [604, 468] on input "Select an option" at bounding box center [606, 471] width 18 height 18
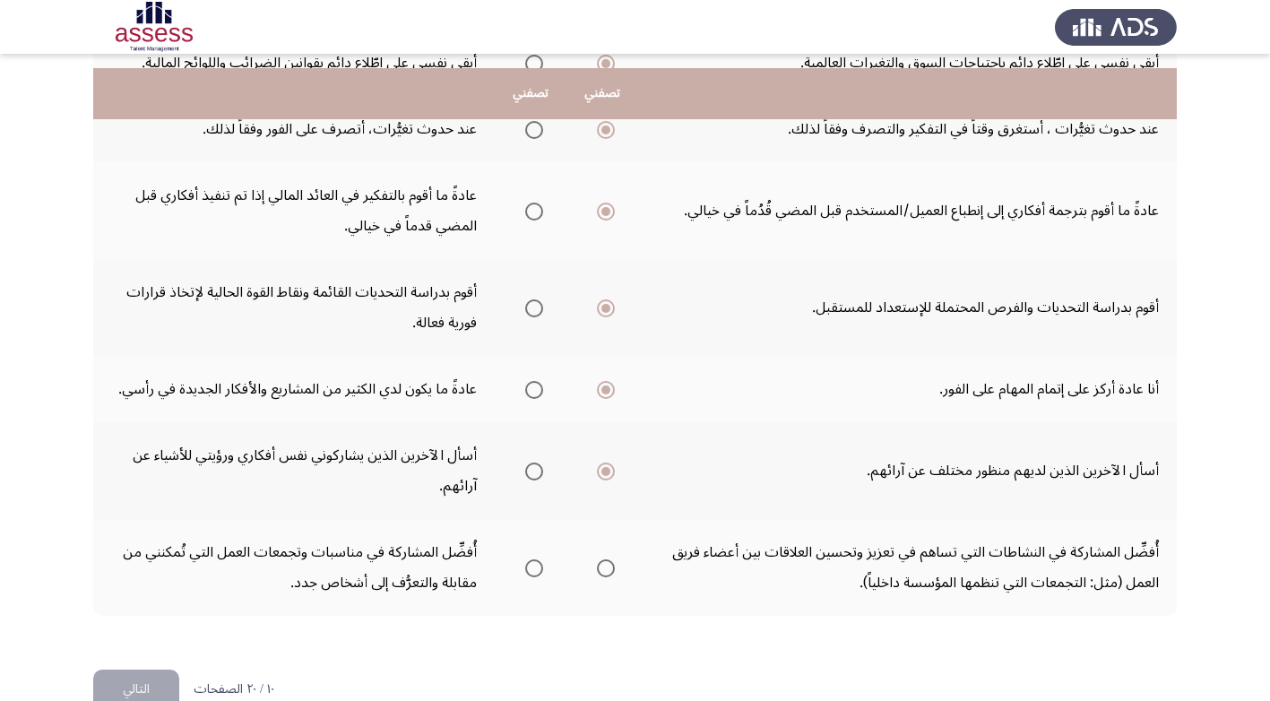
scroll to position [668, 0]
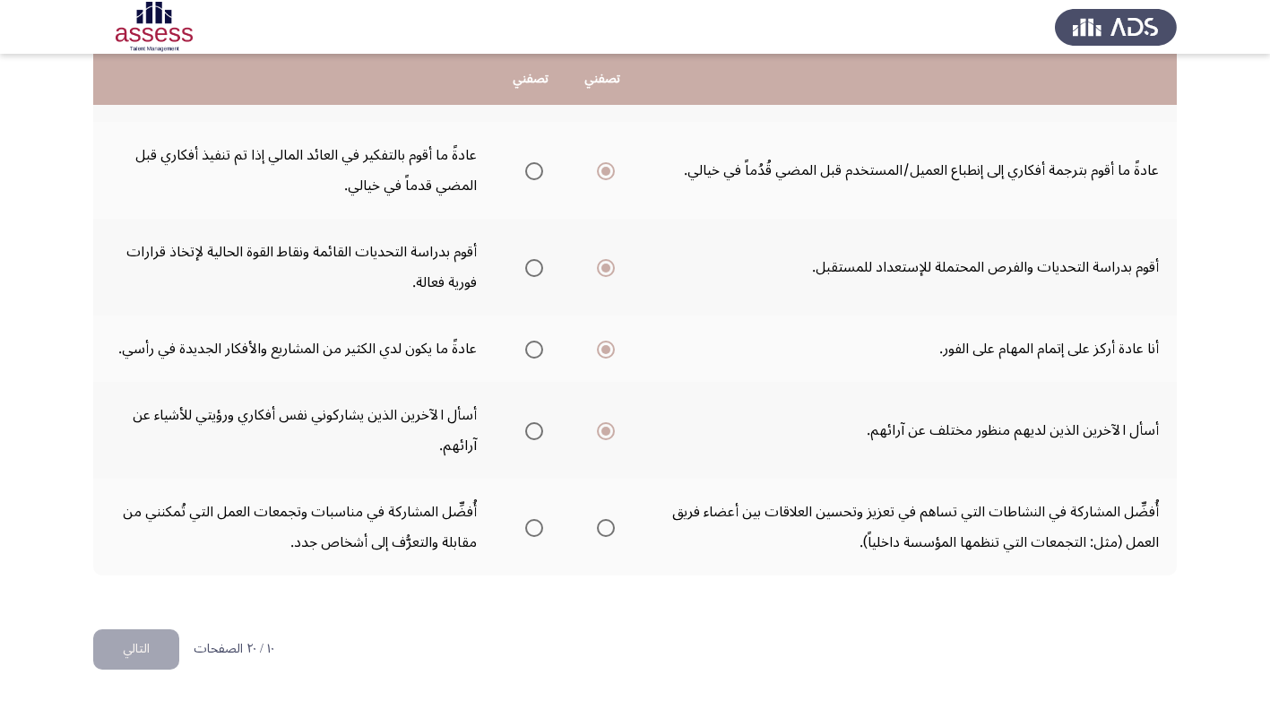
click at [608, 526] on span "Select an option" at bounding box center [606, 528] width 18 height 18
click at [608, 526] on input "Select an option" at bounding box center [606, 528] width 18 height 18
click at [130, 647] on button "التالي" at bounding box center [136, 649] width 86 height 40
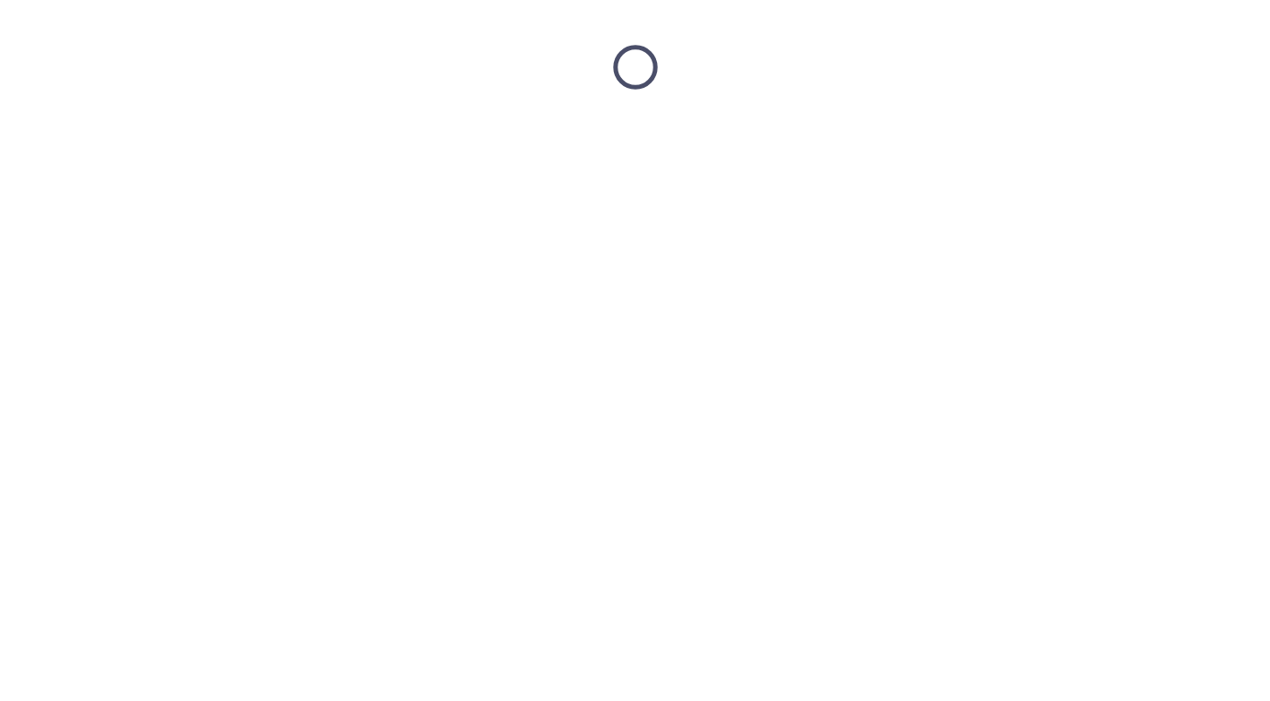
scroll to position [0, 0]
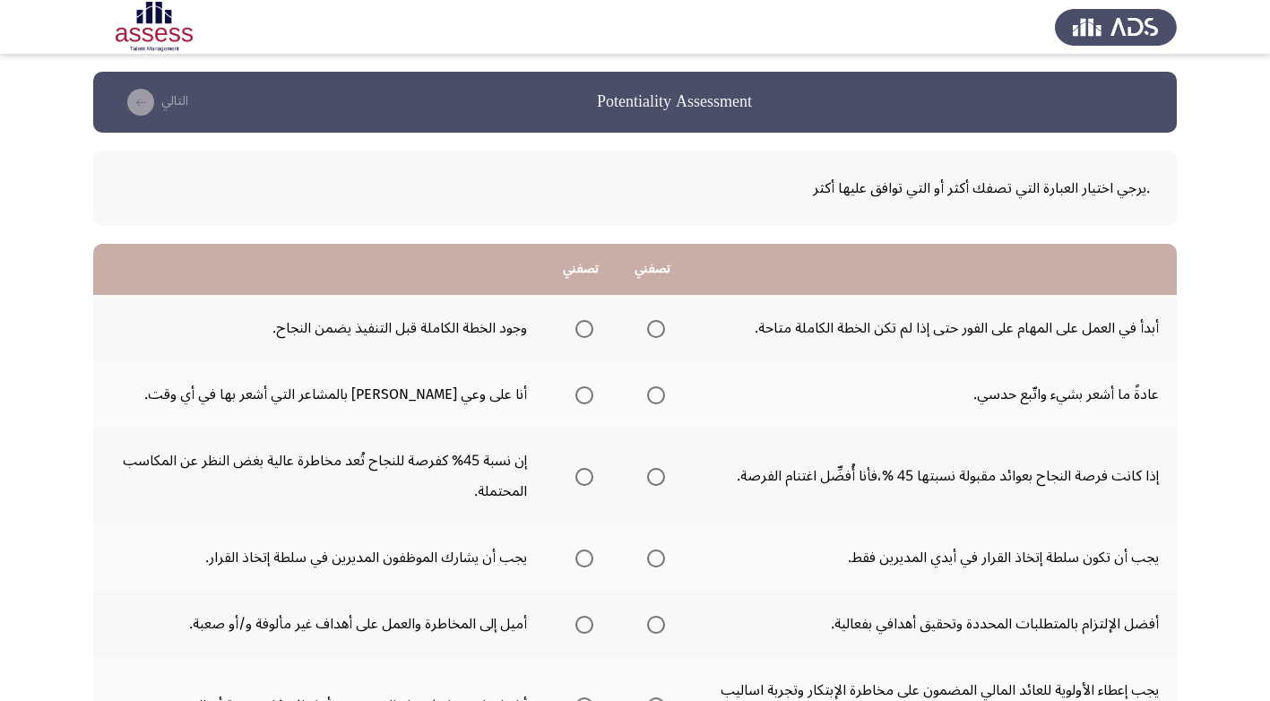
click at [583, 328] on span "Select an option" at bounding box center [584, 329] width 18 height 18
click at [583, 328] on input "Select an option" at bounding box center [584, 329] width 18 height 18
click at [650, 391] on span "Select an option" at bounding box center [656, 395] width 18 height 18
click at [650, 391] on input "Select an option" at bounding box center [656, 395] width 18 height 18
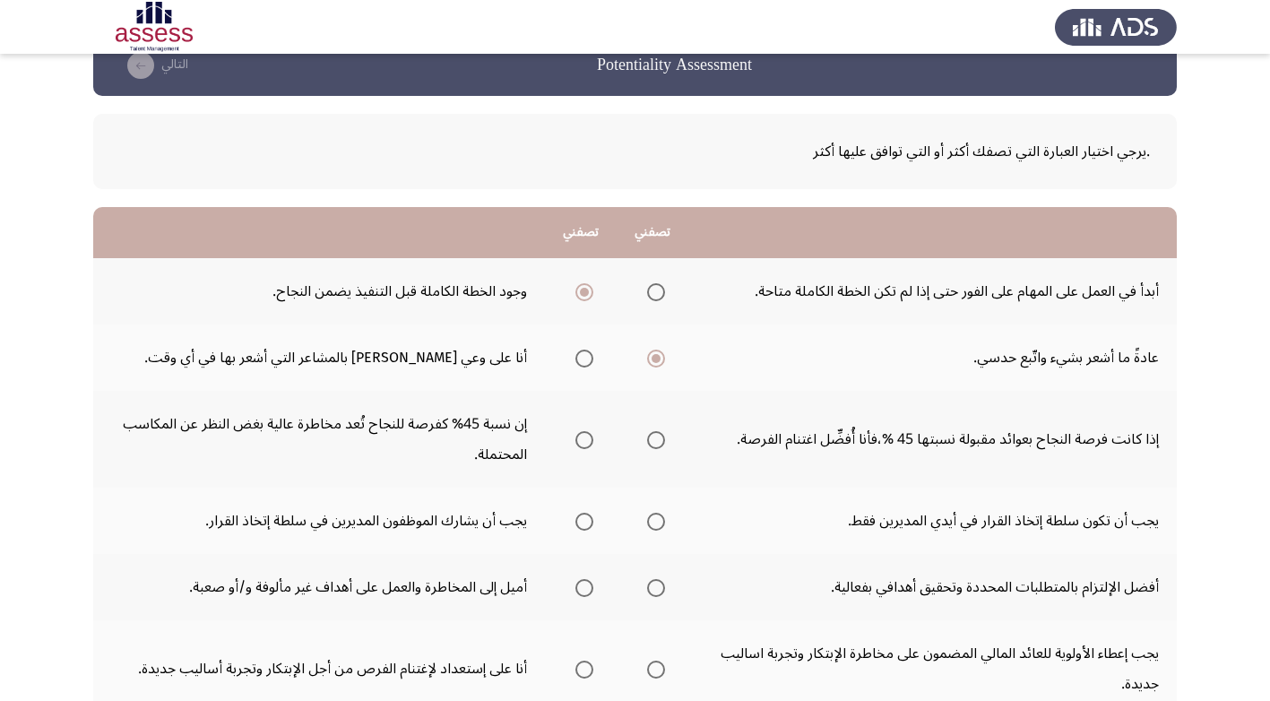
scroll to position [90, 0]
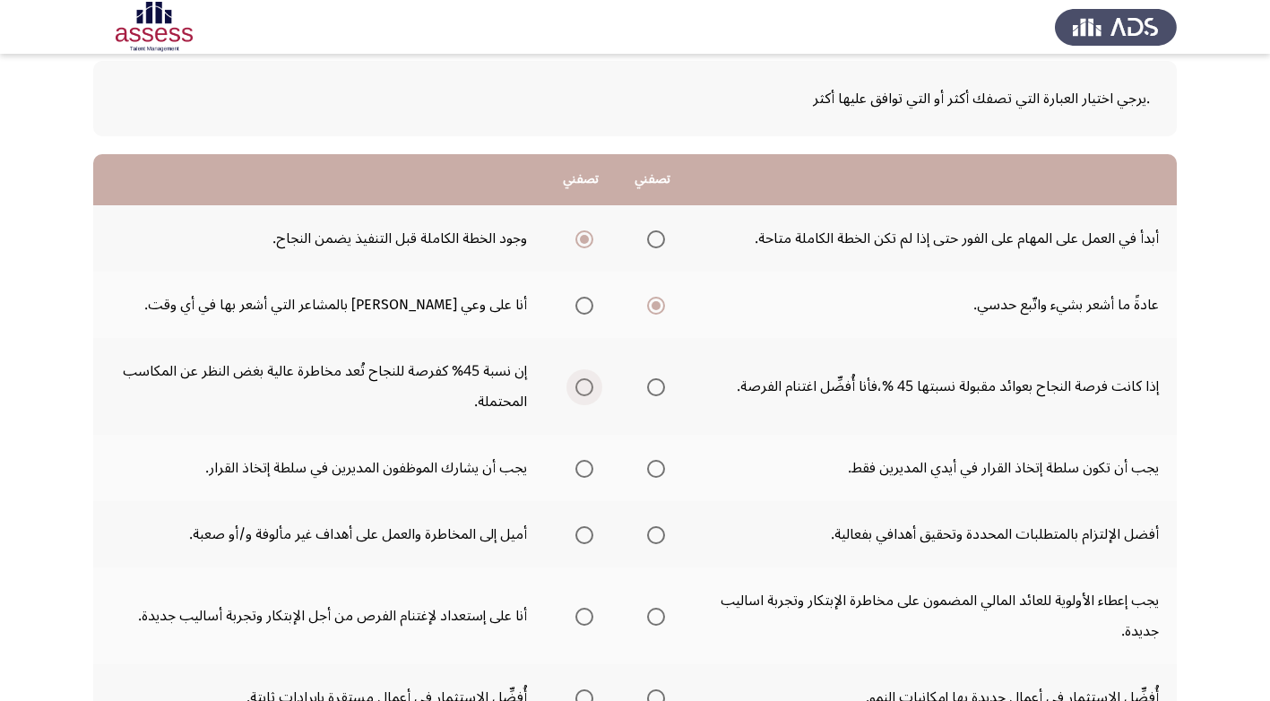
click at [581, 389] on span "Select an option" at bounding box center [584, 387] width 18 height 18
click at [581, 389] on input "Select an option" at bounding box center [584, 387] width 18 height 18
click at [660, 465] on span "Select an option" at bounding box center [656, 469] width 18 height 18
click at [660, 465] on input "Select an option" at bounding box center [656, 469] width 18 height 18
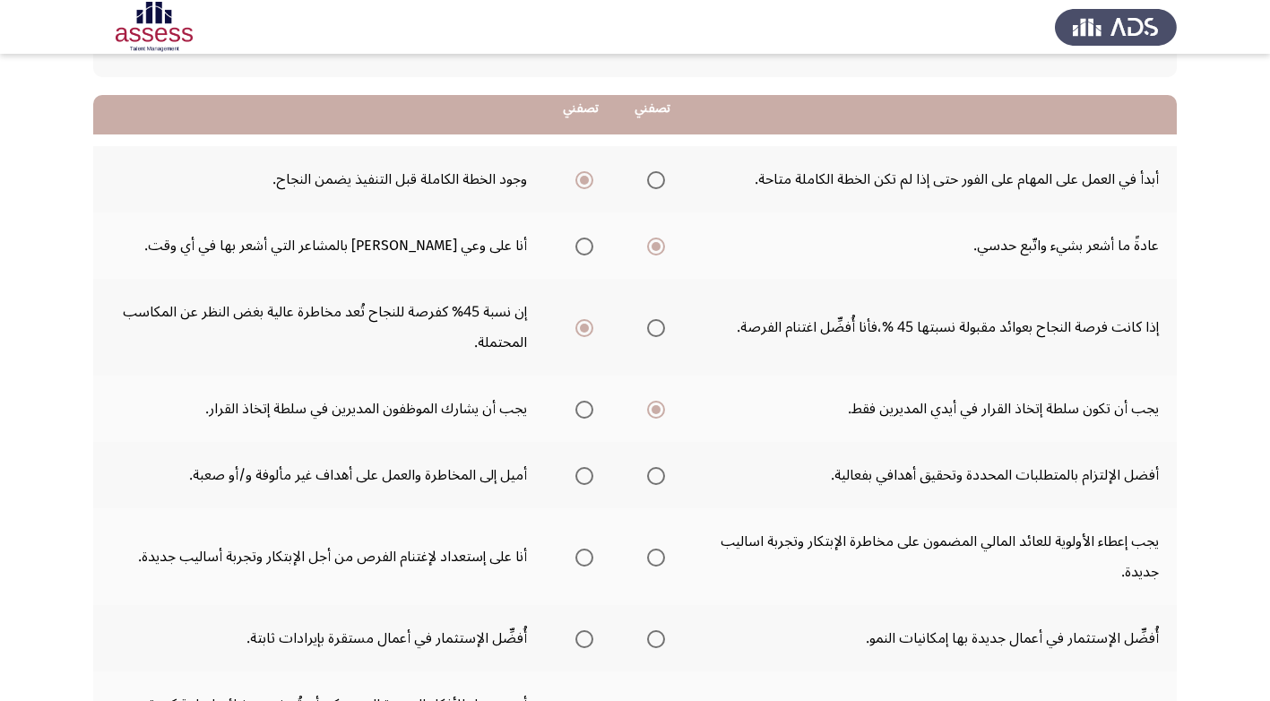
scroll to position [179, 0]
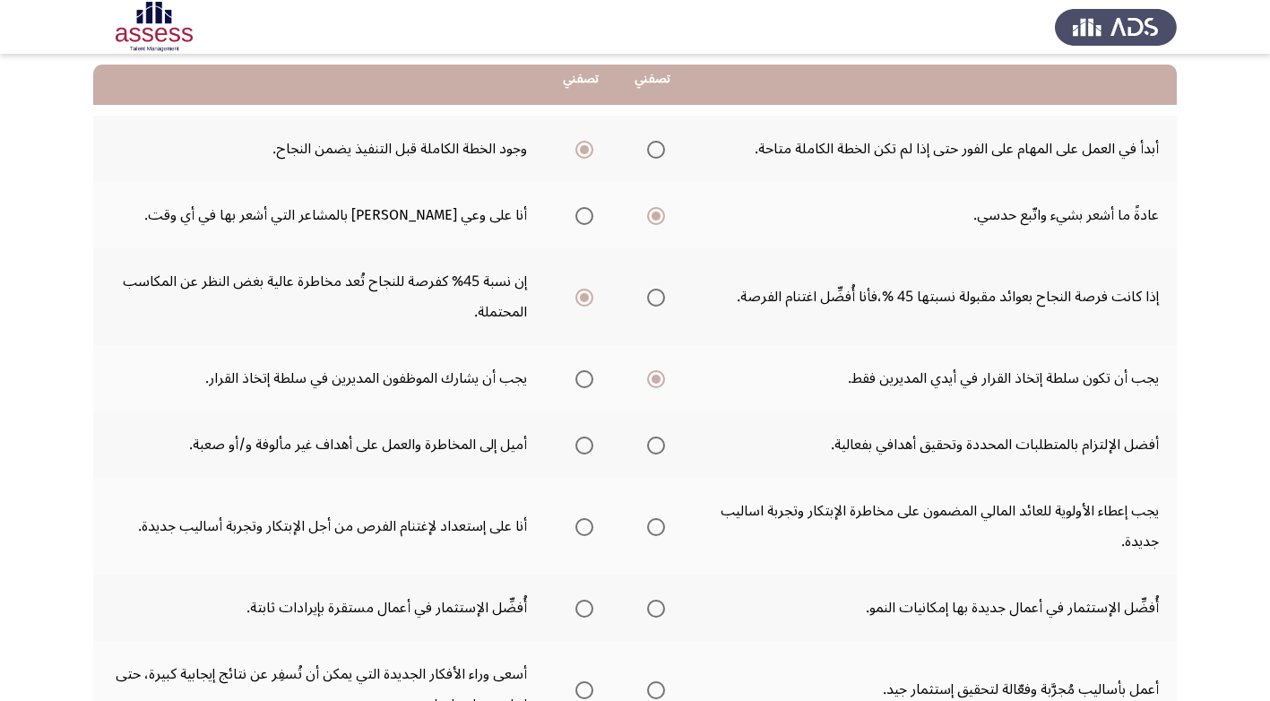
click at [584, 448] on span "Select an option" at bounding box center [584, 446] width 18 height 18
click at [584, 448] on input "Select an option" at bounding box center [584, 446] width 18 height 18
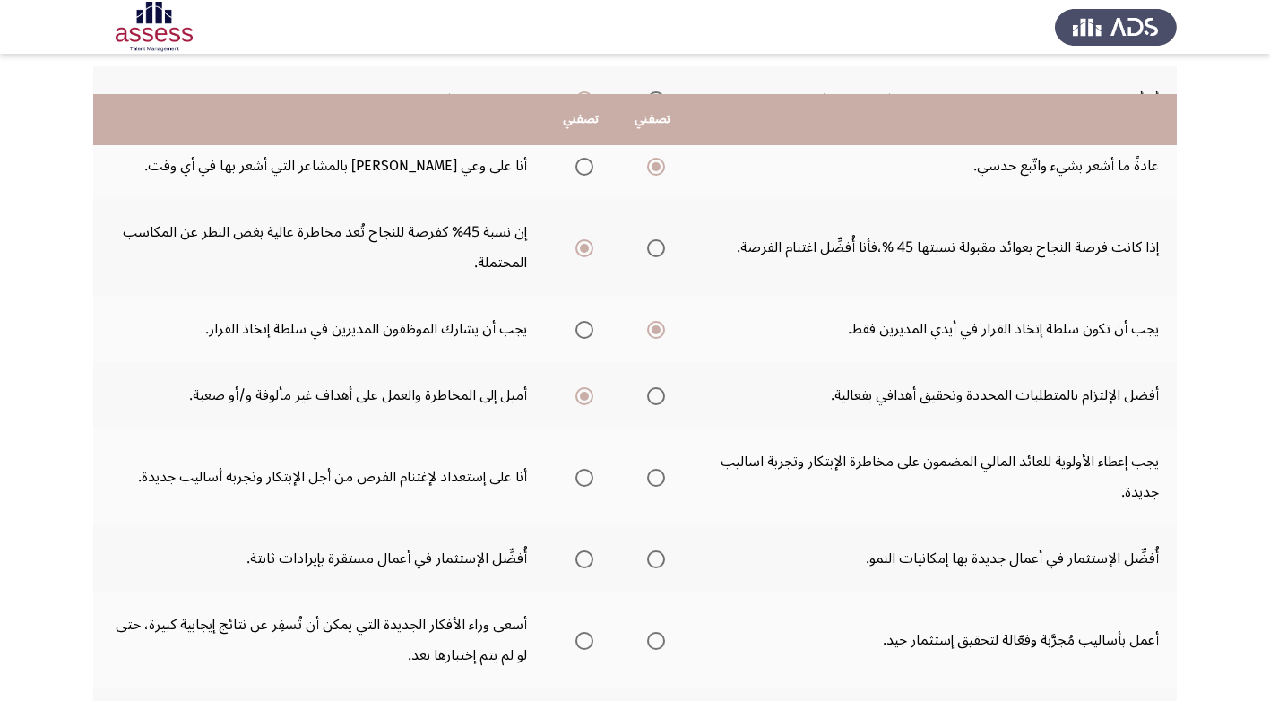
scroll to position [269, 0]
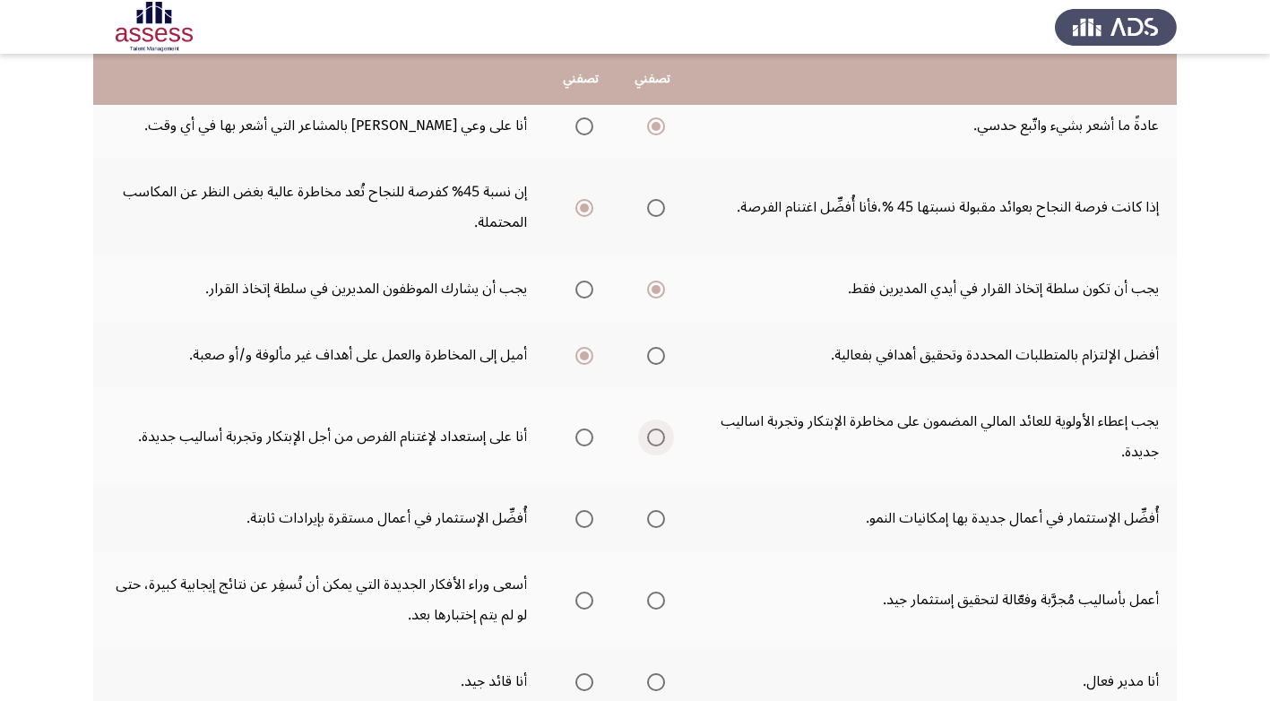
click at [657, 435] on span "Select an option" at bounding box center [656, 437] width 18 height 18
click at [657, 435] on input "Select an option" at bounding box center [656, 437] width 18 height 18
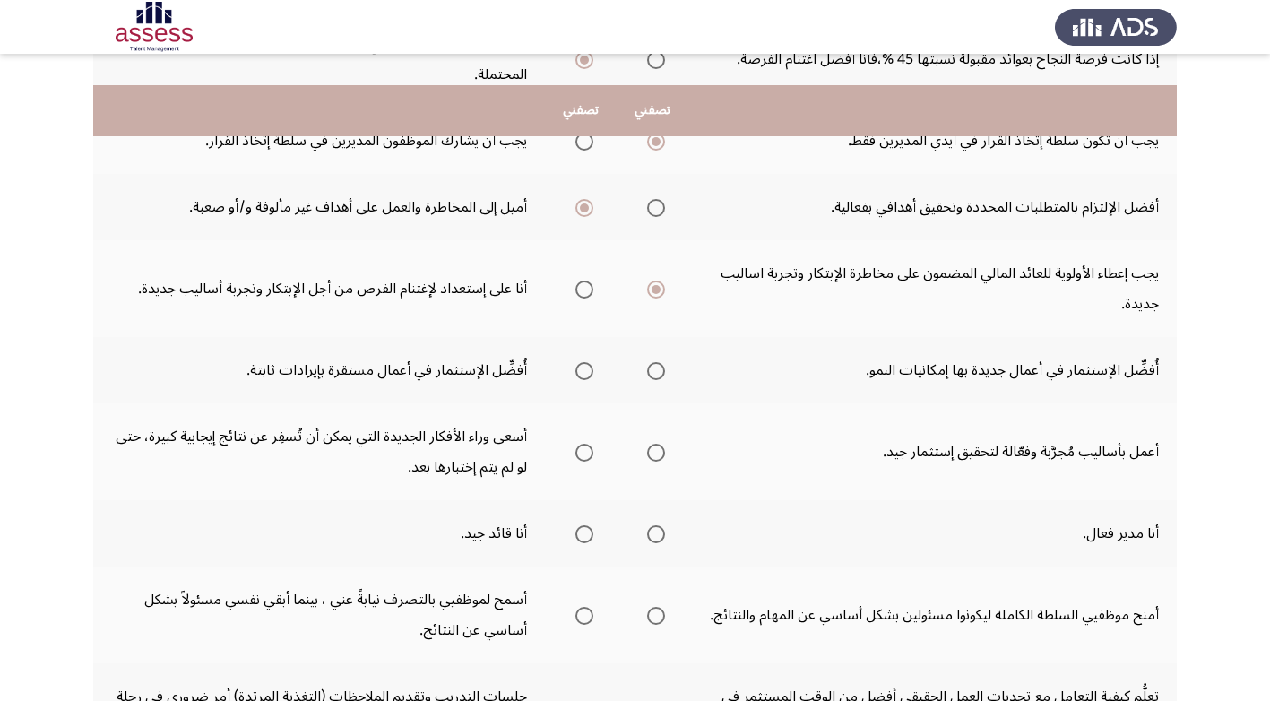
scroll to position [448, 0]
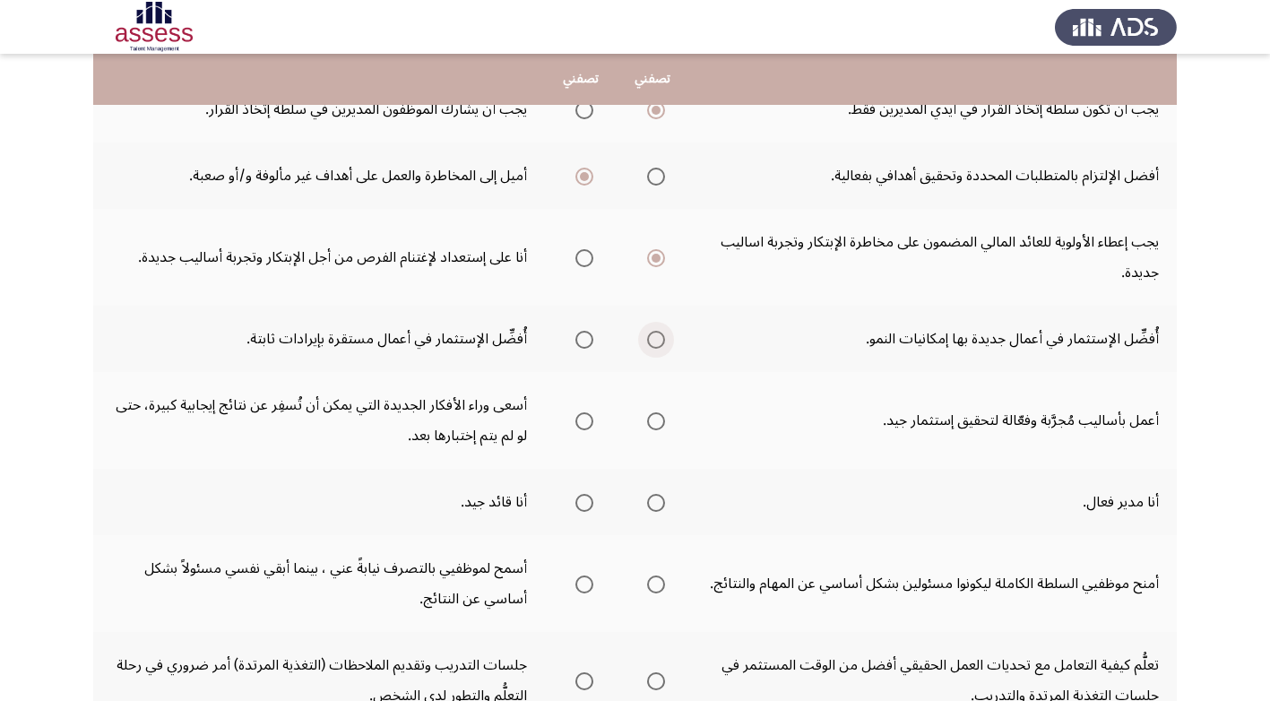
click at [657, 334] on span "Select an option" at bounding box center [656, 340] width 18 height 18
click at [657, 334] on input "Select an option" at bounding box center [656, 340] width 18 height 18
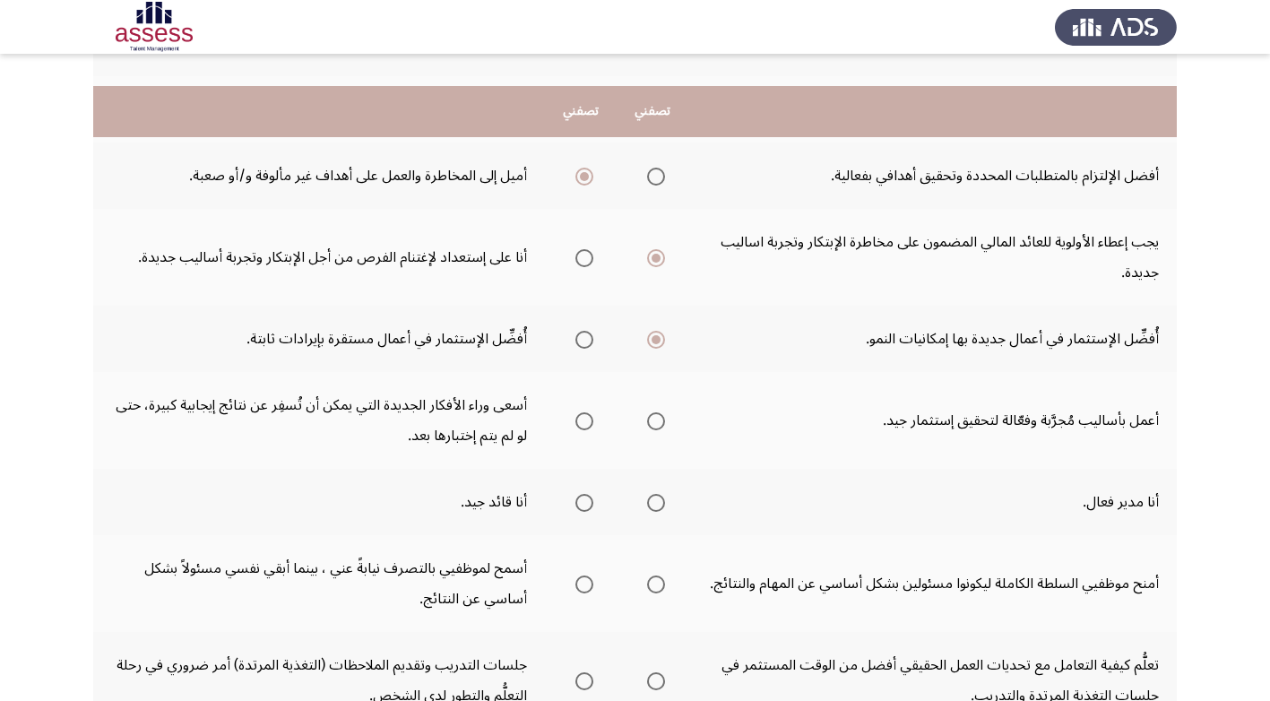
scroll to position [538, 0]
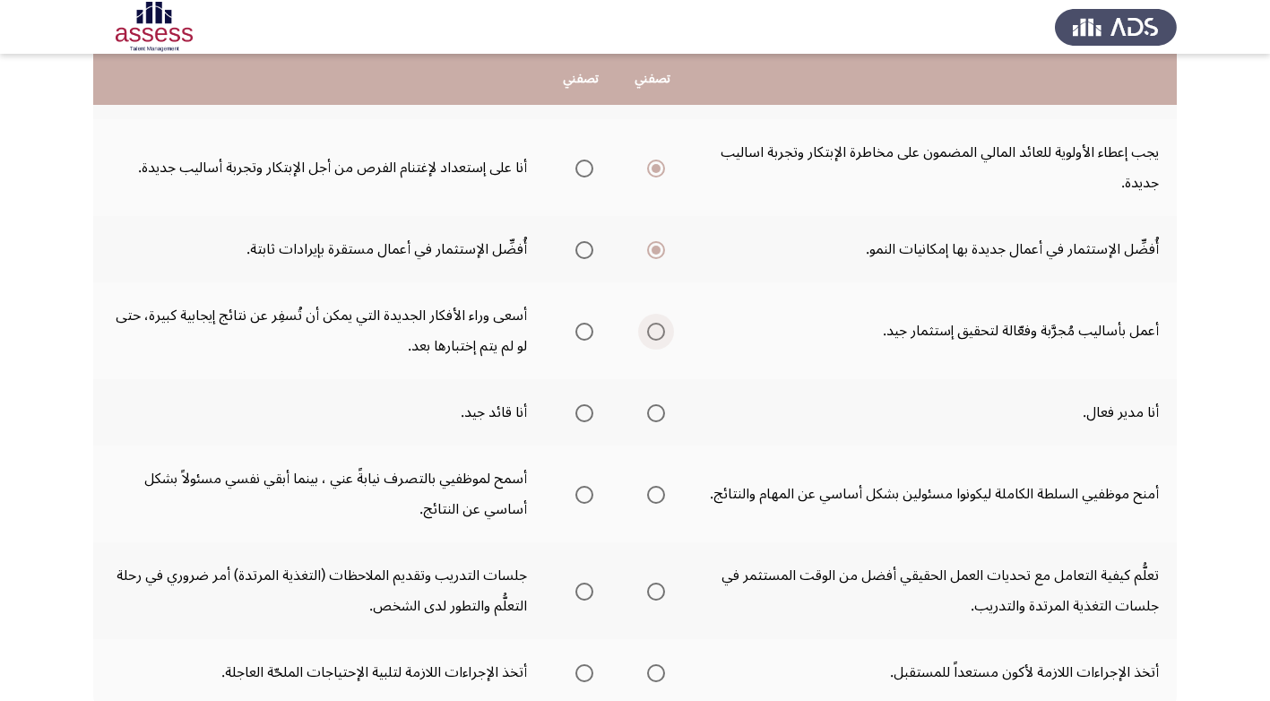
click at [652, 330] on span "Select an option" at bounding box center [656, 332] width 18 height 18
click at [652, 330] on input "Select an option" at bounding box center [656, 332] width 18 height 18
click at [580, 410] on span "Select an option" at bounding box center [584, 413] width 18 height 18
click at [580, 410] on input "Select an option" at bounding box center [584, 413] width 18 height 18
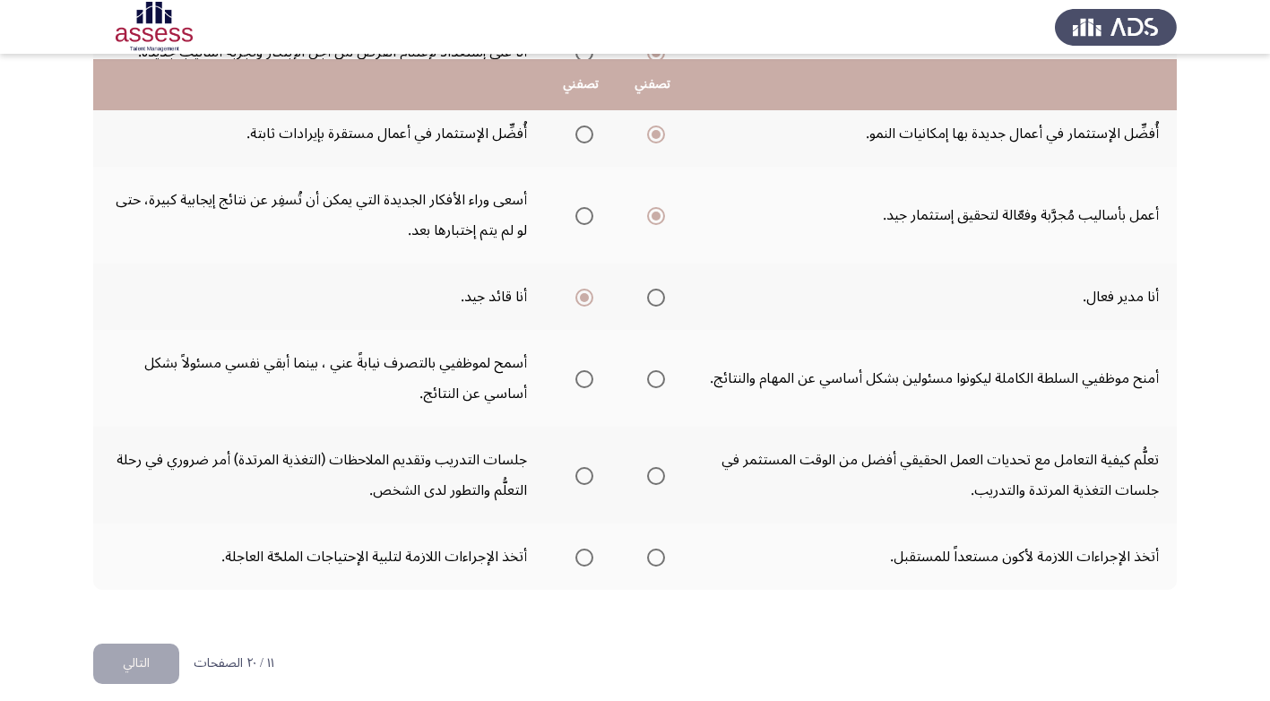
scroll to position [668, 0]
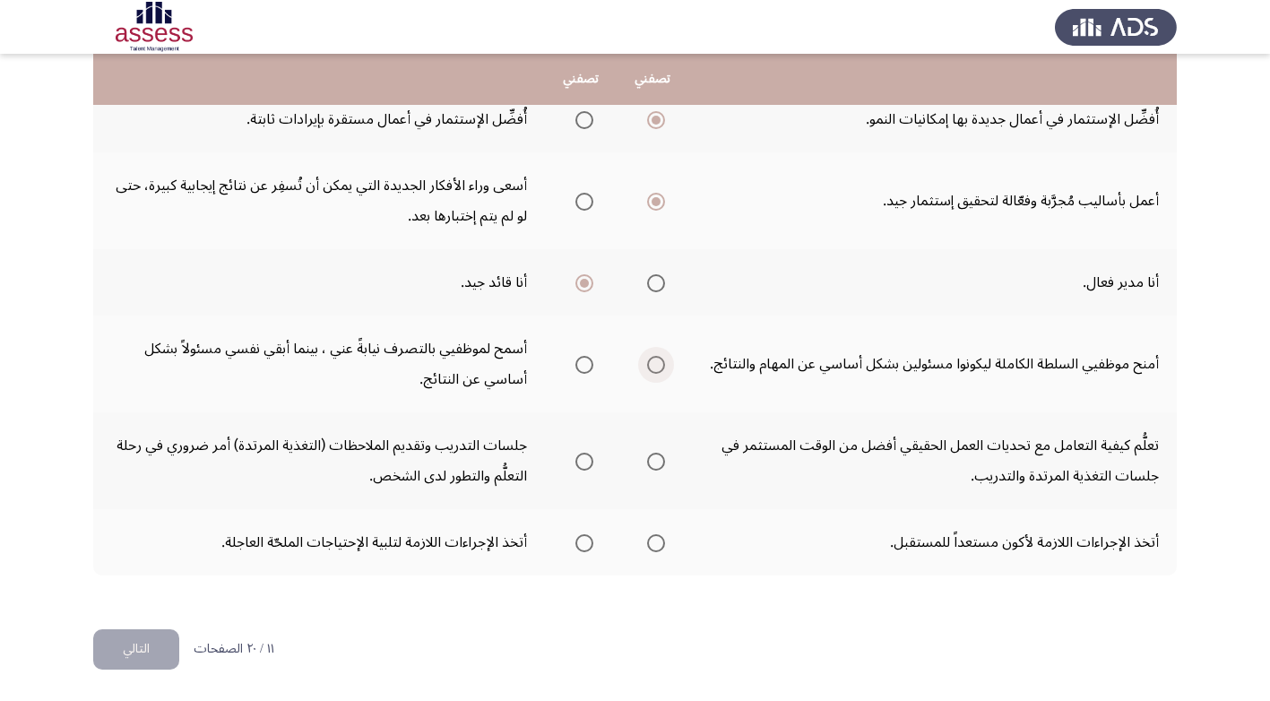
click at [654, 361] on span "Select an option" at bounding box center [656, 365] width 18 height 18
click at [654, 361] on input "Select an option" at bounding box center [656, 365] width 18 height 18
click at [586, 456] on span "Select an option" at bounding box center [584, 462] width 18 height 18
click at [586, 456] on input "Select an option" at bounding box center [584, 462] width 18 height 18
click at [653, 540] on span "Select an option" at bounding box center [656, 543] width 18 height 18
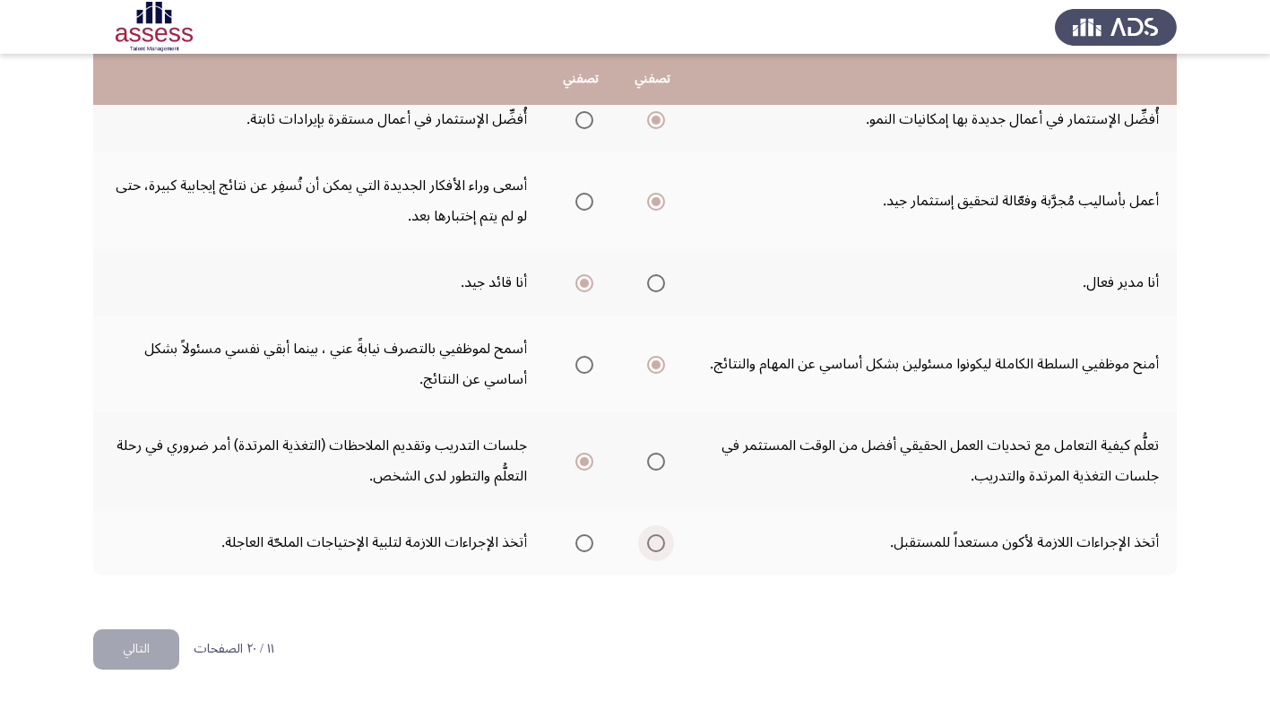
click at [653, 540] on input "Select an option" at bounding box center [656, 543] width 18 height 18
click at [144, 642] on button "التالي" at bounding box center [136, 649] width 86 height 40
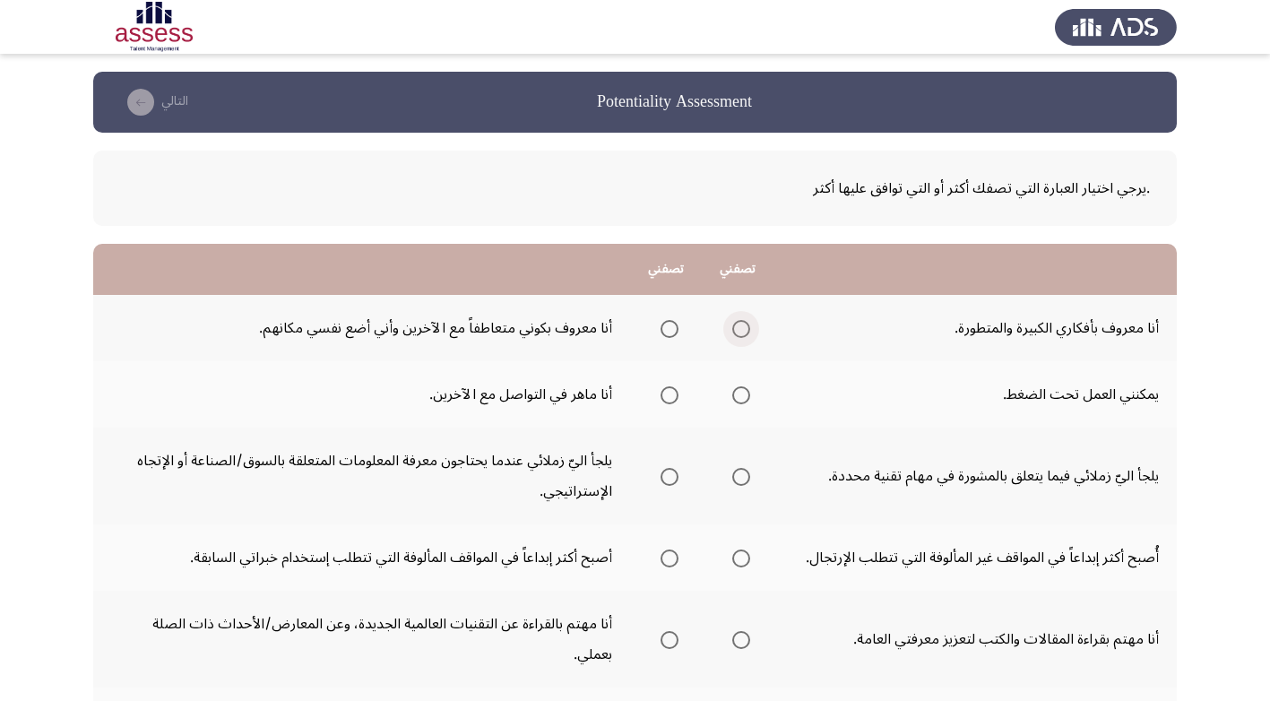
click at [739, 326] on span "Select an option" at bounding box center [741, 329] width 18 height 18
click at [739, 326] on input "Select an option" at bounding box center [741, 329] width 18 height 18
click at [740, 393] on span "Select an option" at bounding box center [741, 395] width 18 height 18
click at [740, 393] on input "Select an option" at bounding box center [741, 395] width 18 height 18
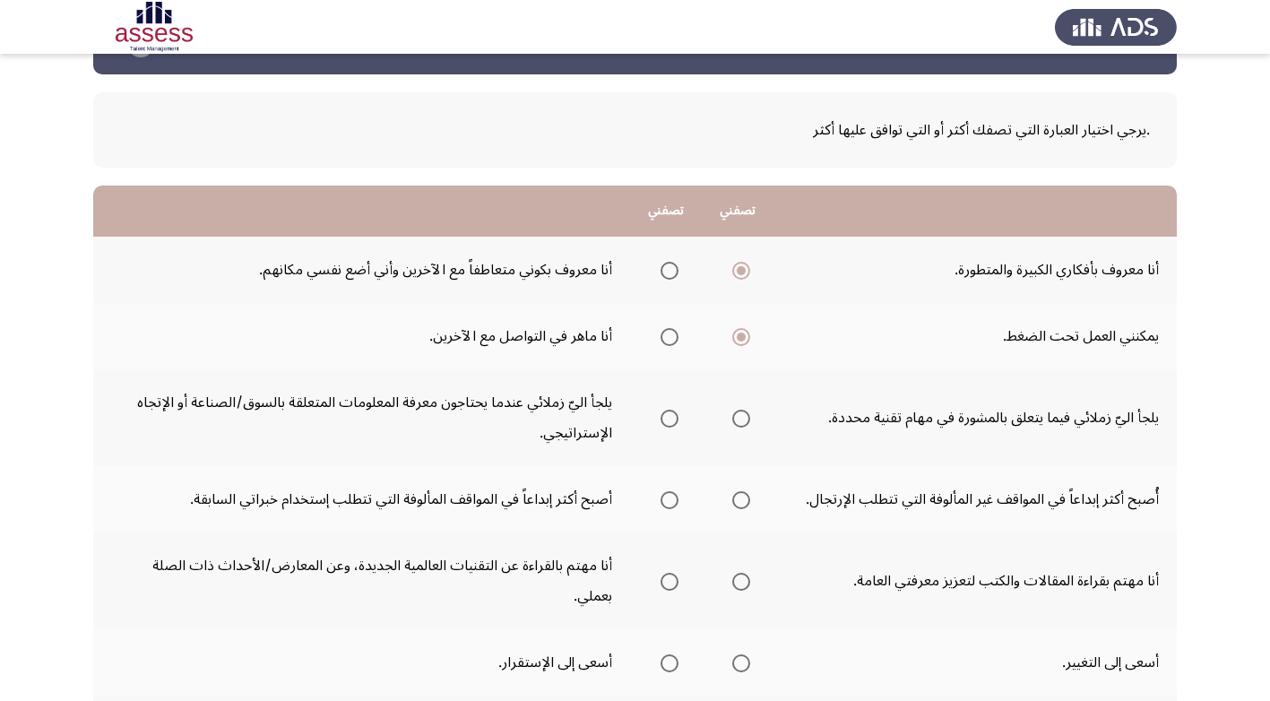
scroll to position [90, 0]
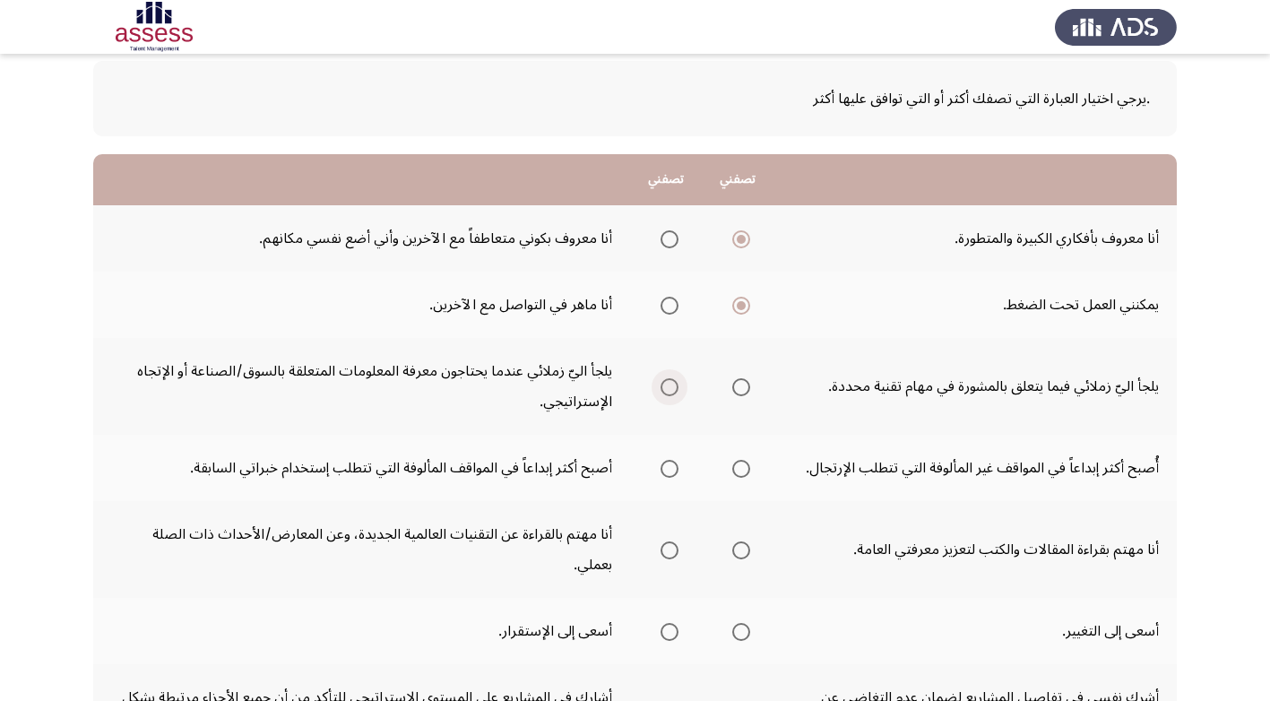
click at [666, 383] on span "Select an option" at bounding box center [670, 387] width 18 height 18
click at [666, 383] on input "Select an option" at bounding box center [670, 387] width 18 height 18
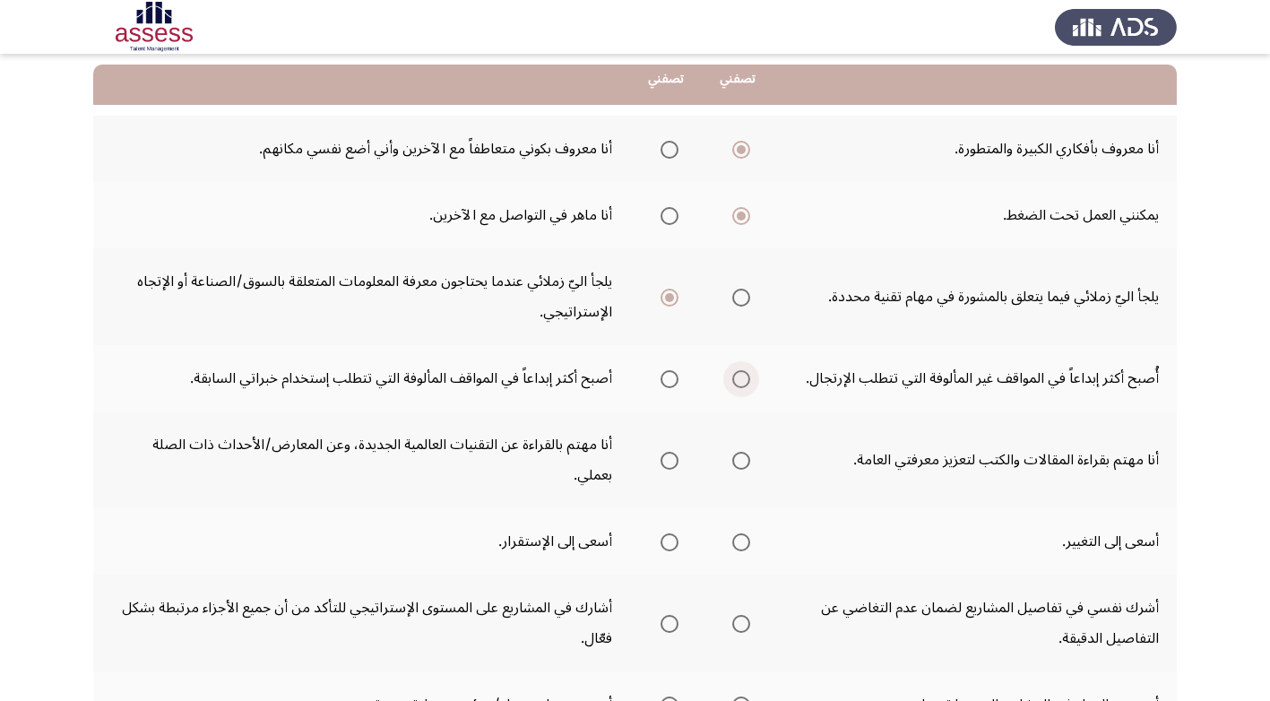
click at [737, 375] on span "Select an option" at bounding box center [741, 379] width 18 height 18
click at [737, 375] on input "Select an option" at bounding box center [741, 379] width 18 height 18
click at [741, 461] on span "Select an option" at bounding box center [741, 461] width 0 height 0
click at [741, 452] on input "Select an option" at bounding box center [741, 461] width 18 height 18
click at [738, 533] on span "Select an option" at bounding box center [741, 542] width 18 height 18
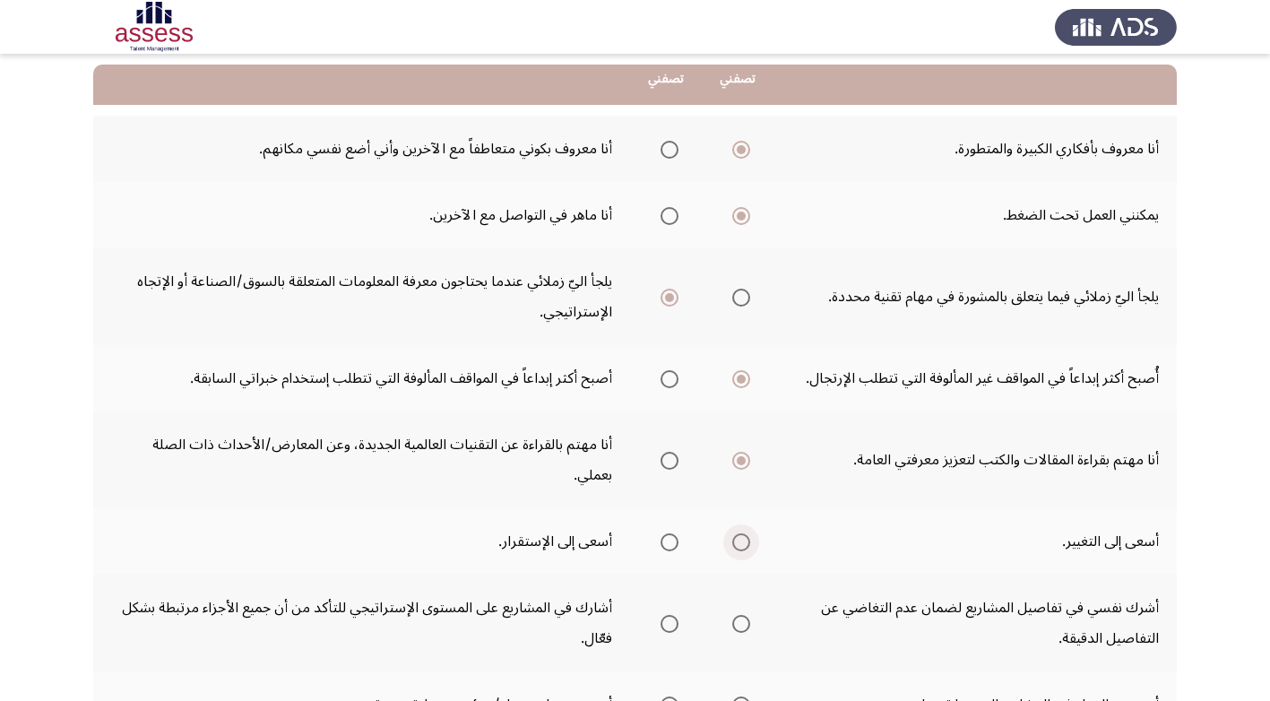
click at [738, 533] on input "Select an option" at bounding box center [741, 542] width 18 height 18
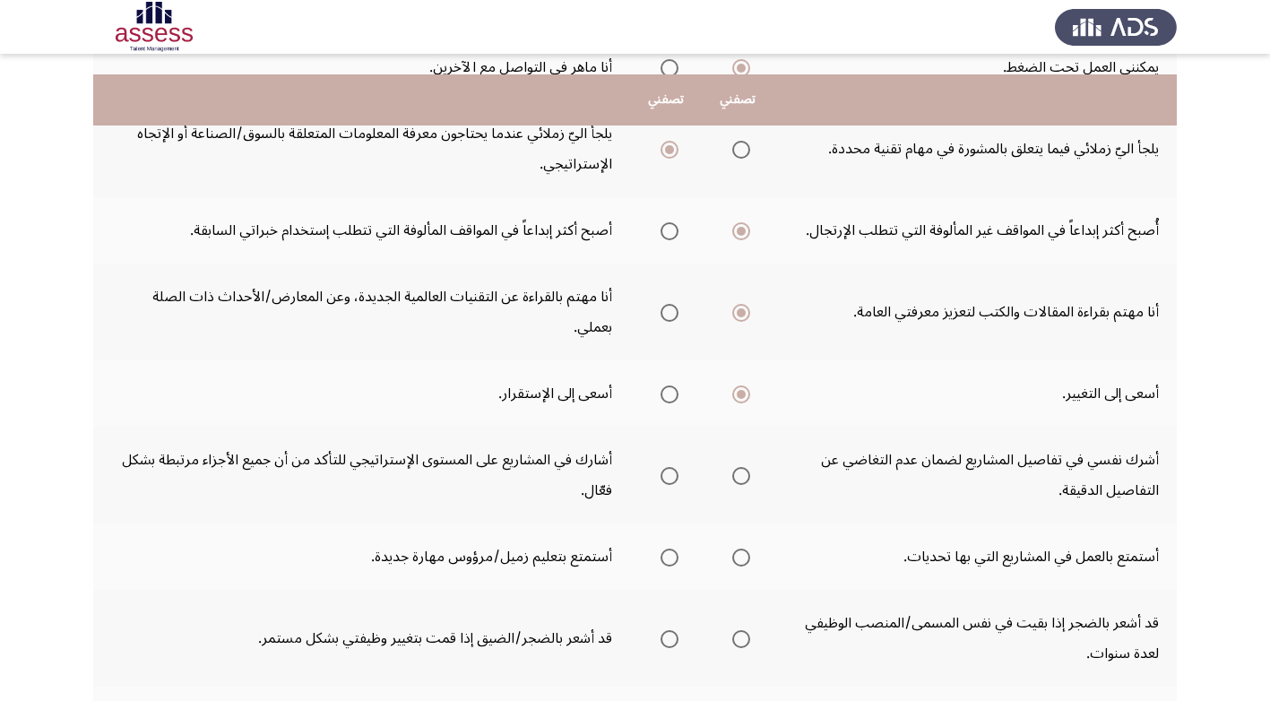
scroll to position [359, 0]
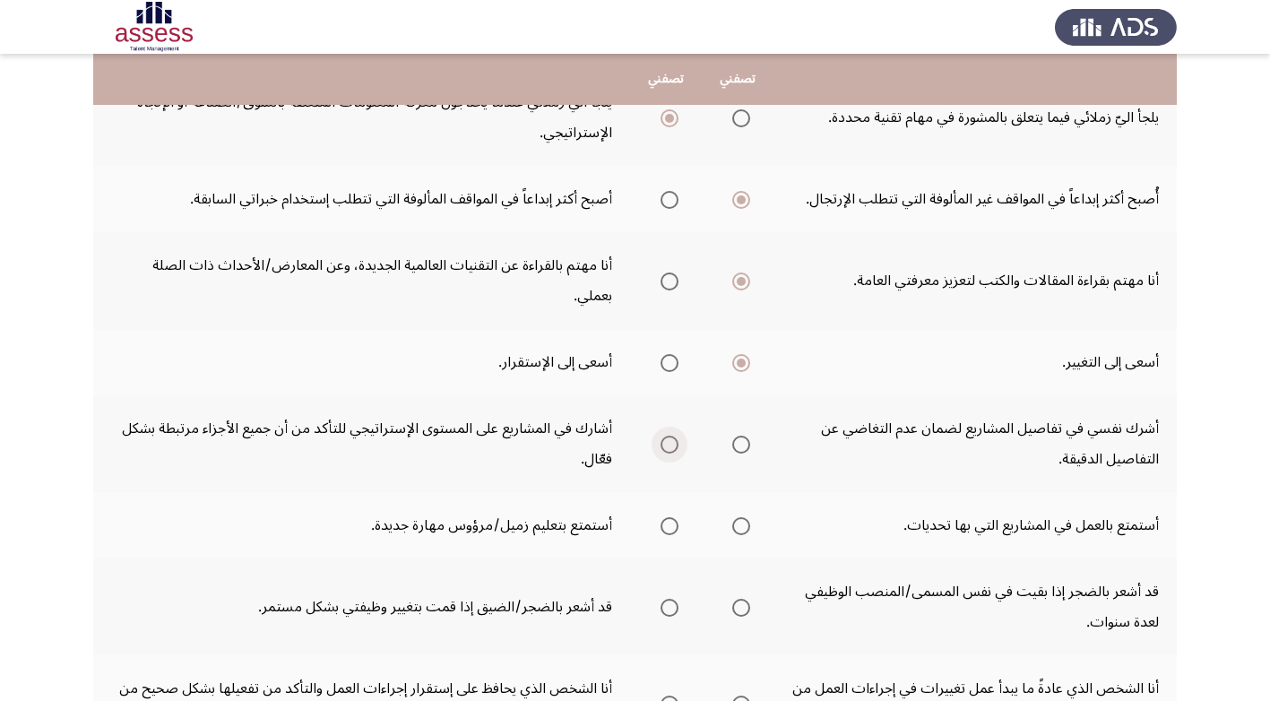
click at [671, 436] on span "Select an option" at bounding box center [670, 445] width 18 height 18
click at [671, 436] on input "Select an option" at bounding box center [670, 445] width 18 height 18
click at [671, 517] on span "Select an option" at bounding box center [670, 526] width 18 height 18
click at [671, 517] on input "Select an option" at bounding box center [670, 526] width 18 height 18
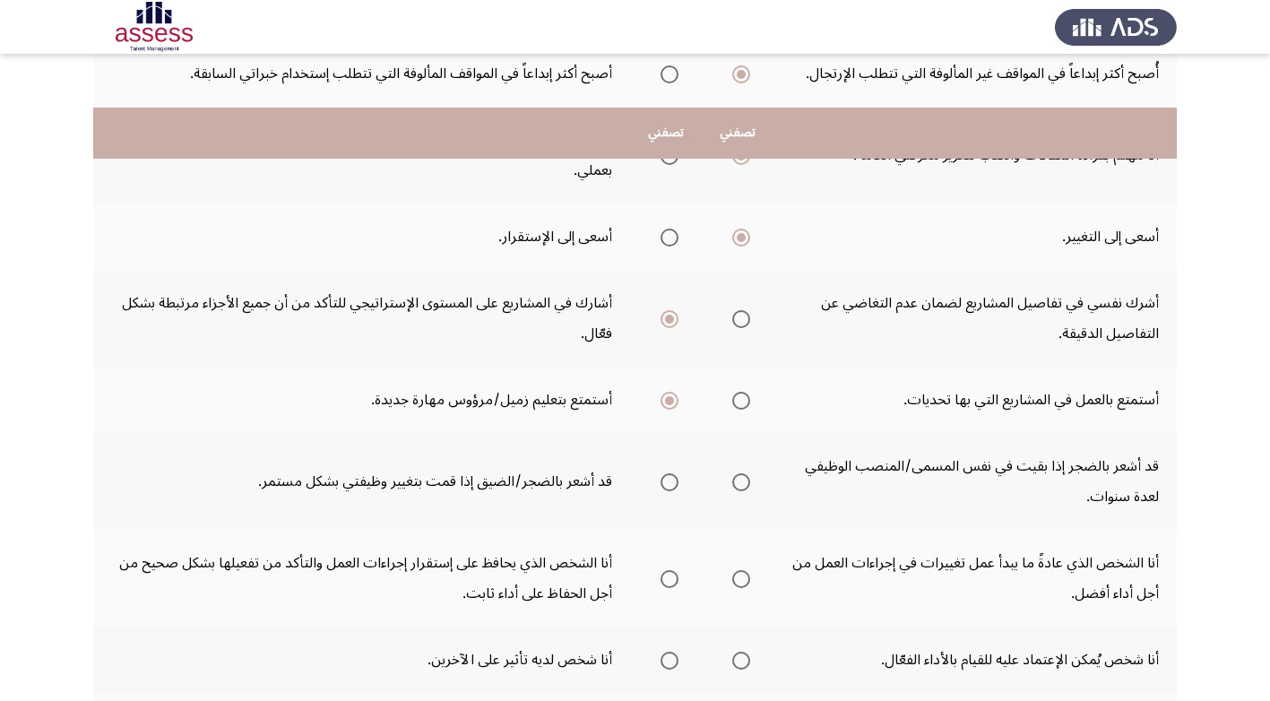
scroll to position [538, 0]
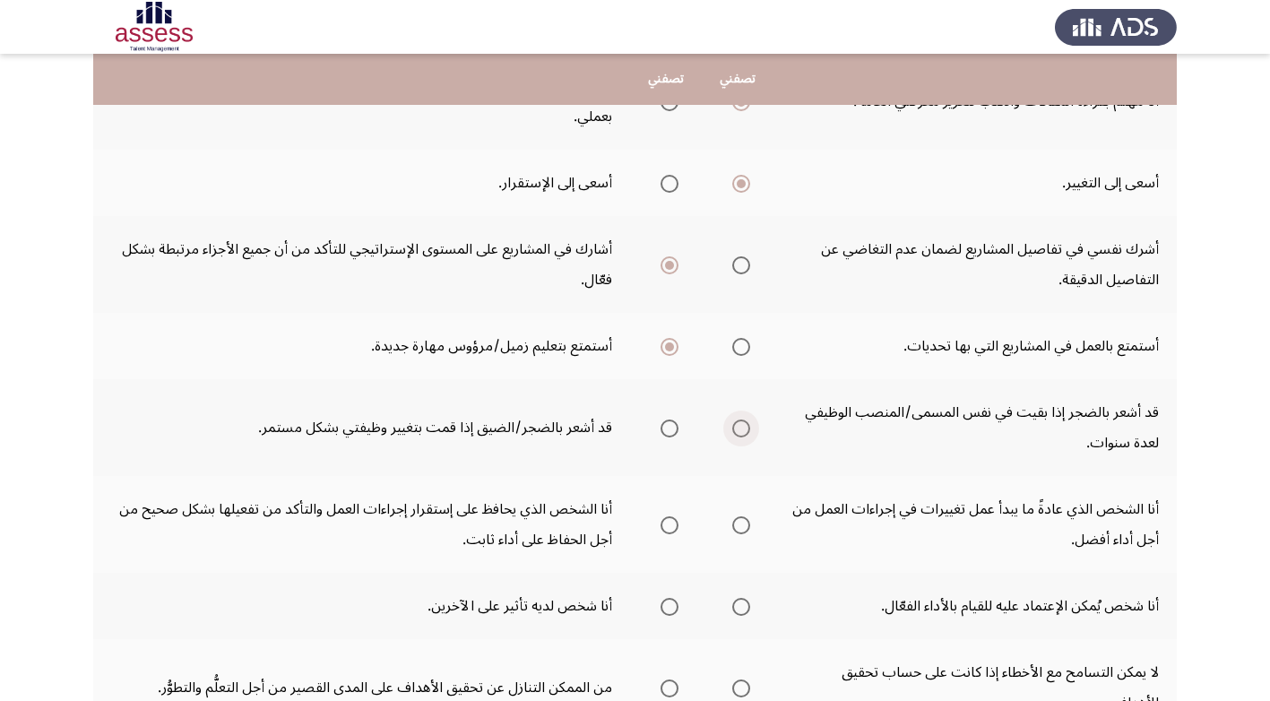
click at [743, 419] on span "Select an option" at bounding box center [741, 428] width 18 height 18
click at [743, 419] on input "Select an option" at bounding box center [741, 428] width 18 height 18
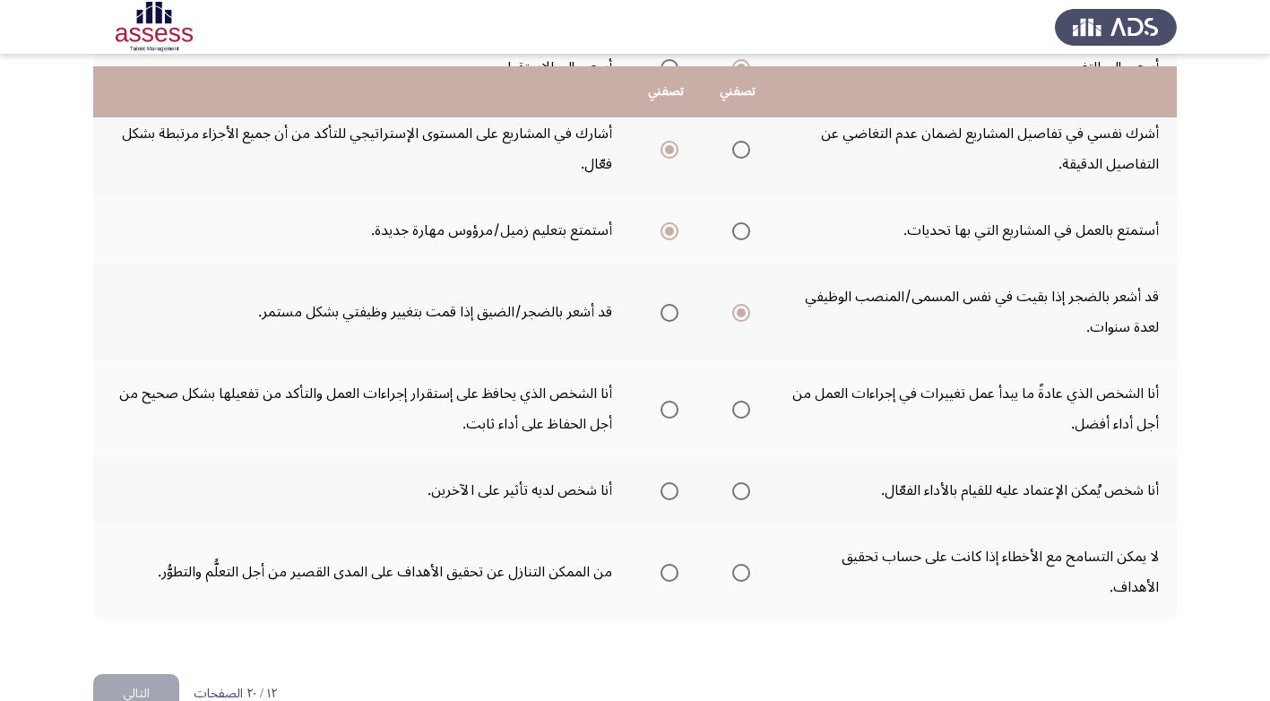
scroll to position [668, 0]
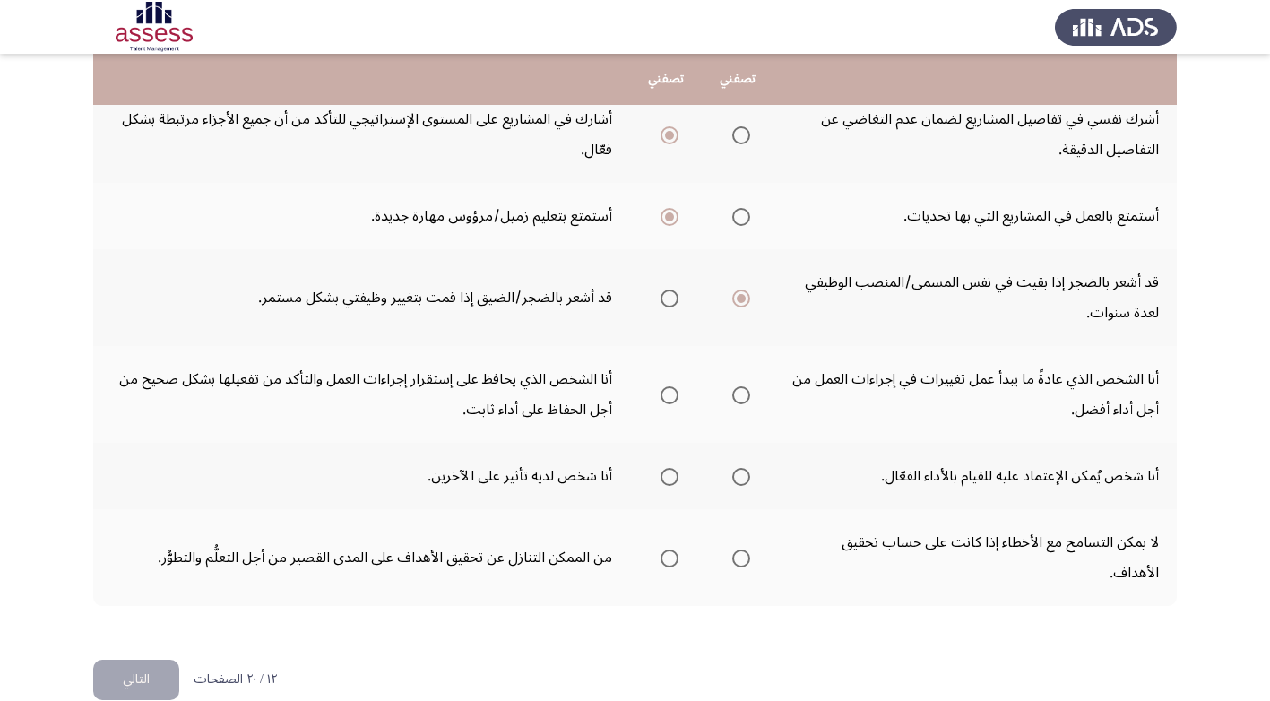
click at [745, 386] on span "Select an option" at bounding box center [741, 395] width 18 height 18
click at [745, 386] on input "Select an option" at bounding box center [741, 395] width 18 height 18
click at [675, 468] on span "Select an option" at bounding box center [670, 477] width 18 height 18
click at [675, 468] on input "Select an option" at bounding box center [670, 477] width 18 height 18
click at [741, 558] on span "Select an option" at bounding box center [741, 558] width 0 height 0
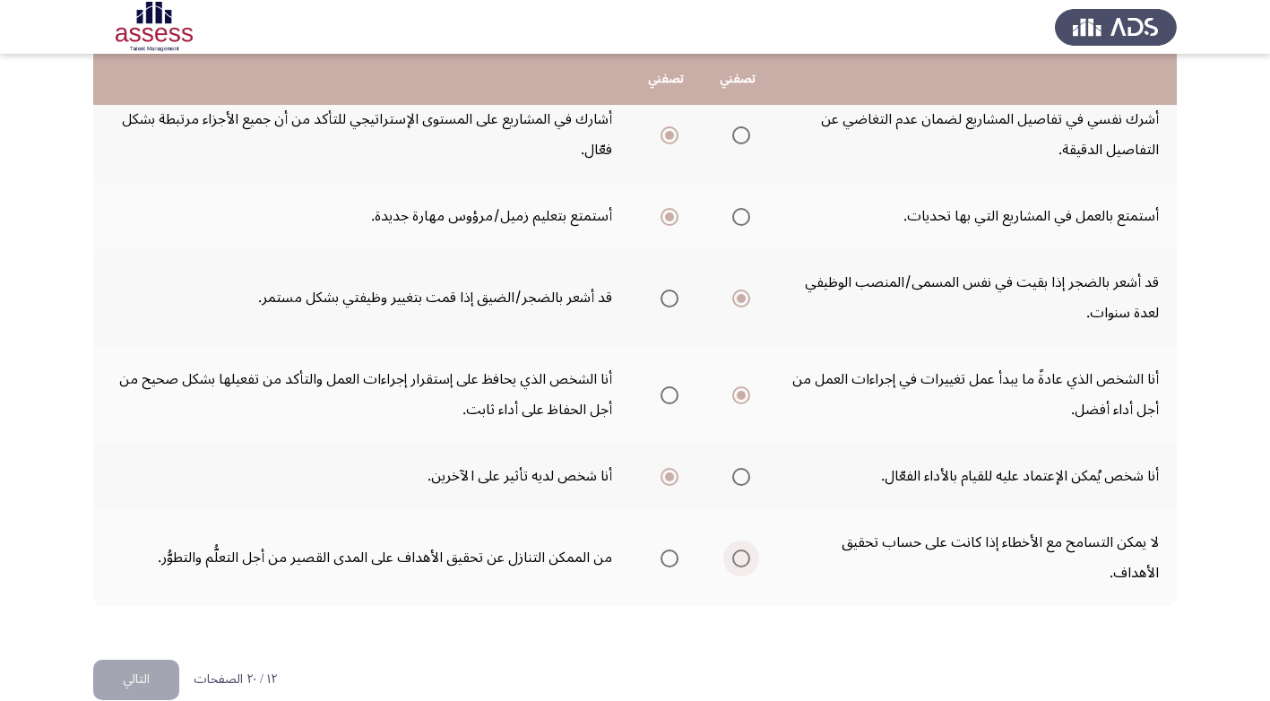
click at [742, 549] on input "Select an option" at bounding box center [741, 558] width 18 height 18
click at [132, 660] on button "التالي" at bounding box center [136, 680] width 86 height 40
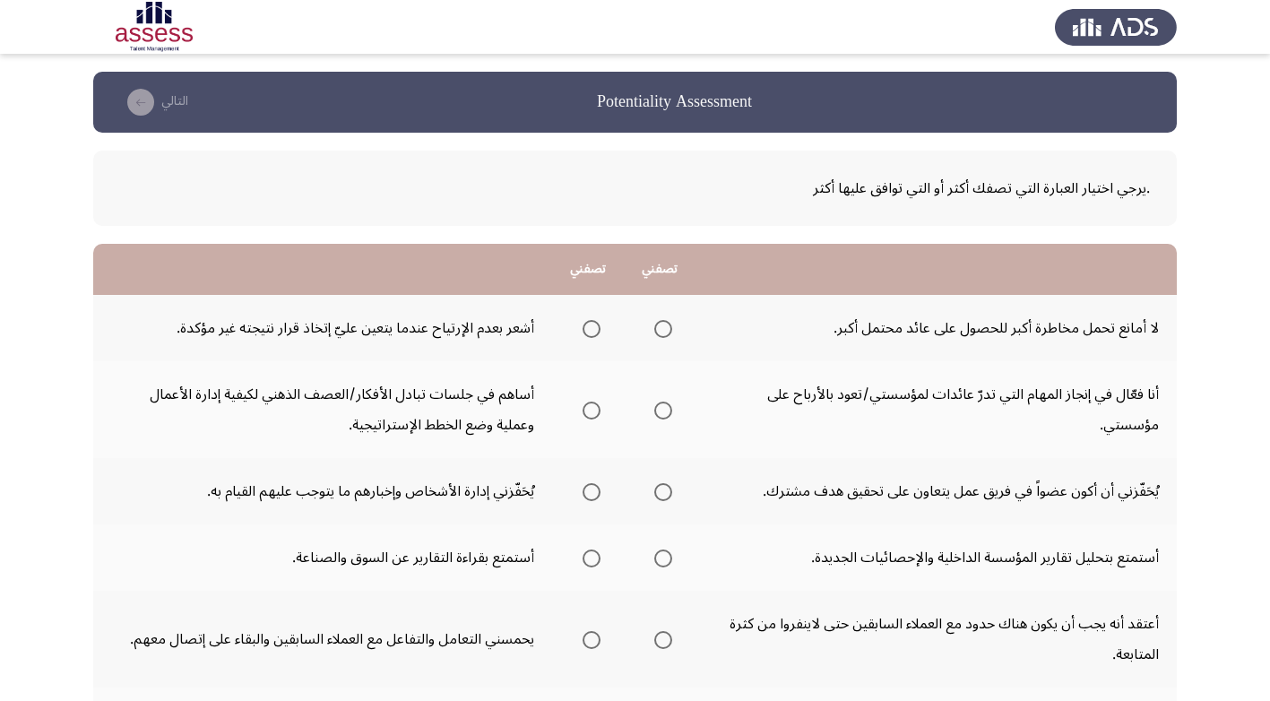
click at [592, 326] on span "Select an option" at bounding box center [592, 329] width 18 height 18
click at [592, 326] on input "Select an option" at bounding box center [592, 329] width 18 height 18
click at [592, 407] on span "Select an option" at bounding box center [592, 411] width 18 height 18
click at [592, 407] on input "Select an option" at bounding box center [592, 411] width 18 height 18
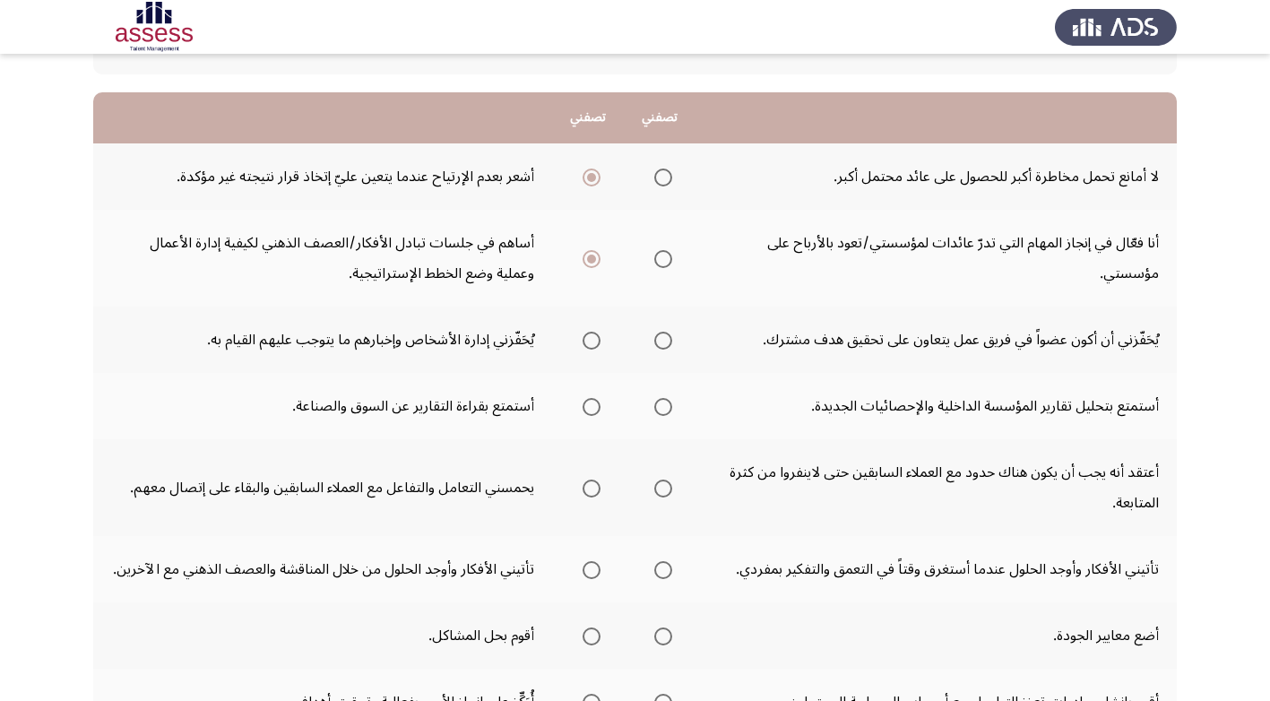
scroll to position [179, 0]
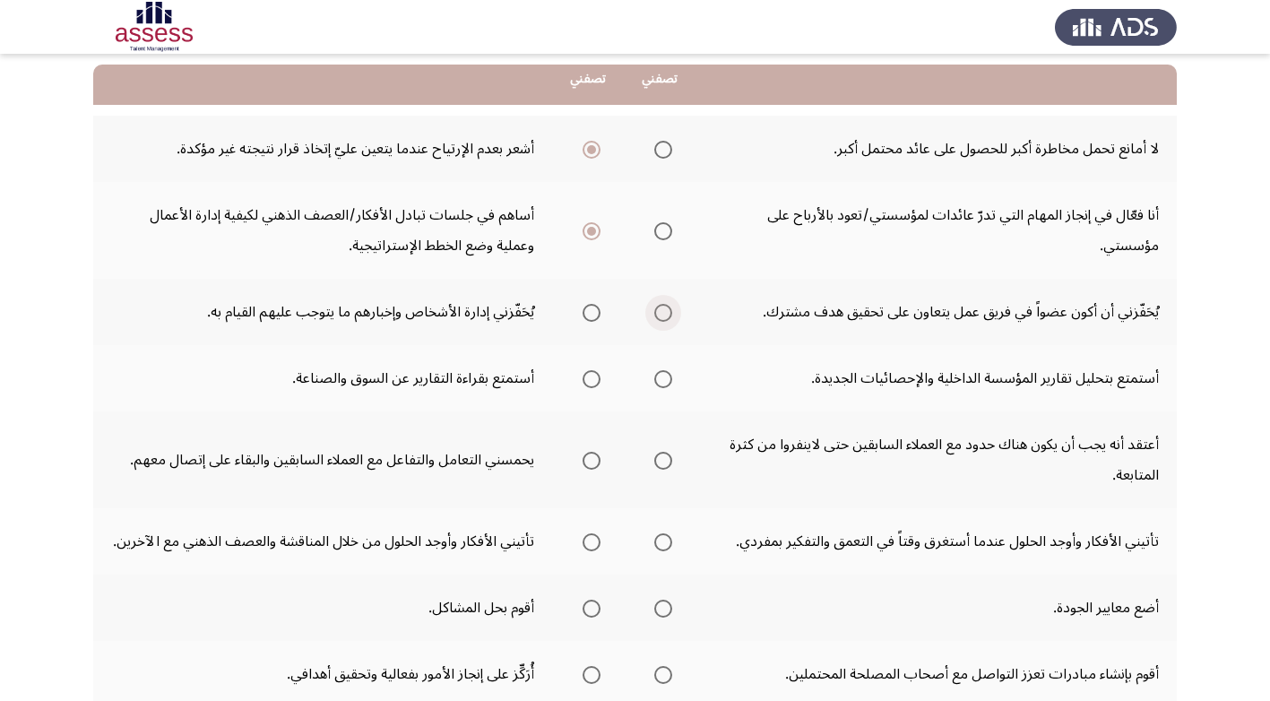
click at [667, 311] on span "Select an option" at bounding box center [663, 313] width 18 height 18
click at [667, 311] on input "Select an option" at bounding box center [663, 313] width 18 height 18
click at [661, 376] on span "Select an option" at bounding box center [663, 379] width 18 height 18
click at [661, 376] on input "Select an option" at bounding box center [663, 379] width 18 height 18
click at [591, 454] on span "Select an option" at bounding box center [592, 461] width 18 height 18
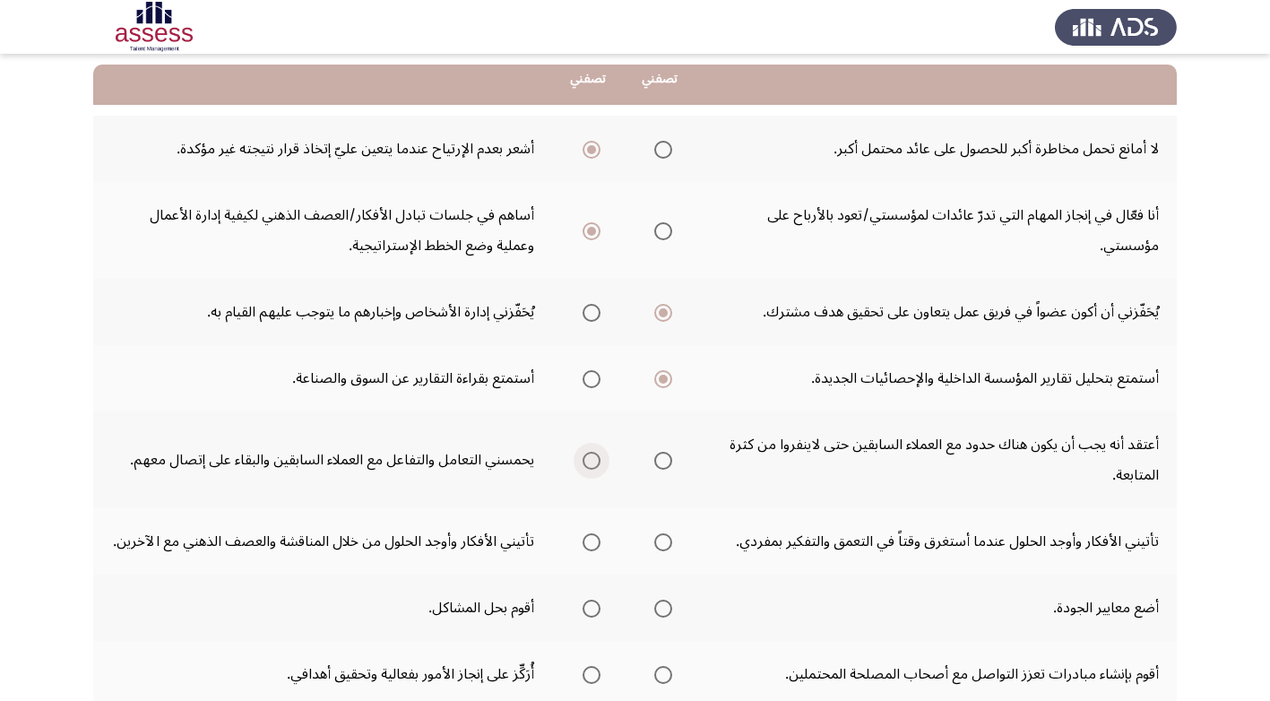
click at [591, 454] on input "Select an option" at bounding box center [592, 461] width 18 height 18
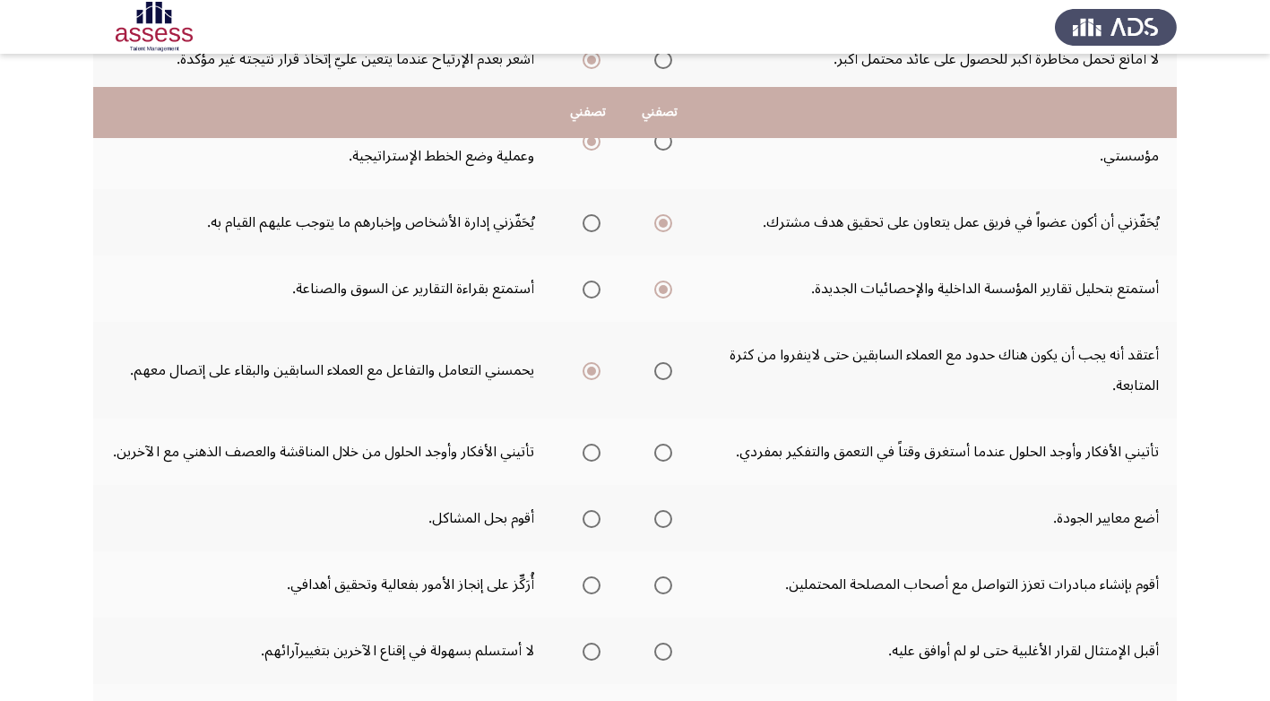
scroll to position [359, 0]
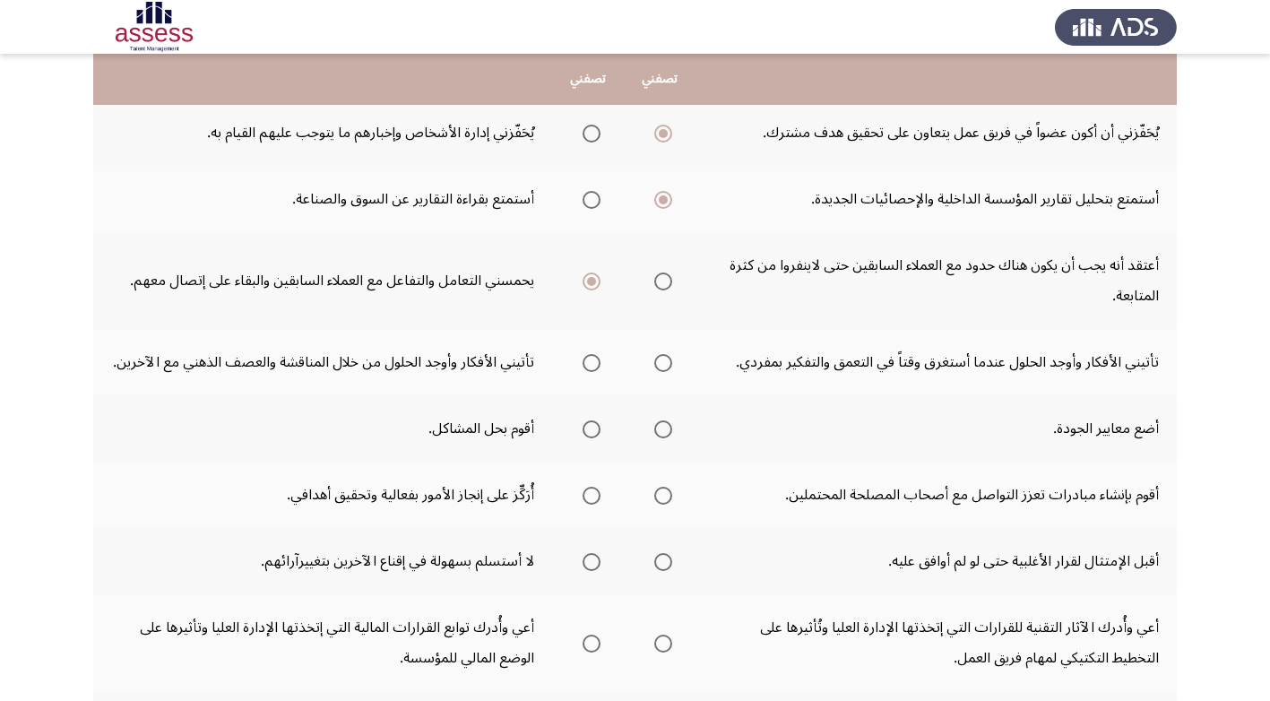
click at [665, 361] on span "Select an option" at bounding box center [663, 363] width 18 height 18
click at [665, 361] on input "Select an option" at bounding box center [663, 363] width 18 height 18
click at [657, 428] on span "Select an option" at bounding box center [663, 429] width 18 height 18
click at [657, 428] on input "Select an option" at bounding box center [663, 429] width 18 height 18
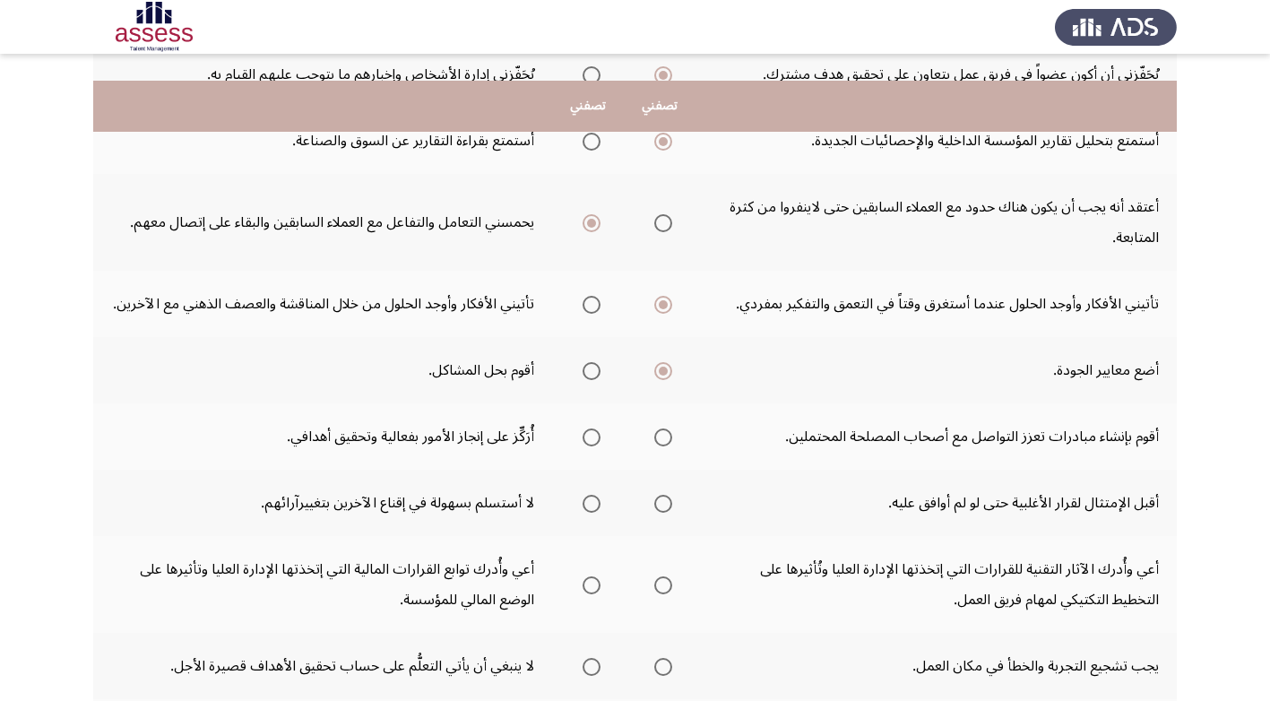
scroll to position [448, 0]
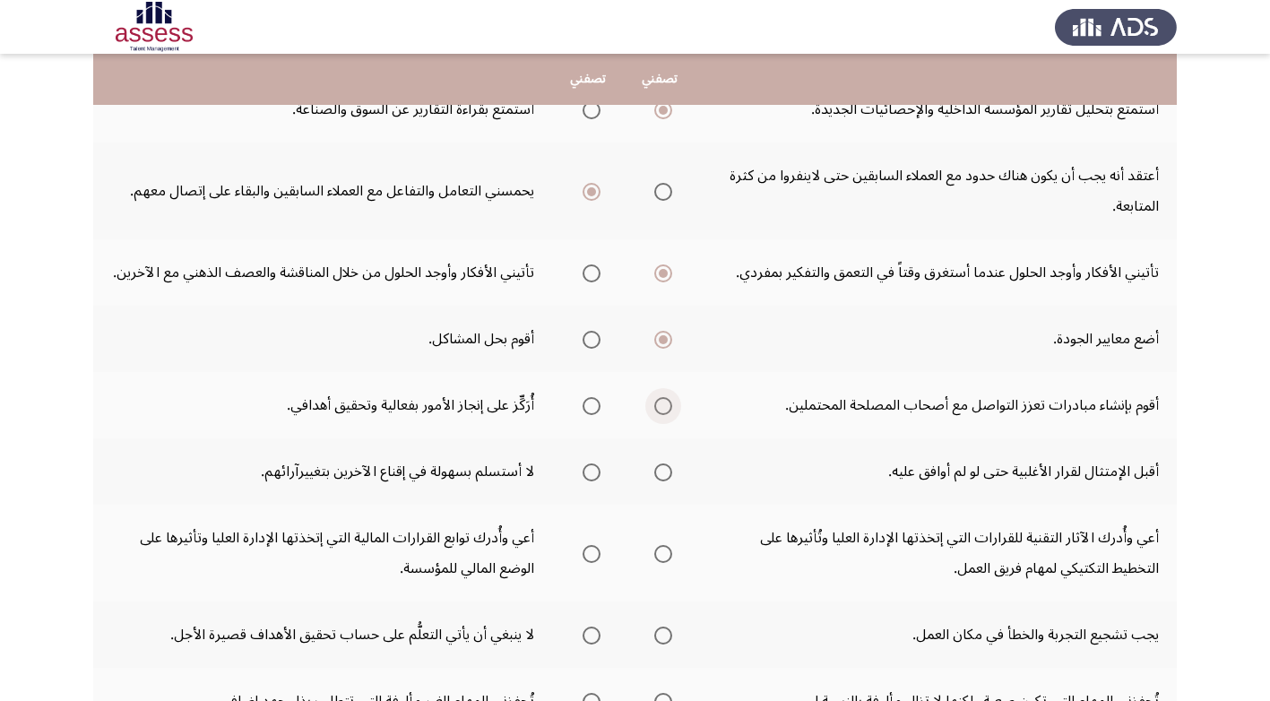
click at [663, 403] on span "Select an option" at bounding box center [663, 406] width 18 height 18
click at [663, 403] on input "Select an option" at bounding box center [663, 406] width 18 height 18
click at [594, 471] on span "Select an option" at bounding box center [592, 472] width 18 height 18
click at [594, 471] on input "Select an option" at bounding box center [592, 472] width 18 height 18
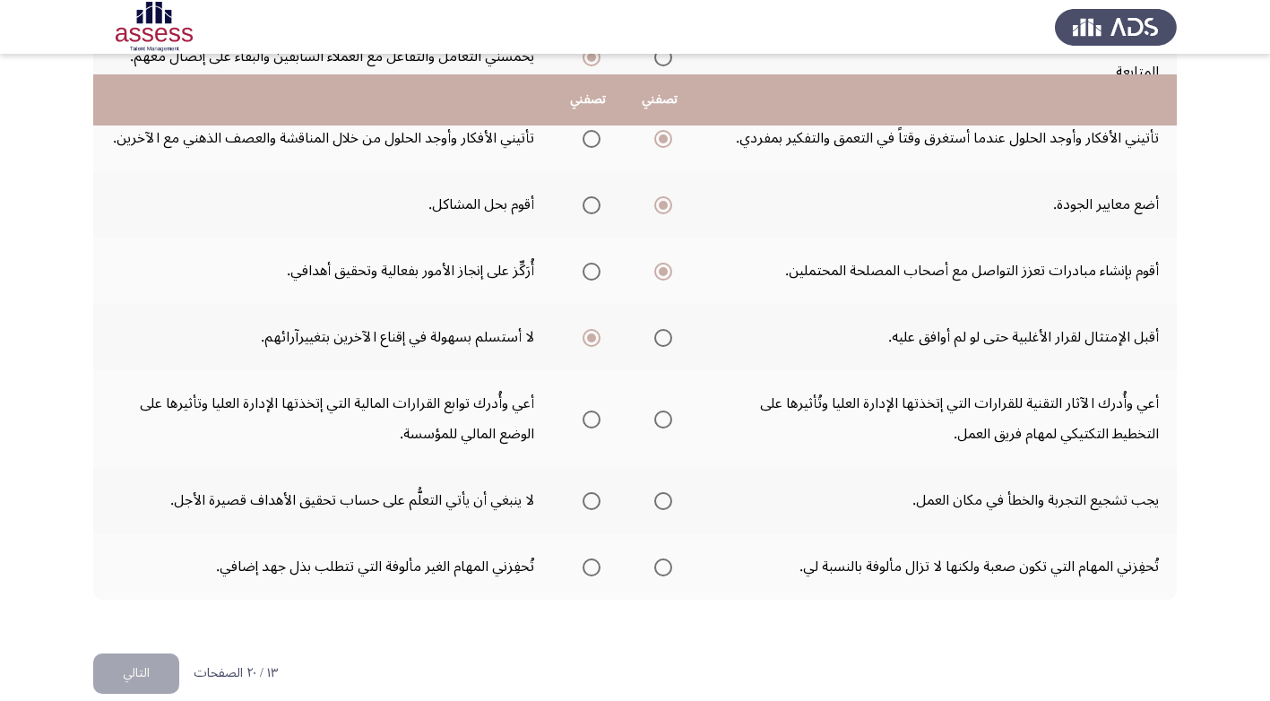
scroll to position [607, 0]
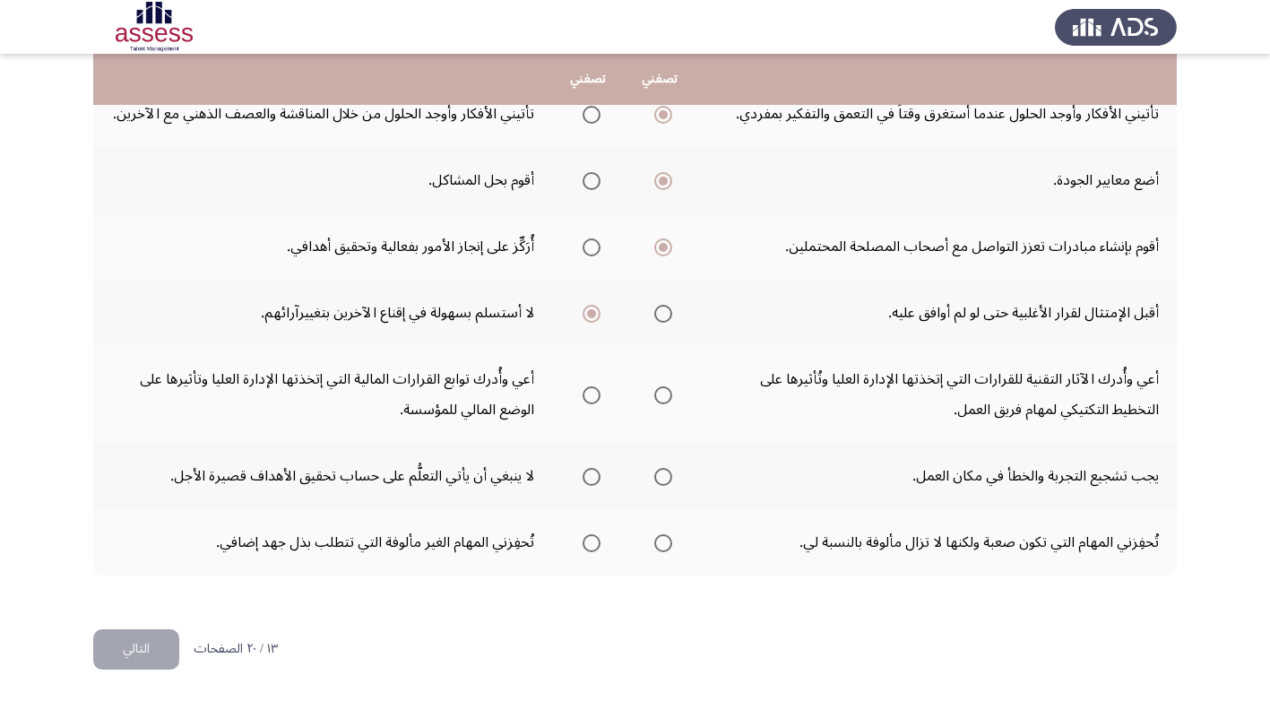
click at [591, 393] on span "Select an option" at bounding box center [592, 395] width 18 height 18
click at [591, 393] on input "Select an option" at bounding box center [592, 395] width 18 height 18
click at [664, 479] on span "Select an option" at bounding box center [663, 477] width 18 height 18
click at [664, 479] on input "Select an option" at bounding box center [663, 477] width 18 height 18
click at [590, 540] on span "Select an option" at bounding box center [592, 543] width 18 height 18
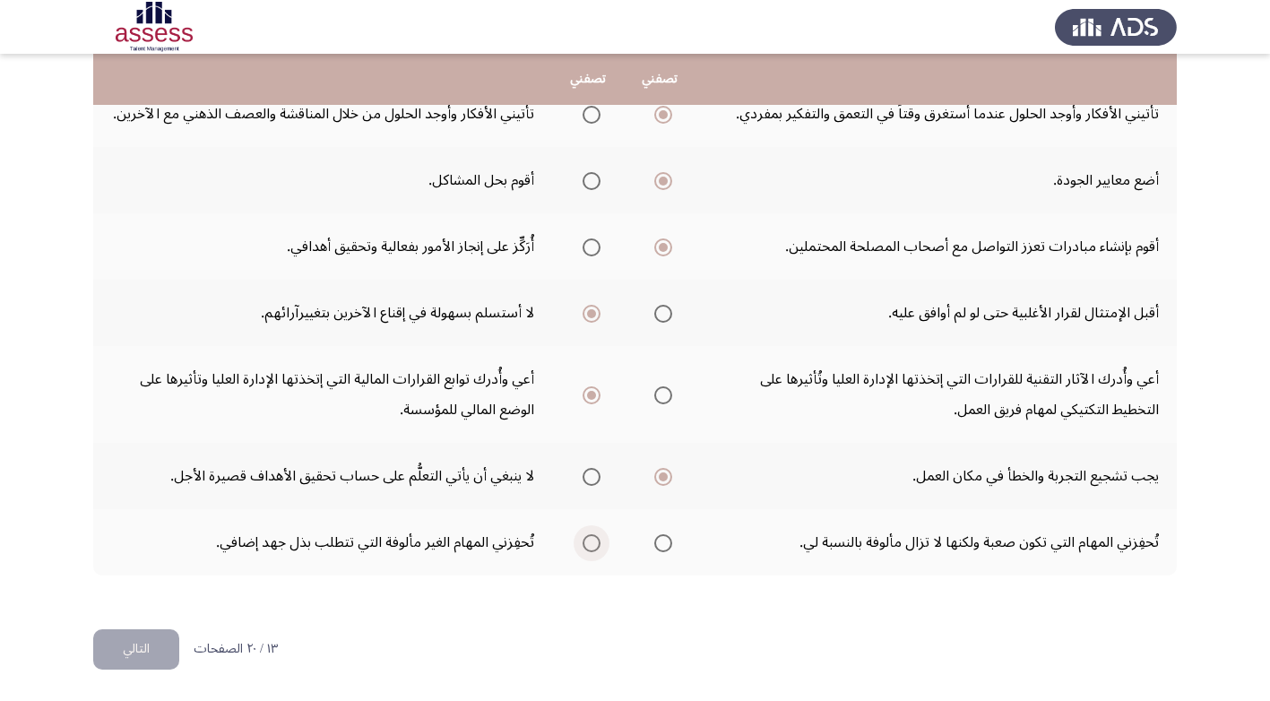
click at [590, 540] on input "Select an option" at bounding box center [592, 543] width 18 height 18
click at [150, 643] on button "التالي" at bounding box center [136, 649] width 86 height 40
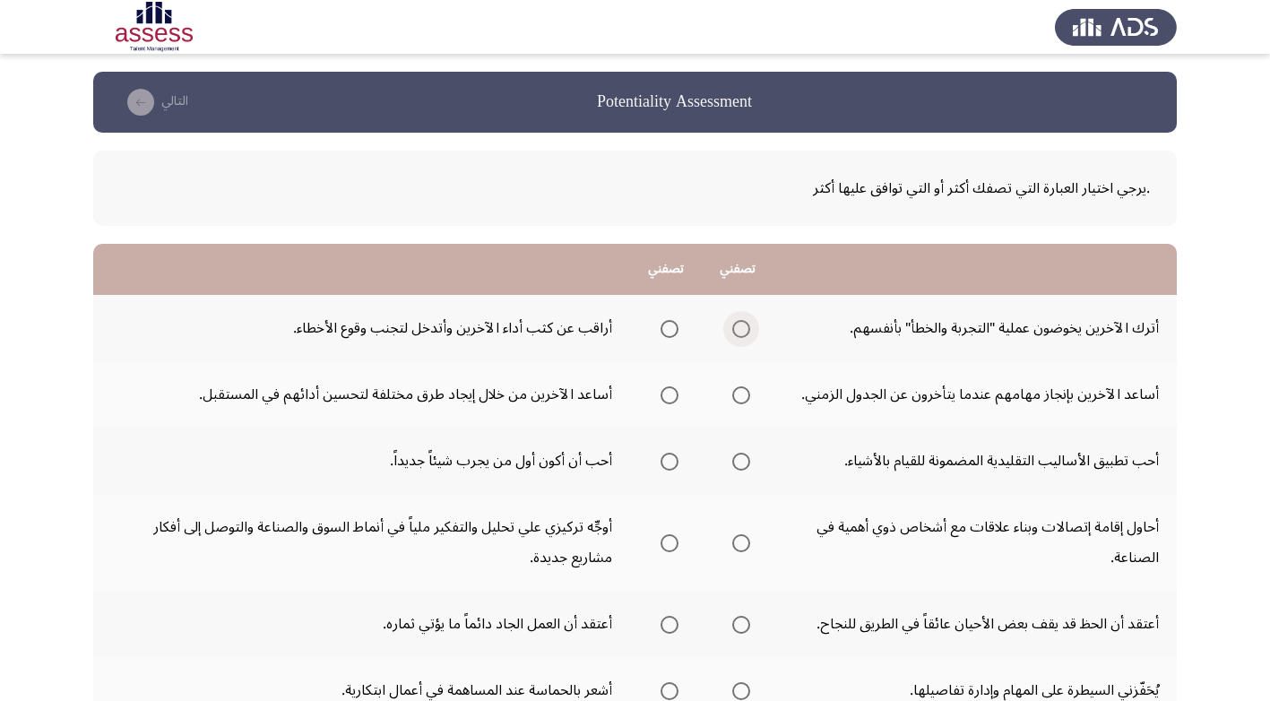
click at [743, 327] on span "Select an option" at bounding box center [741, 329] width 18 height 18
click at [743, 327] on input "Select an option" at bounding box center [741, 329] width 18 height 18
click at [663, 393] on span "Select an option" at bounding box center [670, 395] width 18 height 18
click at [663, 393] on input "Select an option" at bounding box center [670, 395] width 18 height 18
click at [667, 456] on span "Select an option" at bounding box center [670, 462] width 18 height 18
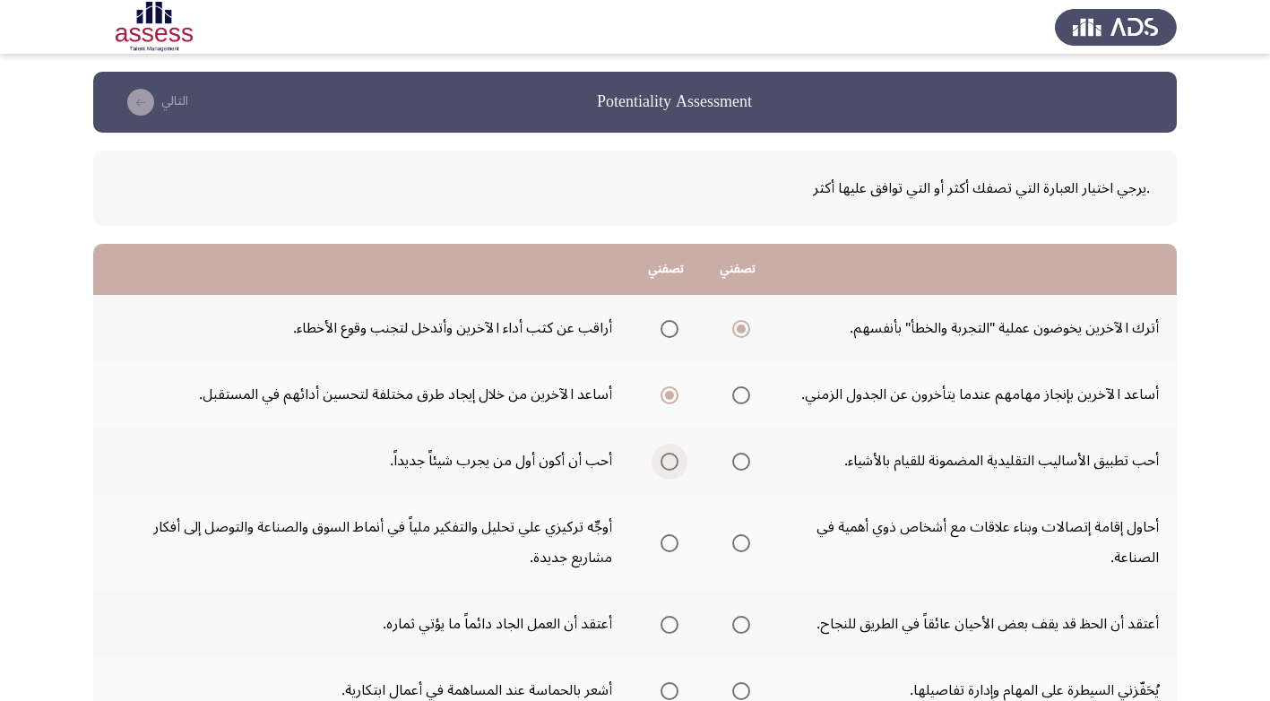
click at [667, 456] on input "Select an option" at bounding box center [670, 462] width 18 height 18
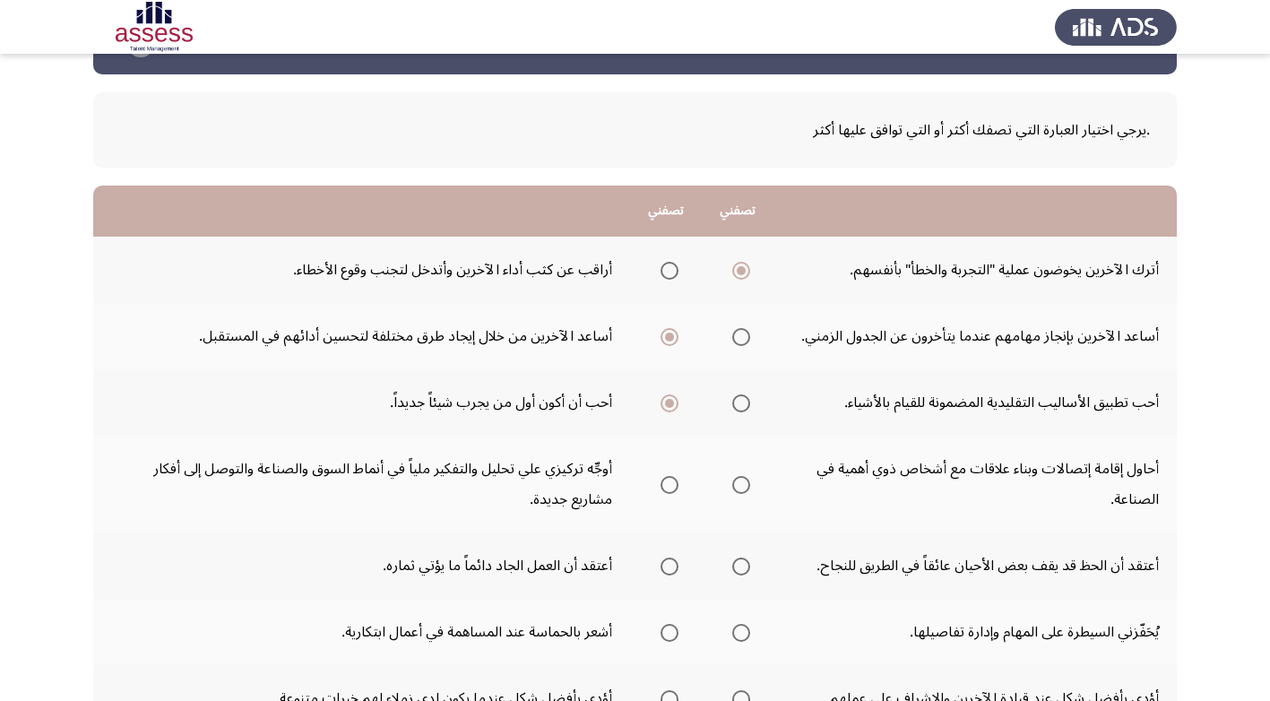
scroll to position [90, 0]
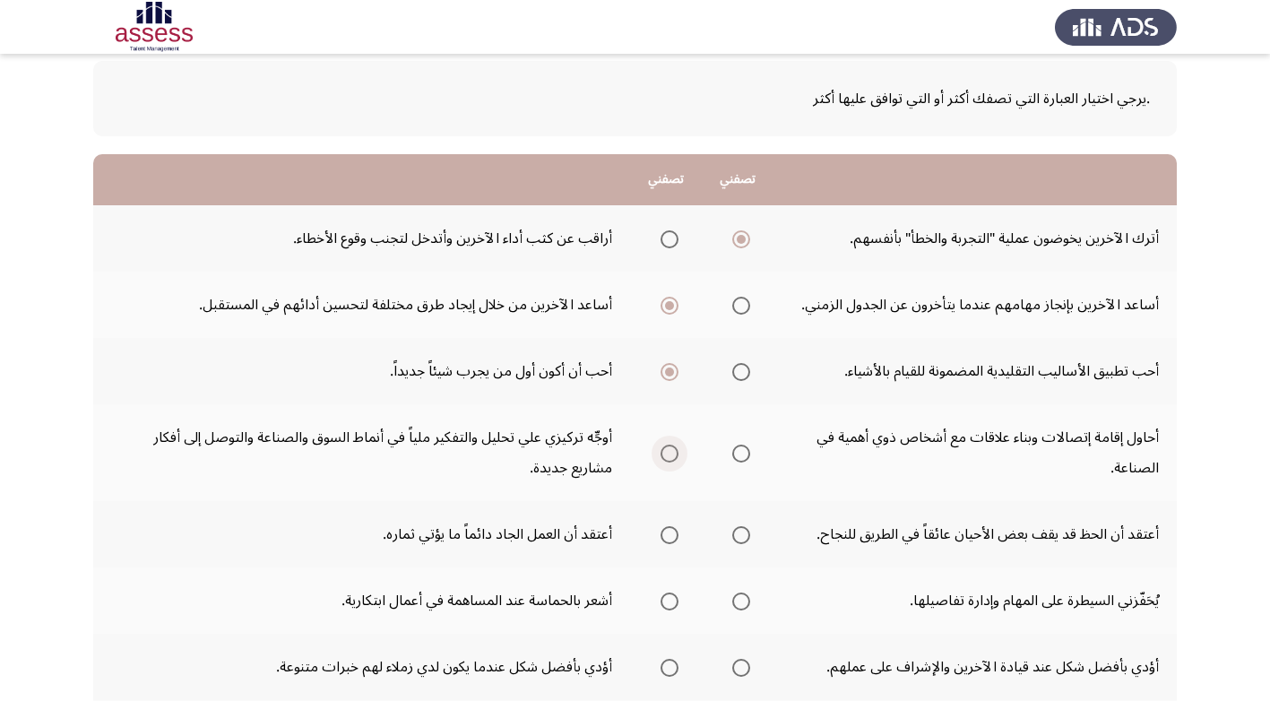
click at [670, 450] on span "Select an option" at bounding box center [670, 454] width 18 height 18
click at [670, 450] on input "Select an option" at bounding box center [670, 454] width 18 height 18
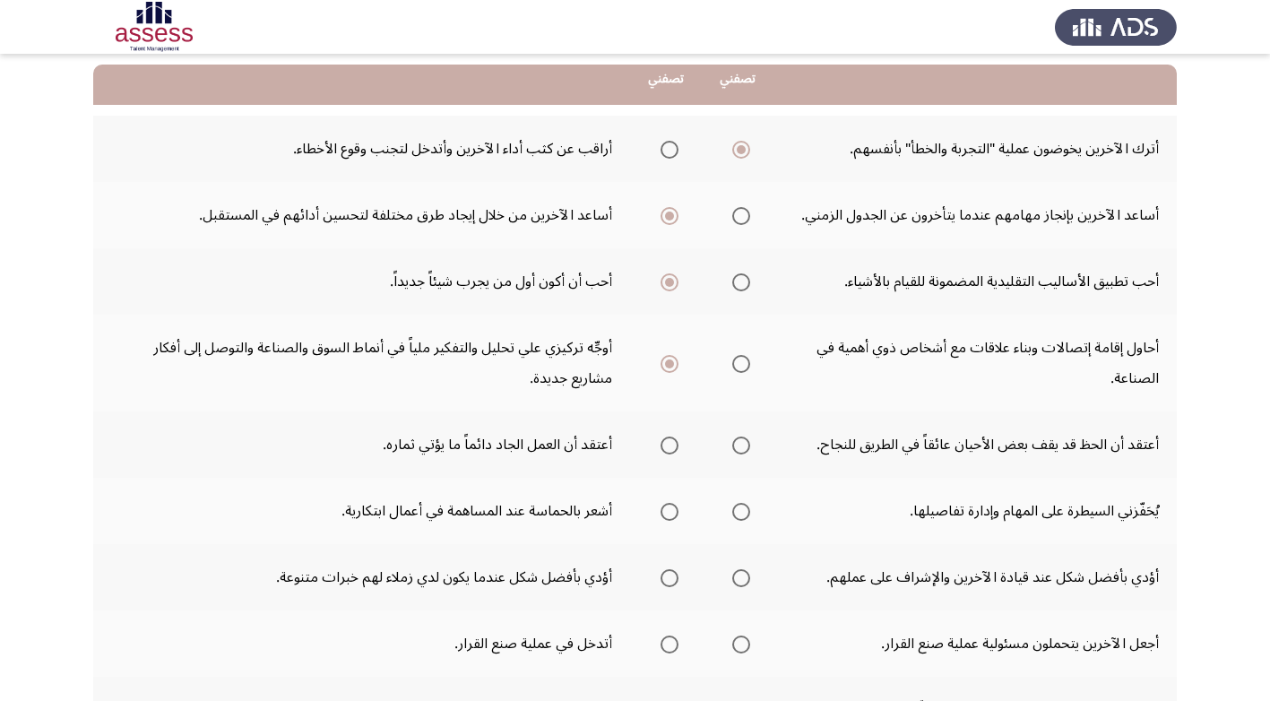
click at [666, 442] on span "Select an option" at bounding box center [670, 446] width 18 height 18
click at [666, 442] on input "Select an option" at bounding box center [670, 446] width 18 height 18
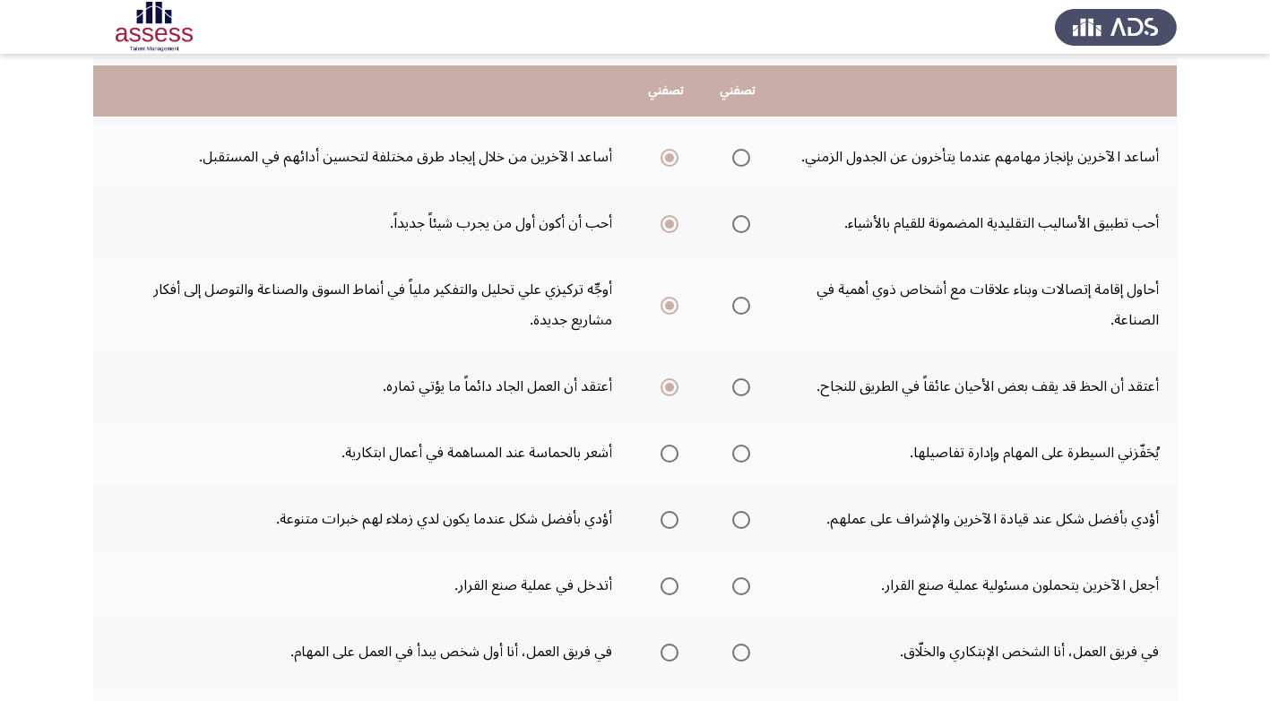
scroll to position [269, 0]
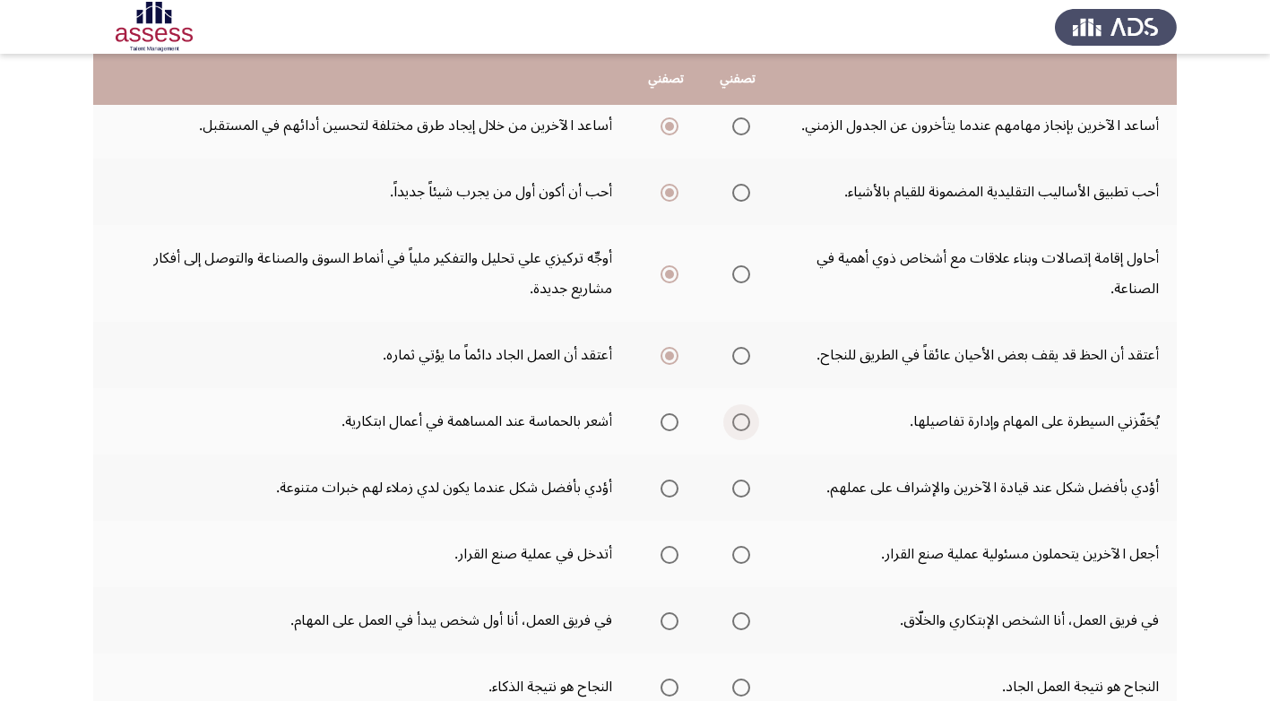
click at [742, 419] on span "Select an option" at bounding box center [741, 422] width 18 height 18
click at [742, 419] on input "Select an option" at bounding box center [741, 422] width 18 height 18
click at [741, 488] on span "Select an option" at bounding box center [741, 488] width 0 height 0
click at [740, 488] on input "Select an option" at bounding box center [741, 489] width 18 height 18
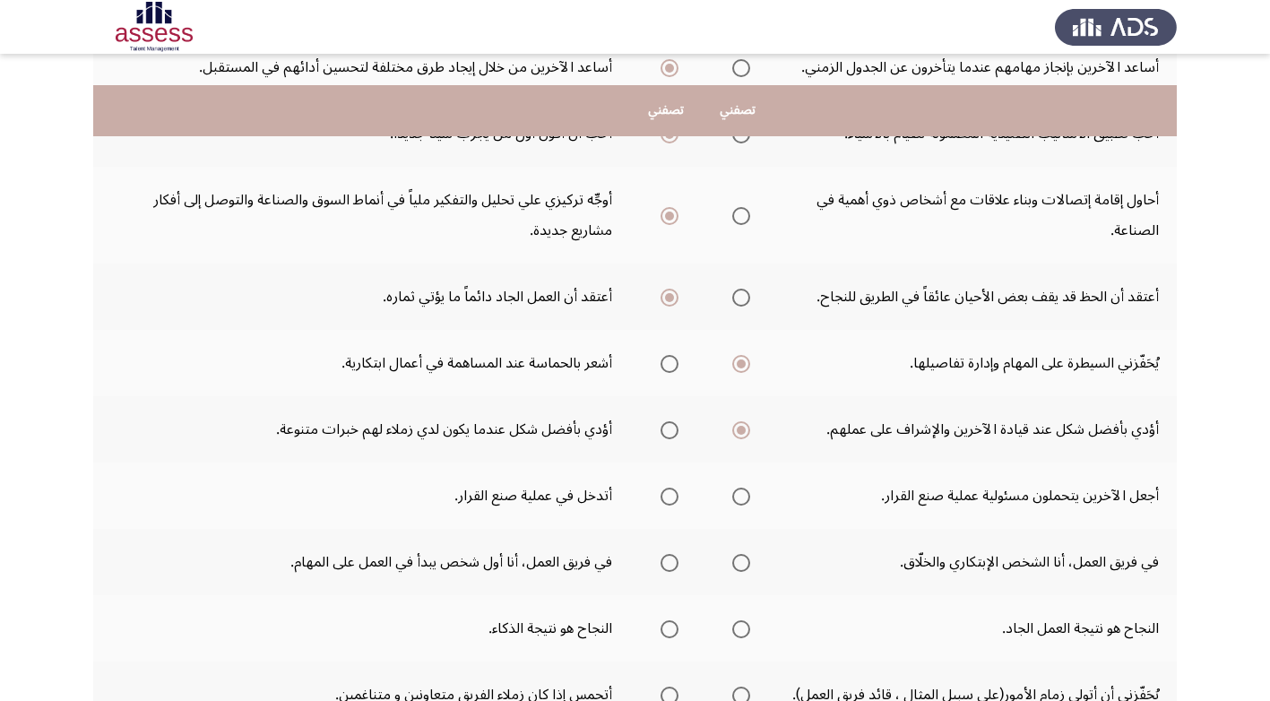
scroll to position [359, 0]
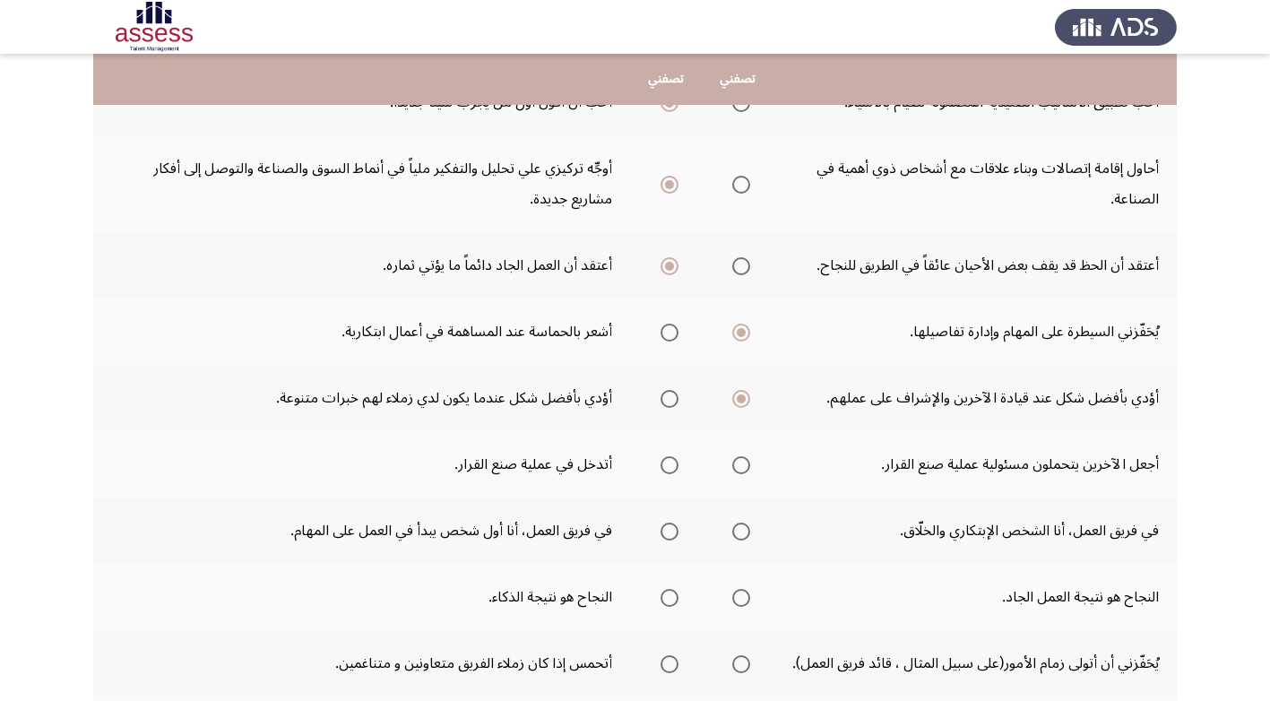
click at [669, 462] on span "Select an option" at bounding box center [670, 465] width 18 height 18
click at [669, 462] on input "Select an option" at bounding box center [670, 465] width 18 height 18
click at [742, 529] on span "Select an option" at bounding box center [741, 532] width 18 height 18
click at [742, 529] on input "Select an option" at bounding box center [741, 532] width 18 height 18
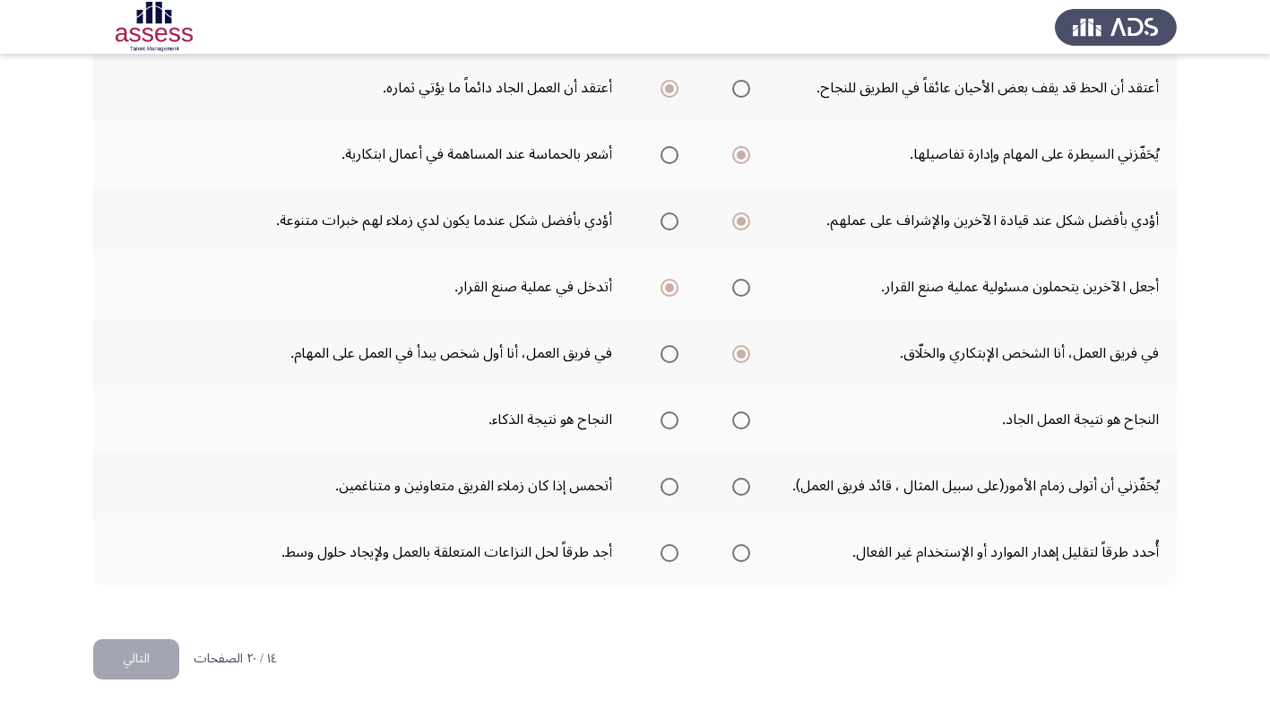
scroll to position [538, 0]
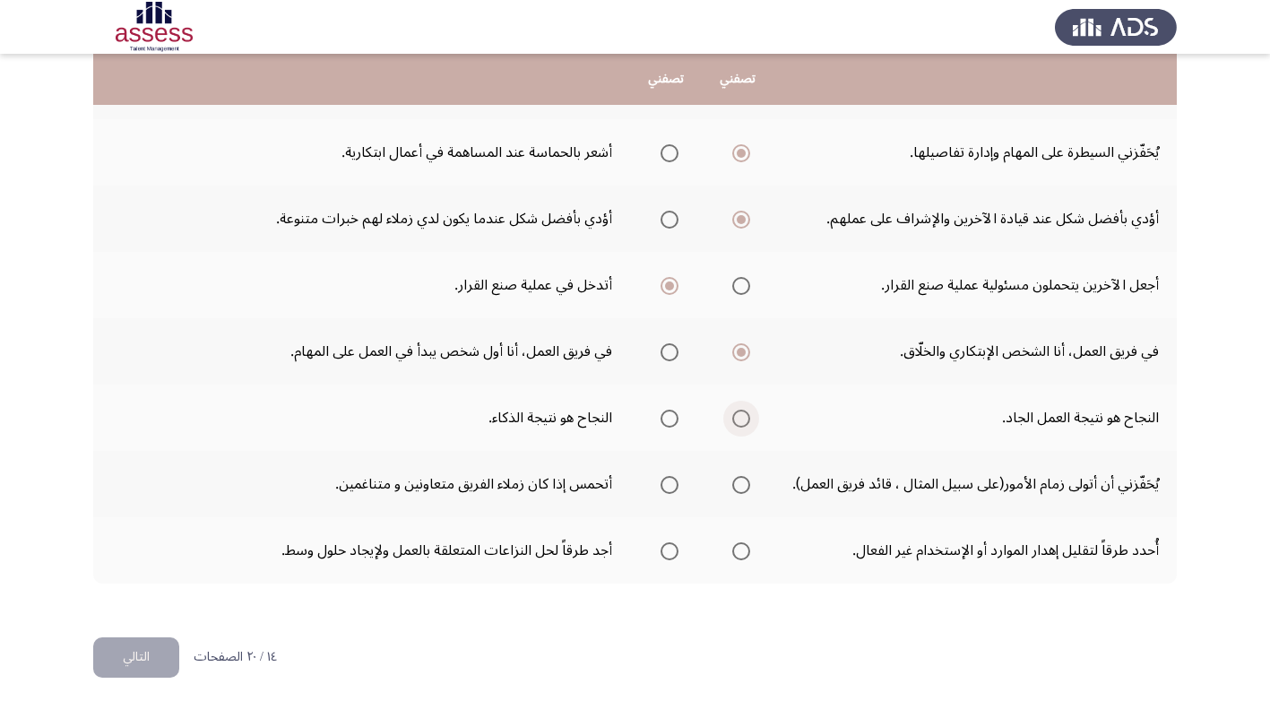
click at [741, 418] on span "Select an option" at bounding box center [741, 419] width 18 height 18
click at [741, 418] on input "Select an option" at bounding box center [741, 419] width 18 height 18
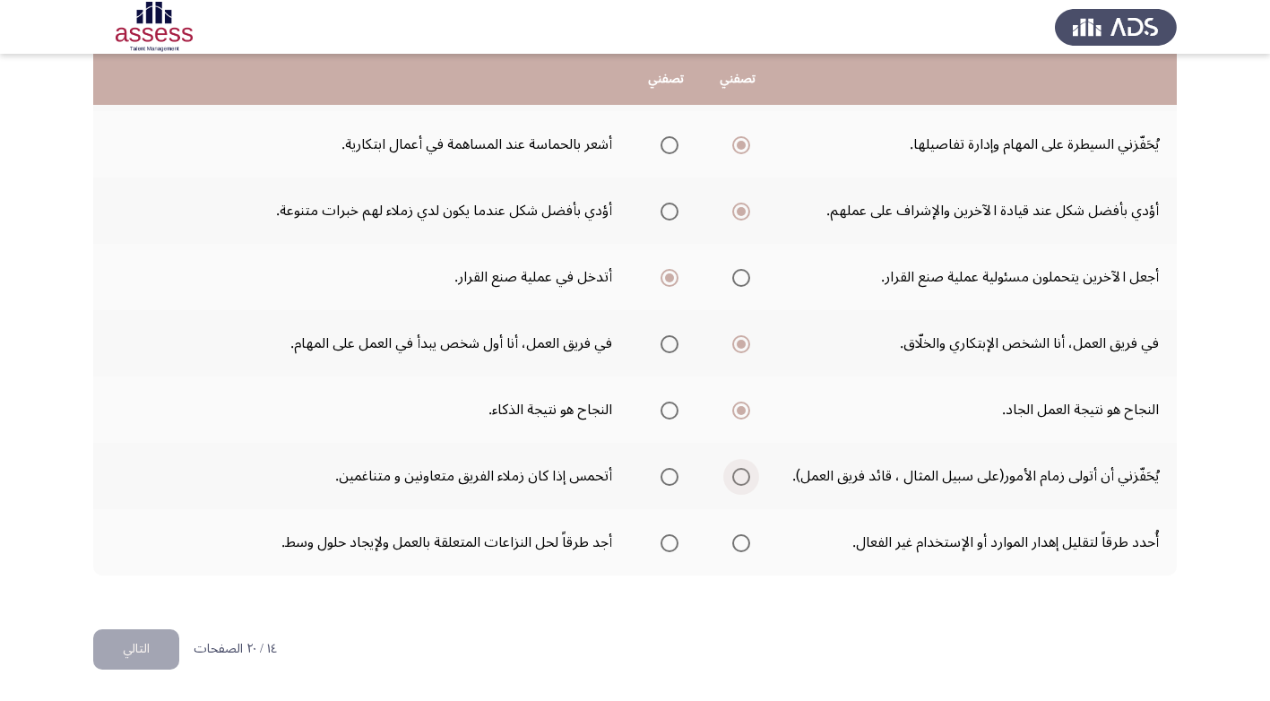
click at [741, 473] on span "Select an option" at bounding box center [741, 477] width 18 height 18
click at [741, 473] on input "Select an option" at bounding box center [741, 477] width 18 height 18
click at [748, 540] on span "Select an option" at bounding box center [741, 543] width 18 height 18
click at [748, 540] on input "Select an option" at bounding box center [741, 543] width 18 height 18
click at [134, 649] on button "التالي" at bounding box center [136, 649] width 86 height 40
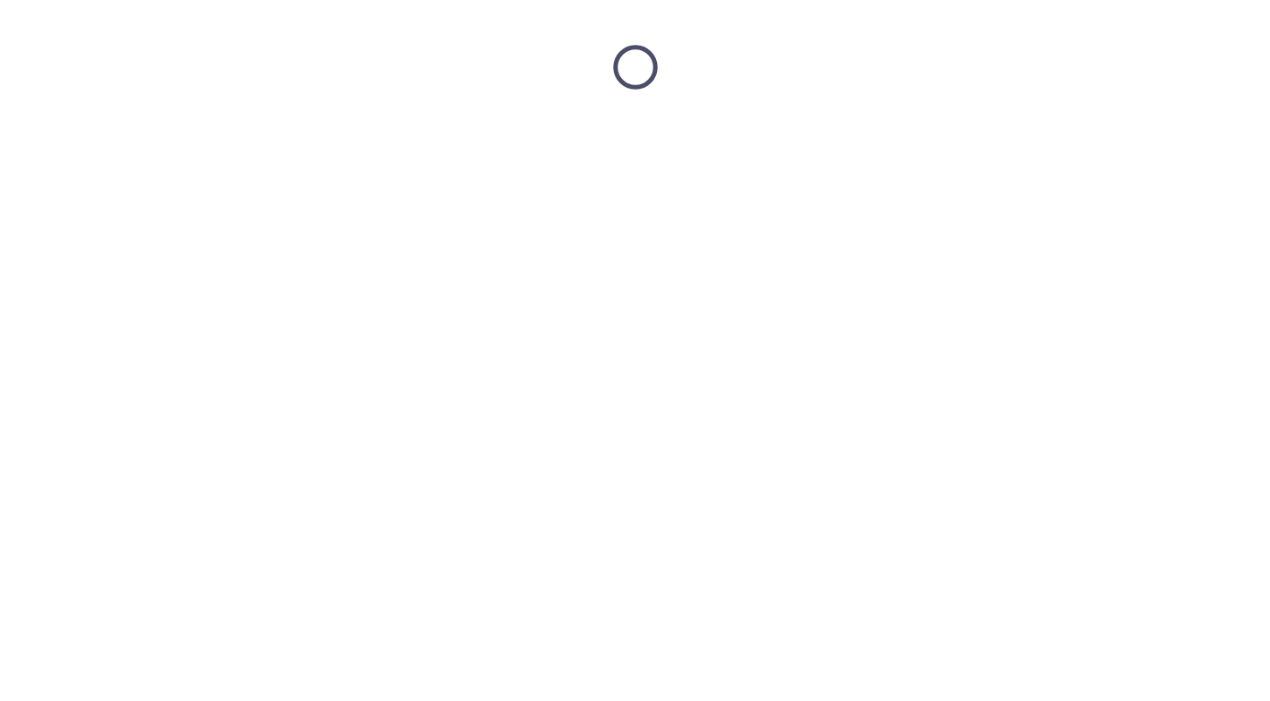
scroll to position [0, 0]
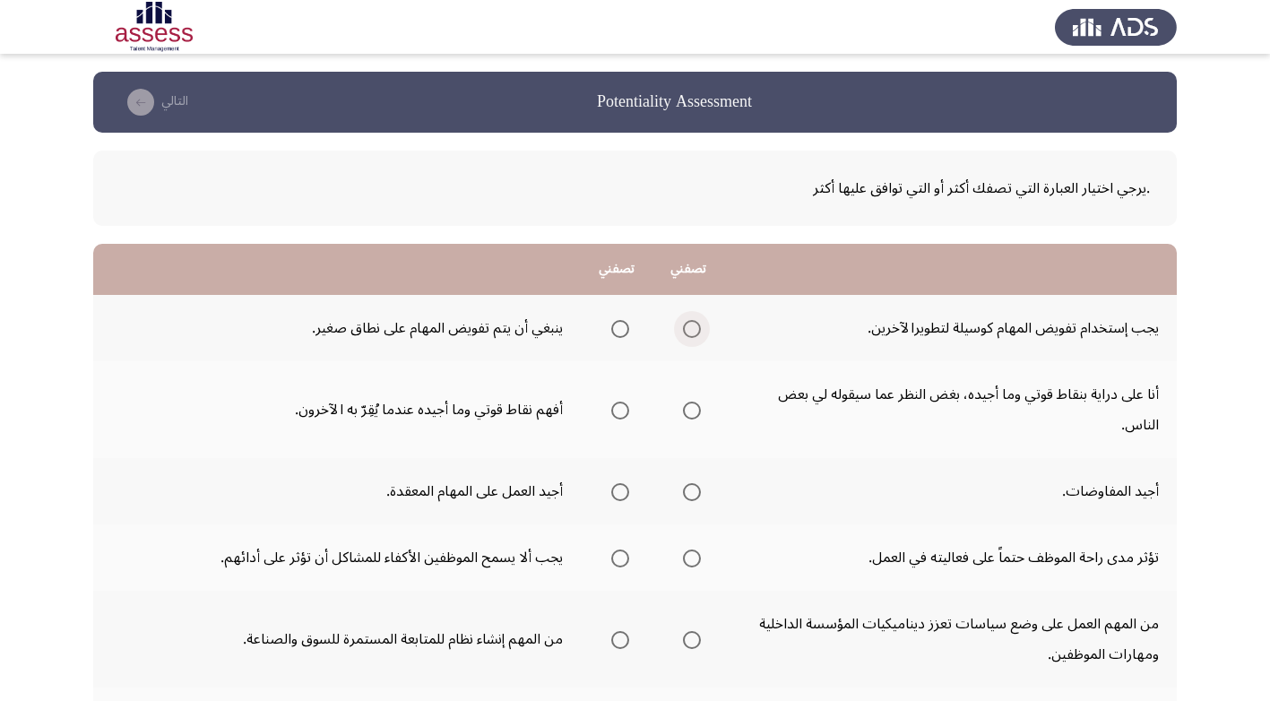
click at [692, 329] on span "Select an option" at bounding box center [692, 329] width 0 height 0
click at [692, 328] on input "Select an option" at bounding box center [692, 329] width 18 height 18
click at [697, 410] on span "Select an option" at bounding box center [692, 411] width 18 height 18
click at [697, 410] on input "Select an option" at bounding box center [692, 411] width 18 height 18
click at [692, 492] on span "Select an option" at bounding box center [692, 492] width 0 height 0
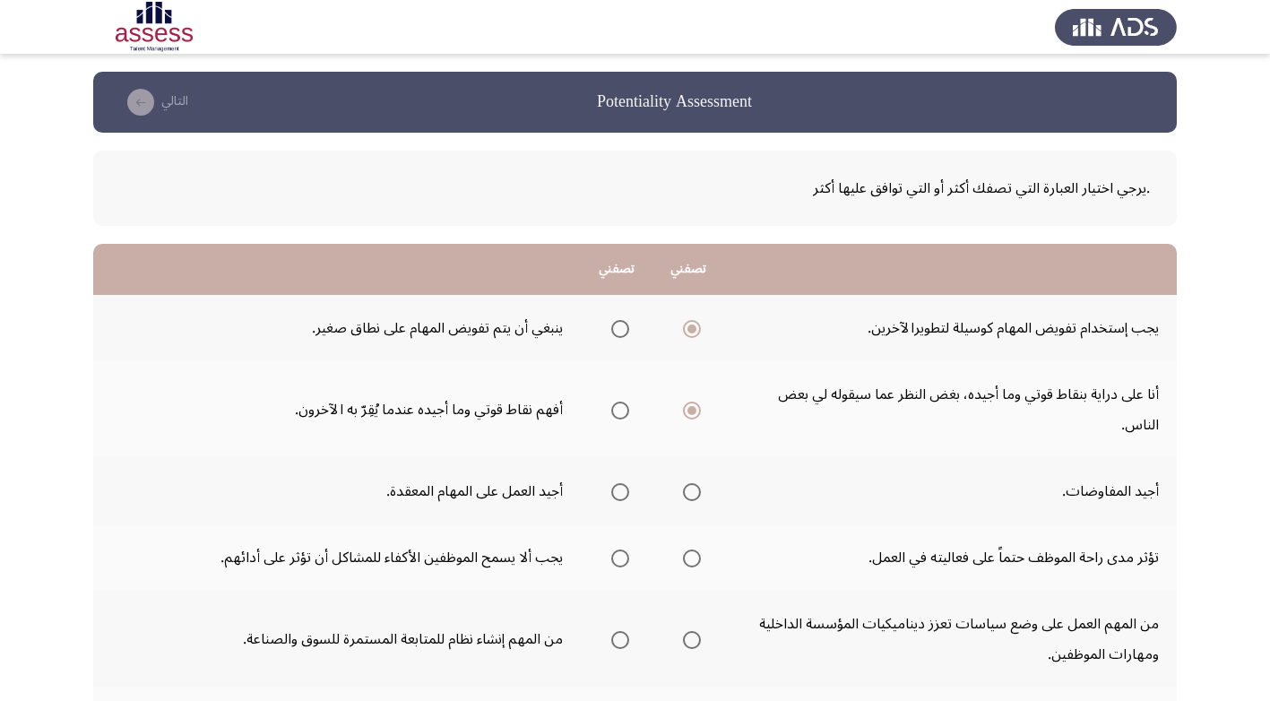
click at [691, 492] on input "Select an option" at bounding box center [692, 492] width 18 height 18
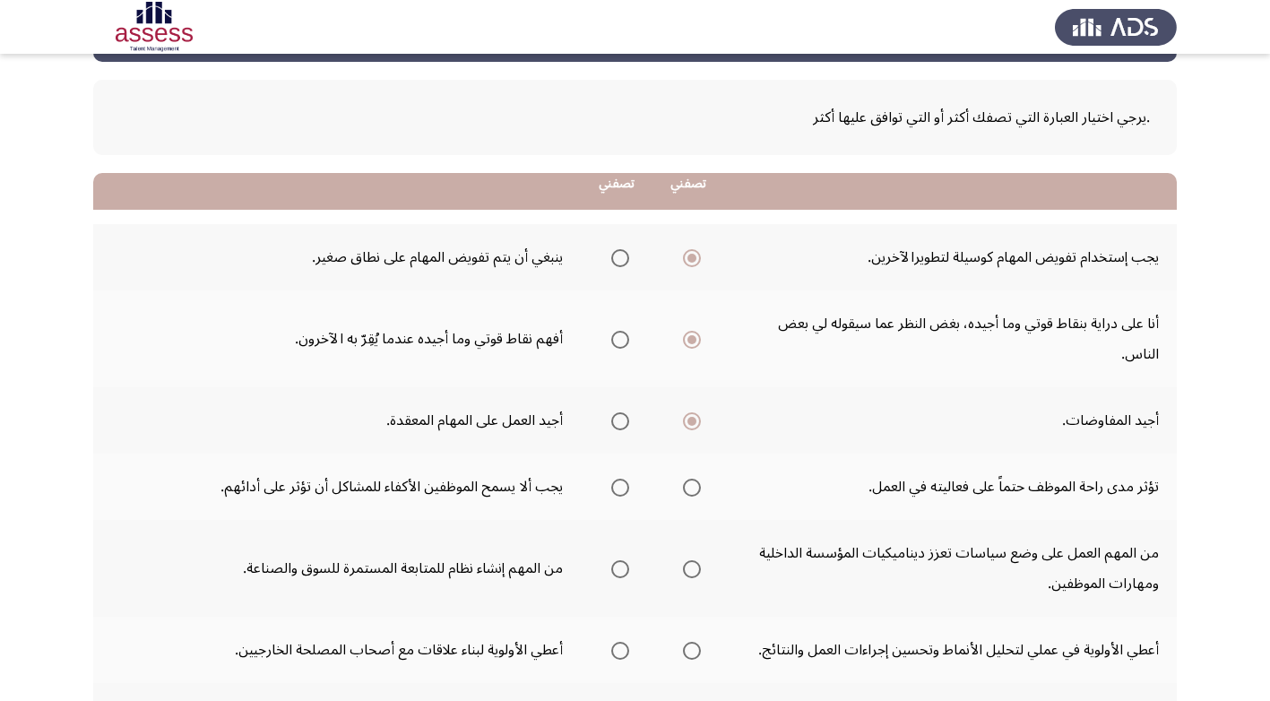
scroll to position [179, 0]
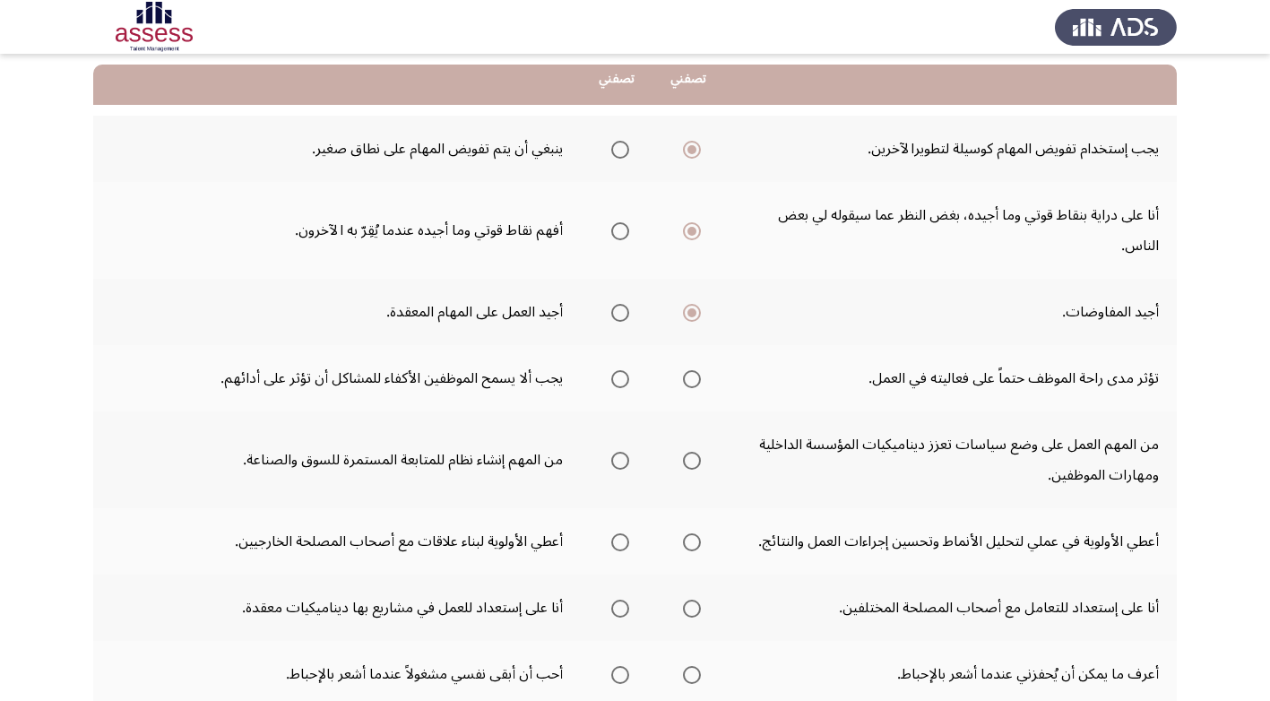
click at [687, 378] on span "Select an option" at bounding box center [692, 379] width 18 height 18
click at [687, 378] on input "Select an option" at bounding box center [692, 379] width 18 height 18
click at [690, 458] on span "Select an option" at bounding box center [692, 461] width 18 height 18
click at [690, 458] on input "Select an option" at bounding box center [692, 461] width 18 height 18
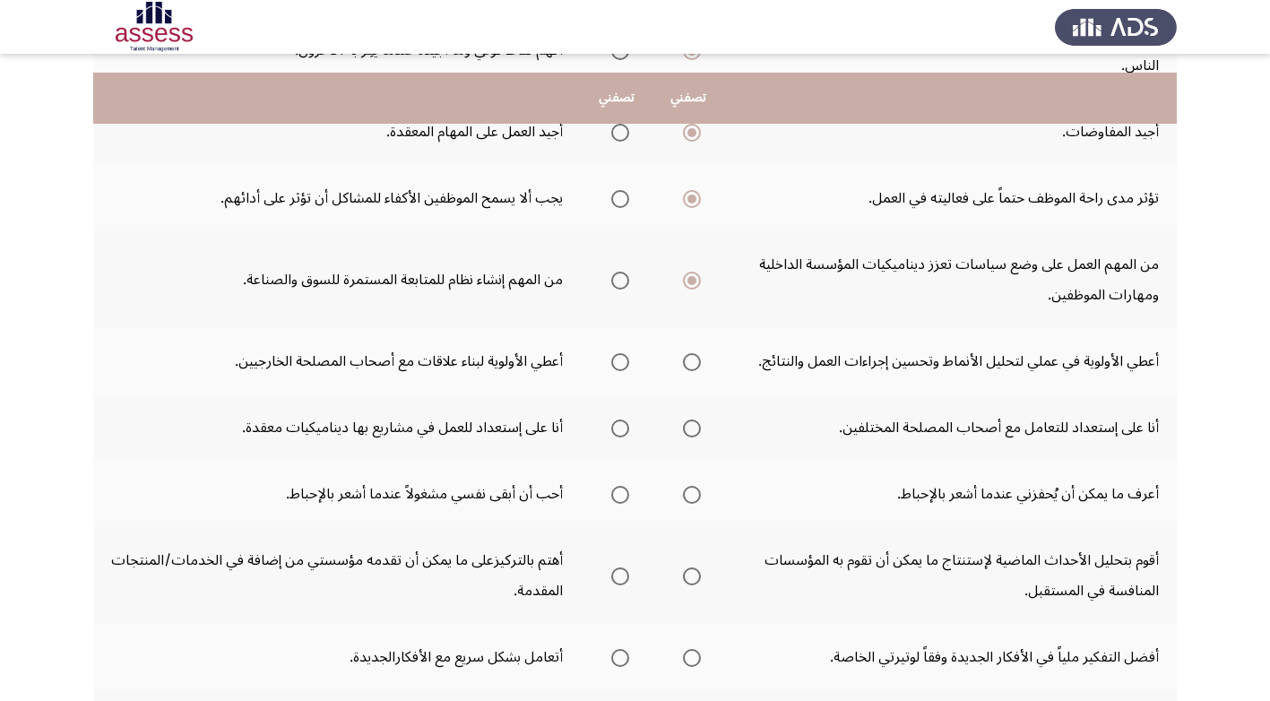
scroll to position [359, 0]
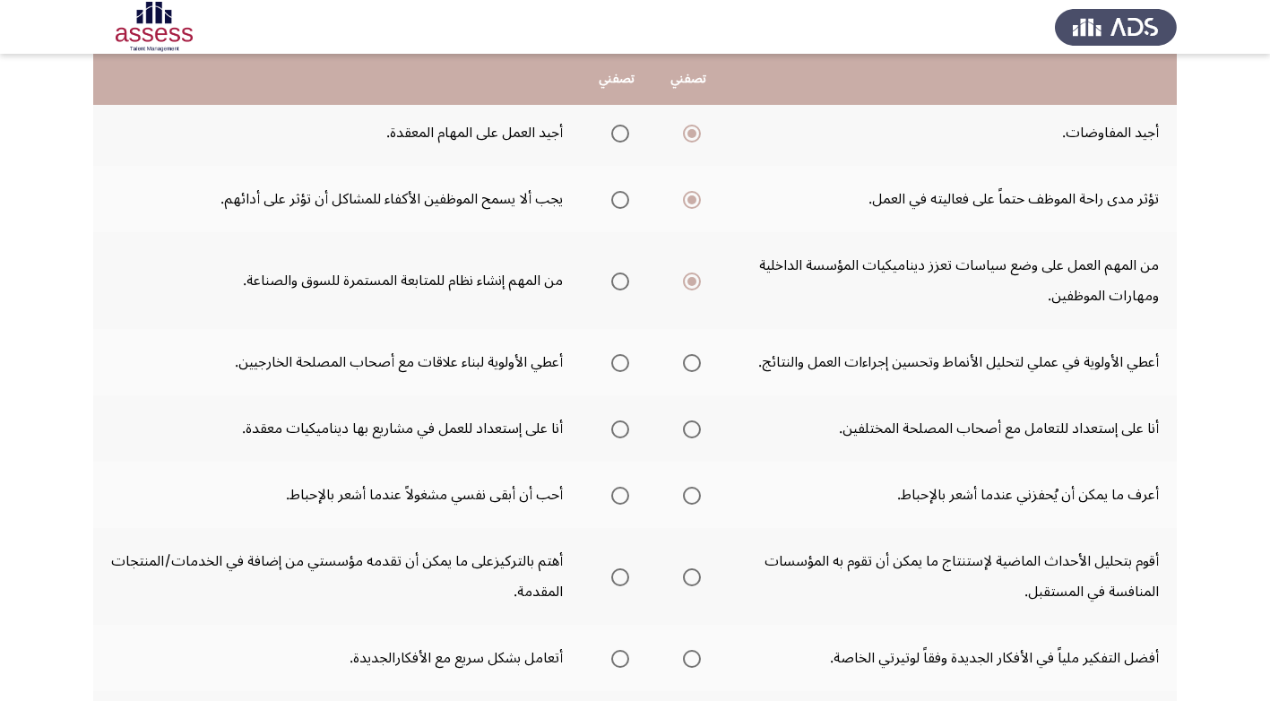
click at [689, 361] on span "Select an option" at bounding box center [692, 363] width 18 height 18
click at [689, 361] on input "Select an option" at bounding box center [692, 363] width 18 height 18
click at [689, 427] on span "Select an option" at bounding box center [692, 429] width 18 height 18
click at [689, 427] on input "Select an option" at bounding box center [692, 429] width 18 height 18
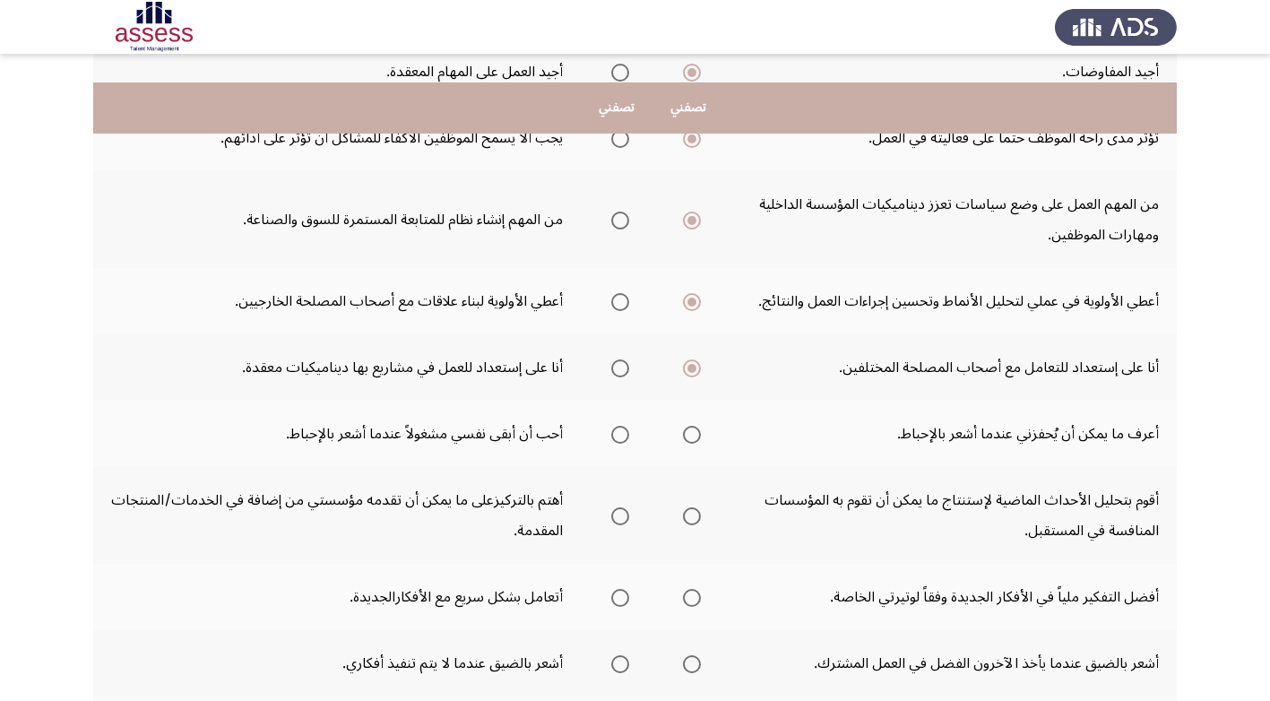
scroll to position [448, 0]
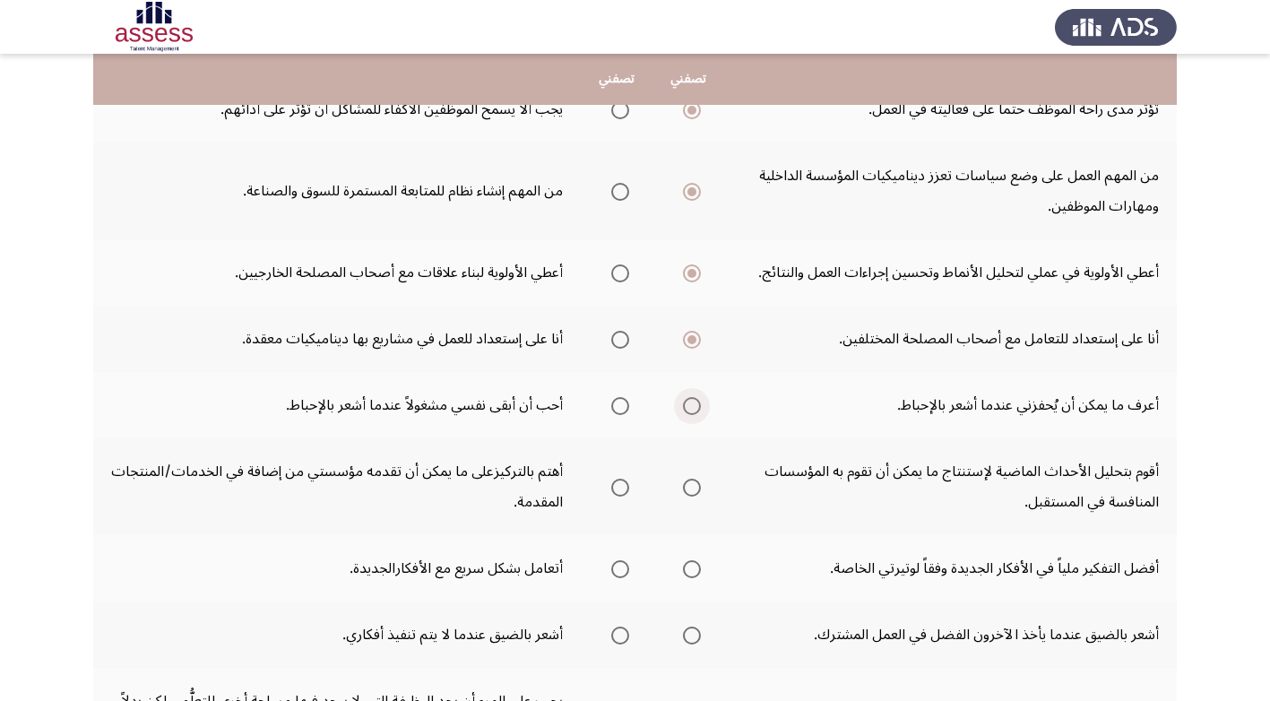
click at [689, 405] on span "Select an option" at bounding box center [692, 406] width 18 height 18
click at [689, 405] on input "Select an option" at bounding box center [692, 406] width 18 height 18
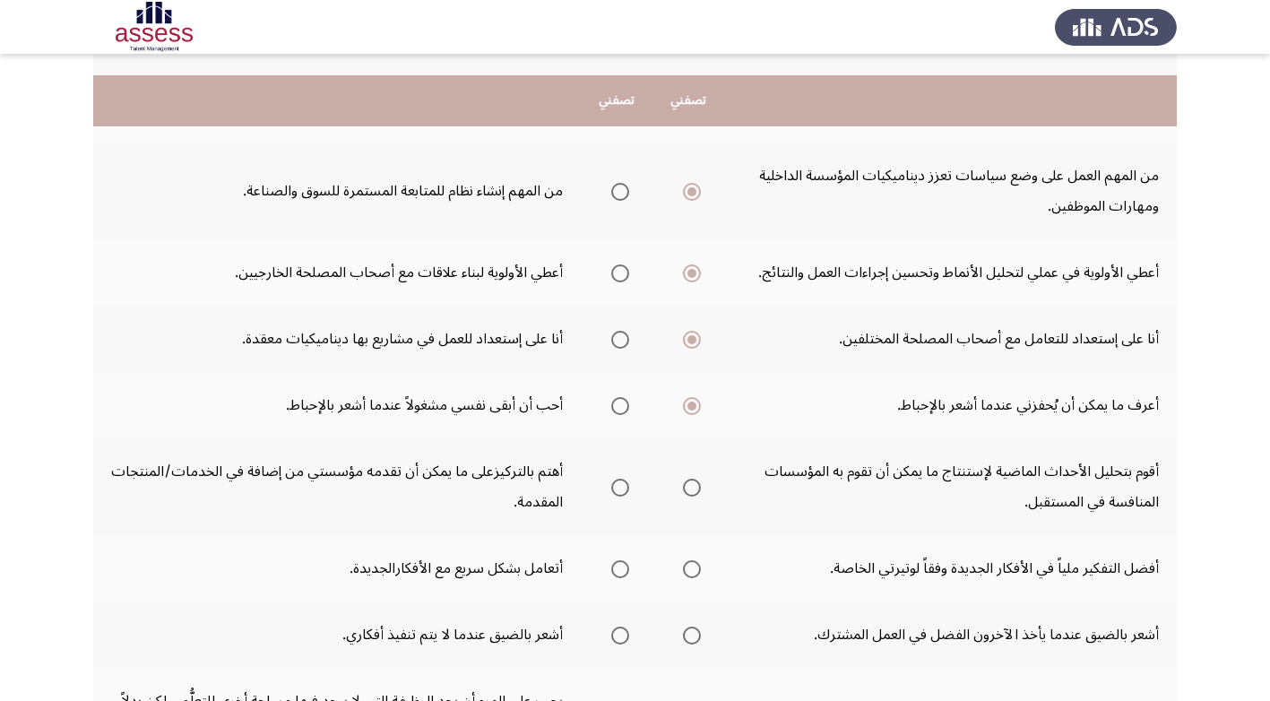
scroll to position [538, 0]
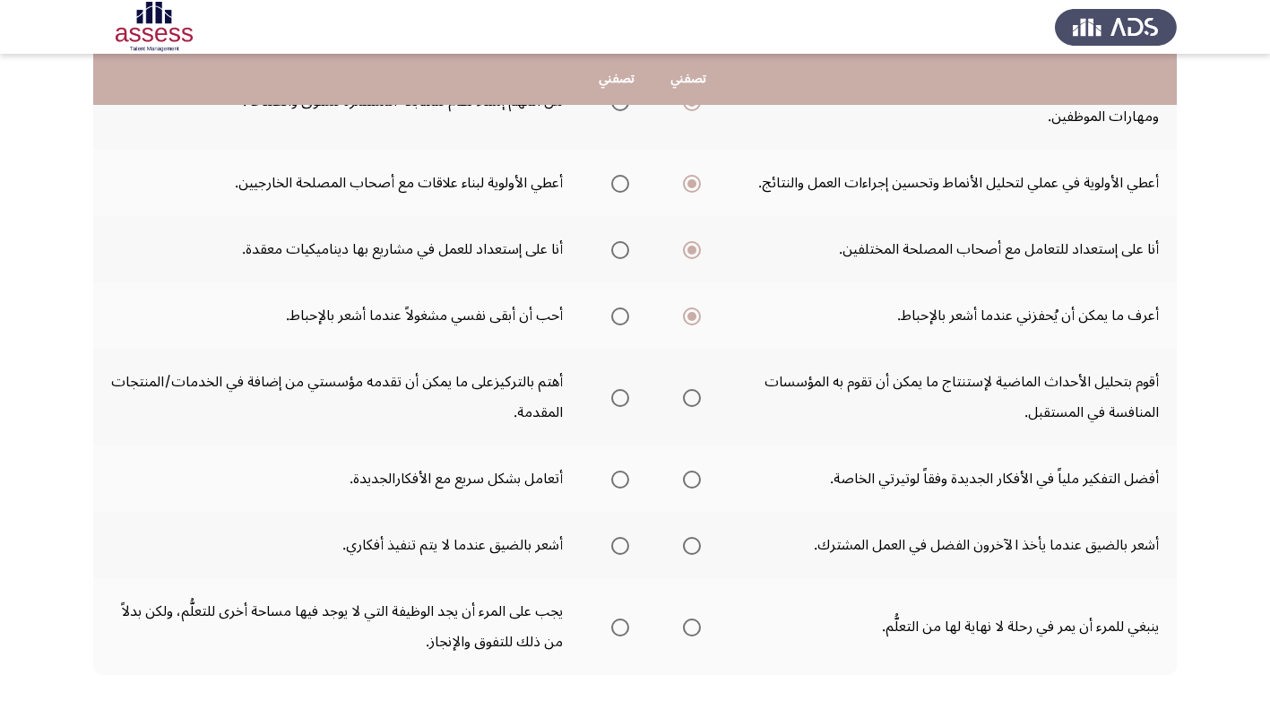
click at [692, 394] on span "Select an option" at bounding box center [692, 398] width 18 height 18
click at [692, 394] on input "Select an option" at bounding box center [692, 398] width 18 height 18
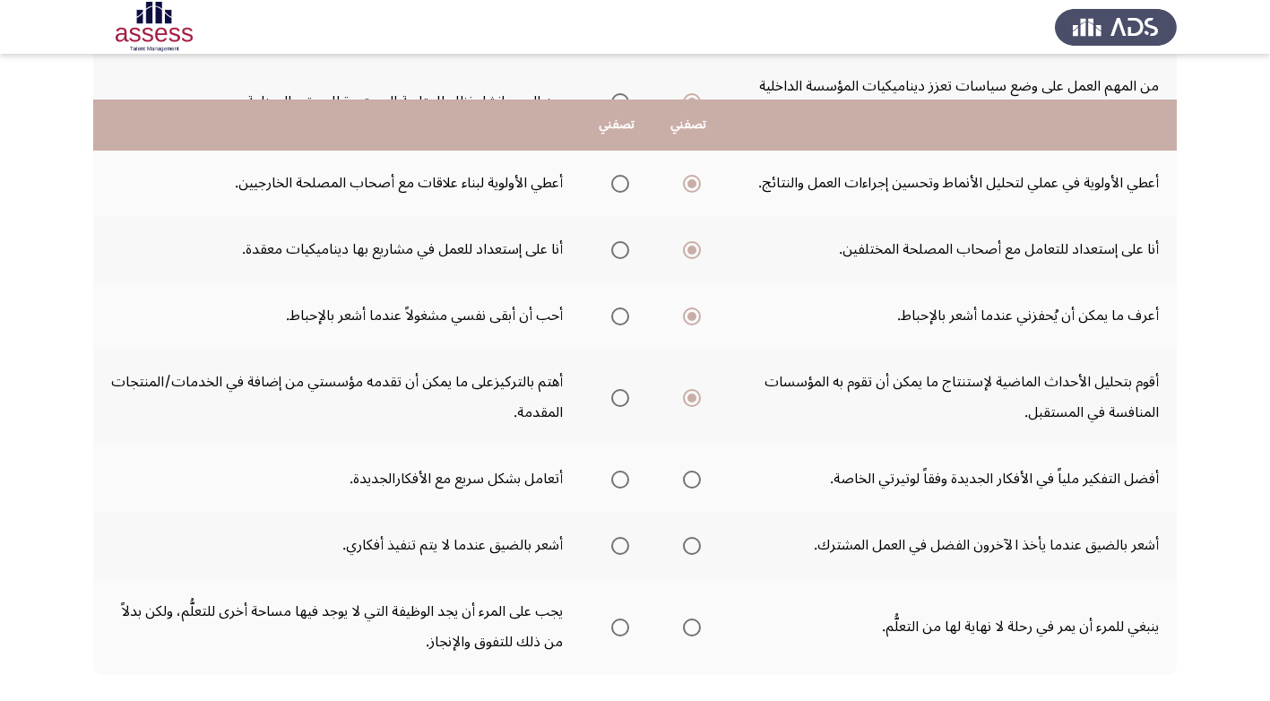
scroll to position [627, 0]
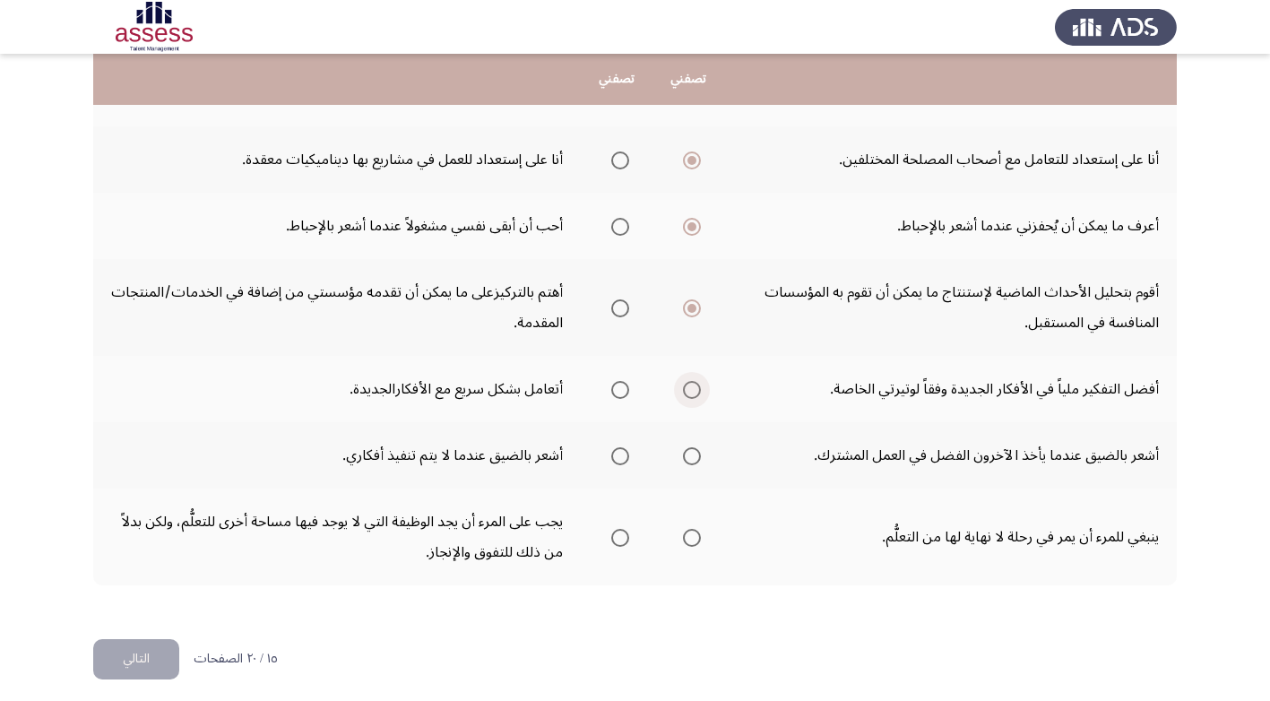
click at [693, 387] on span "Select an option" at bounding box center [692, 390] width 18 height 18
click at [693, 387] on input "Select an option" at bounding box center [692, 390] width 18 height 18
click at [688, 457] on span "Select an option" at bounding box center [692, 456] width 18 height 18
click at [688, 457] on input "Select an option" at bounding box center [692, 456] width 18 height 18
click at [694, 455] on span "Select an option" at bounding box center [691, 456] width 9 height 9
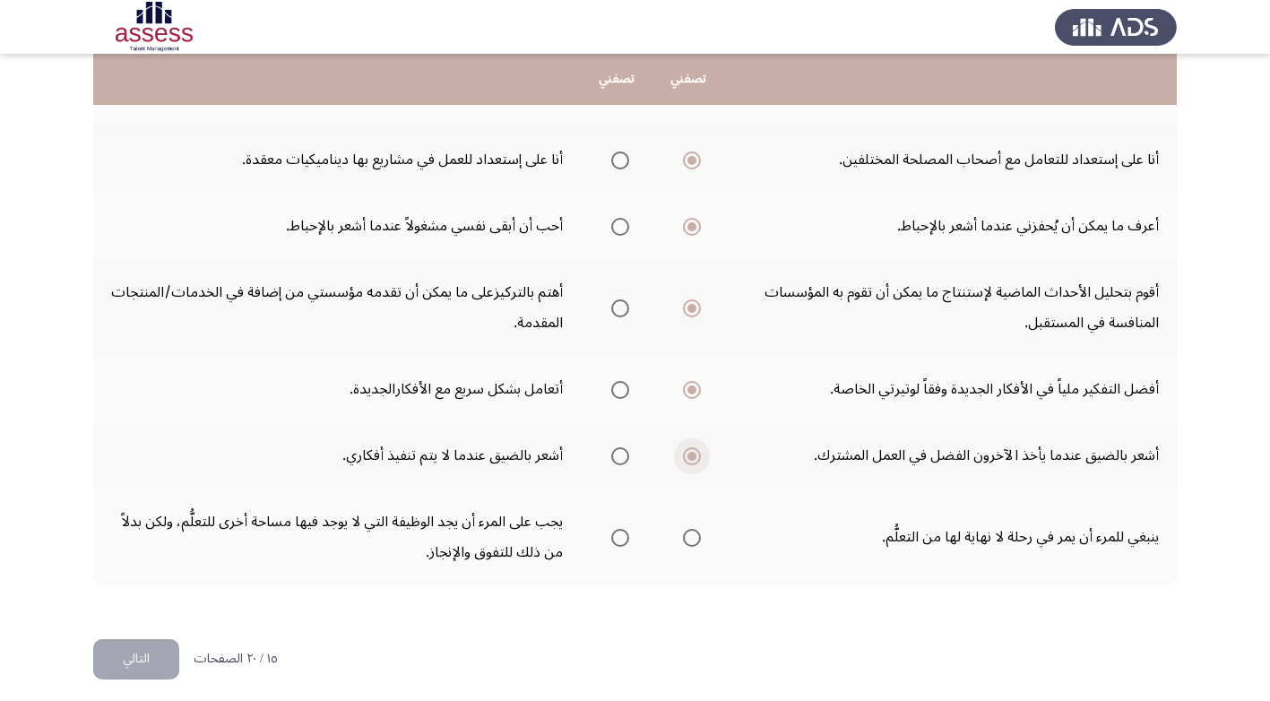
click at [694, 455] on input "Select an option" at bounding box center [692, 456] width 18 height 18
click at [695, 536] on span "Select an option" at bounding box center [692, 538] width 18 height 18
click at [695, 536] on input "Select an option" at bounding box center [692, 538] width 18 height 18
click at [154, 655] on button "التالي" at bounding box center [136, 659] width 86 height 40
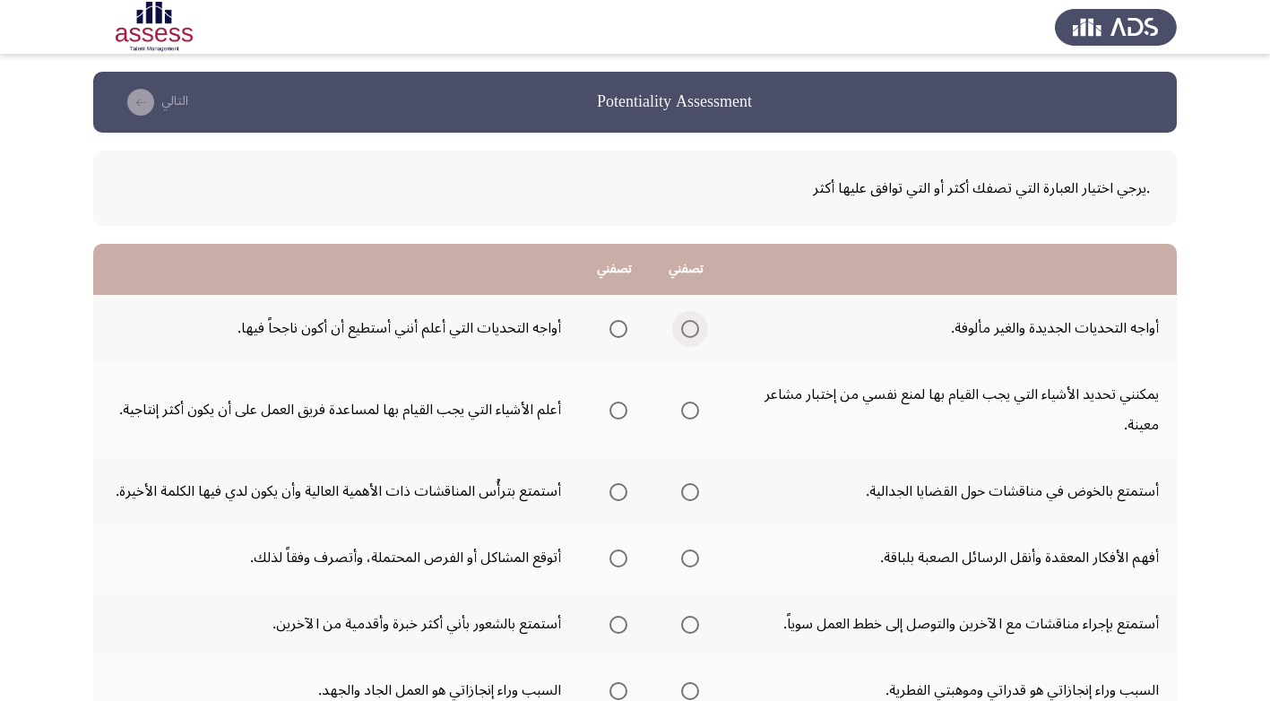
click at [690, 327] on span "Select an option" at bounding box center [690, 329] width 18 height 18
click at [690, 327] on input "Select an option" at bounding box center [690, 329] width 18 height 18
click at [610, 406] on span "Select an option" at bounding box center [618, 411] width 18 height 18
click at [610, 406] on input "Select an option" at bounding box center [618, 411] width 18 height 18
click at [612, 501] on span "Select an option" at bounding box center [618, 492] width 18 height 18
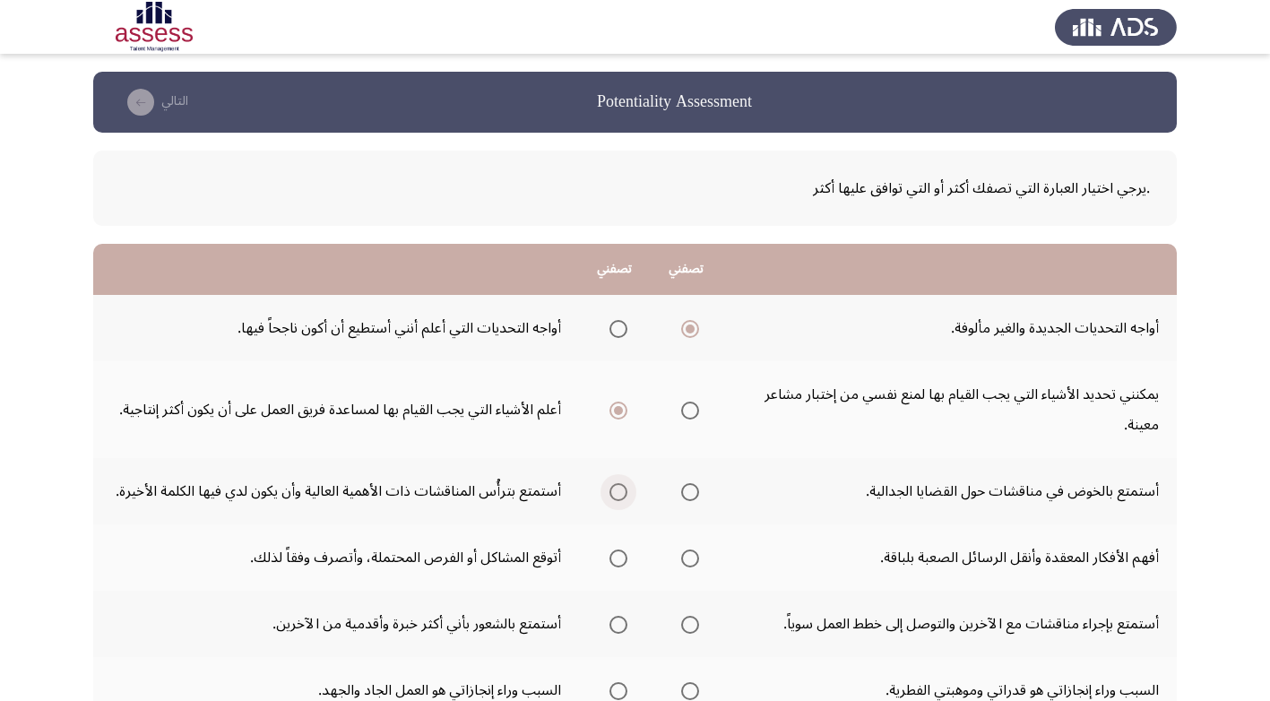
click at [612, 501] on input "Select an option" at bounding box center [618, 492] width 18 height 18
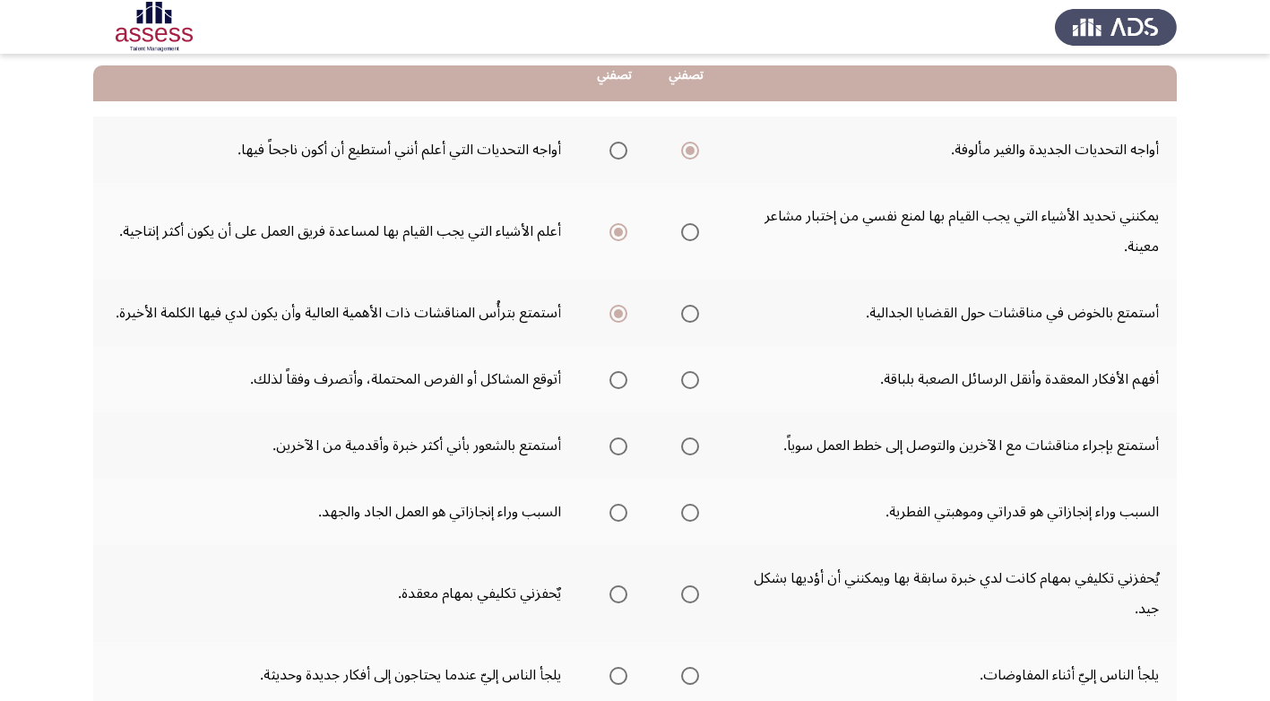
scroll to position [179, 0]
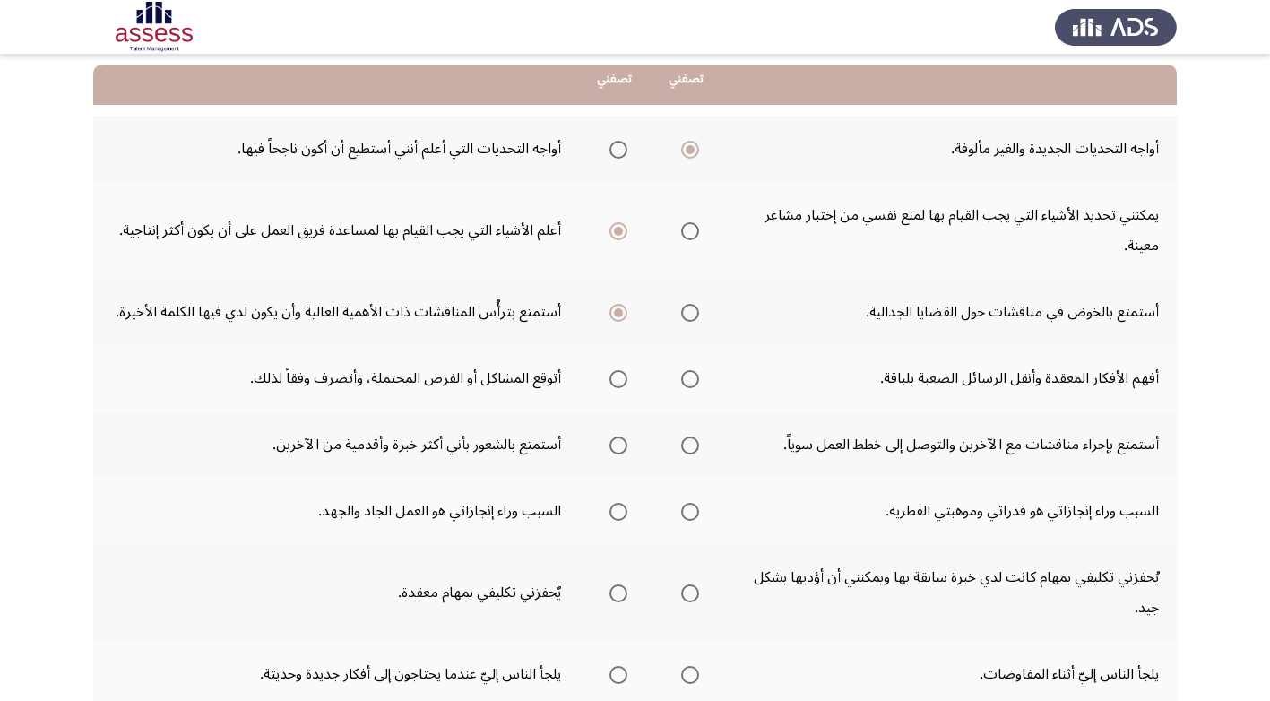
click at [686, 388] on span "Select an option" at bounding box center [690, 379] width 18 height 18
click at [686, 388] on input "Select an option" at bounding box center [690, 379] width 18 height 18
click at [611, 454] on span "Select an option" at bounding box center [618, 446] width 18 height 18
click at [611, 454] on input "Select an option" at bounding box center [618, 446] width 18 height 18
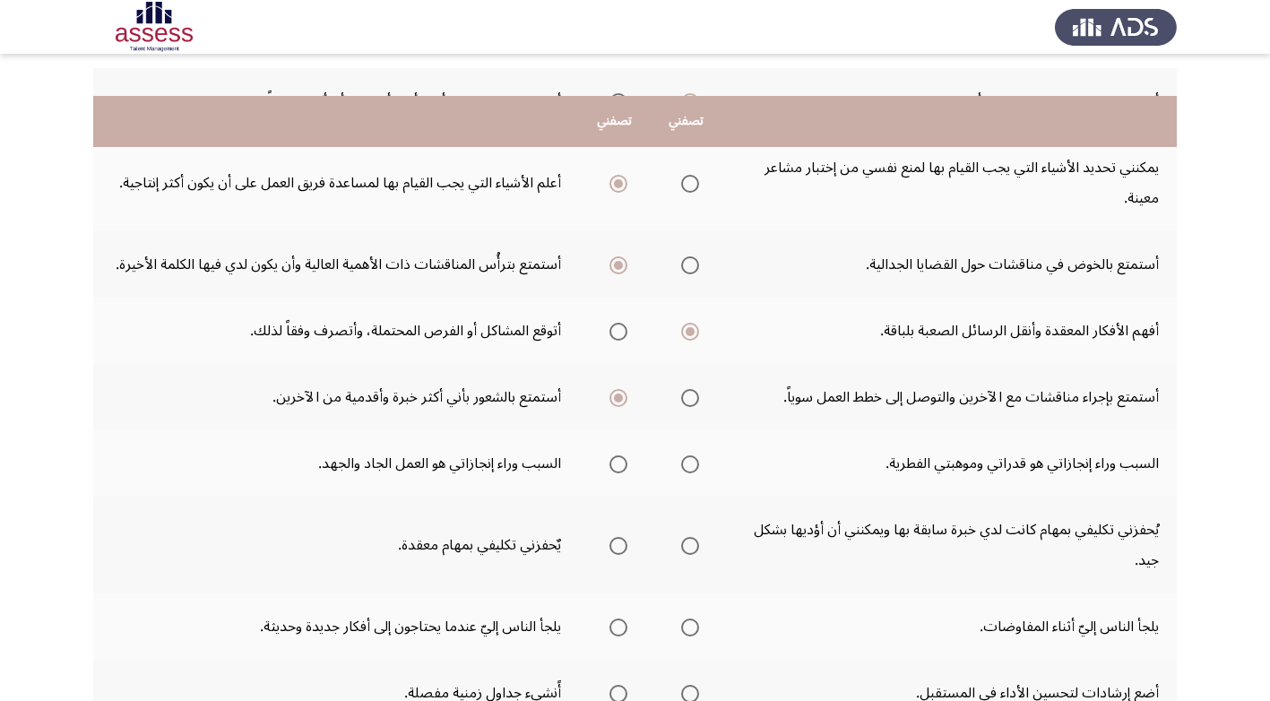
scroll to position [269, 0]
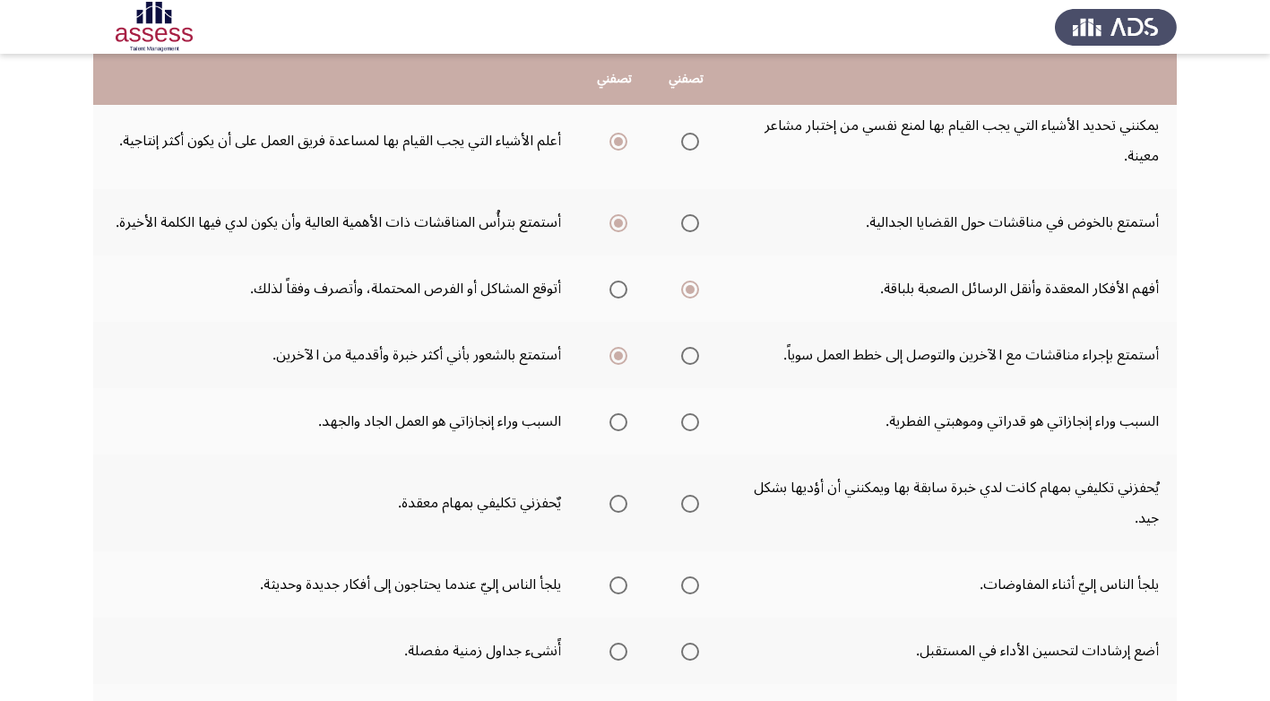
click at [609, 431] on span "Select an option" at bounding box center [618, 422] width 18 height 18
click at [609, 431] on input "Select an option" at bounding box center [618, 422] width 18 height 18
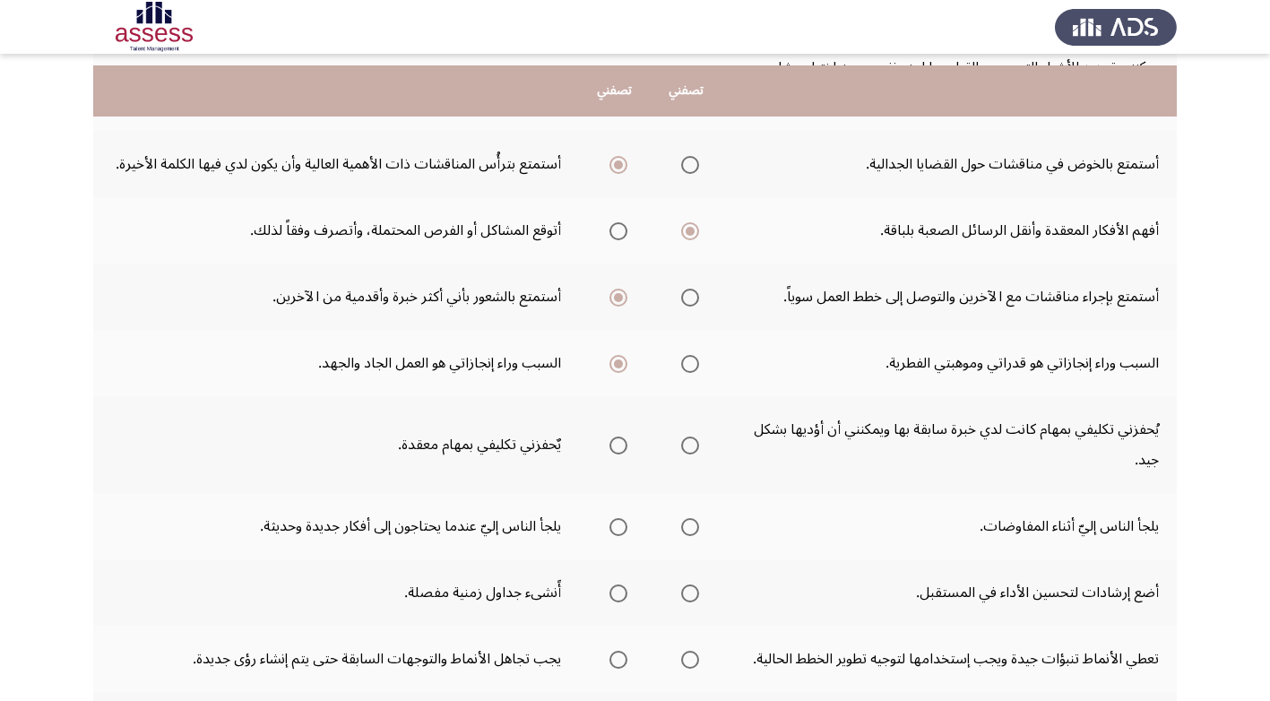
scroll to position [359, 0]
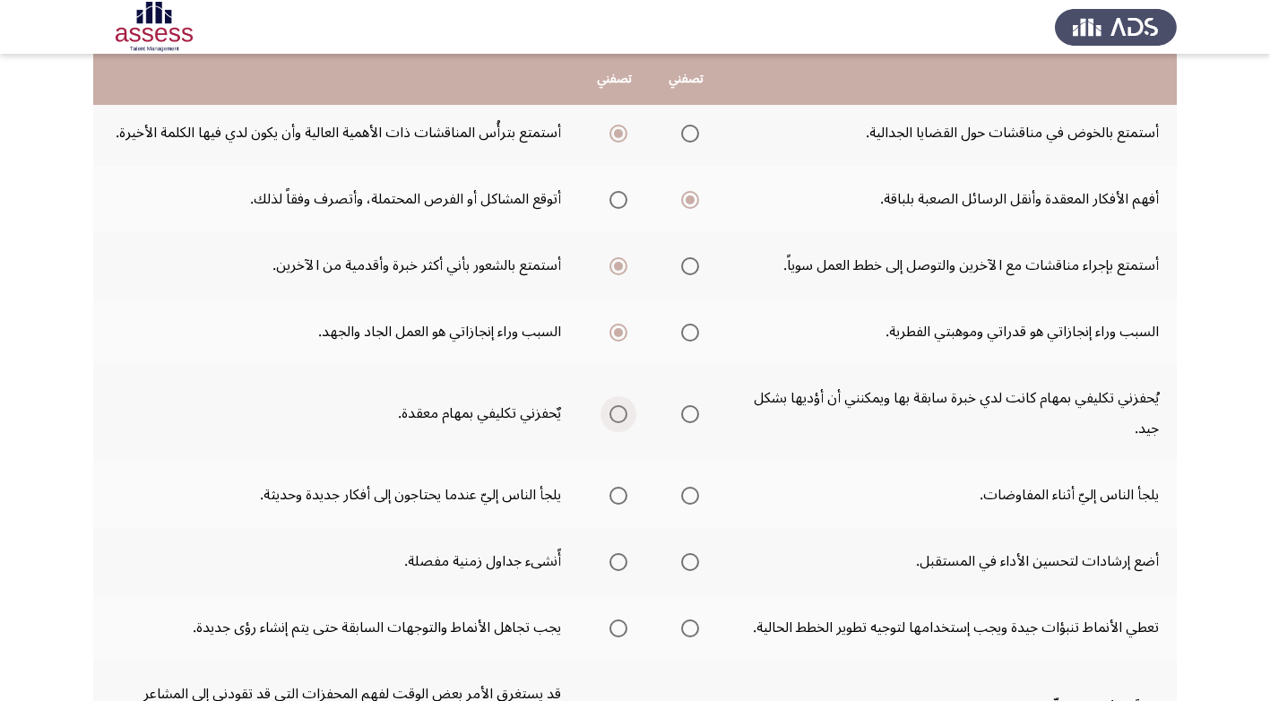
click at [612, 423] on span "Select an option" at bounding box center [618, 414] width 18 height 18
click at [612, 423] on input "Select an option" at bounding box center [618, 414] width 18 height 18
click at [615, 505] on span "Select an option" at bounding box center [618, 496] width 18 height 18
click at [615, 505] on input "Select an option" at bounding box center [618, 496] width 18 height 18
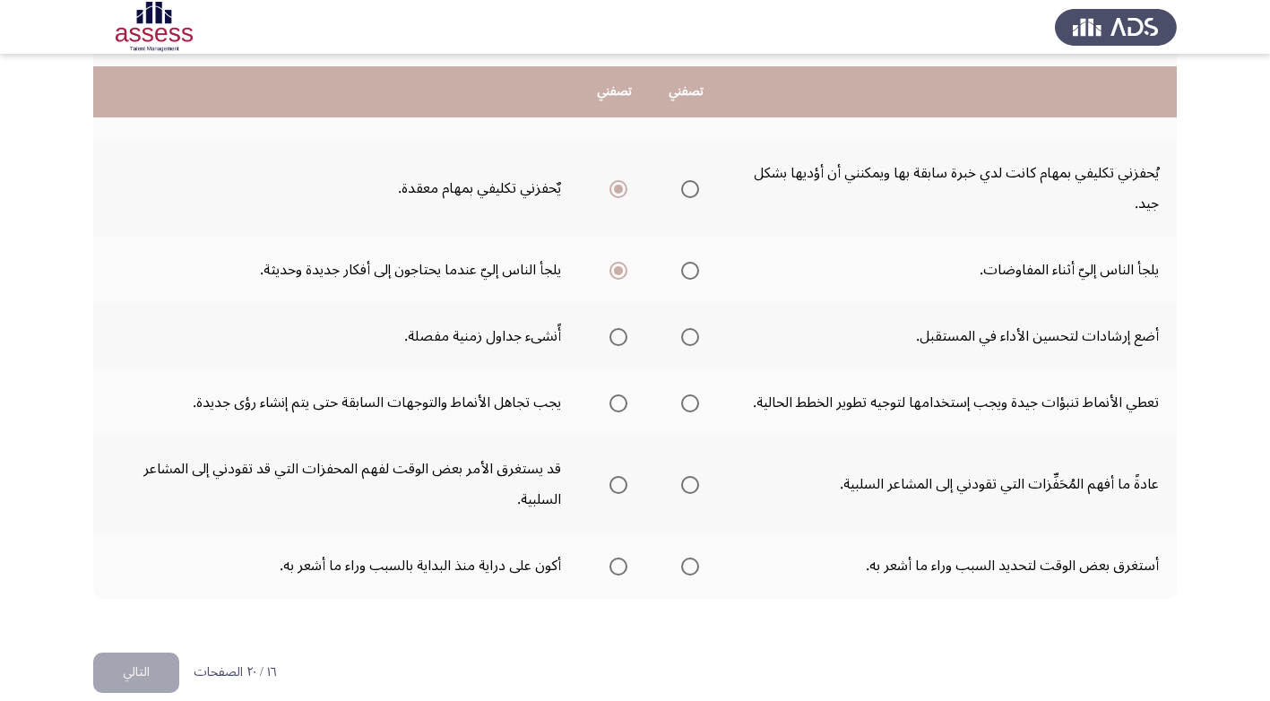
scroll to position [627, 0]
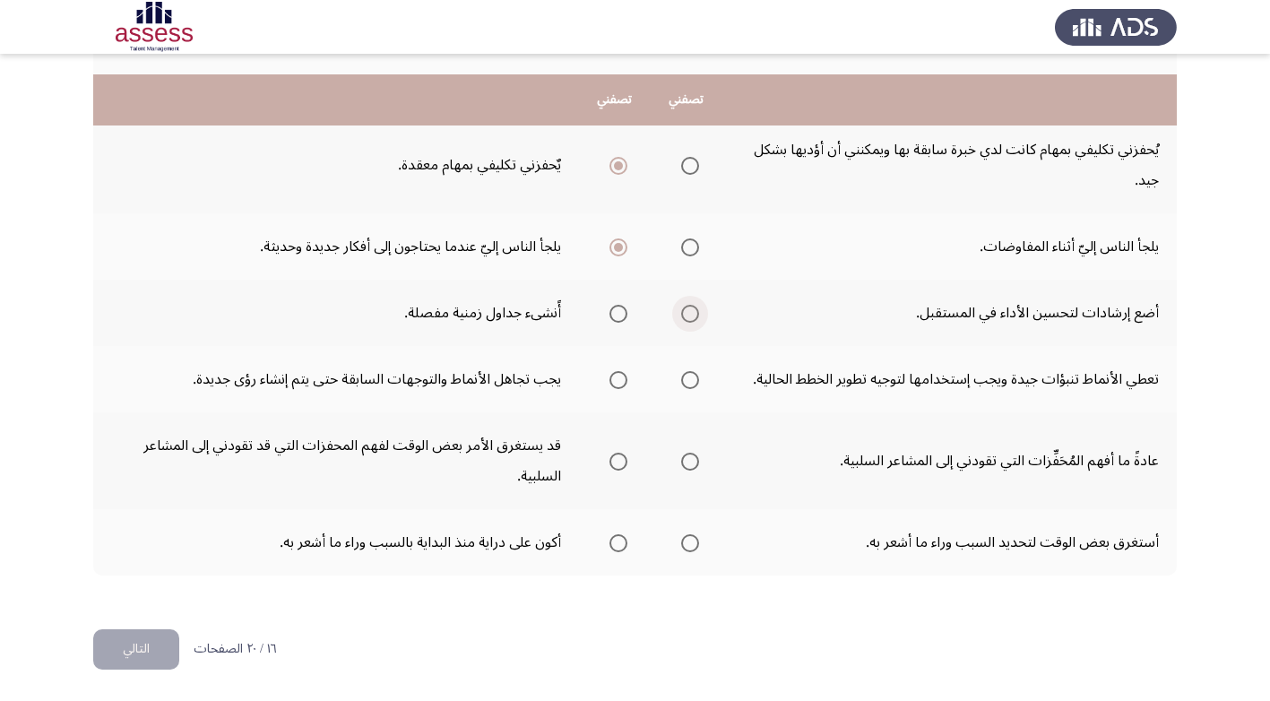
click at [686, 320] on span "Select an option" at bounding box center [690, 314] width 18 height 18
click at [686, 320] on input "Select an option" at bounding box center [690, 314] width 18 height 18
click at [690, 380] on span "Select an option" at bounding box center [690, 380] width 0 height 0
click at [686, 389] on input "Select an option" at bounding box center [690, 380] width 18 height 18
click at [691, 471] on span "Select an option" at bounding box center [690, 462] width 18 height 18
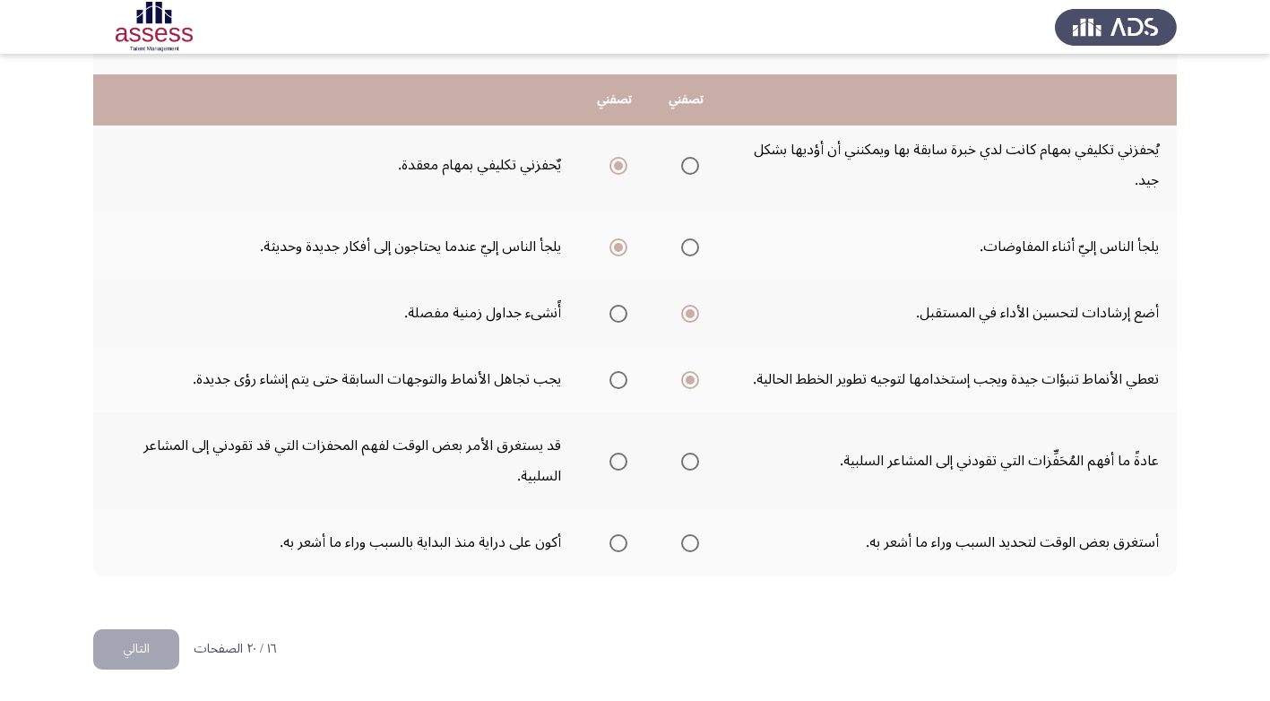
click at [691, 471] on input "Select an option" at bounding box center [690, 462] width 18 height 18
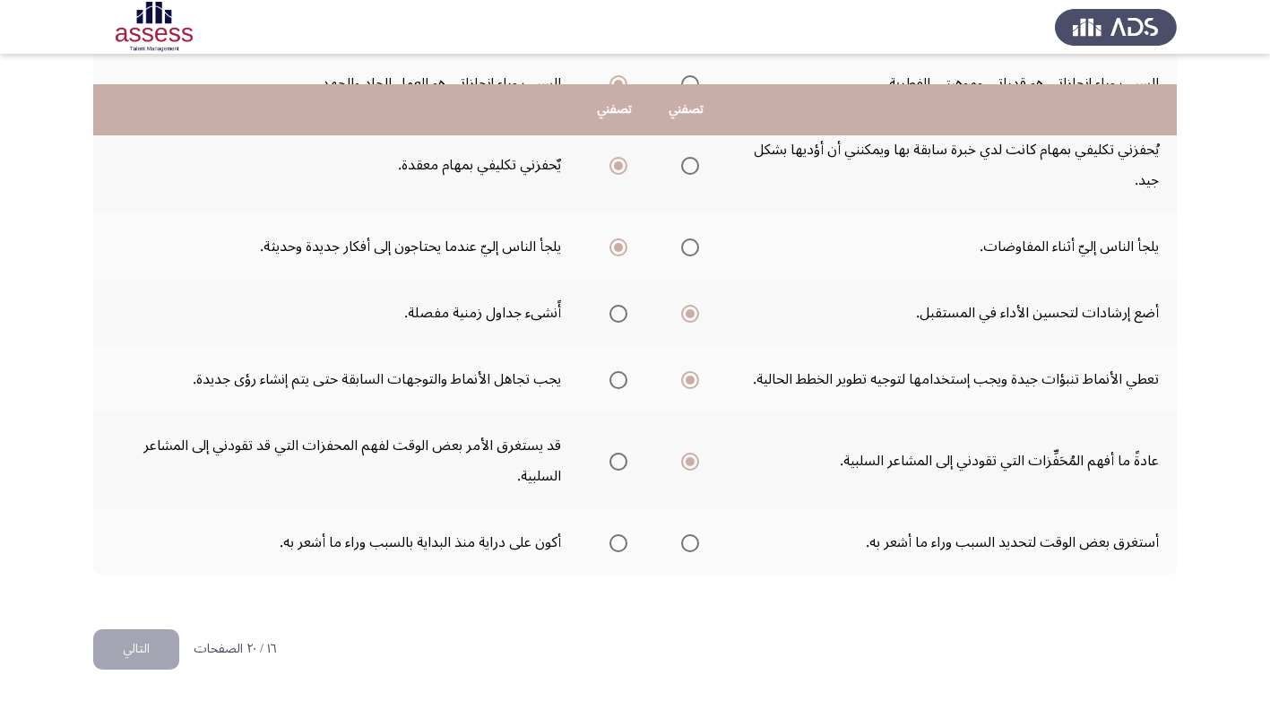
scroll to position [637, 0]
click at [615, 544] on span "Select an option" at bounding box center [618, 543] width 18 height 18
click at [615, 544] on input "Select an option" at bounding box center [618, 543] width 18 height 18
click at [141, 645] on button "التالي" at bounding box center [136, 649] width 86 height 40
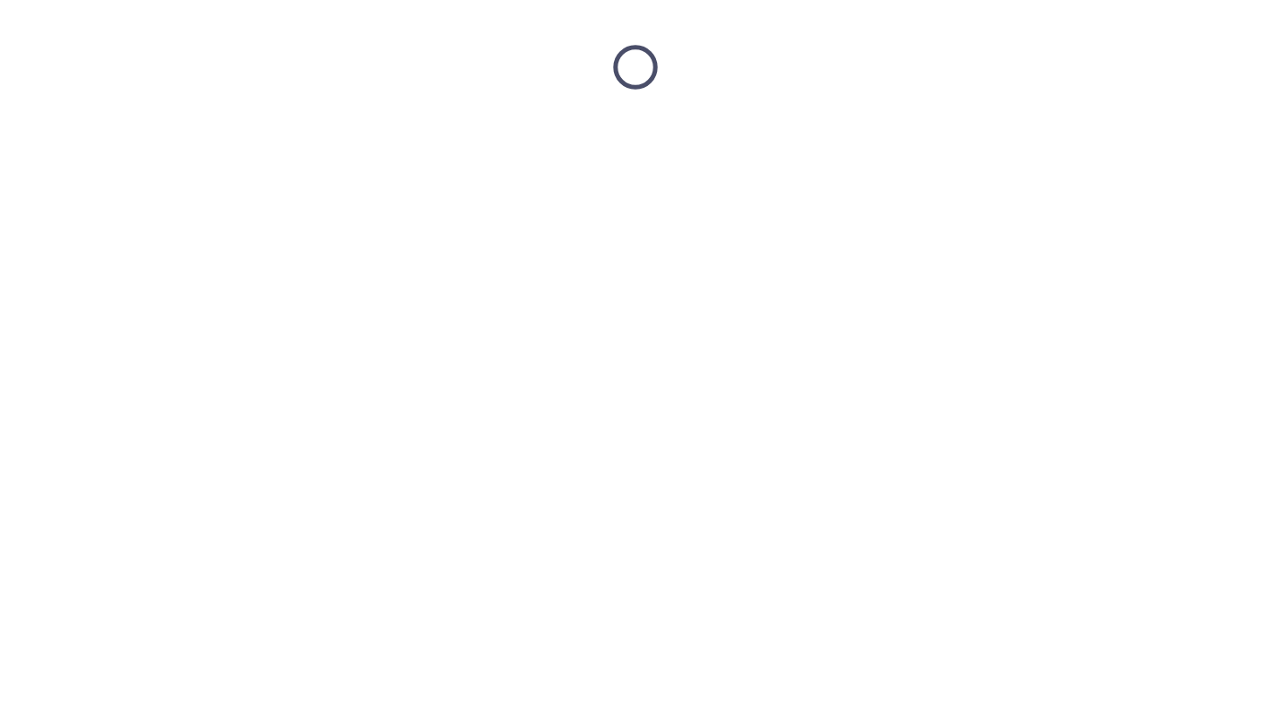
scroll to position [0, 0]
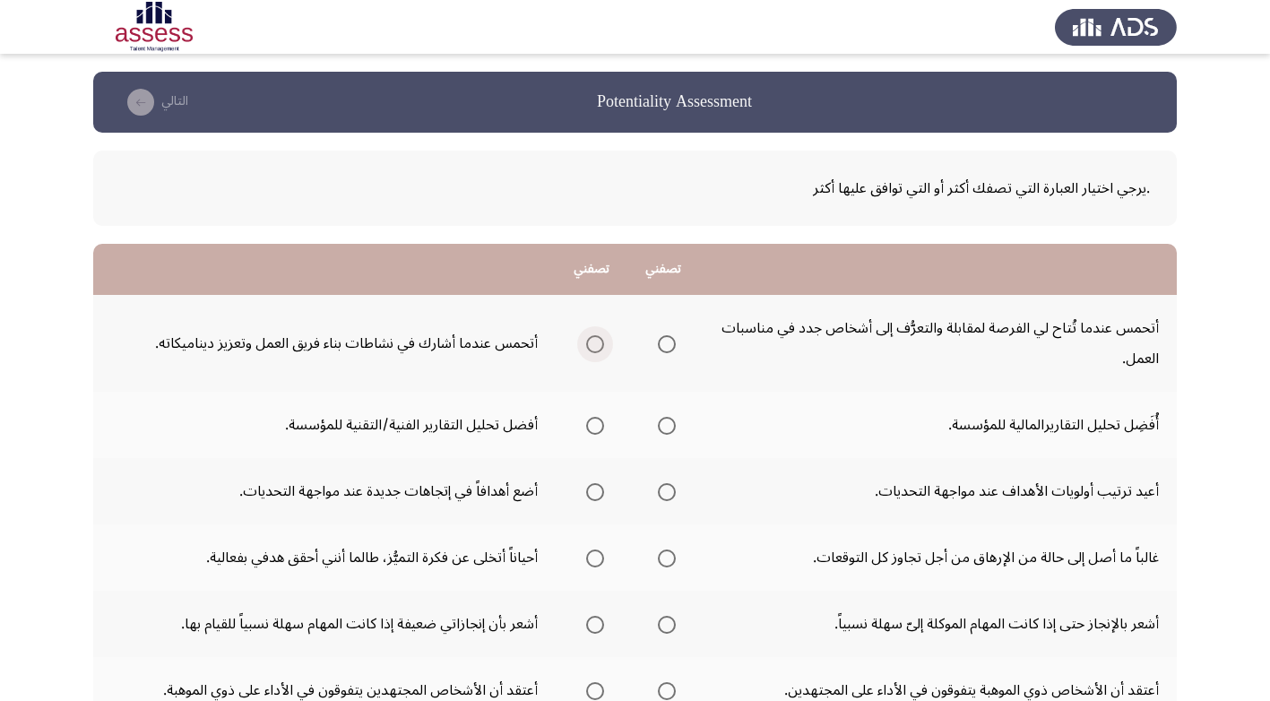
click at [594, 342] on span "Select an option" at bounding box center [595, 344] width 18 height 18
click at [594, 342] on input "Select an option" at bounding box center [595, 344] width 18 height 18
click at [661, 423] on span "Select an option" at bounding box center [667, 426] width 18 height 18
click at [661, 423] on input "Select an option" at bounding box center [667, 426] width 18 height 18
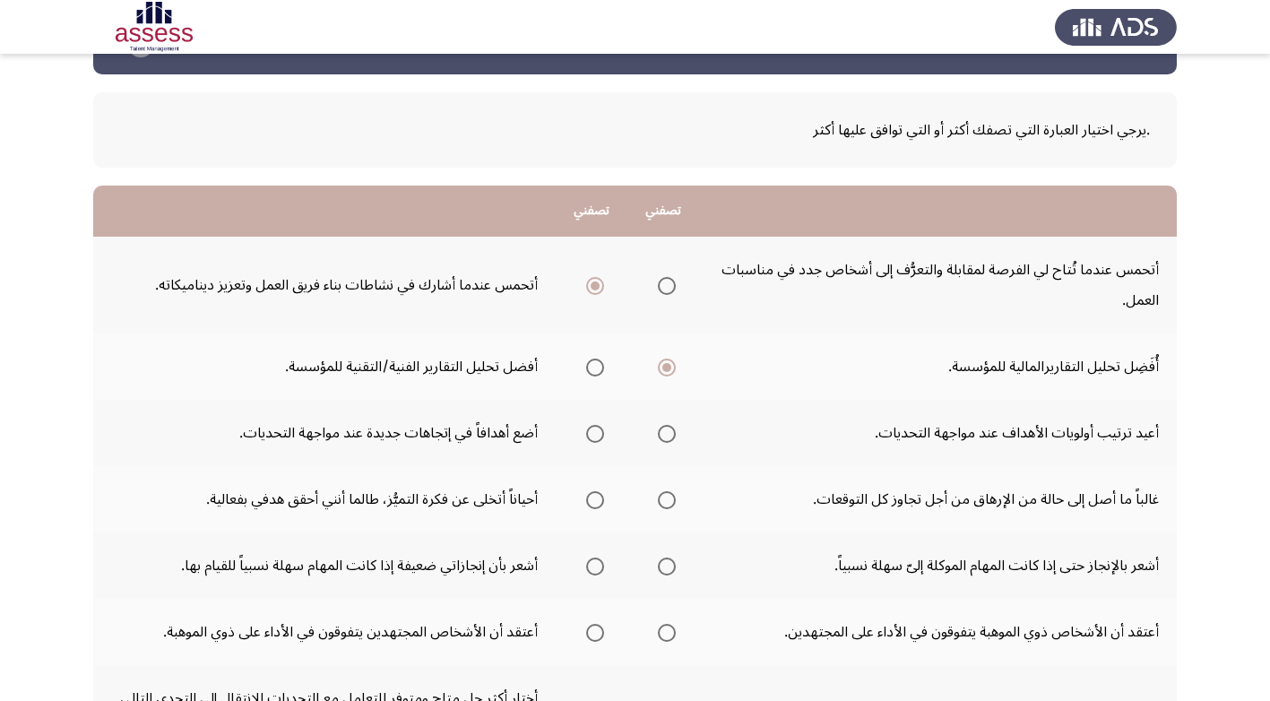
scroll to position [90, 0]
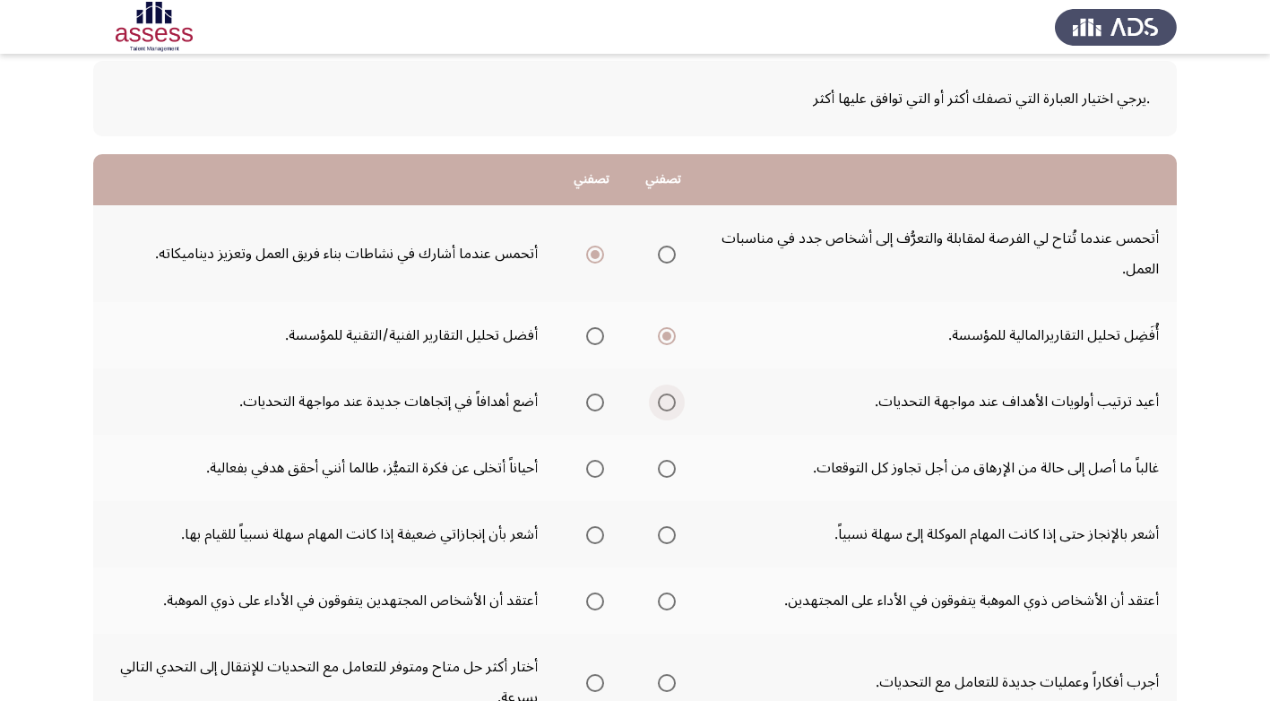
click at [670, 399] on span "Select an option" at bounding box center [667, 402] width 18 height 18
click at [670, 399] on input "Select an option" at bounding box center [667, 402] width 18 height 18
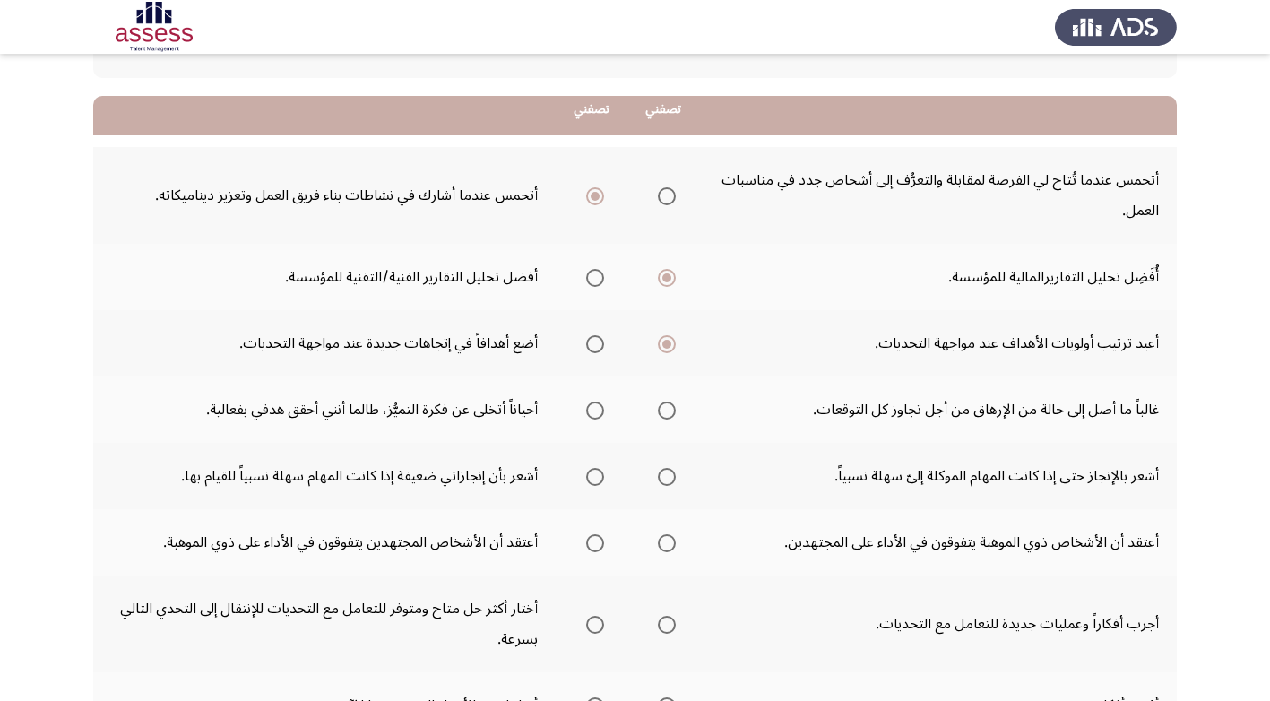
scroll to position [179, 0]
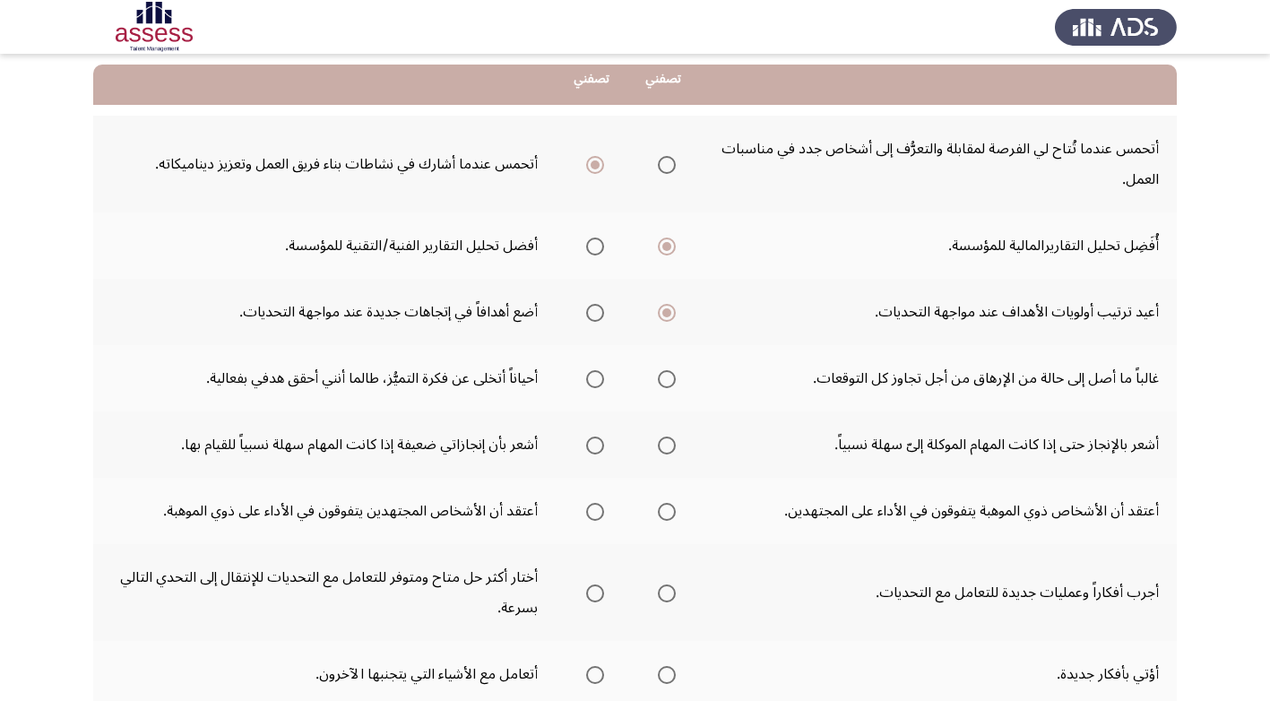
click at [670, 381] on span "Select an option" at bounding box center [667, 379] width 18 height 18
click at [670, 381] on input "Select an option" at bounding box center [667, 379] width 18 height 18
click at [660, 443] on span "Select an option" at bounding box center [667, 446] width 18 height 18
click at [660, 443] on input "Select an option" at bounding box center [667, 446] width 18 height 18
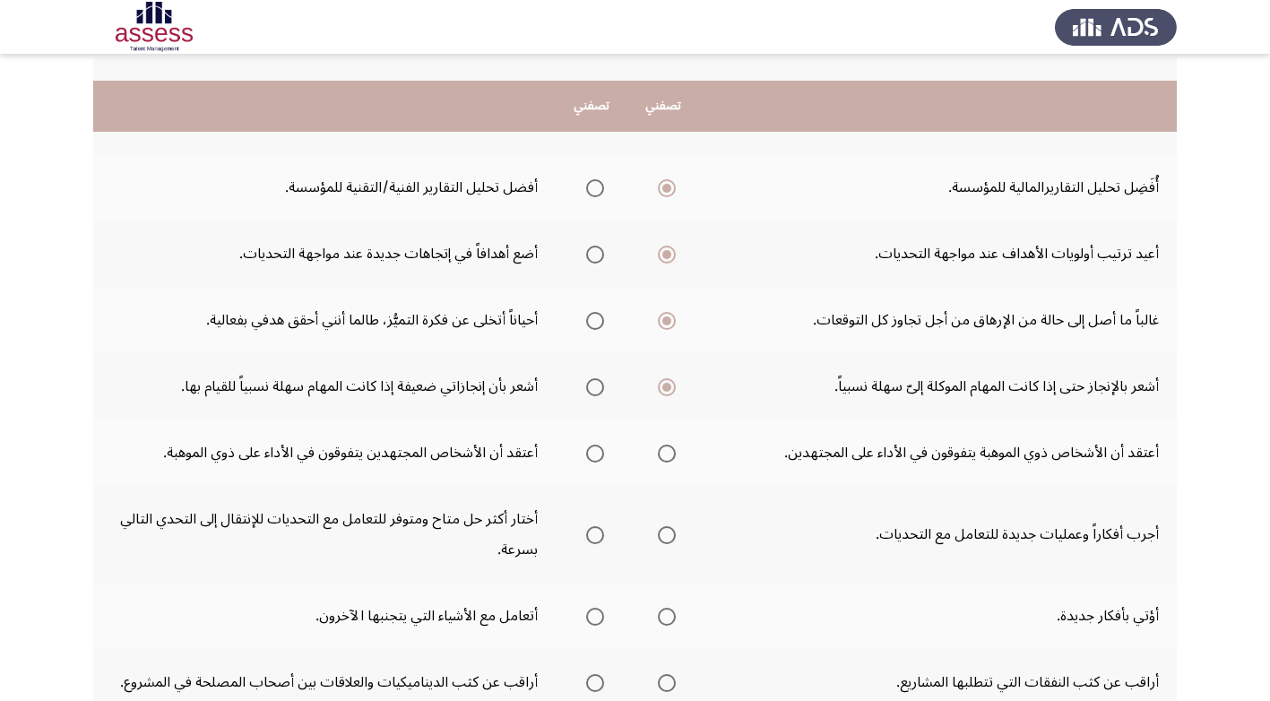
scroll to position [269, 0]
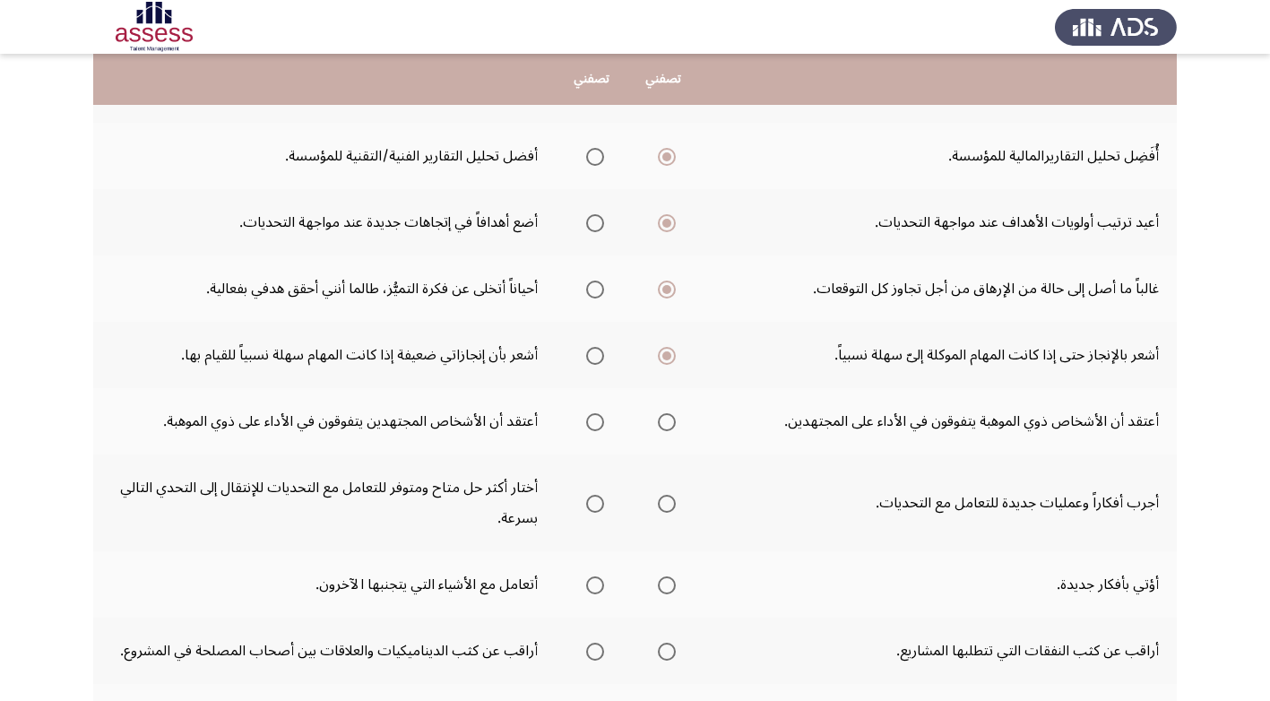
click at [592, 419] on span "Select an option" at bounding box center [595, 422] width 18 height 18
click at [592, 419] on input "Select an option" at bounding box center [595, 422] width 18 height 18
click at [661, 503] on span "Select an option" at bounding box center [667, 504] width 18 height 18
click at [661, 503] on input "Select an option" at bounding box center [667, 504] width 18 height 18
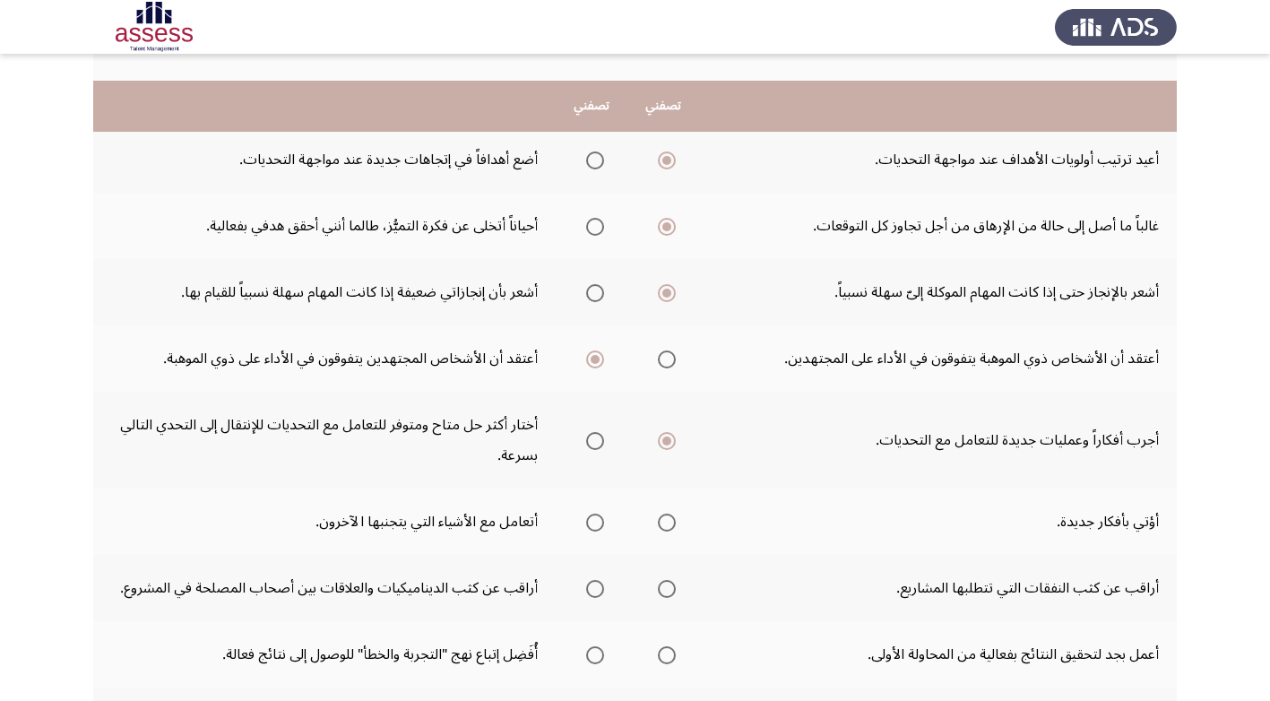
scroll to position [359, 0]
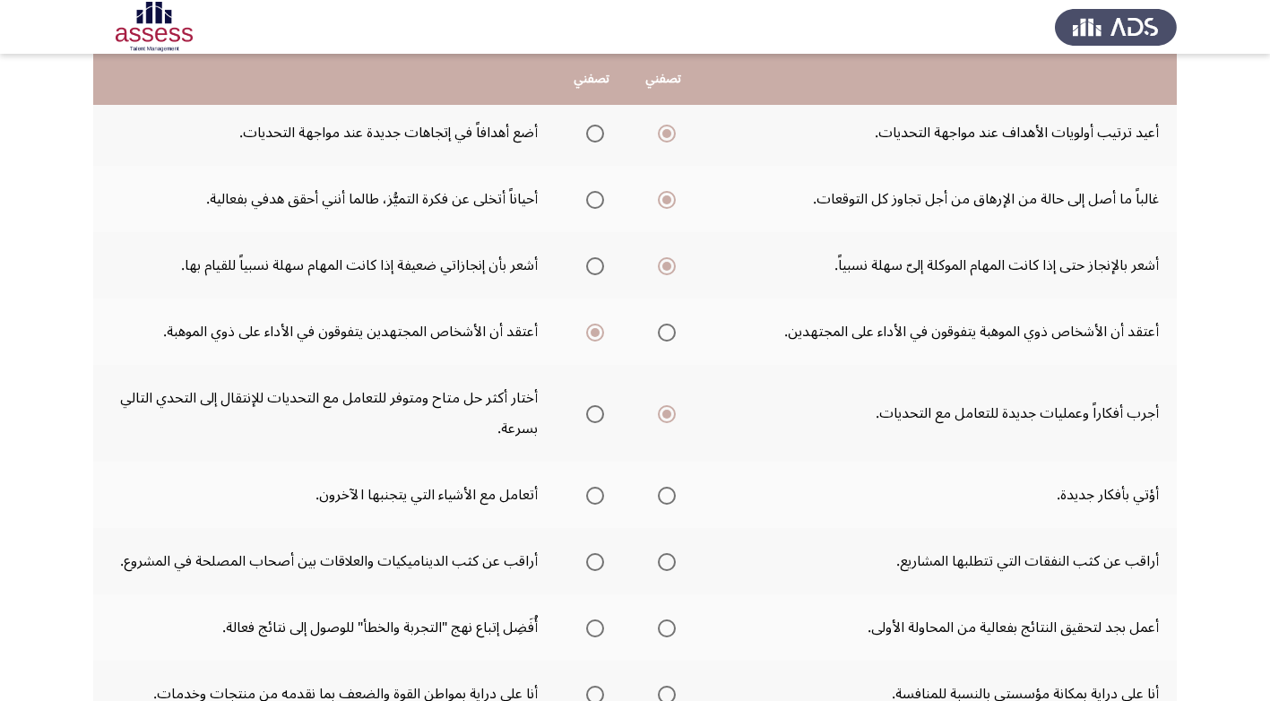
click at [668, 494] on span "Select an option" at bounding box center [667, 496] width 18 height 18
click at [668, 494] on input "Select an option" at bounding box center [667, 496] width 18 height 18
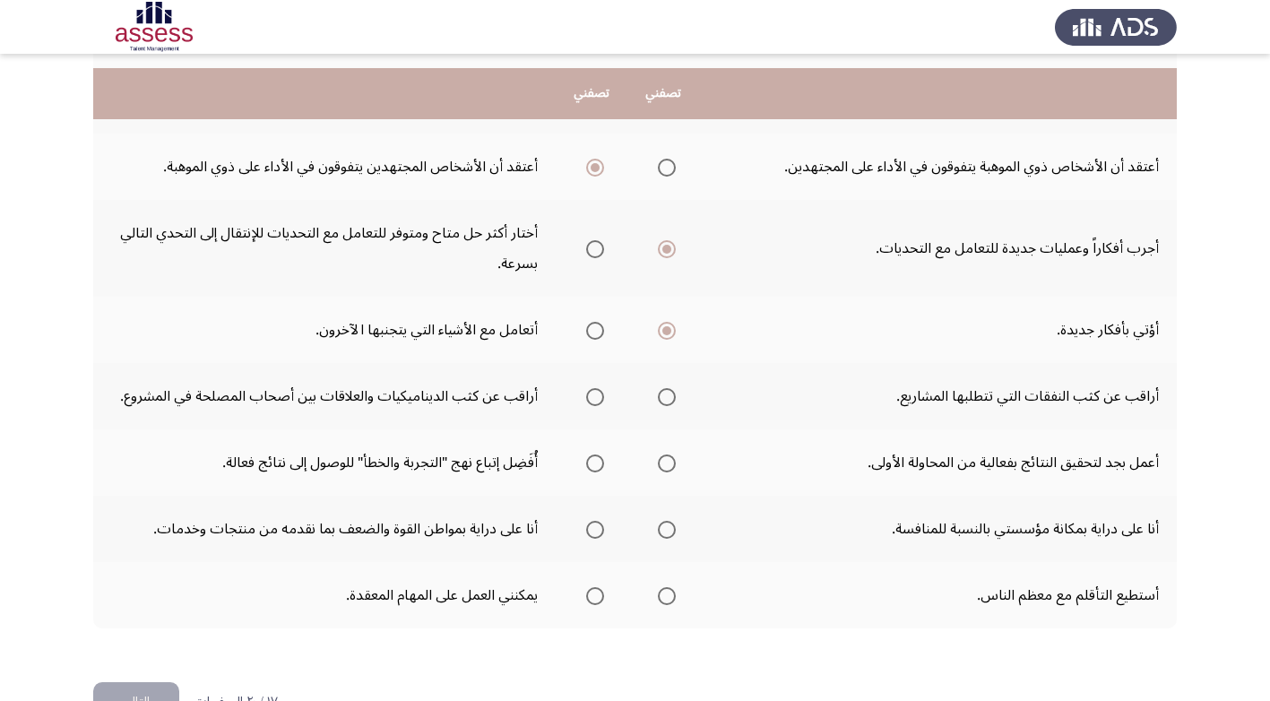
scroll to position [538, 0]
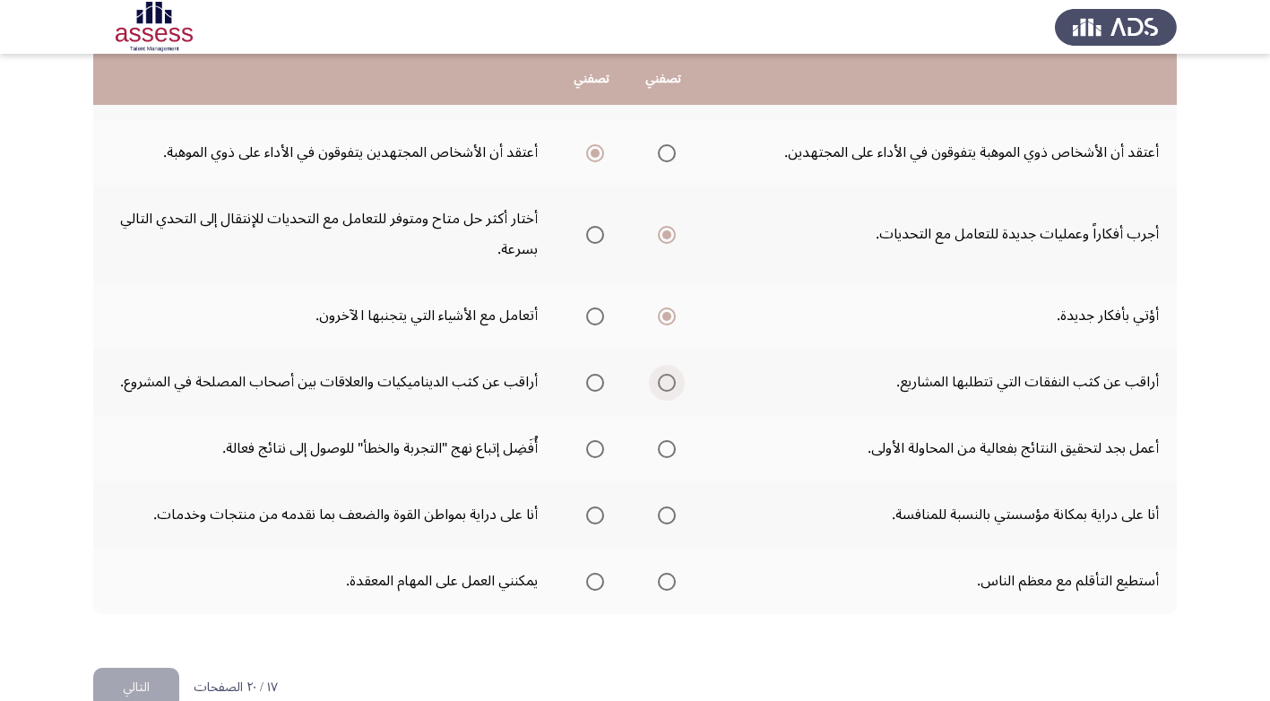
click at [670, 379] on span "Select an option" at bounding box center [667, 383] width 18 height 18
click at [670, 379] on input "Select an option" at bounding box center [667, 383] width 18 height 18
click at [671, 445] on span "Select an option" at bounding box center [667, 449] width 18 height 18
click at [671, 445] on input "Select an option" at bounding box center [667, 449] width 18 height 18
click at [668, 513] on span "Select an option" at bounding box center [667, 515] width 18 height 18
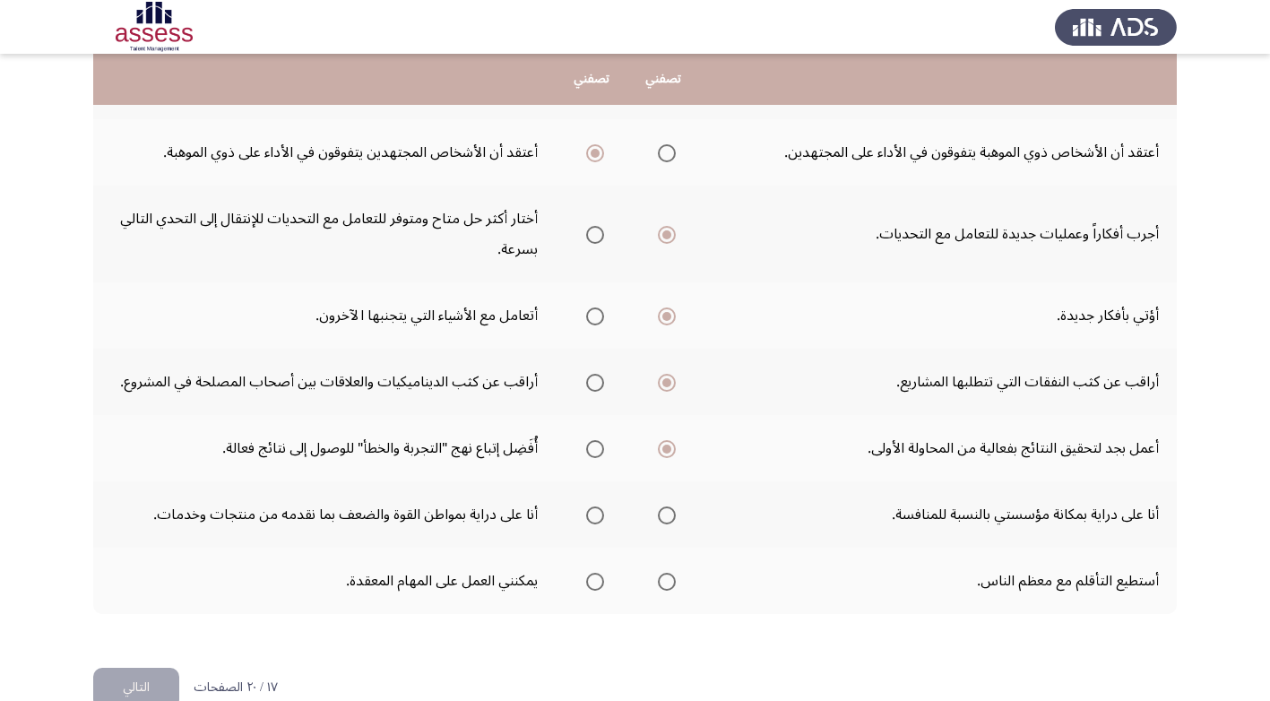
click at [668, 513] on input "Select an option" at bounding box center [667, 515] width 18 height 18
click at [668, 578] on span "Select an option" at bounding box center [667, 582] width 18 height 18
click at [668, 578] on input "Select an option" at bounding box center [667, 582] width 18 height 18
click at [143, 679] on button "التالي" at bounding box center [136, 688] width 86 height 40
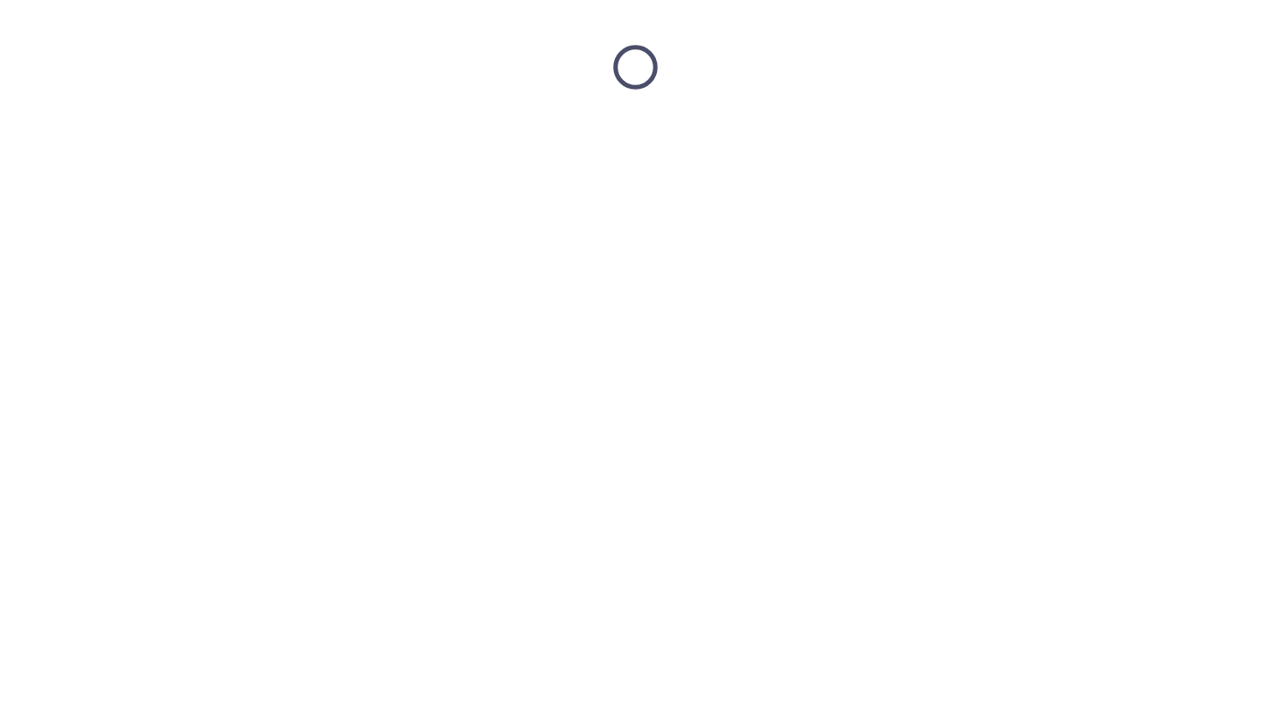
scroll to position [0, 0]
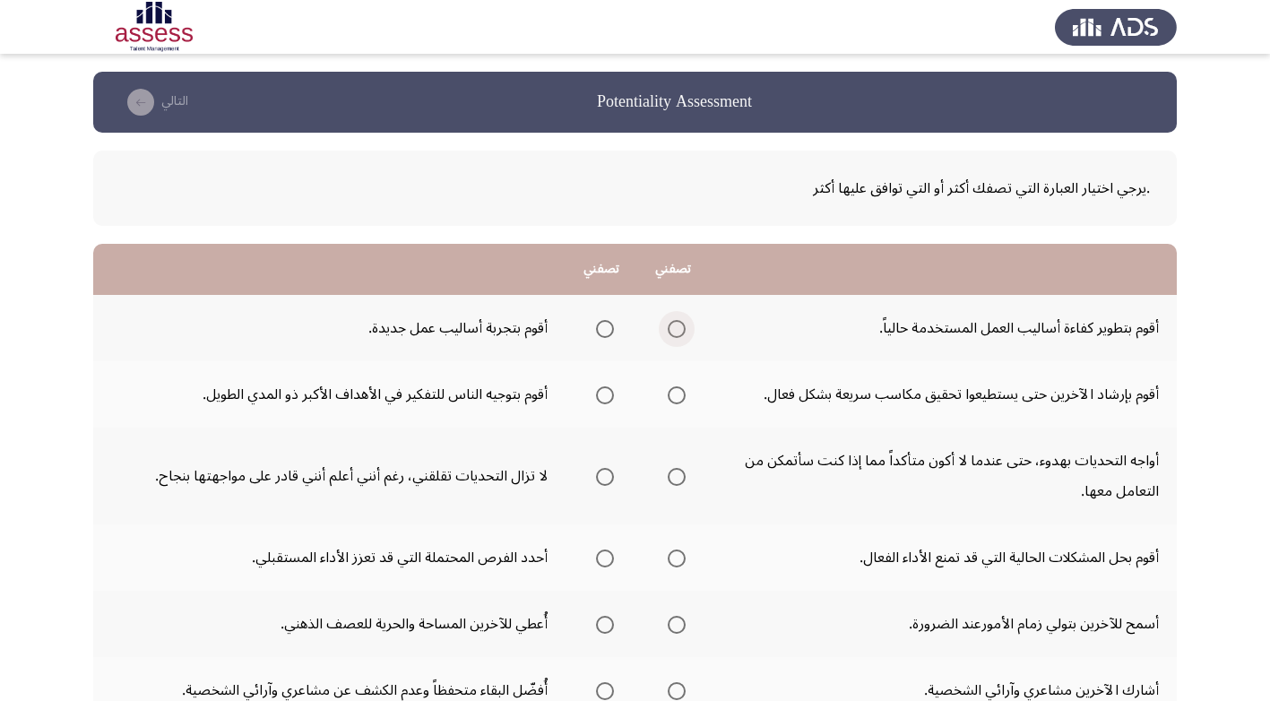
click at [677, 326] on span "Select an option" at bounding box center [677, 329] width 18 height 18
click at [677, 326] on input "Select an option" at bounding box center [677, 329] width 18 height 18
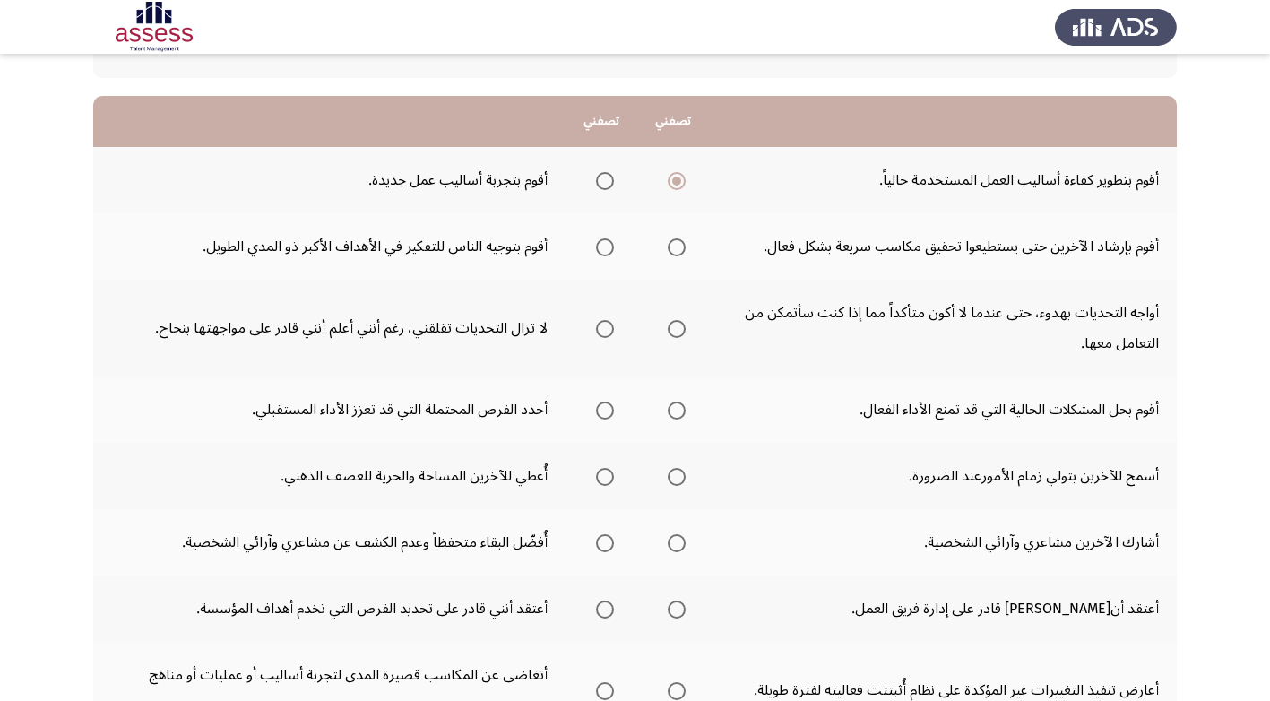
scroll to position [179, 0]
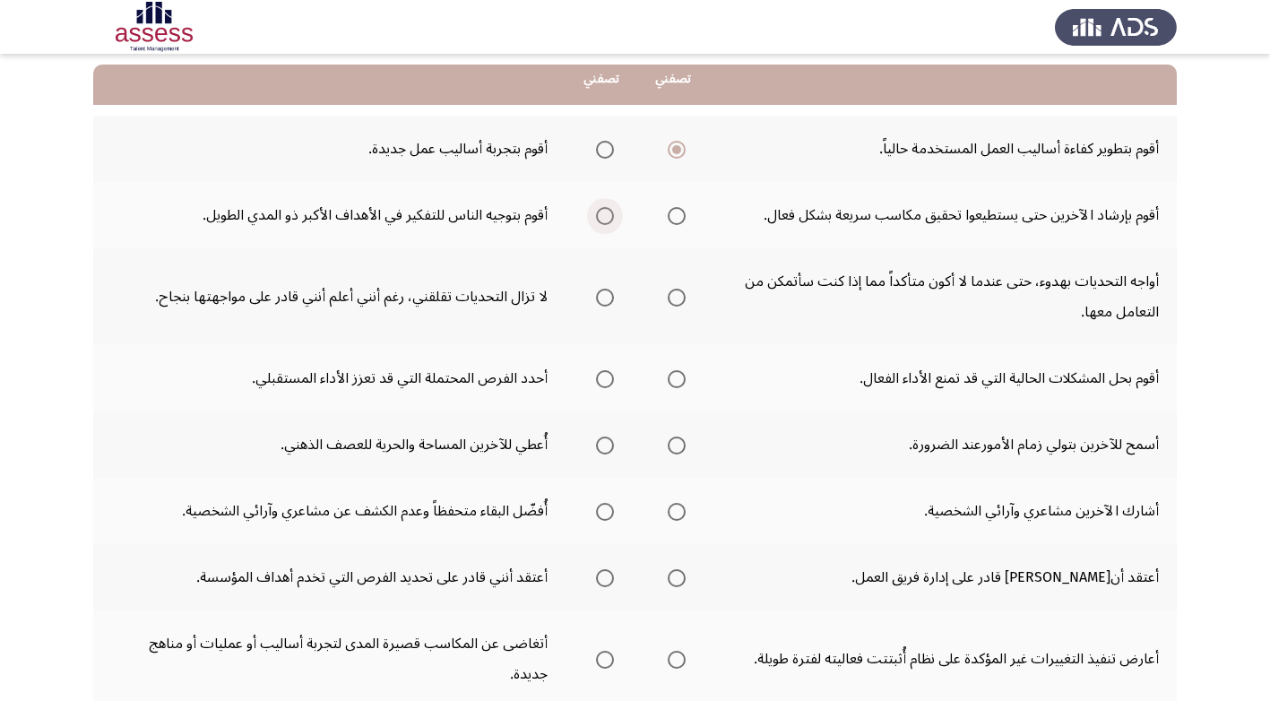
click at [604, 215] on span "Select an option" at bounding box center [605, 216] width 18 height 18
click at [604, 215] on input "Select an option" at bounding box center [605, 216] width 18 height 18
click at [679, 296] on span "Select an option" at bounding box center [677, 298] width 18 height 18
click at [679, 296] on input "Select an option" at bounding box center [677, 298] width 18 height 18
click at [609, 376] on span "Select an option" at bounding box center [605, 379] width 18 height 18
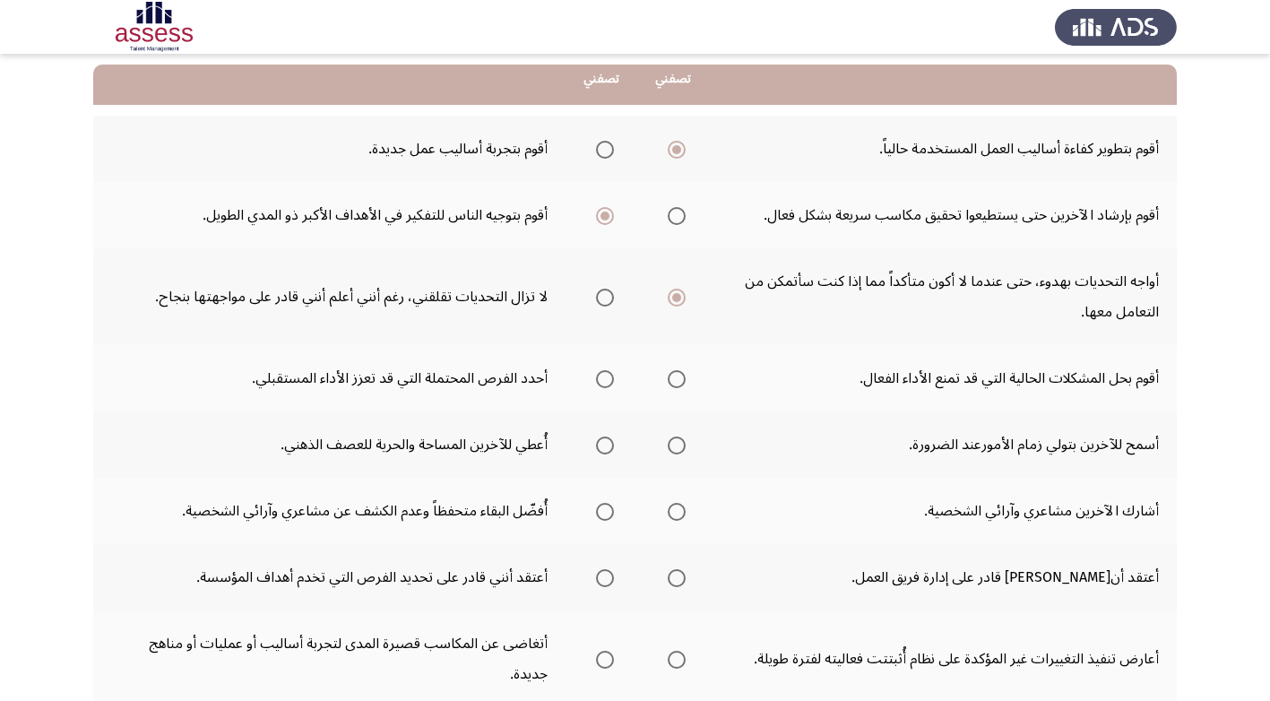
click at [609, 376] on input "Select an option" at bounding box center [605, 379] width 18 height 18
click at [678, 445] on span "Select an option" at bounding box center [677, 446] width 18 height 18
click at [678, 445] on input "Select an option" at bounding box center [677, 446] width 18 height 18
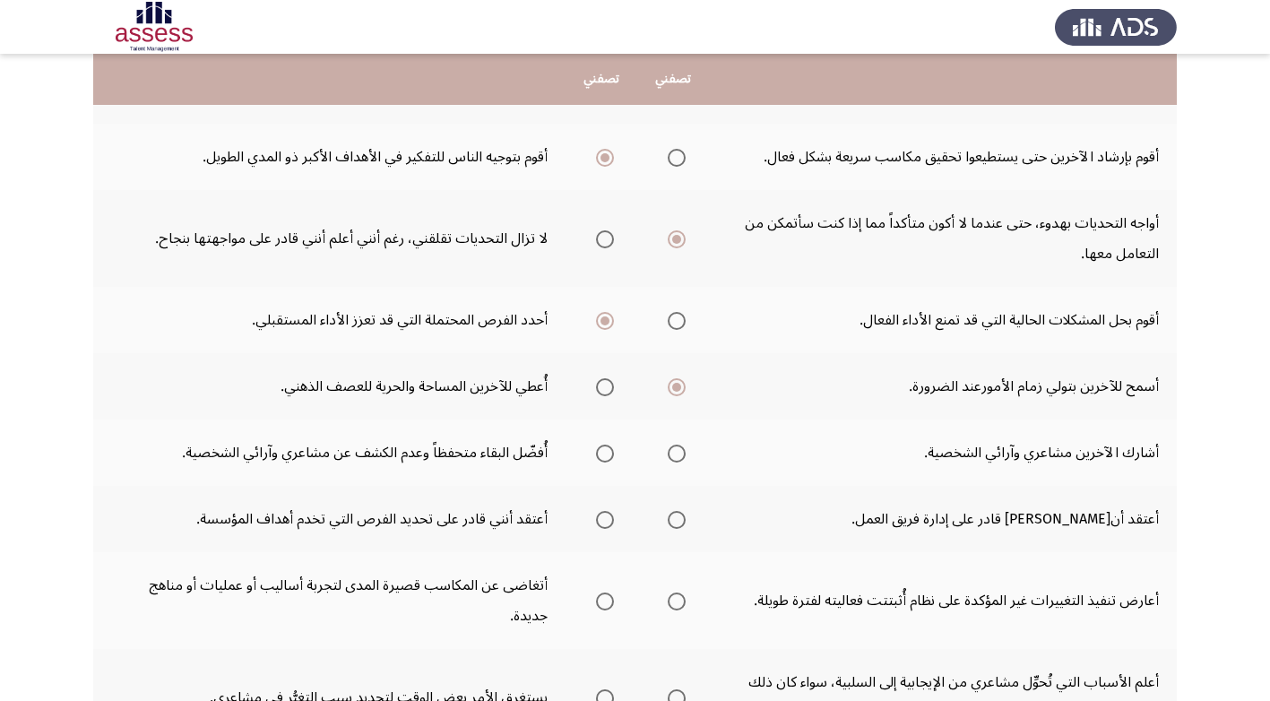
scroll to position [269, 0]
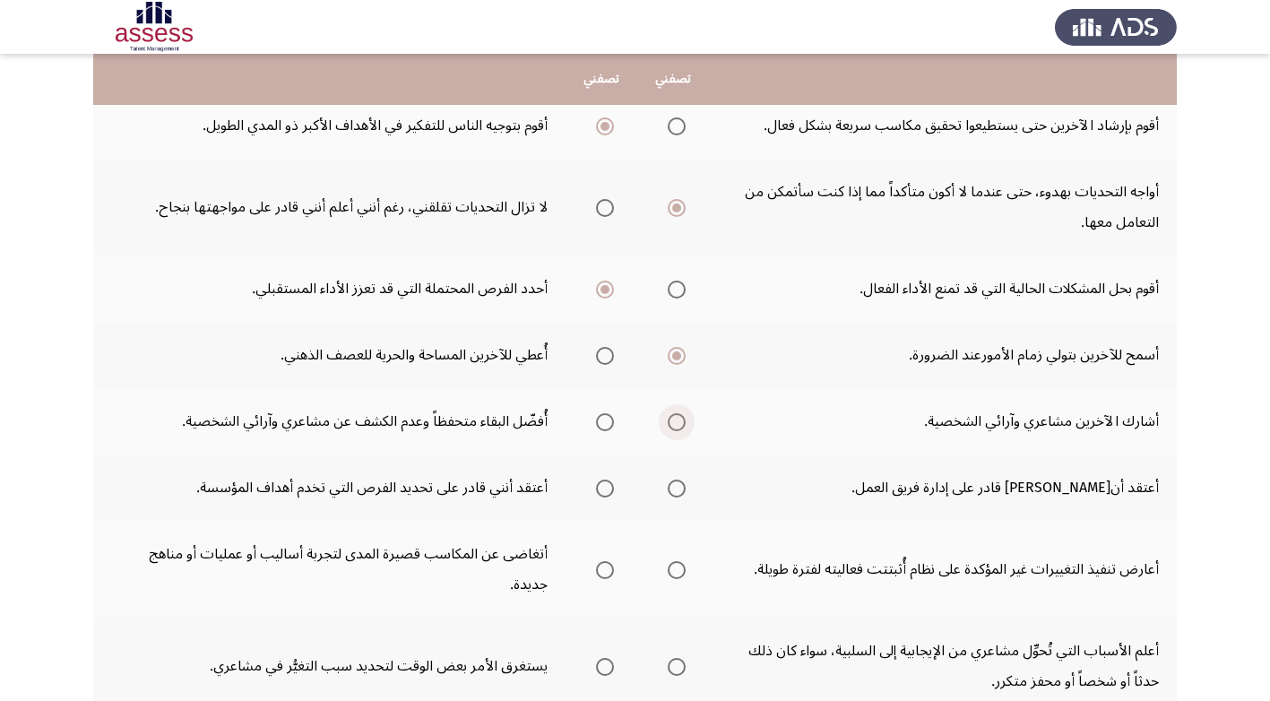
click at [680, 420] on span "Select an option" at bounding box center [677, 422] width 18 height 18
click at [680, 420] on input "Select an option" at bounding box center [677, 422] width 18 height 18
click at [605, 486] on span "Select an option" at bounding box center [605, 489] width 18 height 18
click at [605, 486] on input "Select an option" at bounding box center [605, 489] width 18 height 18
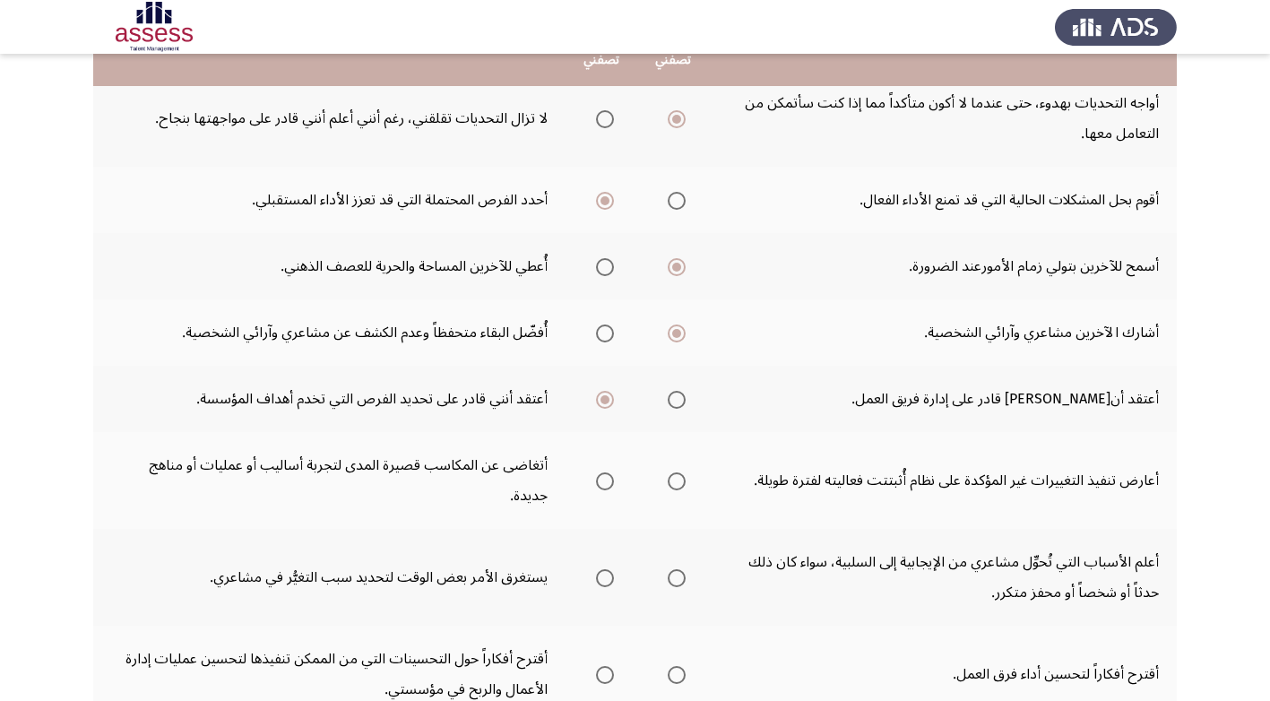
scroll to position [359, 0]
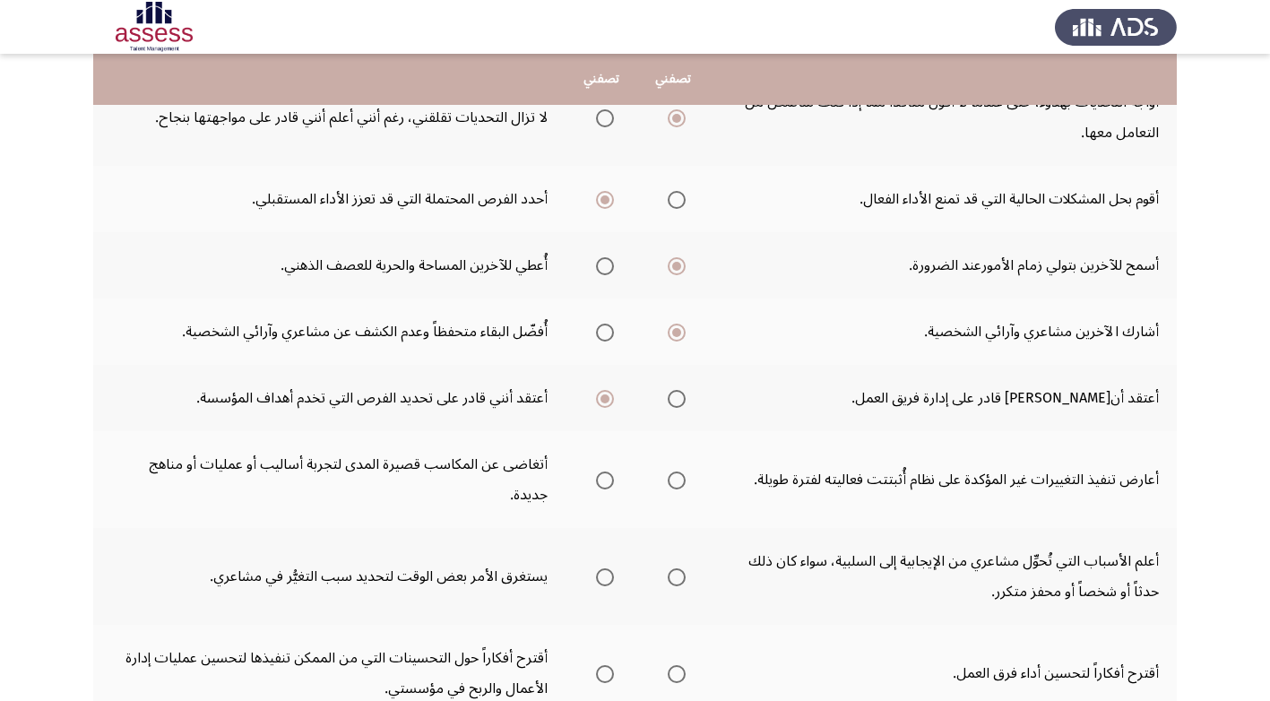
click at [603, 480] on span "Select an option" at bounding box center [605, 480] width 18 height 18
click at [603, 480] on input "Select an option" at bounding box center [605, 480] width 18 height 18
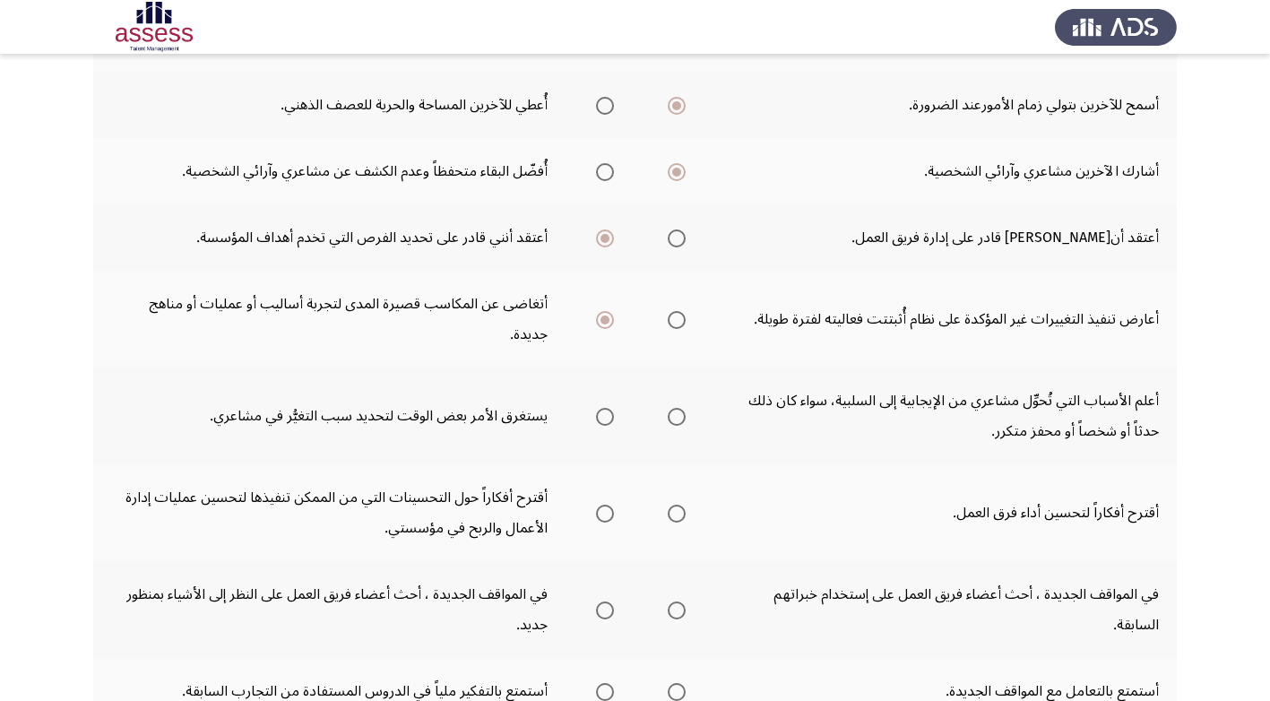
scroll to position [538, 0]
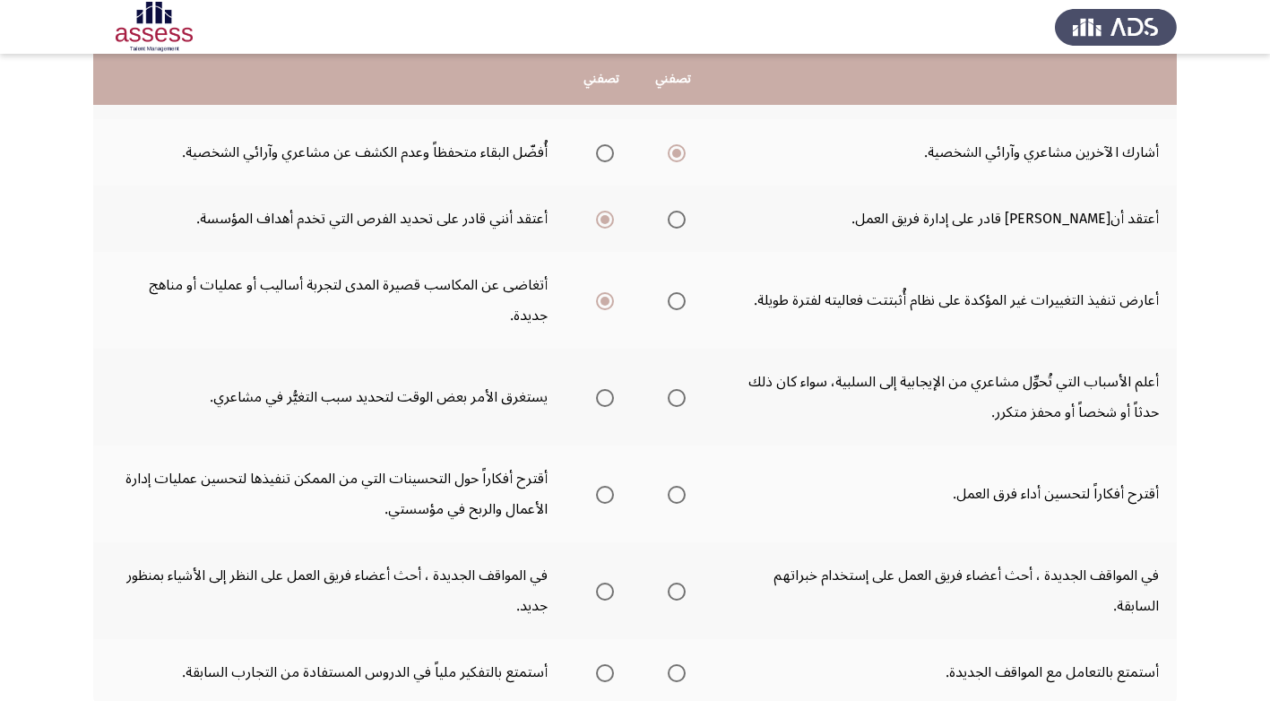
click at [674, 397] on span "Select an option" at bounding box center [677, 398] width 18 height 18
click at [674, 397] on input "Select an option" at bounding box center [677, 398] width 18 height 18
click at [679, 495] on span "Select an option" at bounding box center [677, 495] width 18 height 18
click at [679, 495] on input "Select an option" at bounding box center [677, 495] width 18 height 18
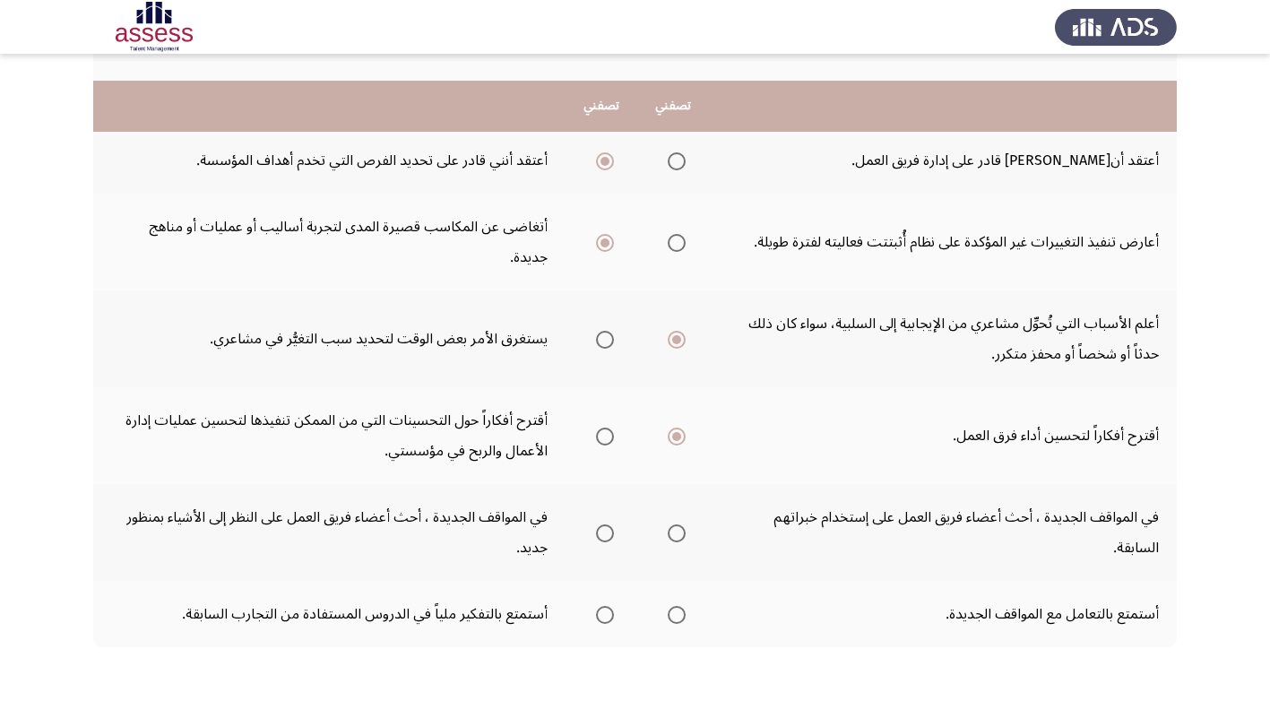
scroll to position [627, 0]
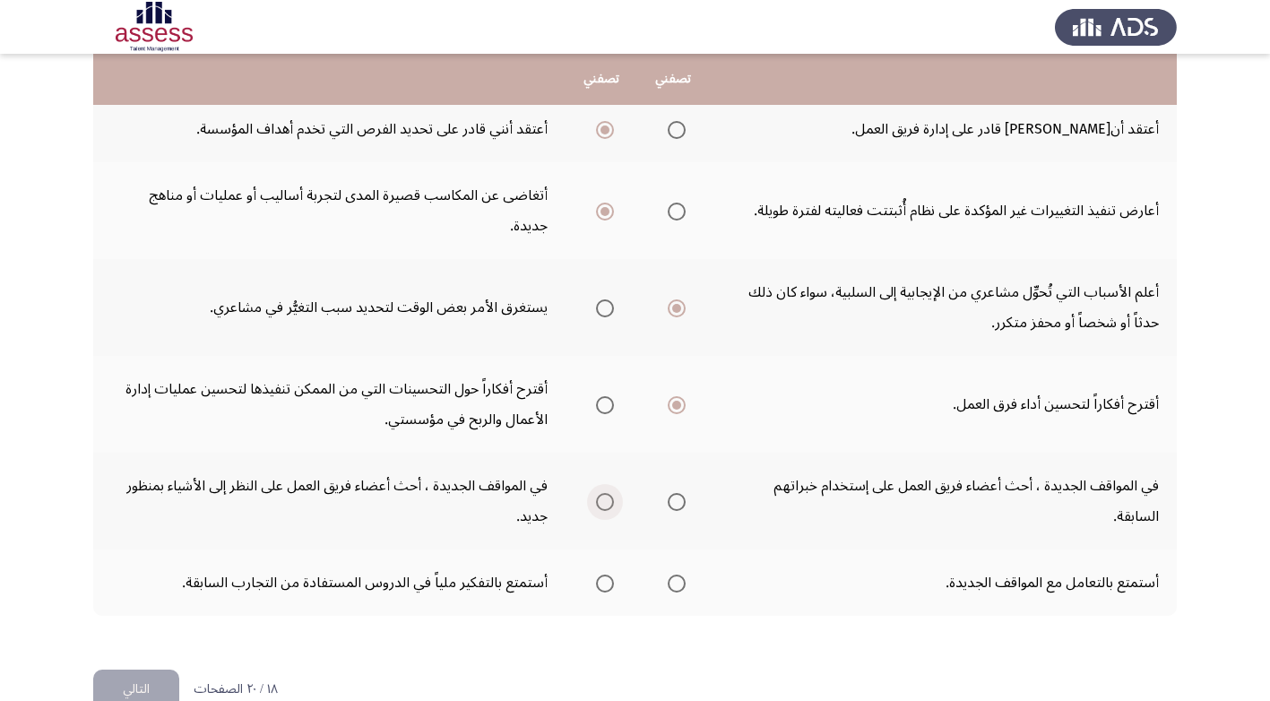
click at [602, 502] on span "Select an option" at bounding box center [605, 502] width 18 height 18
click at [602, 502] on input "Select an option" at bounding box center [605, 502] width 18 height 18
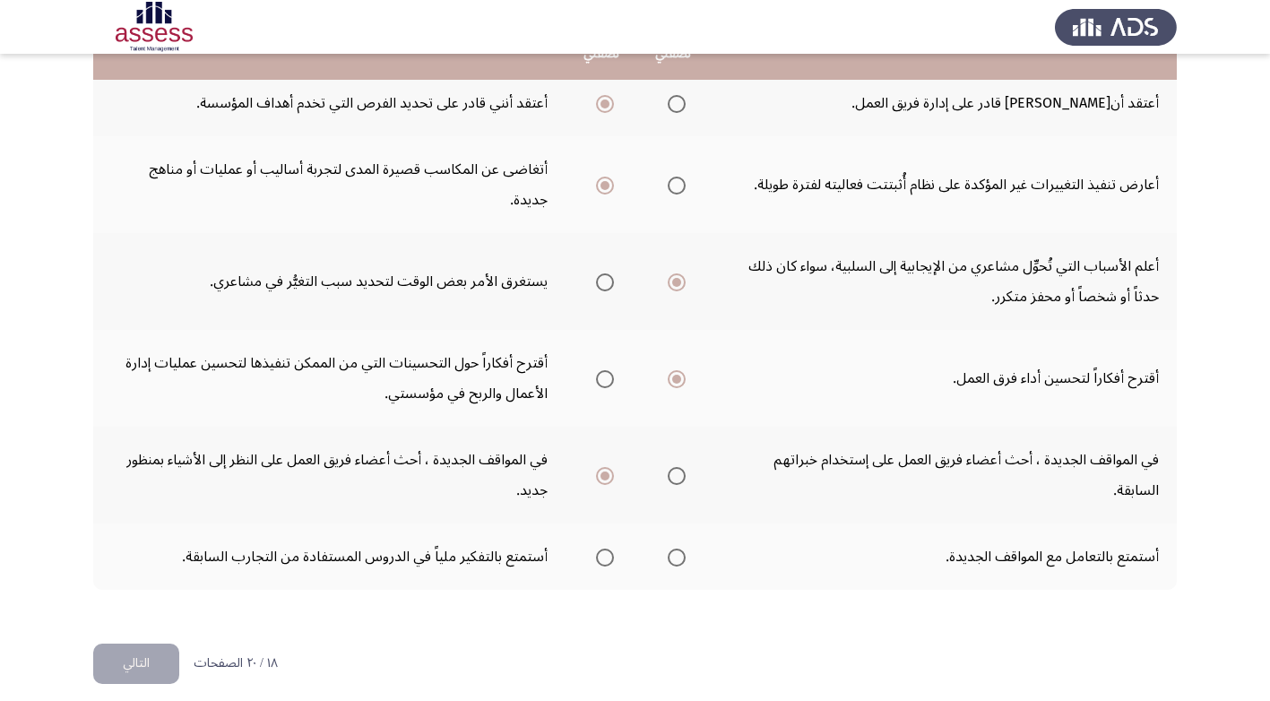
scroll to position [668, 0]
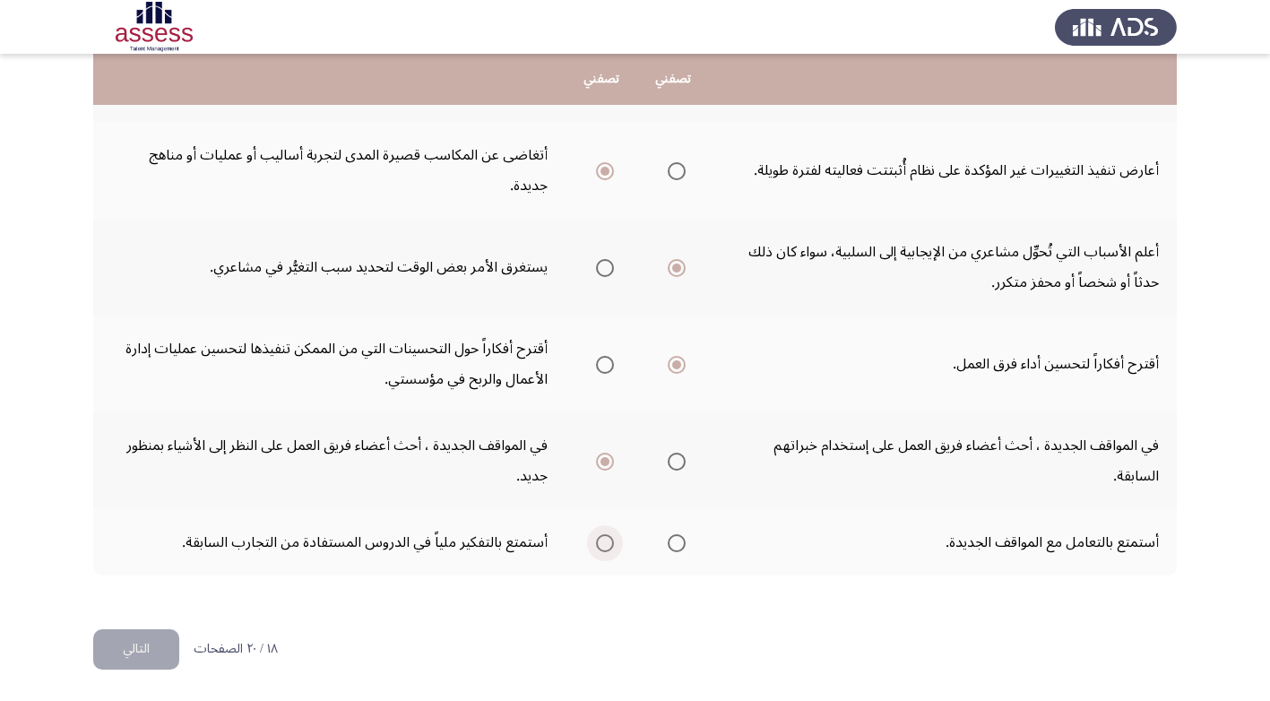
click at [605, 540] on span "Select an option" at bounding box center [605, 543] width 18 height 18
click at [605, 540] on input "Select an option" at bounding box center [605, 543] width 18 height 18
click at [118, 651] on button "التالي" at bounding box center [136, 649] width 86 height 40
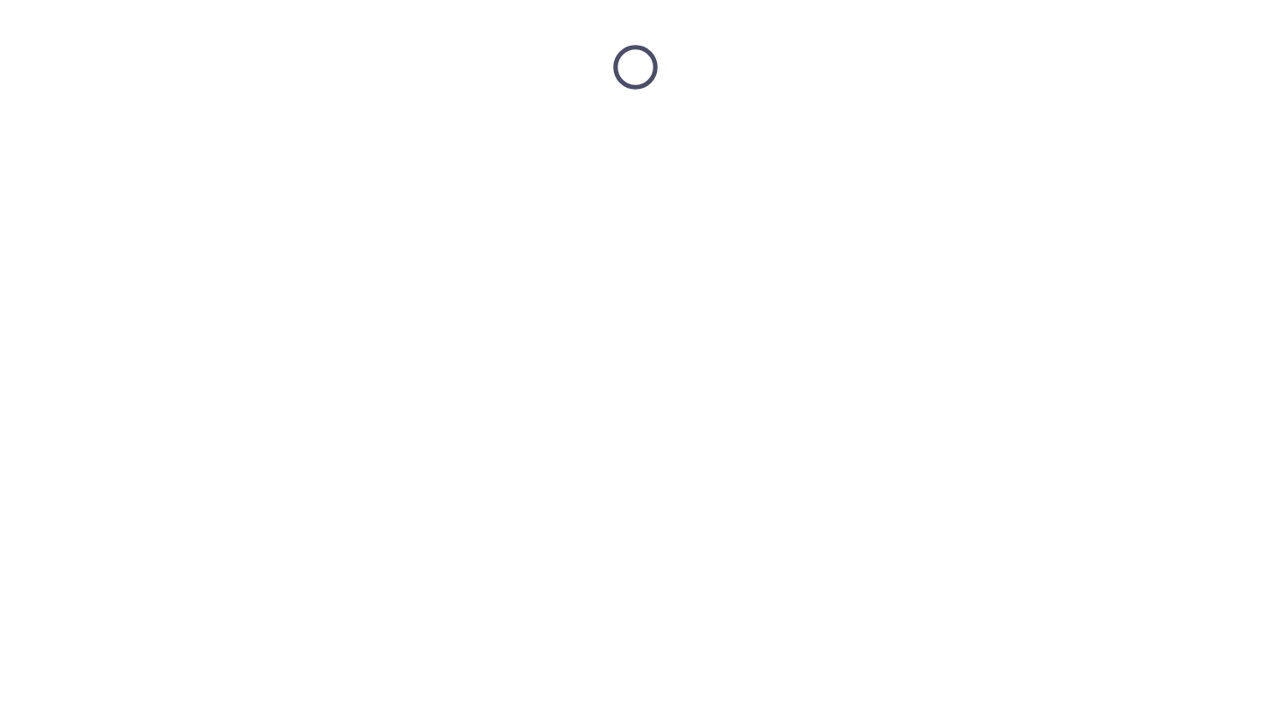
scroll to position [0, 0]
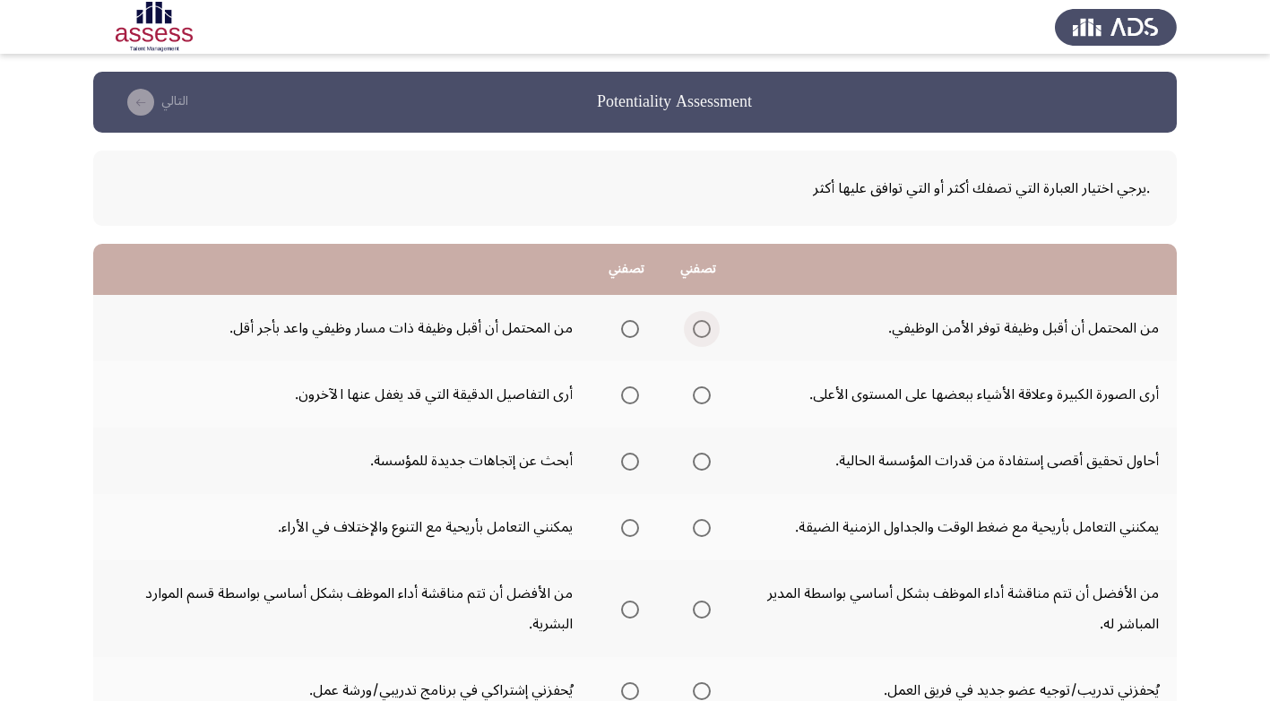
click at [699, 326] on span "Select an option" at bounding box center [702, 329] width 18 height 18
click at [699, 326] on input "Select an option" at bounding box center [702, 329] width 18 height 18
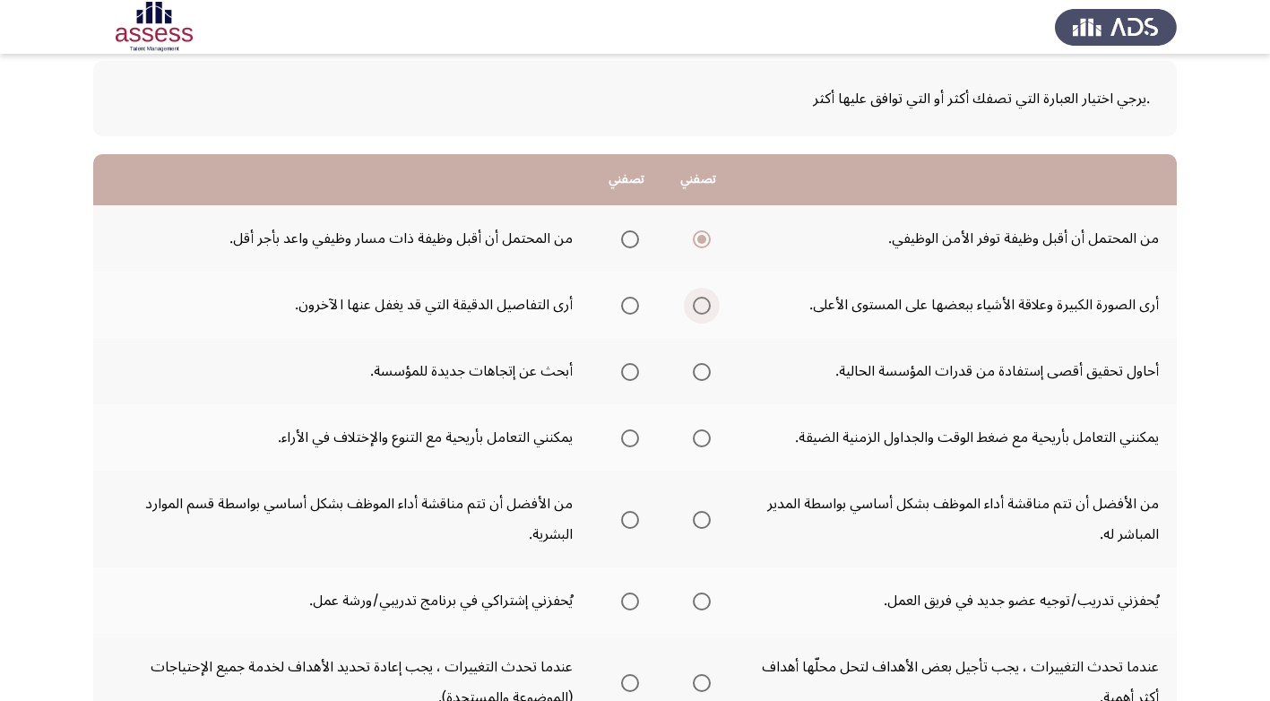
click at [698, 304] on span "Select an option" at bounding box center [702, 306] width 18 height 18
click at [698, 304] on input "Select an option" at bounding box center [702, 306] width 18 height 18
click at [700, 373] on span "Select an option" at bounding box center [702, 372] width 18 height 18
click at [700, 373] on input "Select an option" at bounding box center [702, 372] width 18 height 18
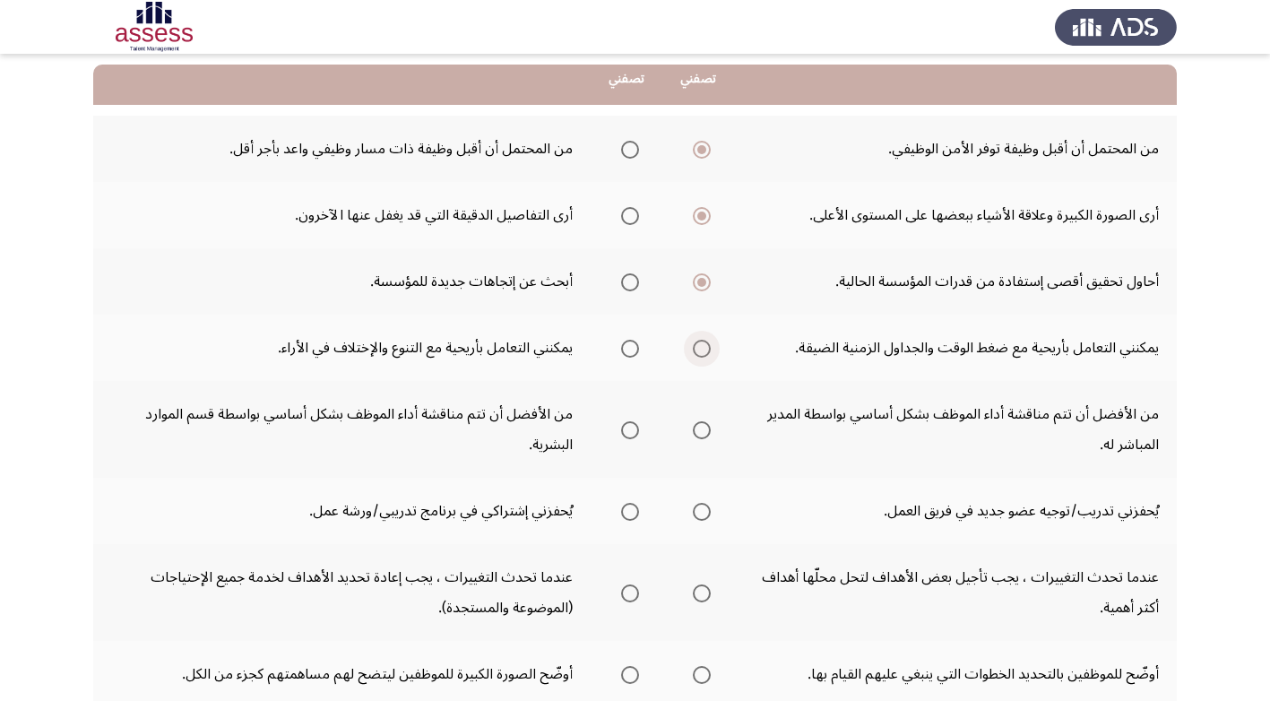
click at [697, 345] on span "Select an option" at bounding box center [702, 349] width 18 height 18
click at [697, 345] on input "Select an option" at bounding box center [702, 349] width 18 height 18
click at [701, 430] on span "Select an option" at bounding box center [702, 430] width 18 height 18
click at [701, 430] on input "Select an option" at bounding box center [702, 430] width 18 height 18
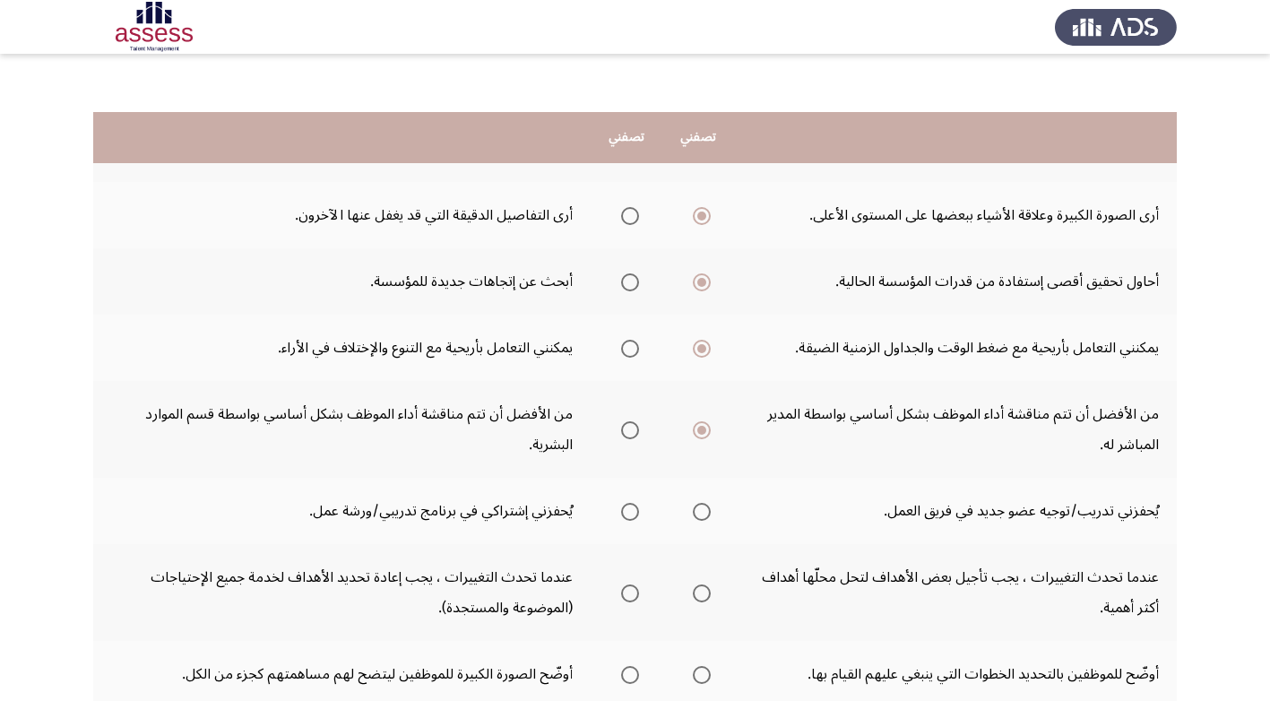
scroll to position [269, 0]
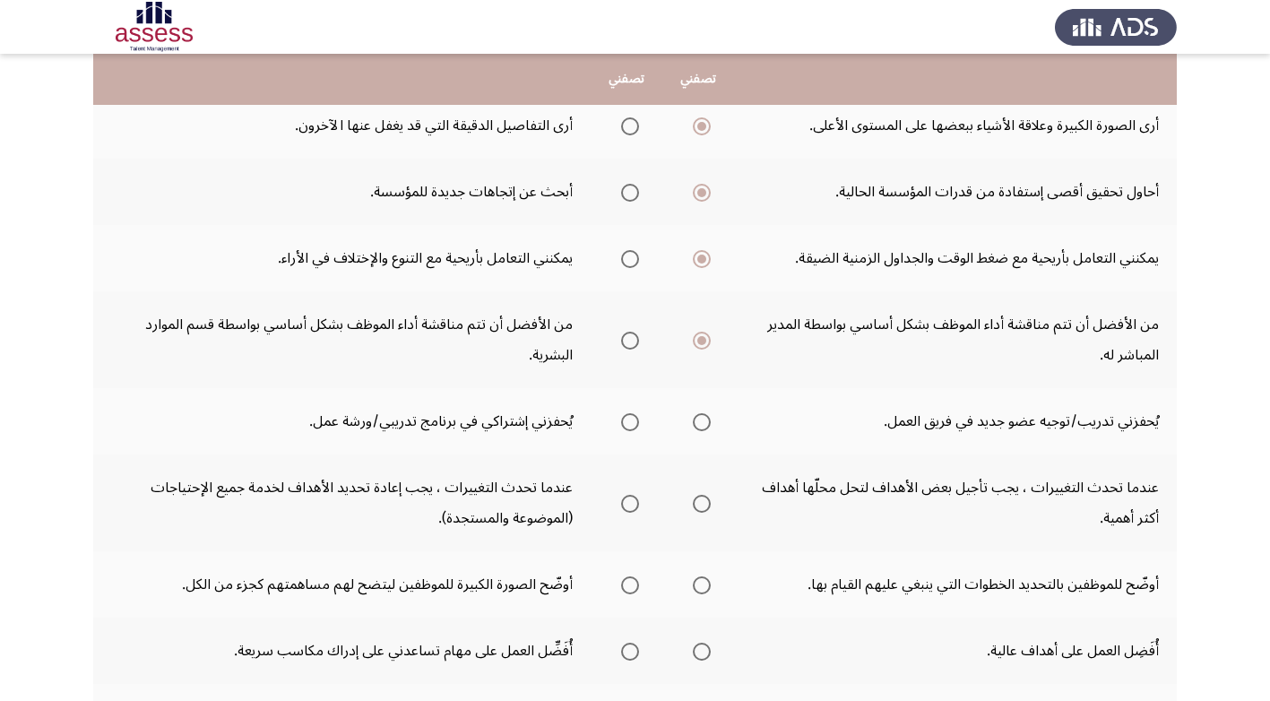
click at [697, 421] on span "Select an option" at bounding box center [702, 422] width 18 height 18
click at [697, 421] on input "Select an option" at bounding box center [702, 422] width 18 height 18
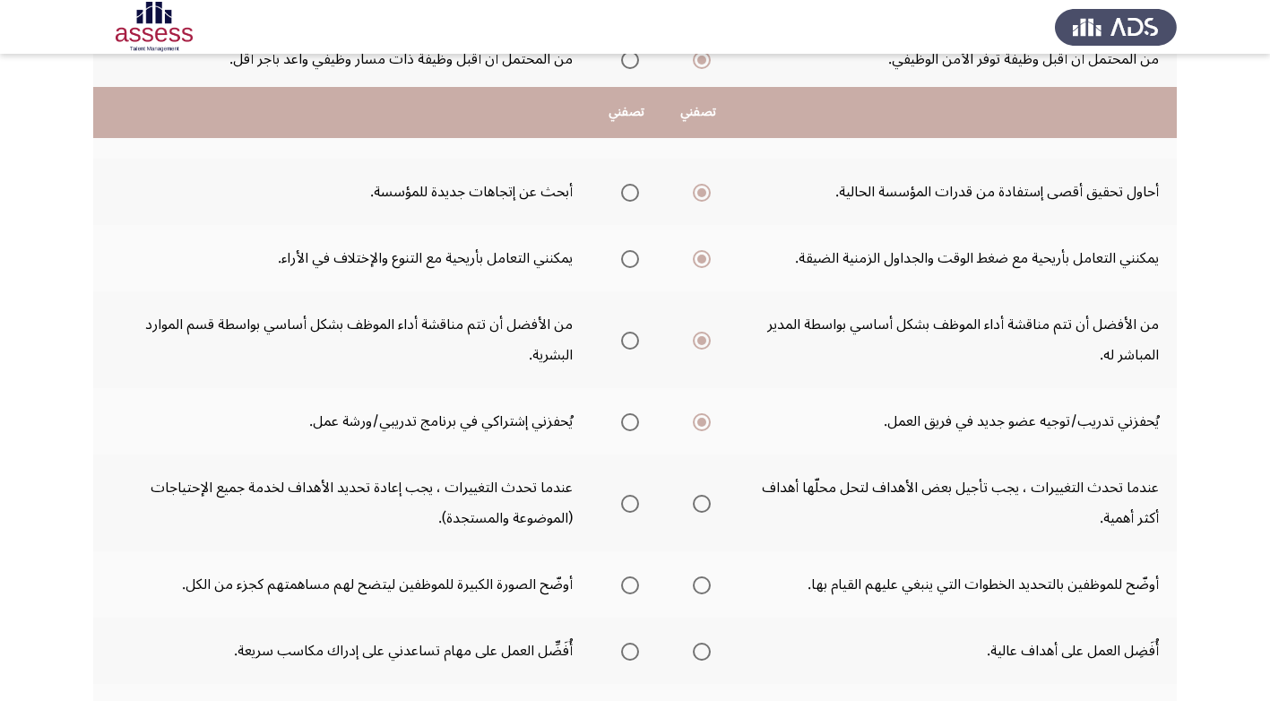
scroll to position [359, 0]
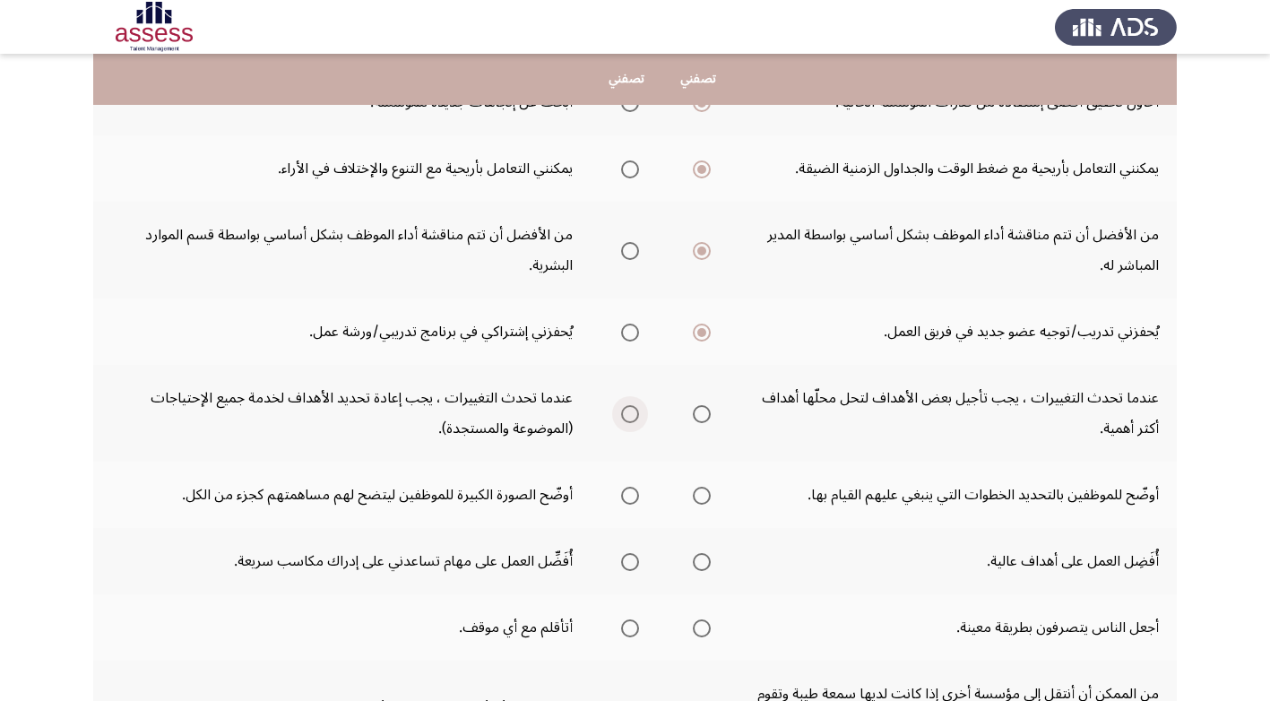
click at [629, 412] on span "Select an option" at bounding box center [630, 414] width 18 height 18
click at [629, 412] on input "Select an option" at bounding box center [630, 414] width 18 height 18
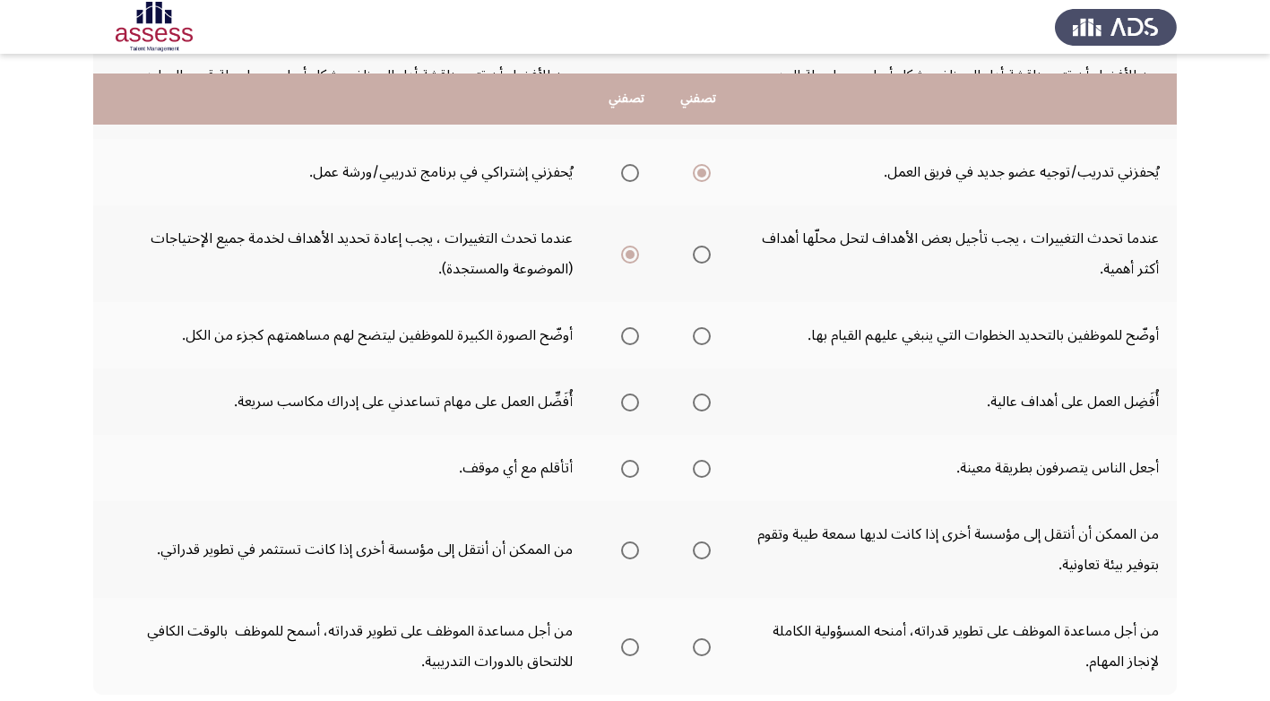
scroll to position [538, 0]
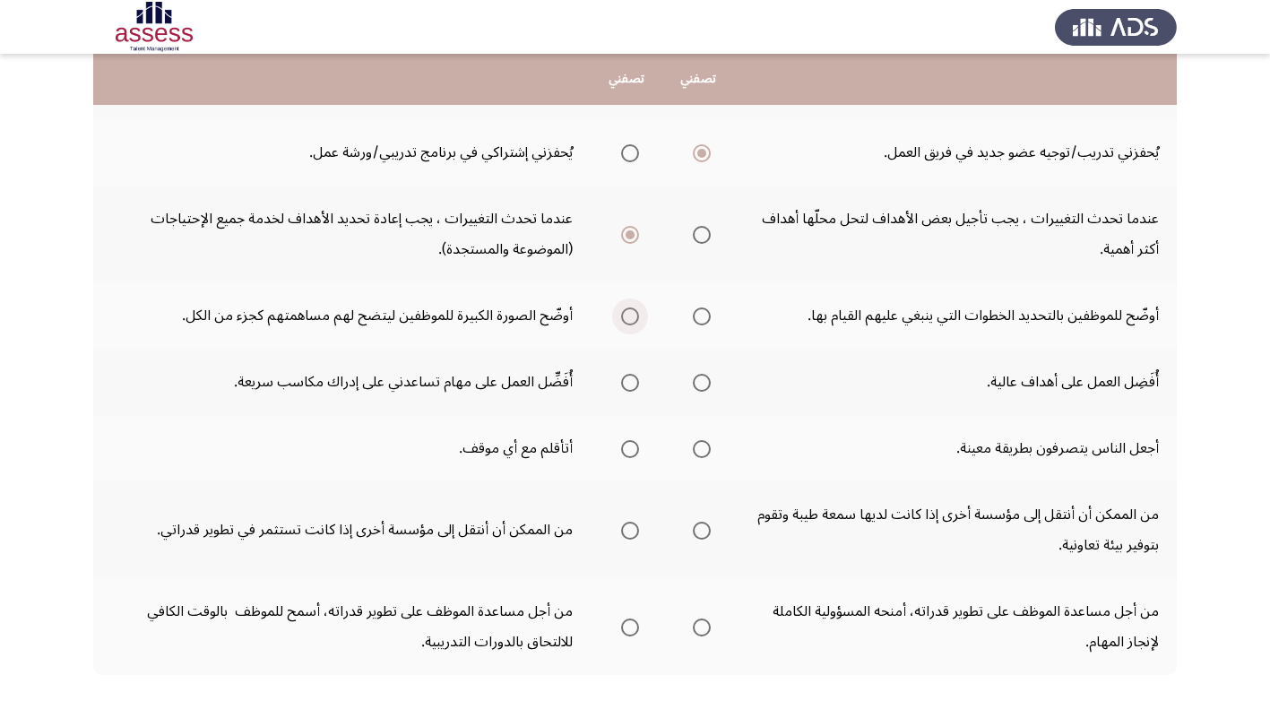
click at [624, 314] on span "Select an option" at bounding box center [630, 316] width 18 height 18
click at [624, 314] on input "Select an option" at bounding box center [630, 316] width 18 height 18
click at [698, 379] on span "Select an option" at bounding box center [702, 383] width 18 height 18
click at [698, 379] on input "Select an option" at bounding box center [702, 383] width 18 height 18
click at [702, 450] on span "Select an option" at bounding box center [702, 449] width 18 height 18
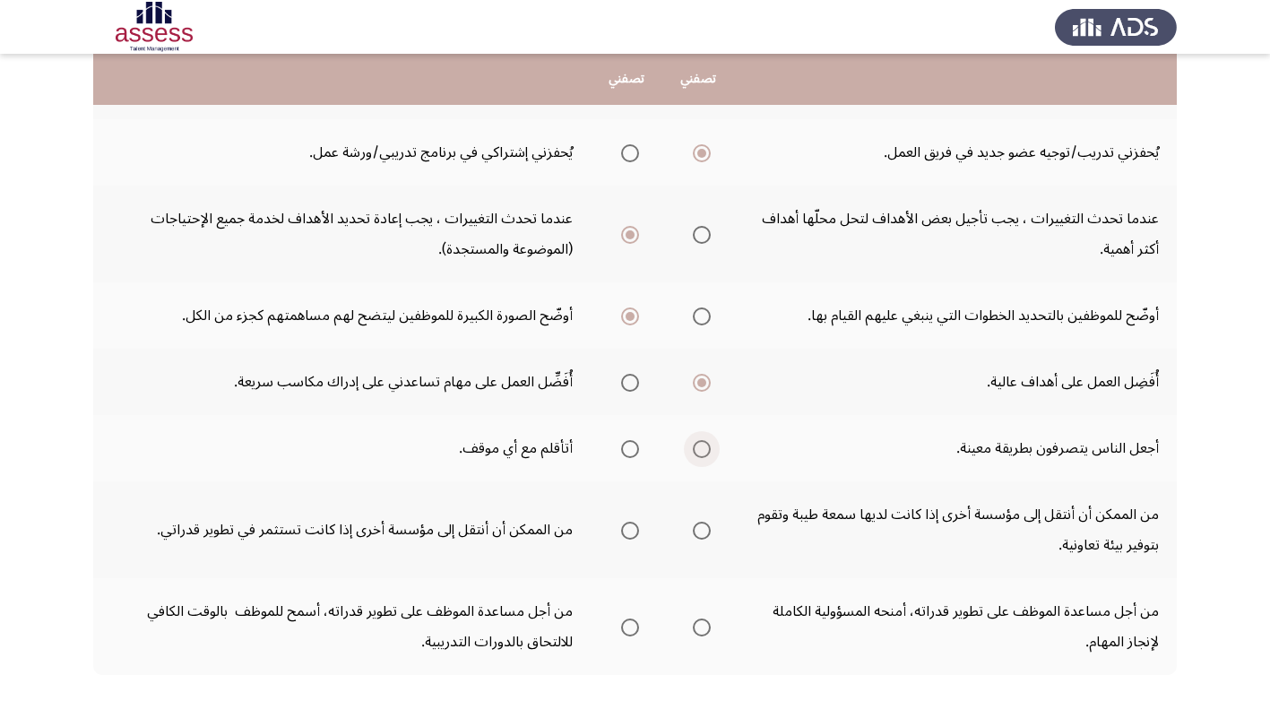
click at [702, 450] on input "Select an option" at bounding box center [702, 449] width 18 height 18
click at [698, 526] on span "Select an option" at bounding box center [702, 531] width 18 height 18
click at [698, 526] on input "Select an option" at bounding box center [702, 531] width 18 height 18
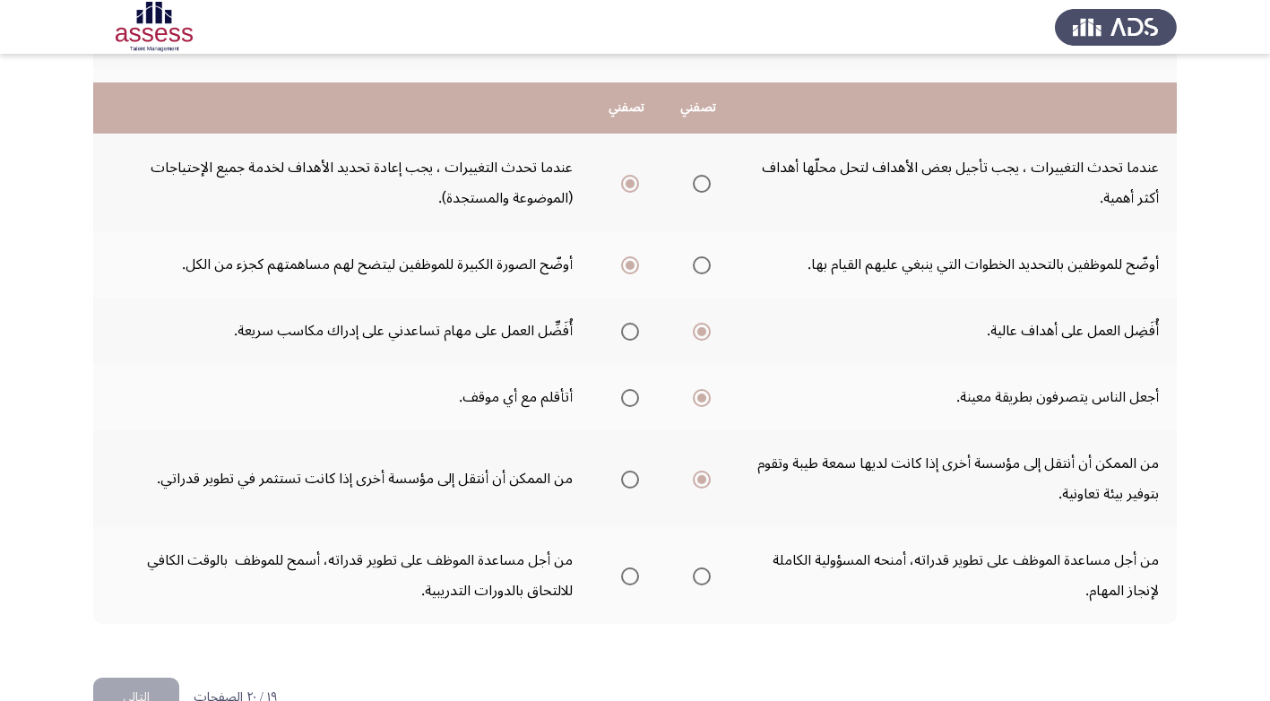
scroll to position [637, 0]
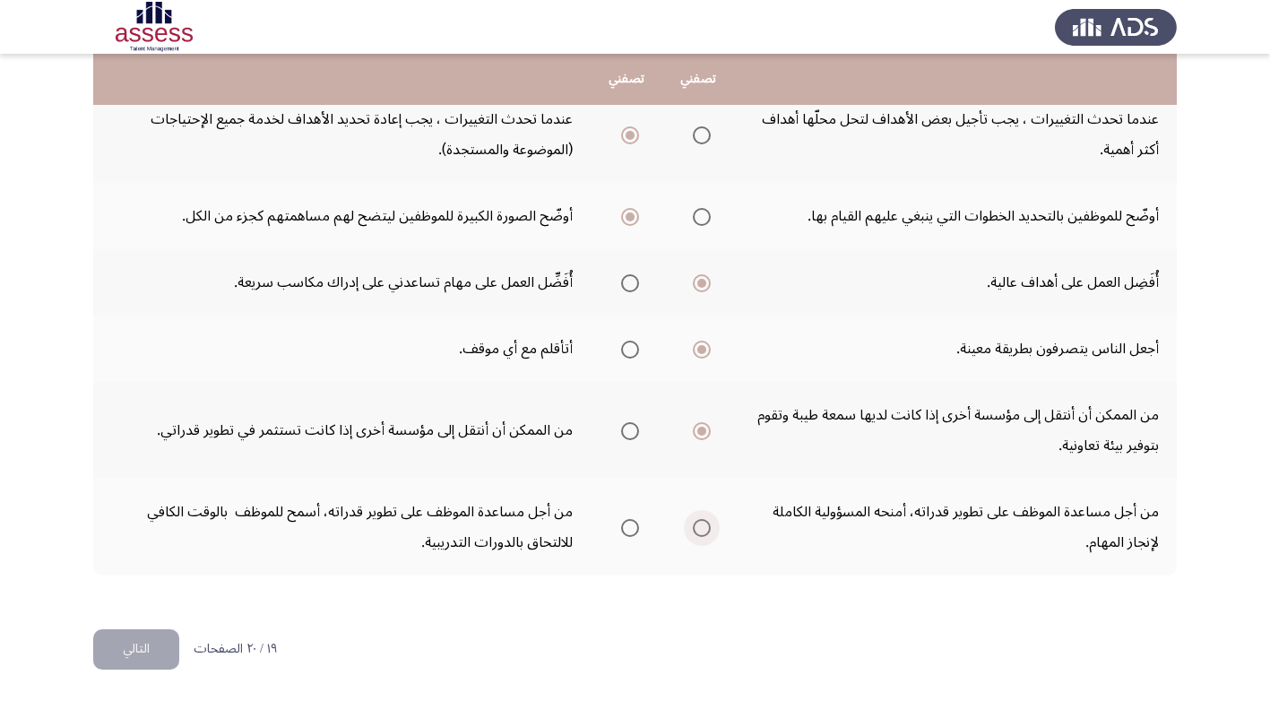
click at [694, 527] on span "Select an option" at bounding box center [702, 528] width 18 height 18
click at [694, 527] on input "Select an option" at bounding box center [702, 528] width 18 height 18
click at [141, 637] on button "التالي" at bounding box center [136, 649] width 86 height 40
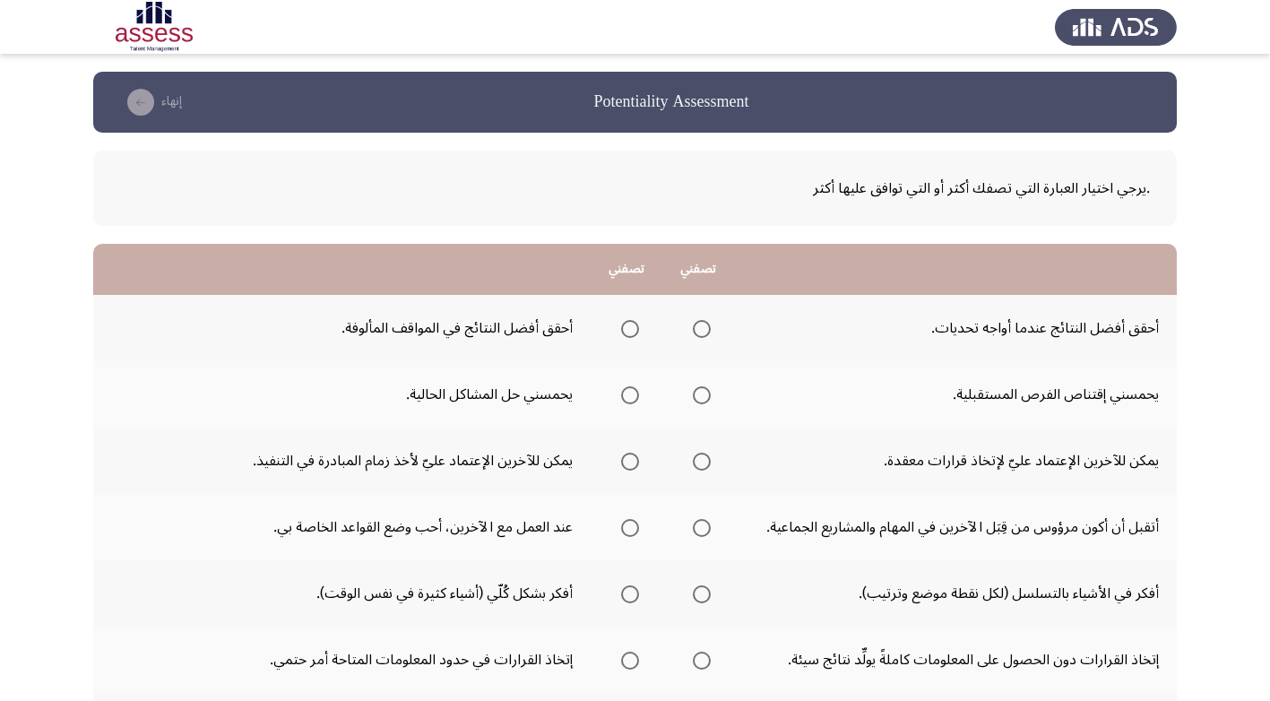
click at [703, 327] on span "Select an option" at bounding box center [702, 329] width 18 height 18
click at [703, 327] on input "Select an option" at bounding box center [702, 329] width 18 height 18
click at [698, 393] on span "Select an option" at bounding box center [702, 395] width 18 height 18
click at [698, 393] on input "Select an option" at bounding box center [702, 395] width 18 height 18
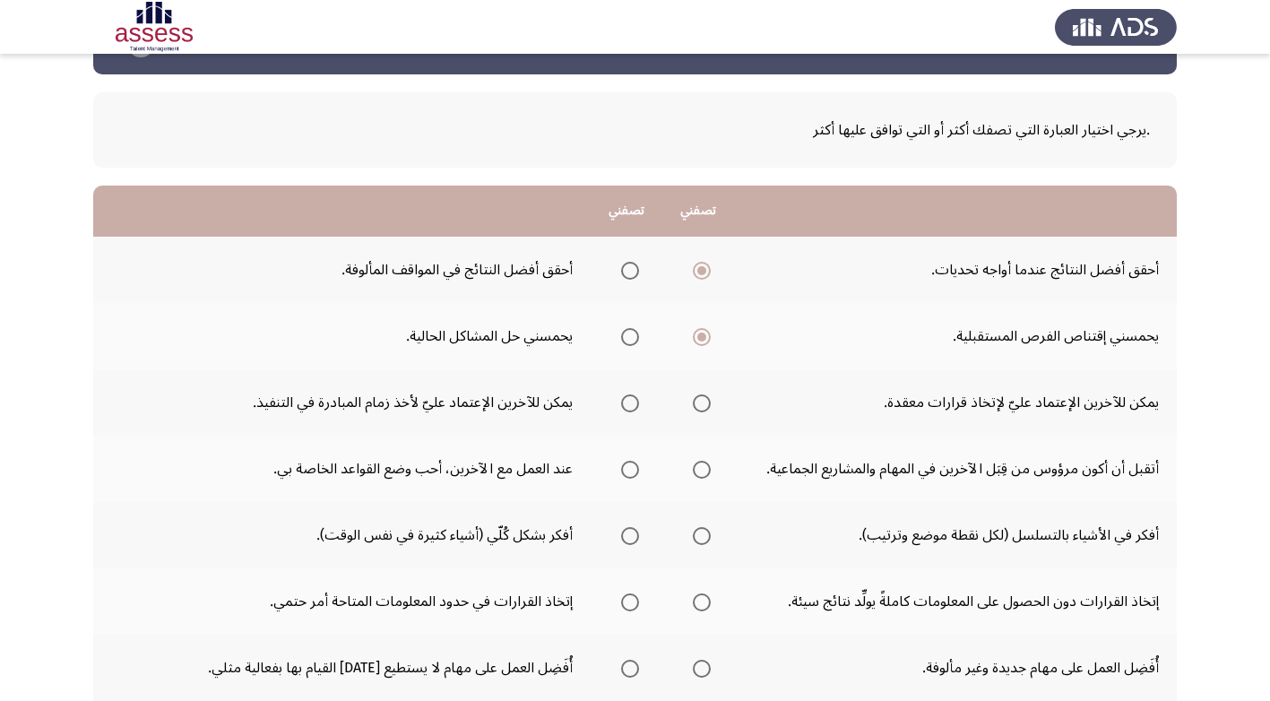
scroll to position [90, 0]
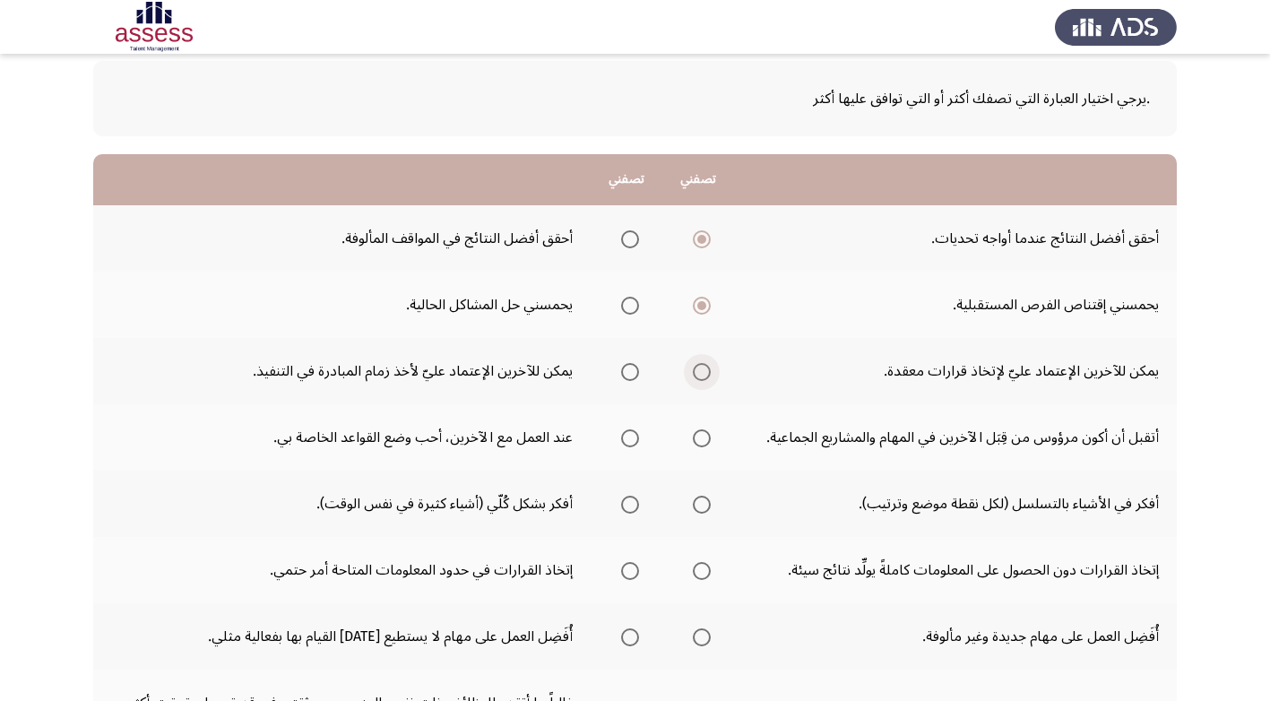
click at [696, 367] on span "Select an option" at bounding box center [702, 372] width 18 height 18
click at [696, 367] on input "Select an option" at bounding box center [702, 372] width 18 height 18
click at [630, 436] on span "Select an option" at bounding box center [630, 438] width 18 height 18
click at [630, 436] on input "Select an option" at bounding box center [630, 438] width 18 height 18
click at [702, 499] on span "Select an option" at bounding box center [702, 505] width 18 height 18
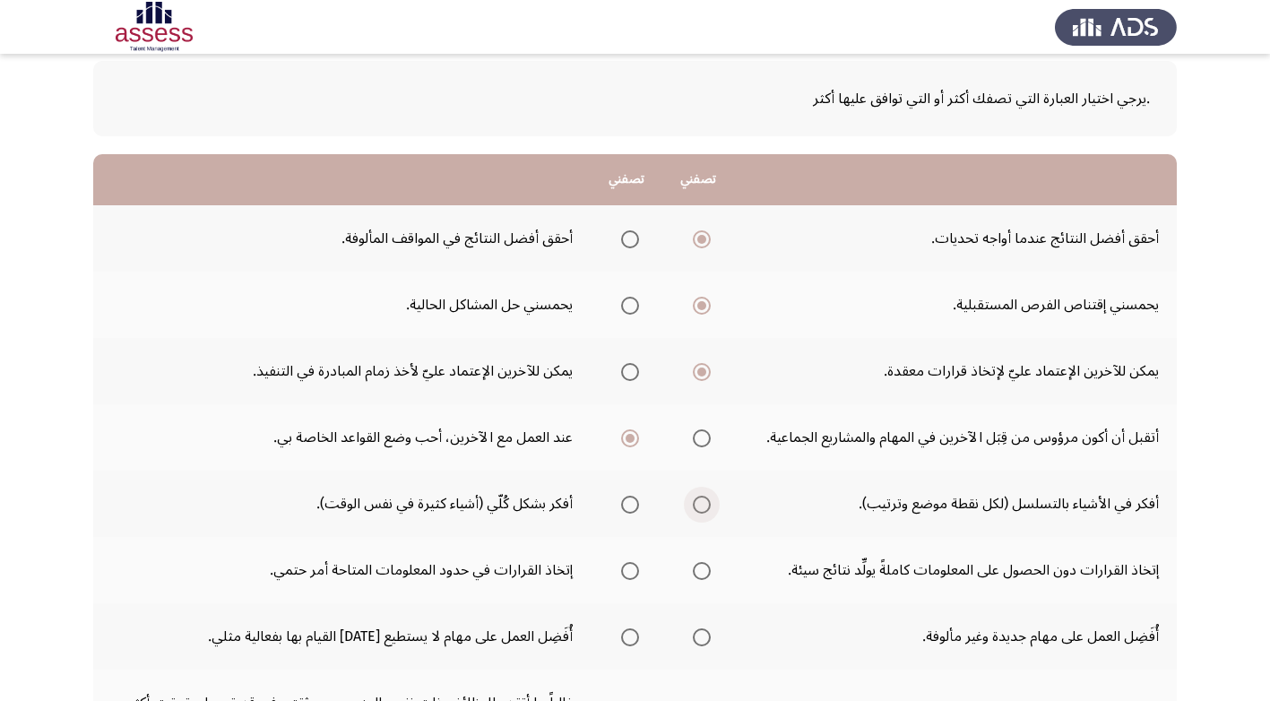
click at [702, 499] on input "Select an option" at bounding box center [702, 505] width 18 height 18
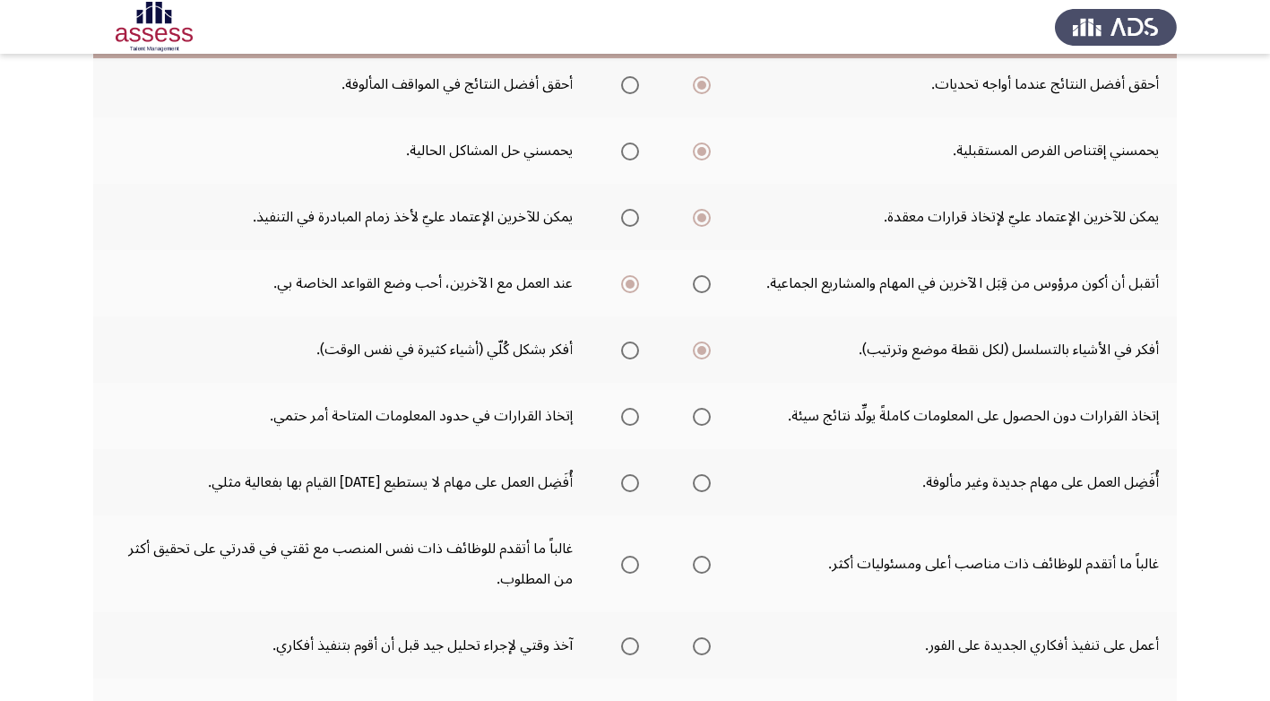
scroll to position [269, 0]
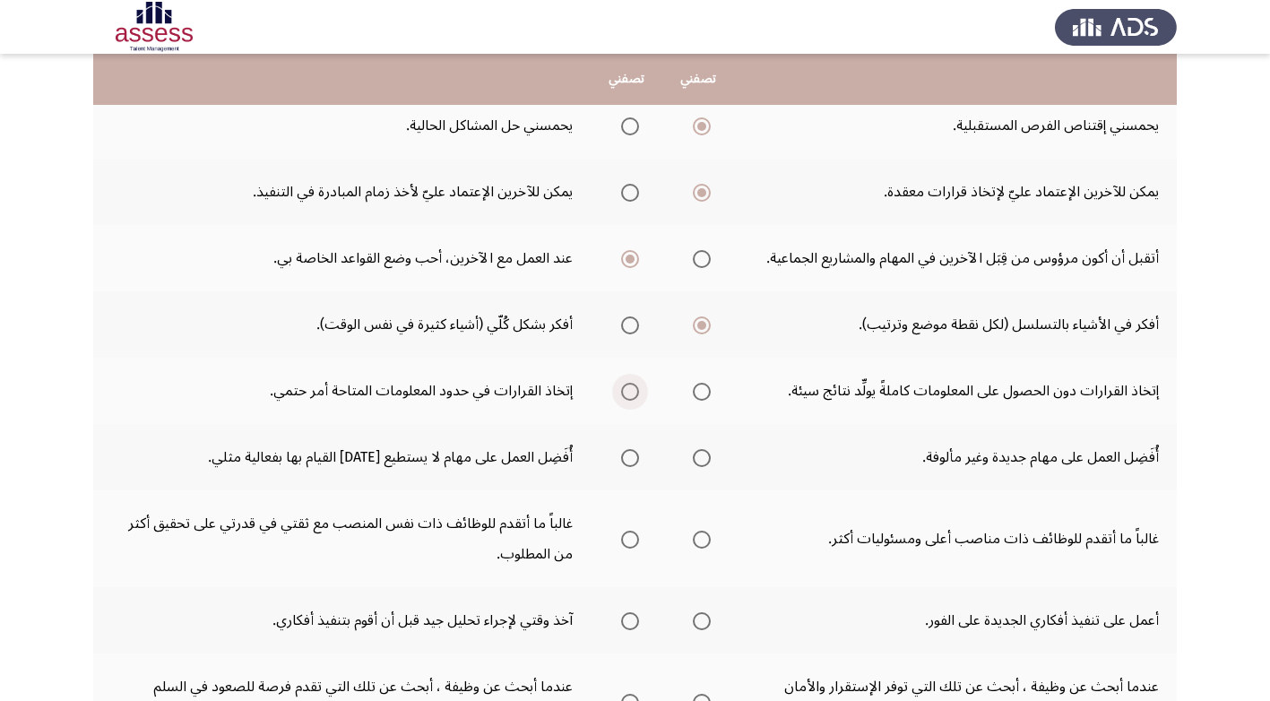
click at [628, 393] on span "Select an option" at bounding box center [630, 392] width 18 height 18
click at [628, 393] on input "Select an option" at bounding box center [630, 392] width 18 height 18
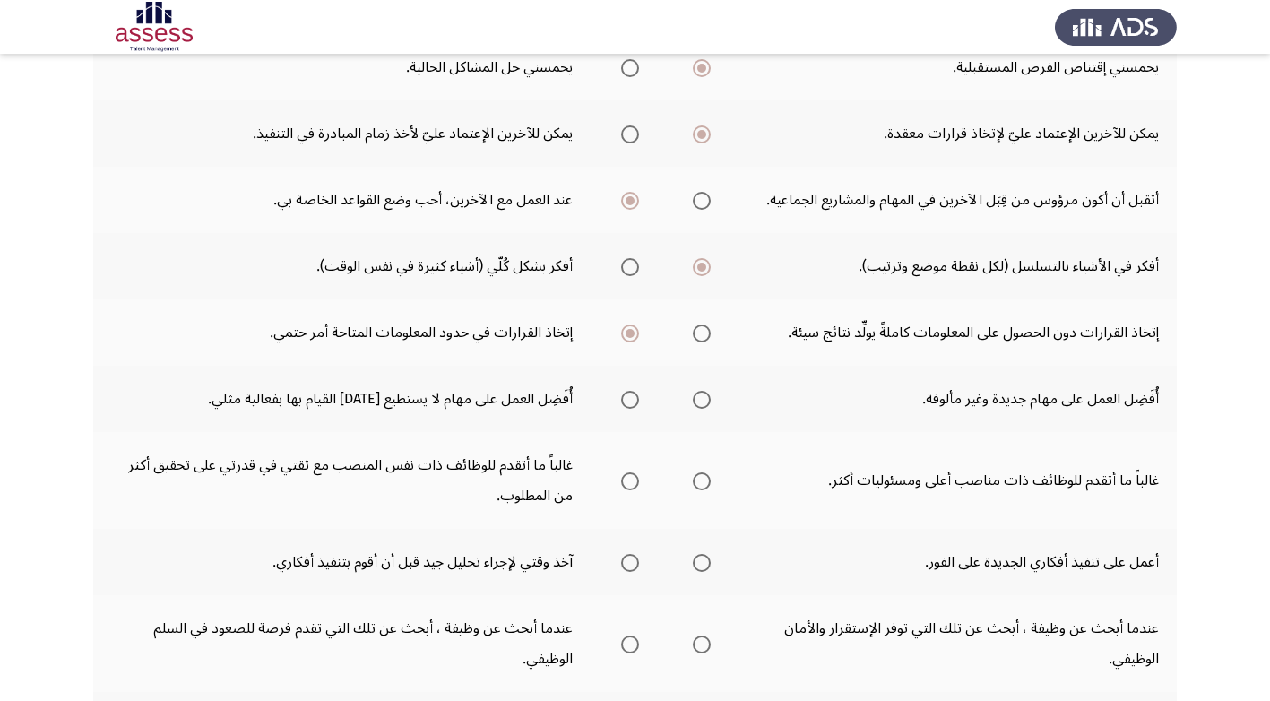
click at [699, 459] on tbody "أحقق أفضل النتائج عندما أواجه تحديات. أحقق أفضل النتائج في المواقف المألوفة. يح…" at bounding box center [635, 411] width 1084 height 887
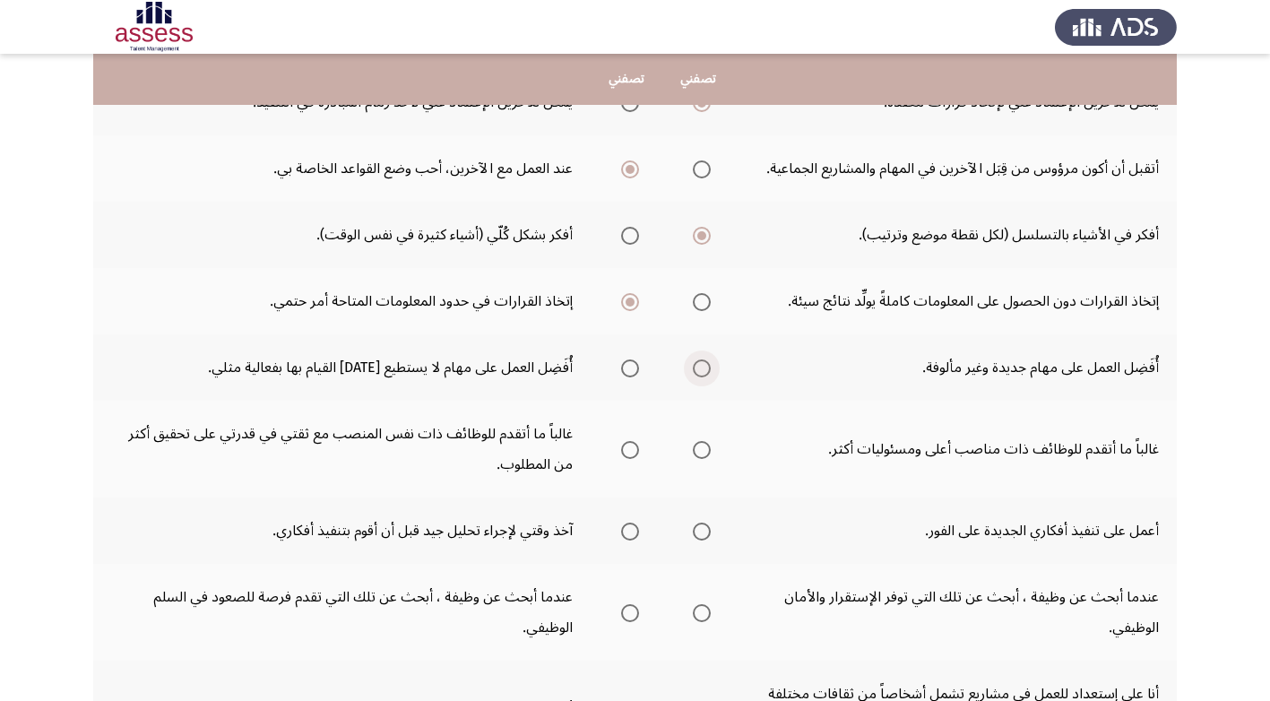
click at [698, 369] on span "Select an option" at bounding box center [702, 368] width 18 height 18
click at [698, 369] on input "Select an option" at bounding box center [702, 368] width 18 height 18
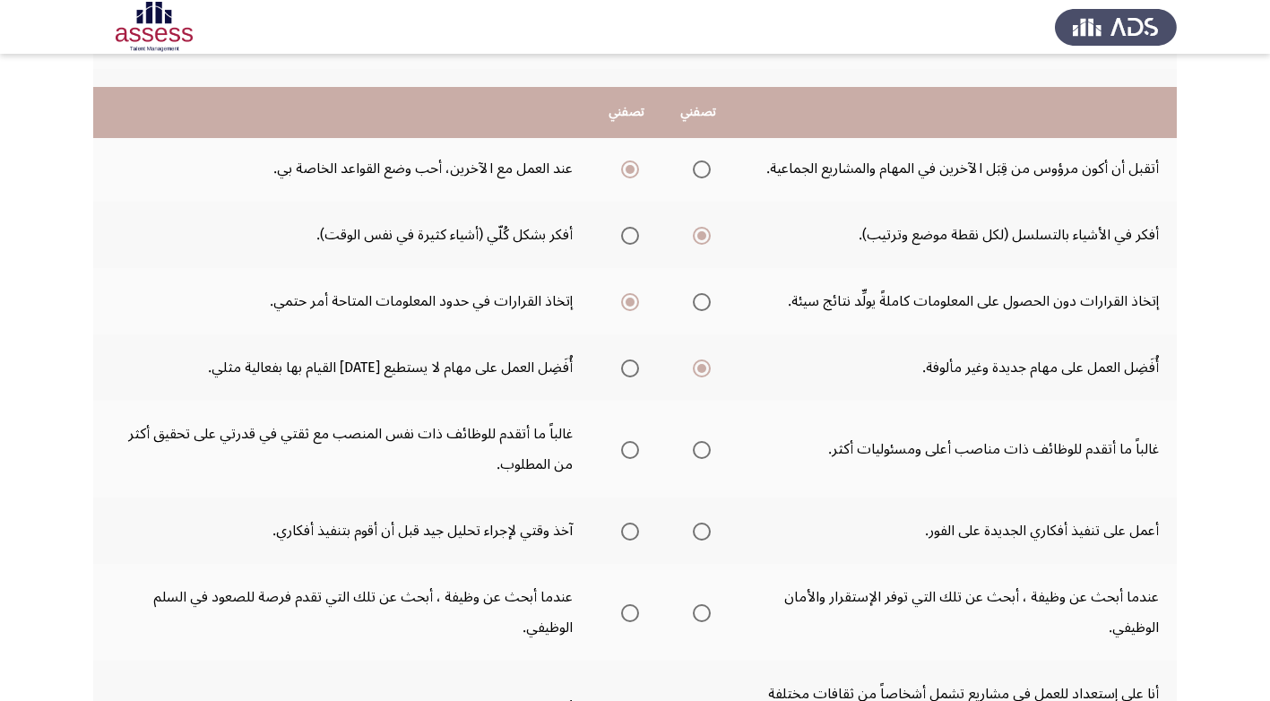
scroll to position [448, 0]
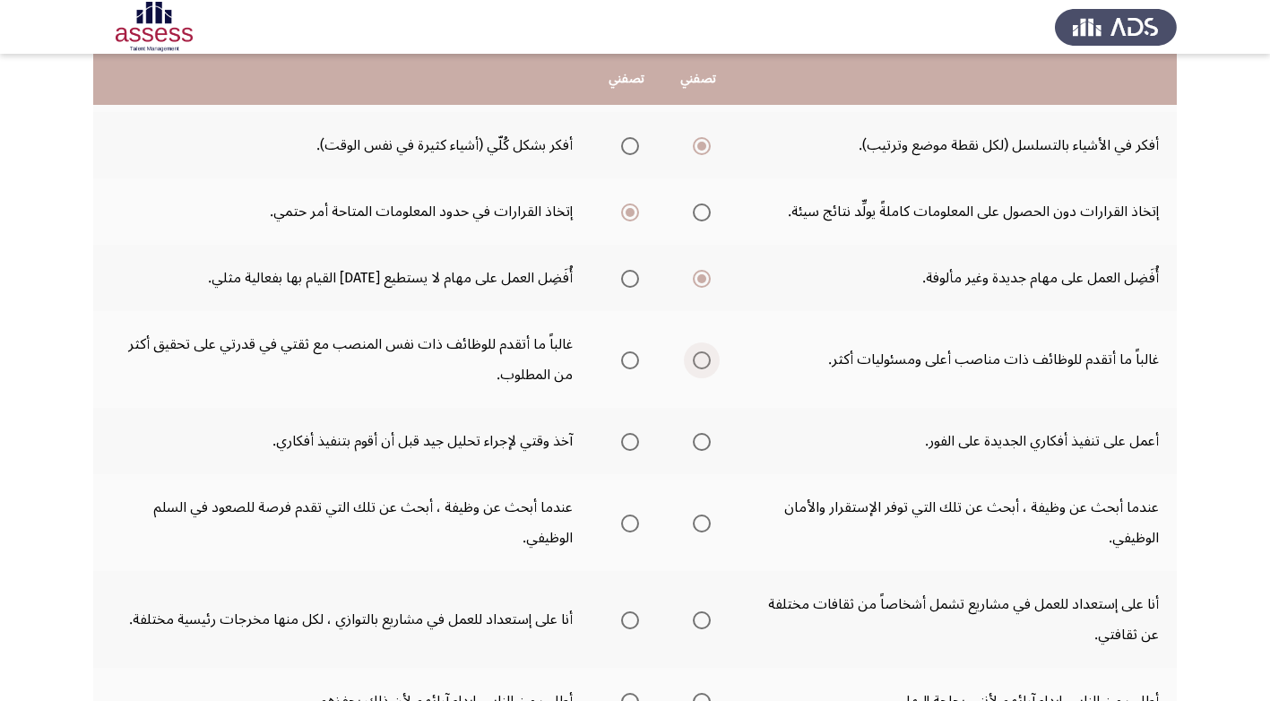
click at [705, 362] on span "Select an option" at bounding box center [702, 360] width 18 height 18
click at [705, 362] on input "Select an option" at bounding box center [702, 360] width 18 height 18
click at [630, 440] on span "Select an option" at bounding box center [630, 442] width 18 height 18
click at [630, 440] on input "Select an option" at bounding box center [630, 442] width 18 height 18
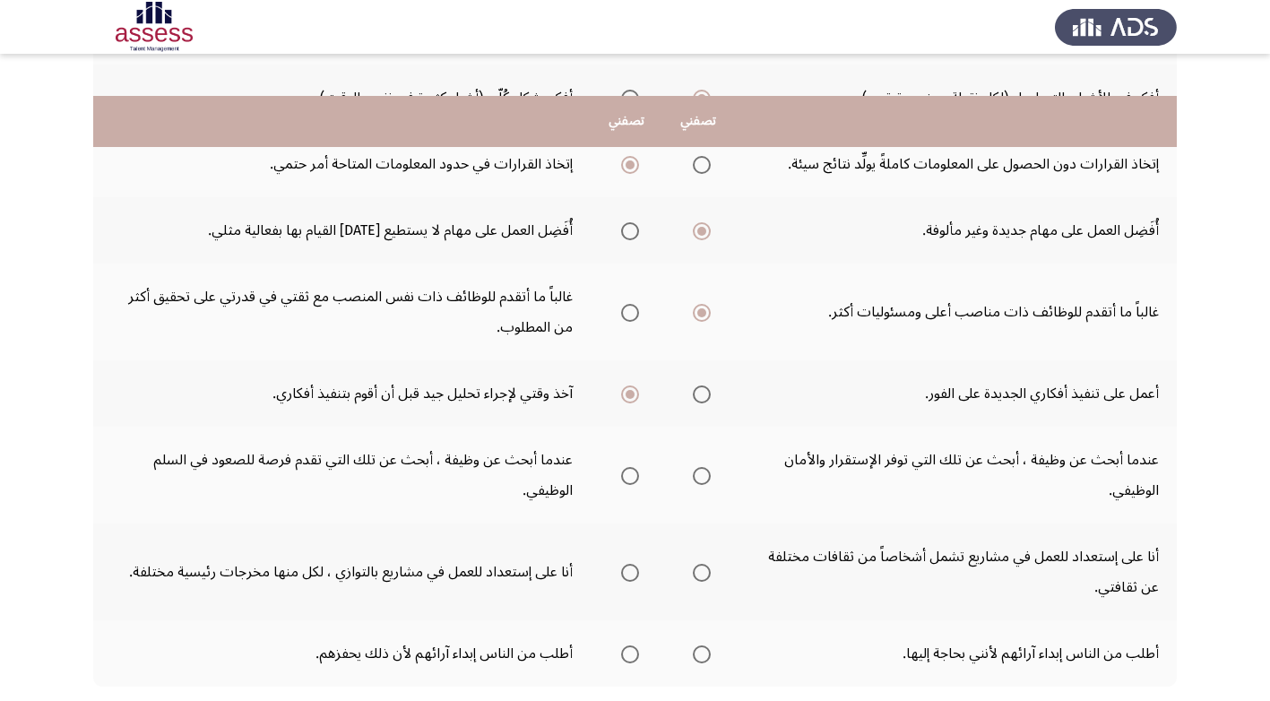
scroll to position [538, 0]
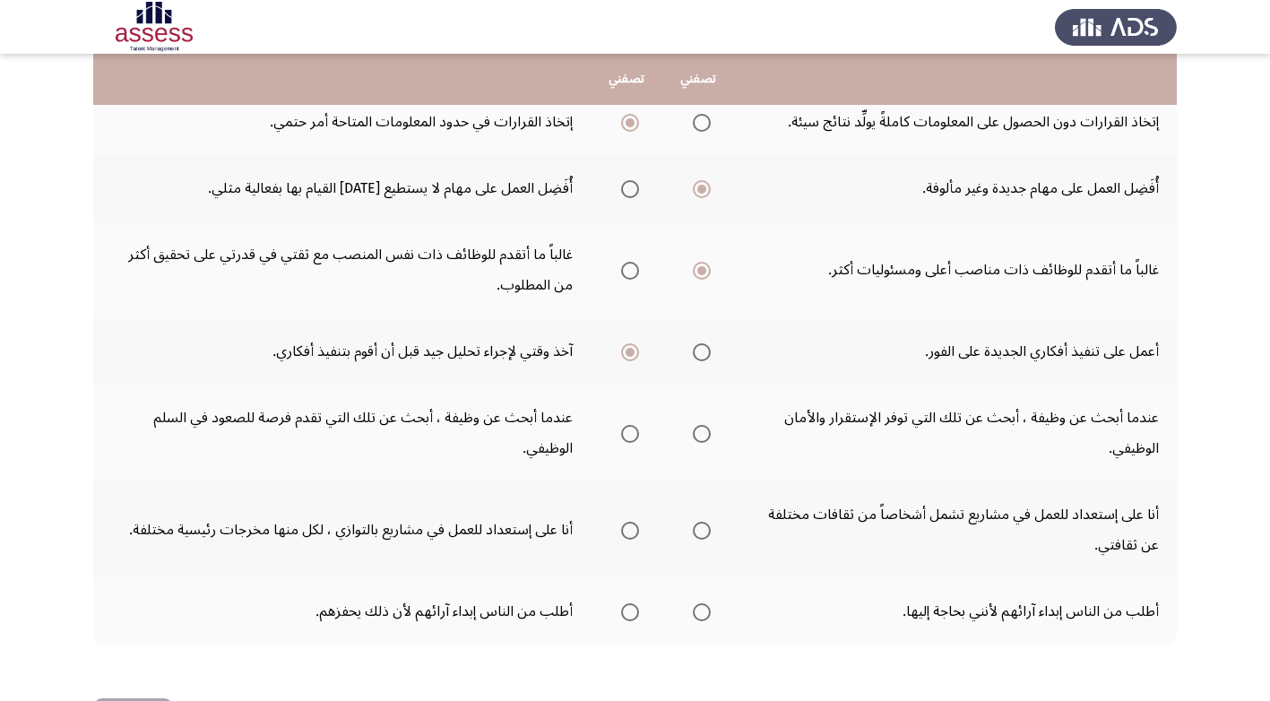
click at [628, 432] on span "Select an option" at bounding box center [630, 434] width 18 height 18
click at [628, 432] on input "Select an option" at bounding box center [630, 434] width 18 height 18
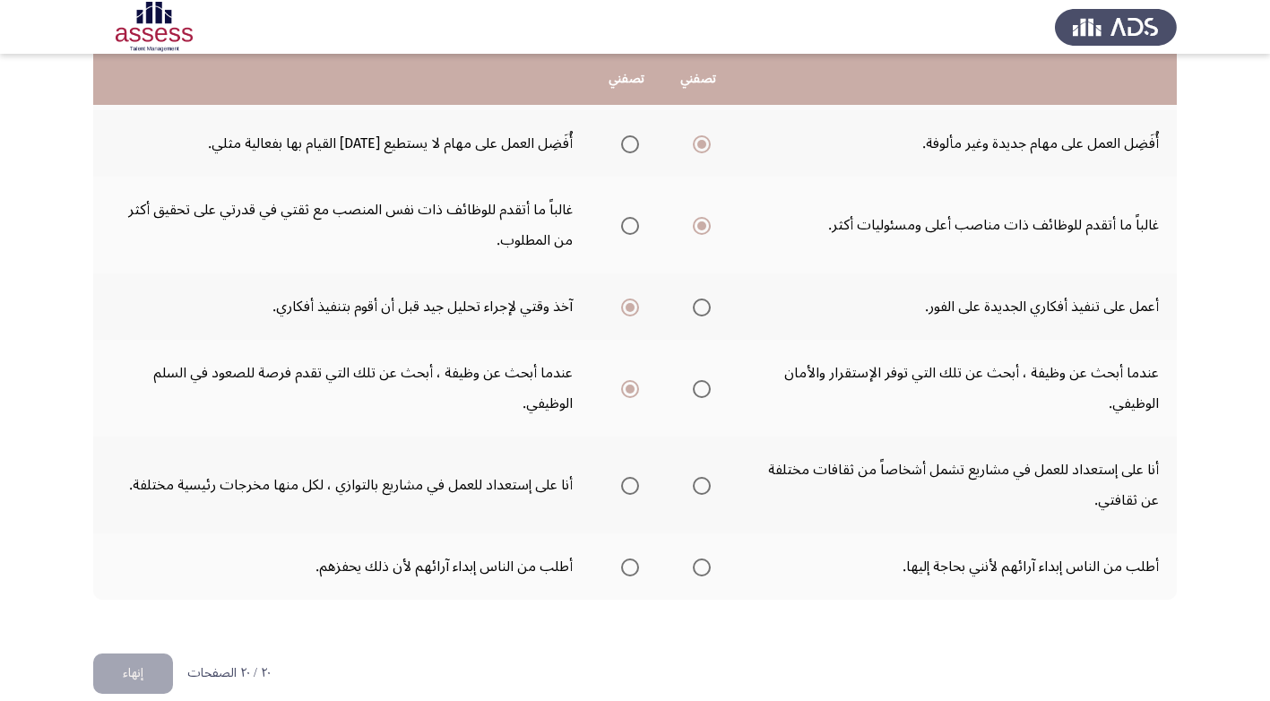
scroll to position [607, 0]
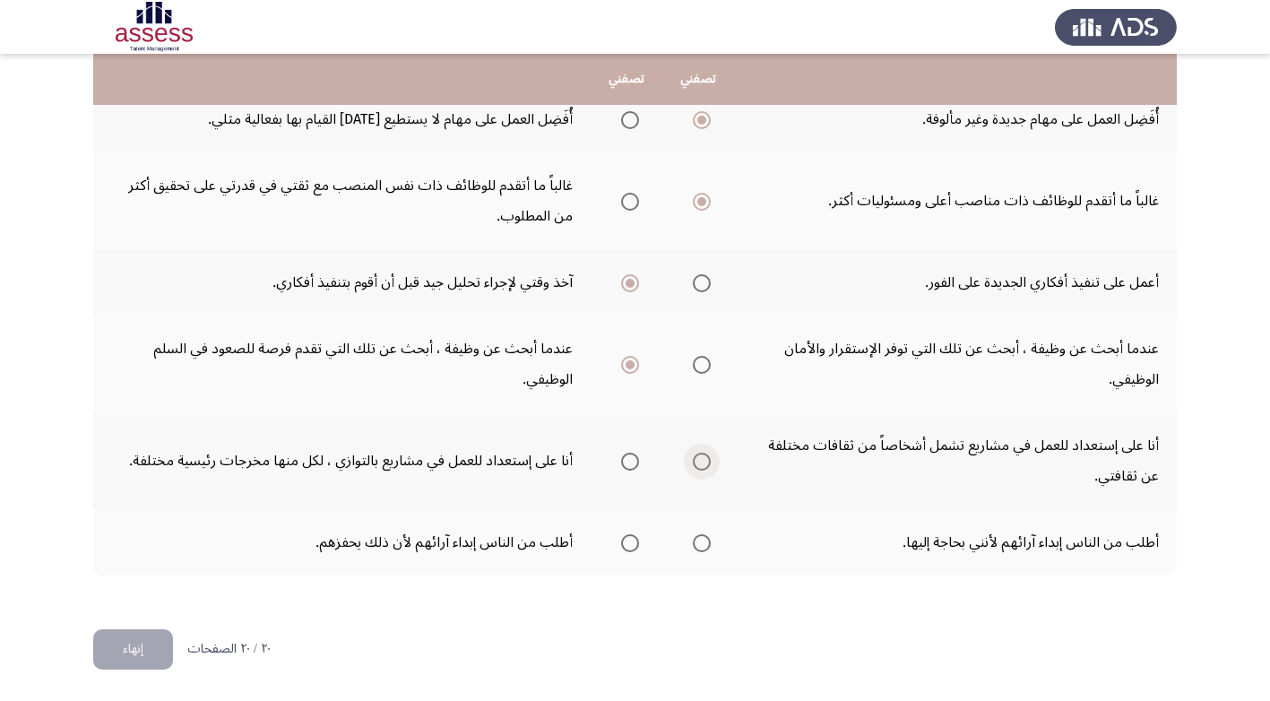
click at [703, 461] on span "Select an option" at bounding box center [702, 462] width 18 height 18
click at [703, 461] on input "Select an option" at bounding box center [702, 462] width 18 height 18
click at [631, 541] on span "Select an option" at bounding box center [630, 543] width 18 height 18
click at [631, 541] on input "Select an option" at bounding box center [630, 543] width 18 height 18
click at [134, 643] on button "إنهاء" at bounding box center [133, 649] width 80 height 40
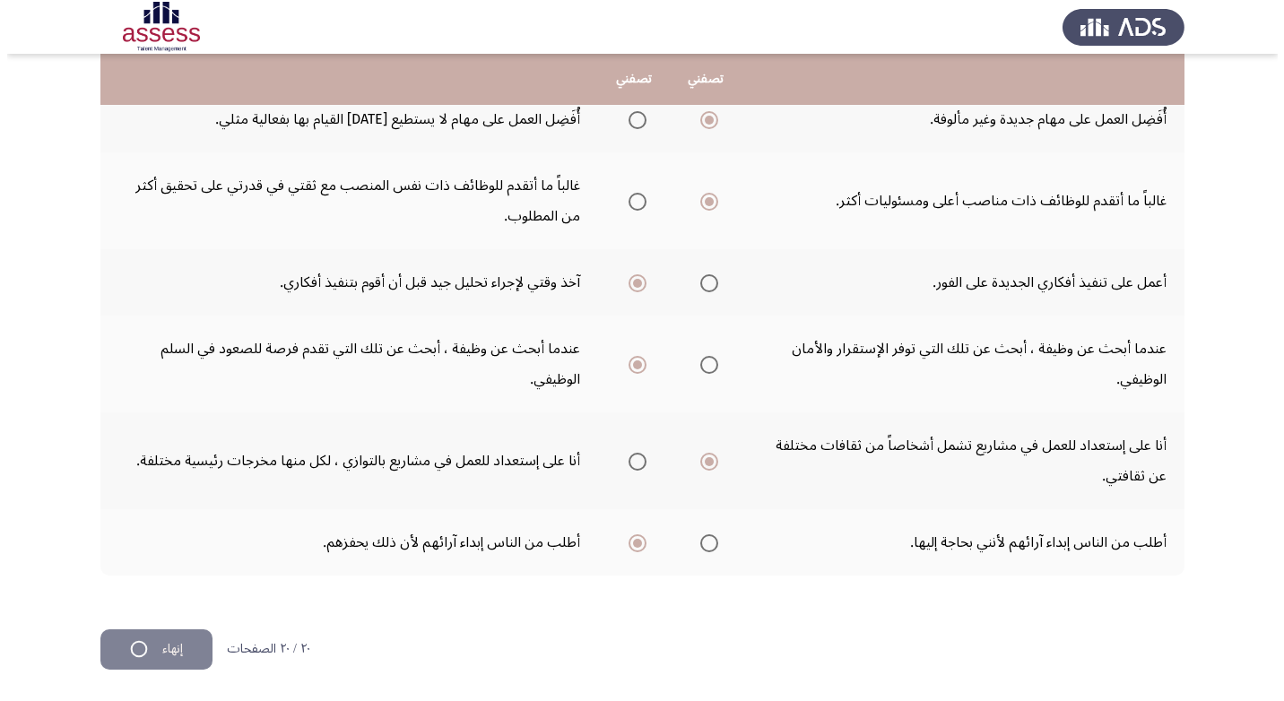
scroll to position [0, 0]
